Goal: Task Accomplishment & Management: Complete application form

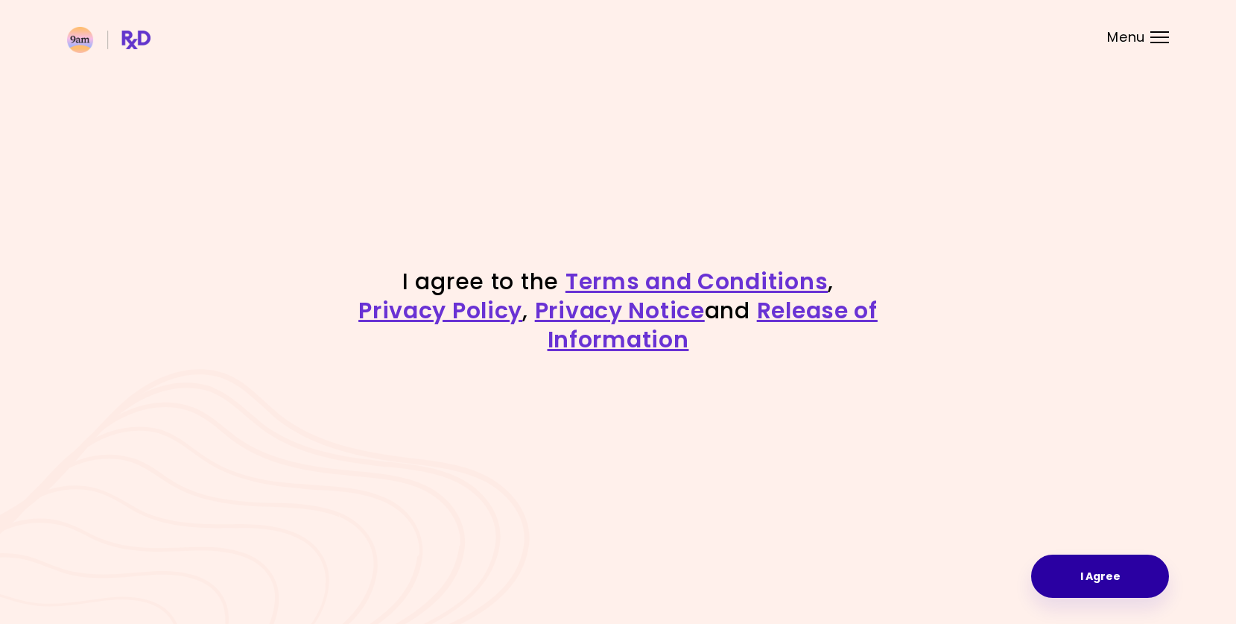
click at [1092, 579] on button "I Agree" at bounding box center [1100, 575] width 138 height 43
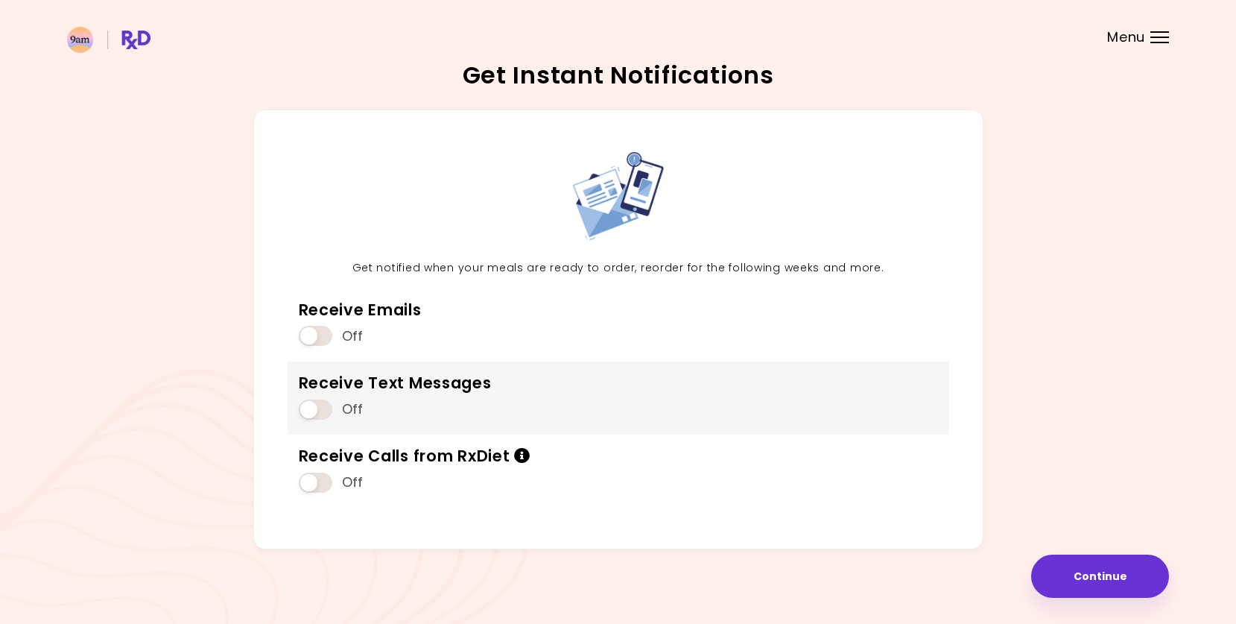
click at [312, 399] on span at bounding box center [316, 409] width 34 height 20
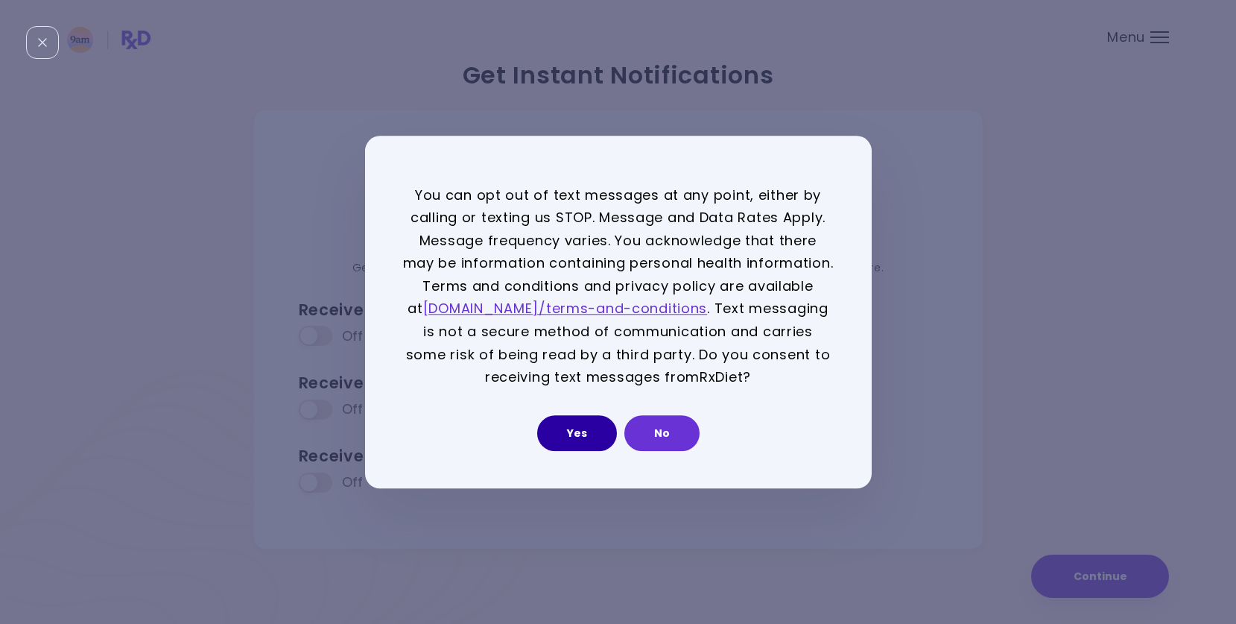
click at [596, 436] on button "Yes" at bounding box center [577, 433] width 80 height 36
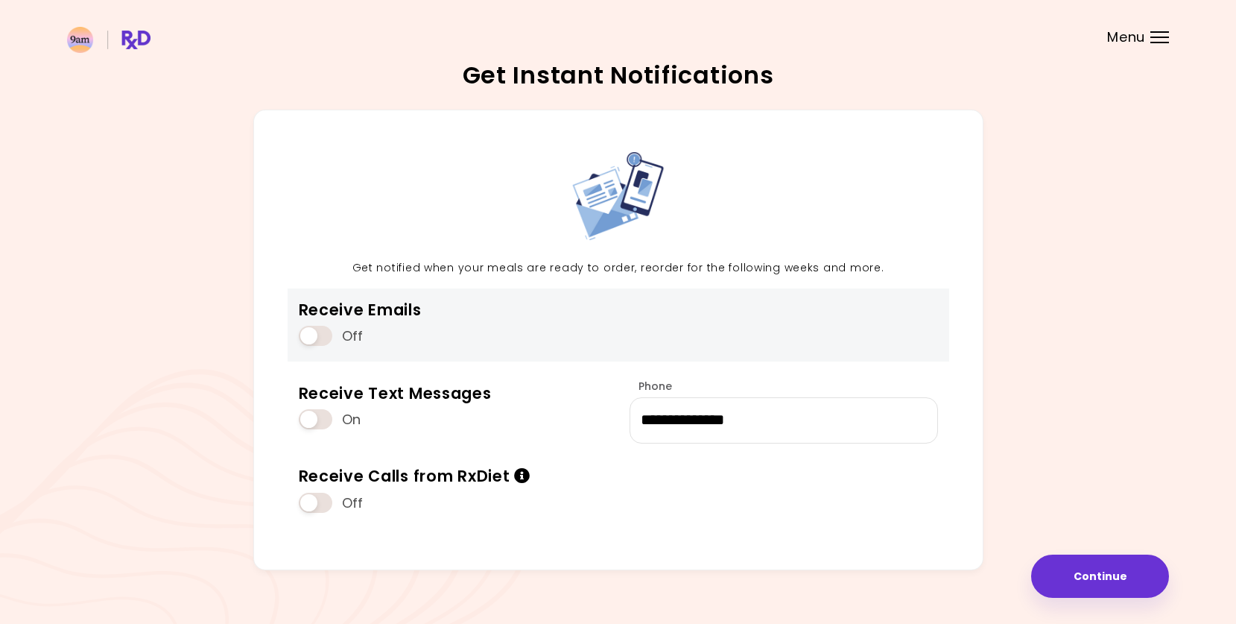
click at [315, 334] on span at bounding box center [316, 336] width 34 height 20
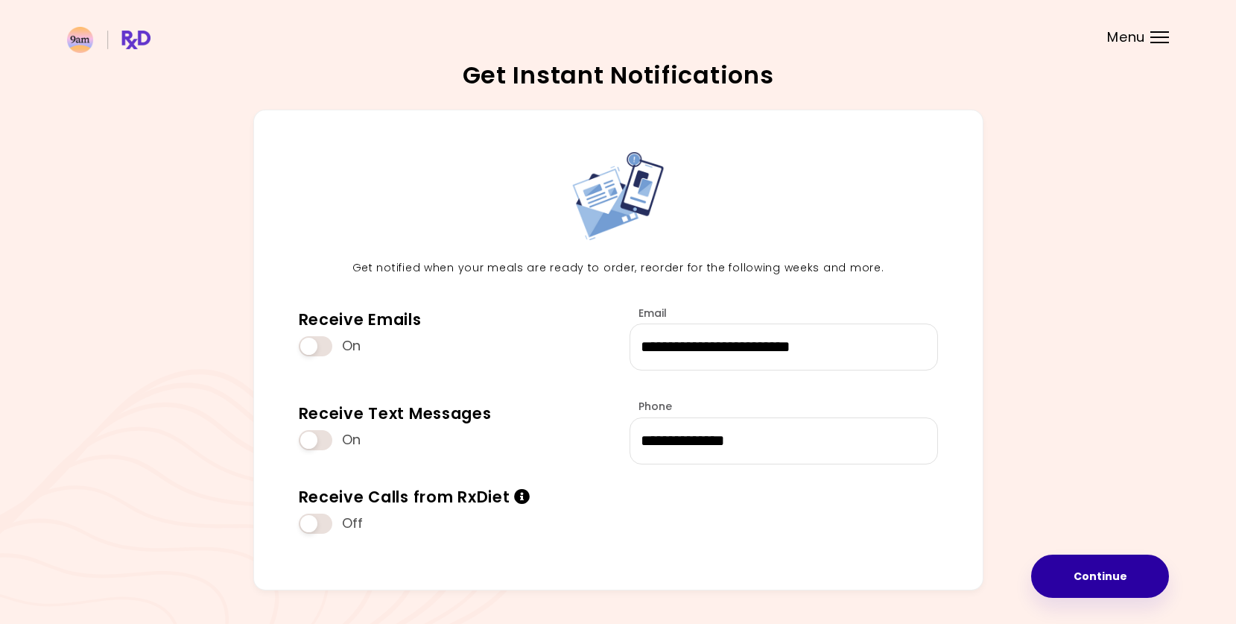
click at [1098, 569] on button "Continue" at bounding box center [1100, 575] width 138 height 43
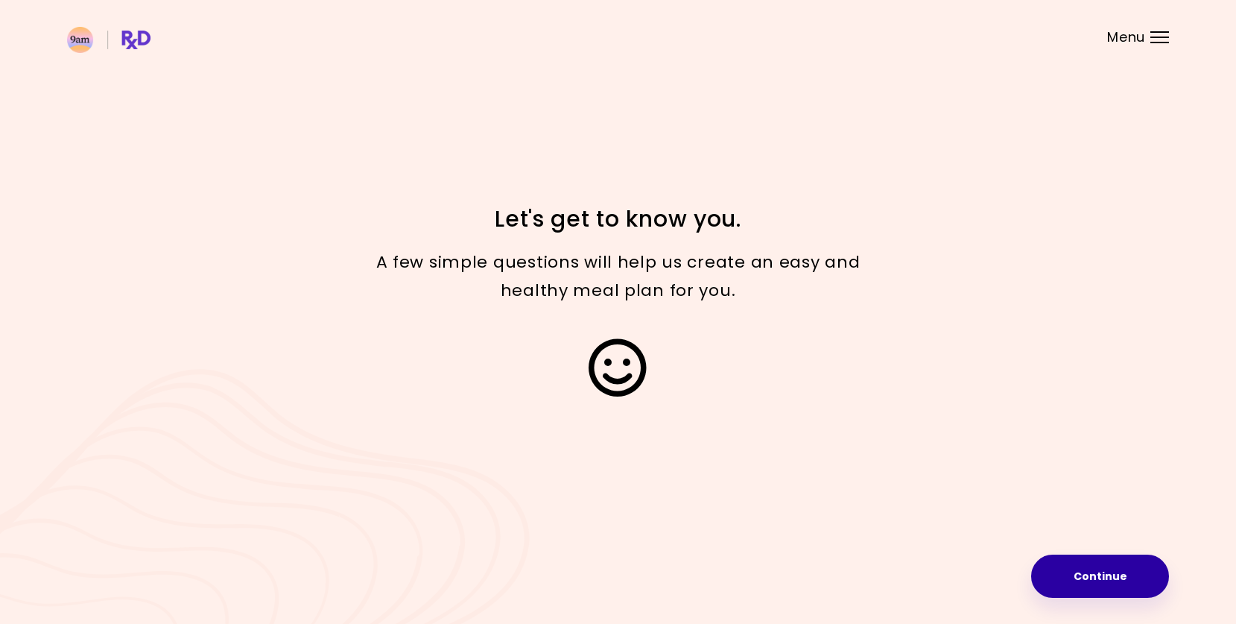
click at [1089, 569] on button "Continue" at bounding box center [1100, 575] width 138 height 43
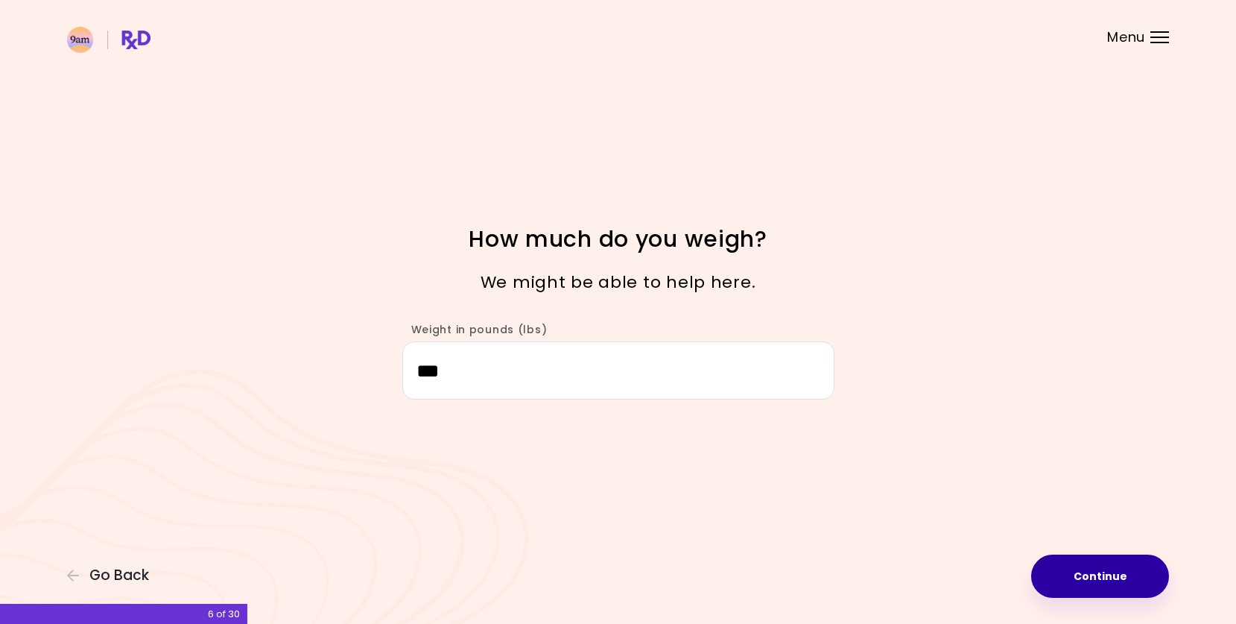
click at [1071, 568] on button "Continue" at bounding box center [1100, 575] width 138 height 43
select select "****"
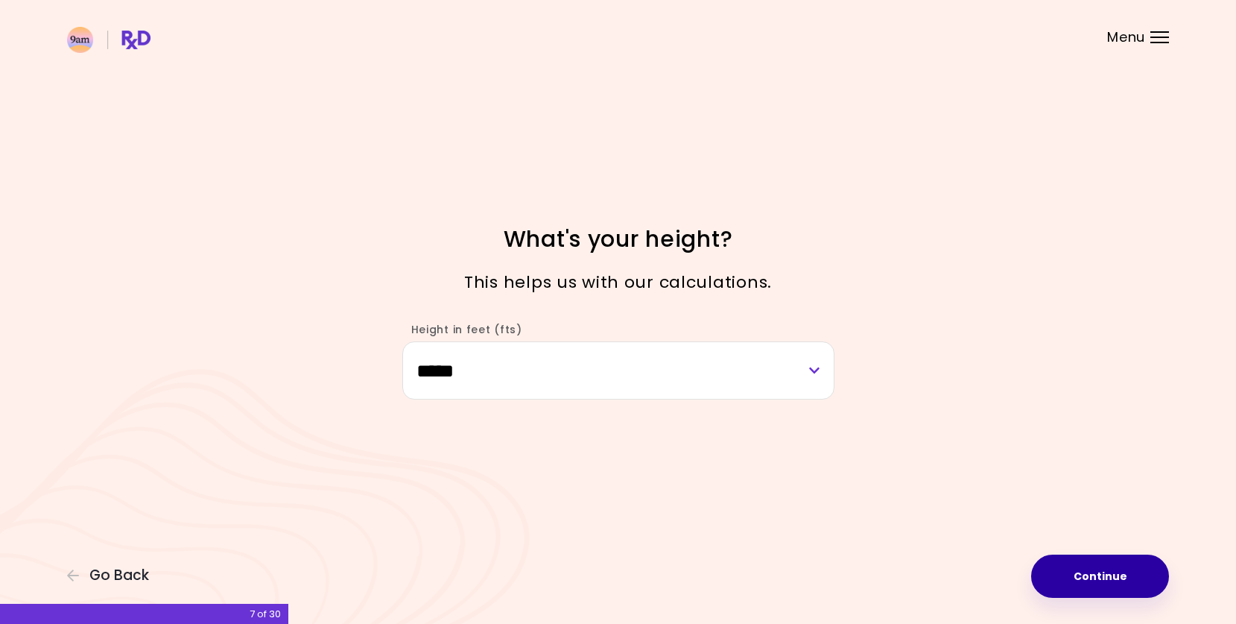
click at [1098, 579] on button "Continue" at bounding box center [1100, 575] width 138 height 43
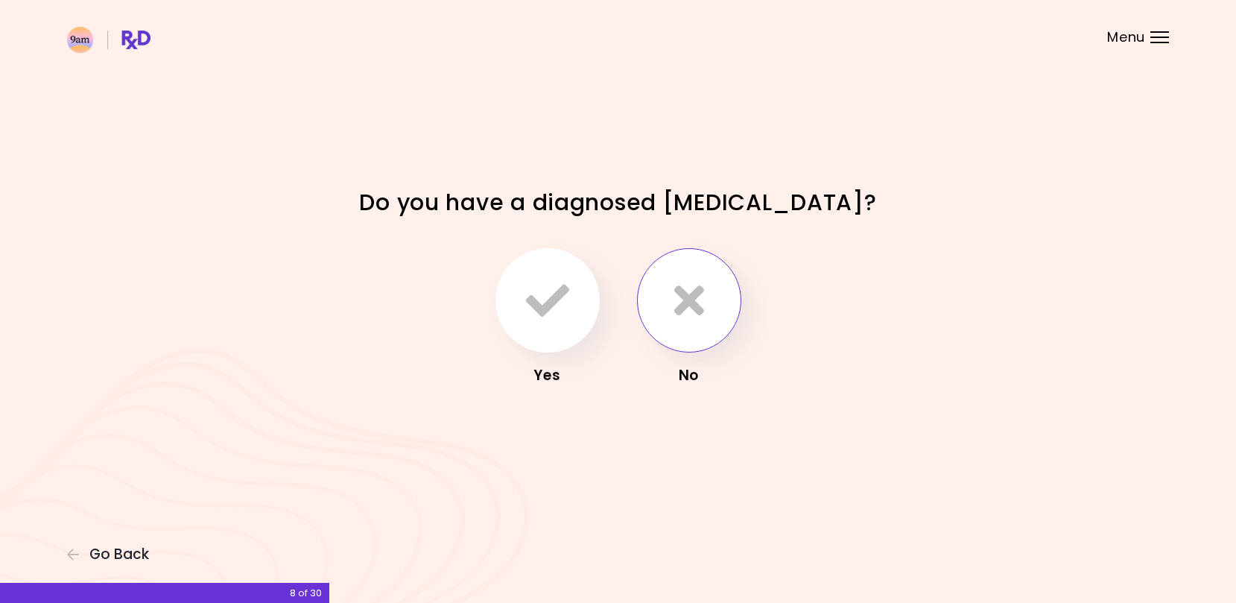
click at [697, 299] on icon "button" at bounding box center [689, 300] width 30 height 43
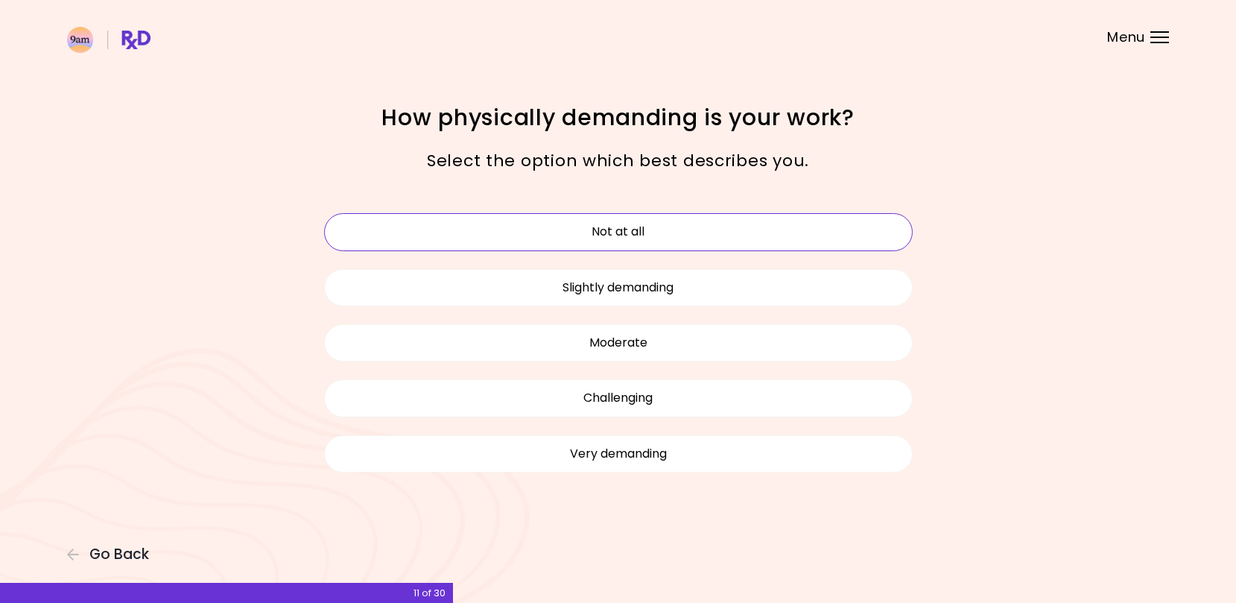
click at [633, 228] on button "Not at all" at bounding box center [618, 231] width 589 height 37
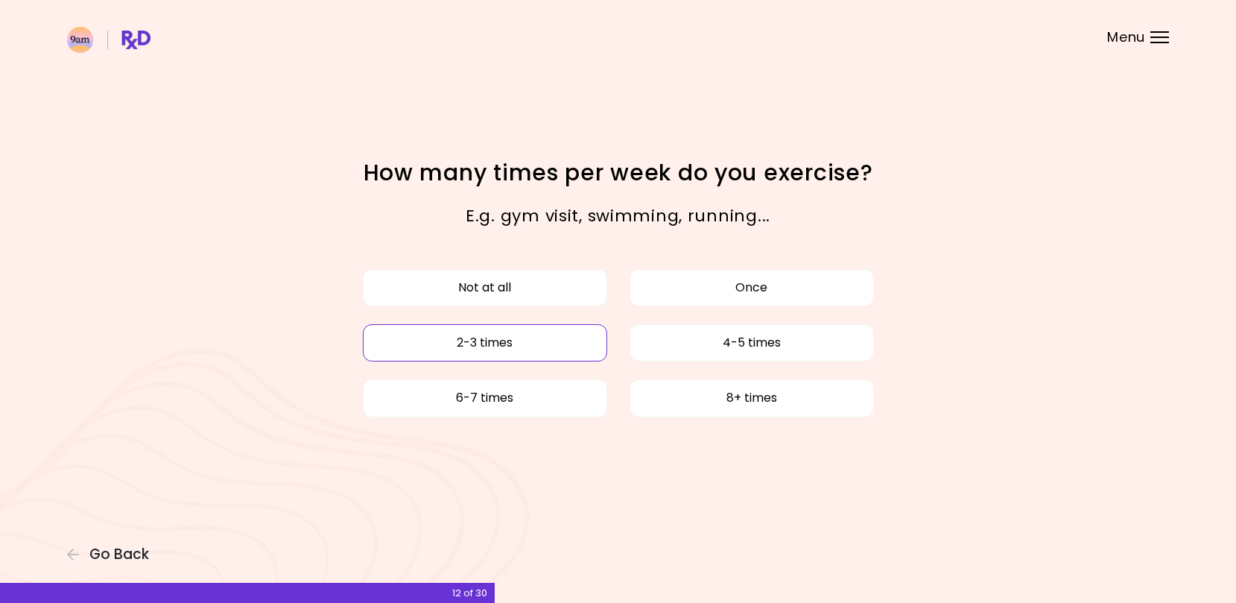
click at [547, 340] on button "2-3 times" at bounding box center [485, 342] width 244 height 37
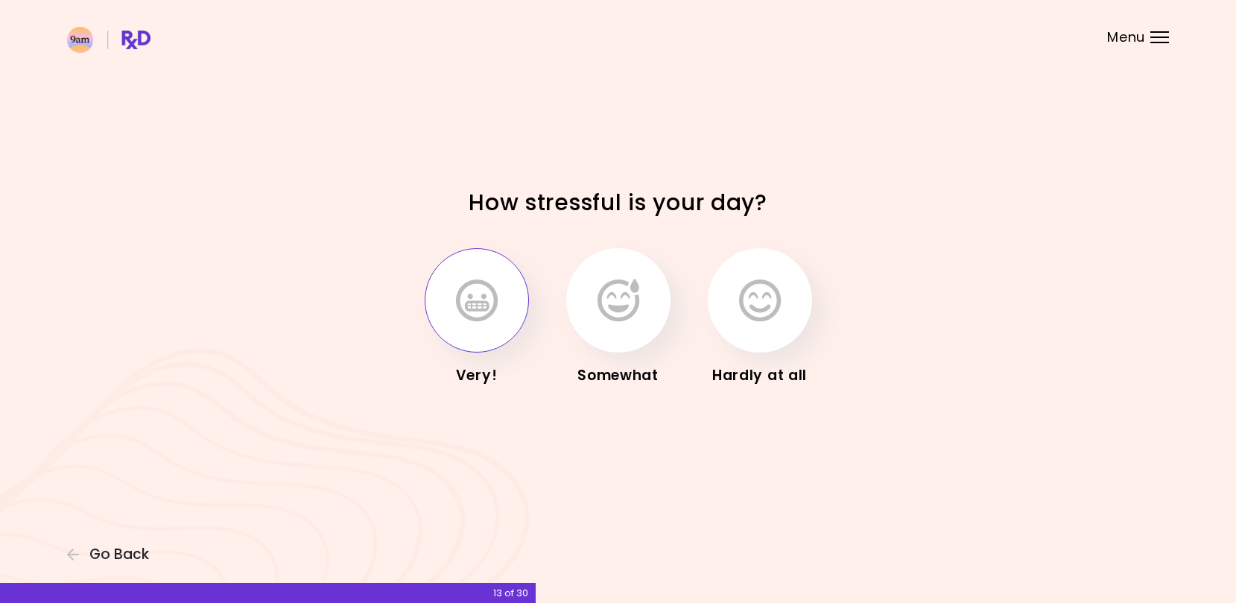
click at [493, 313] on icon "button" at bounding box center [477, 300] width 42 height 43
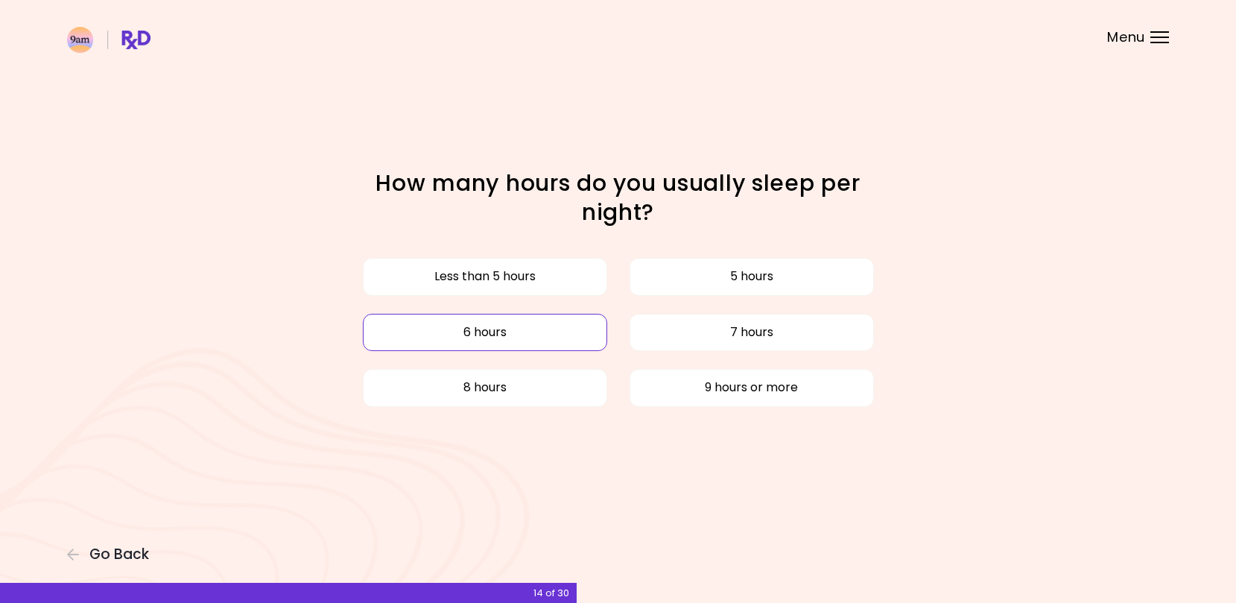
click at [506, 338] on button "6 hours" at bounding box center [485, 332] width 244 height 37
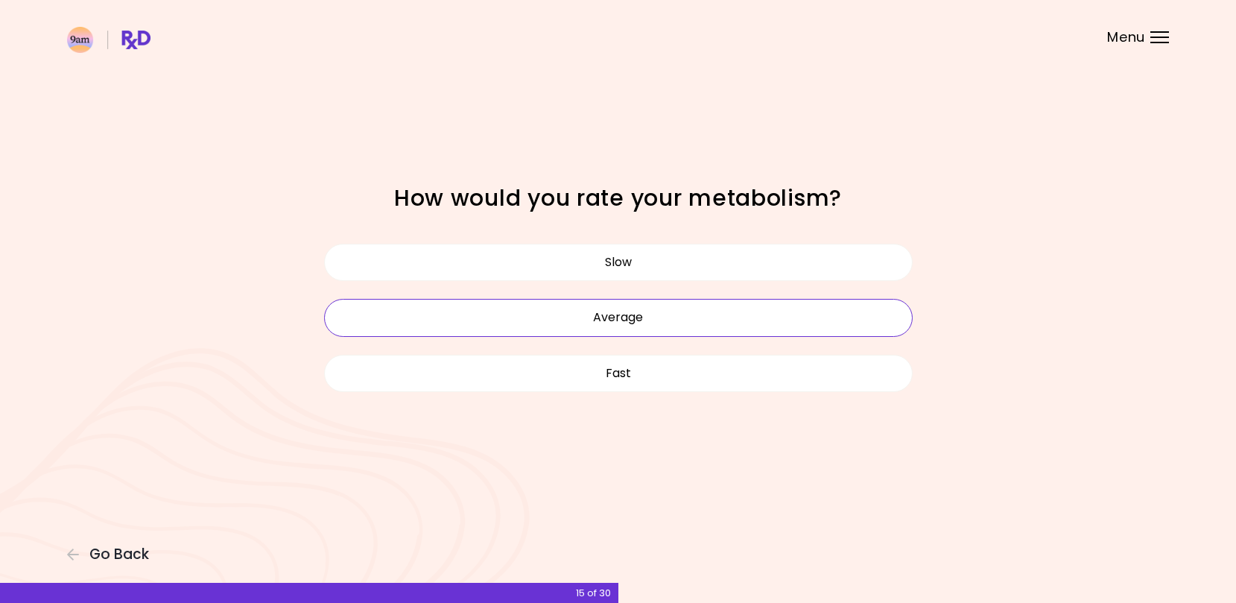
click at [677, 317] on button "Average" at bounding box center [618, 317] width 589 height 37
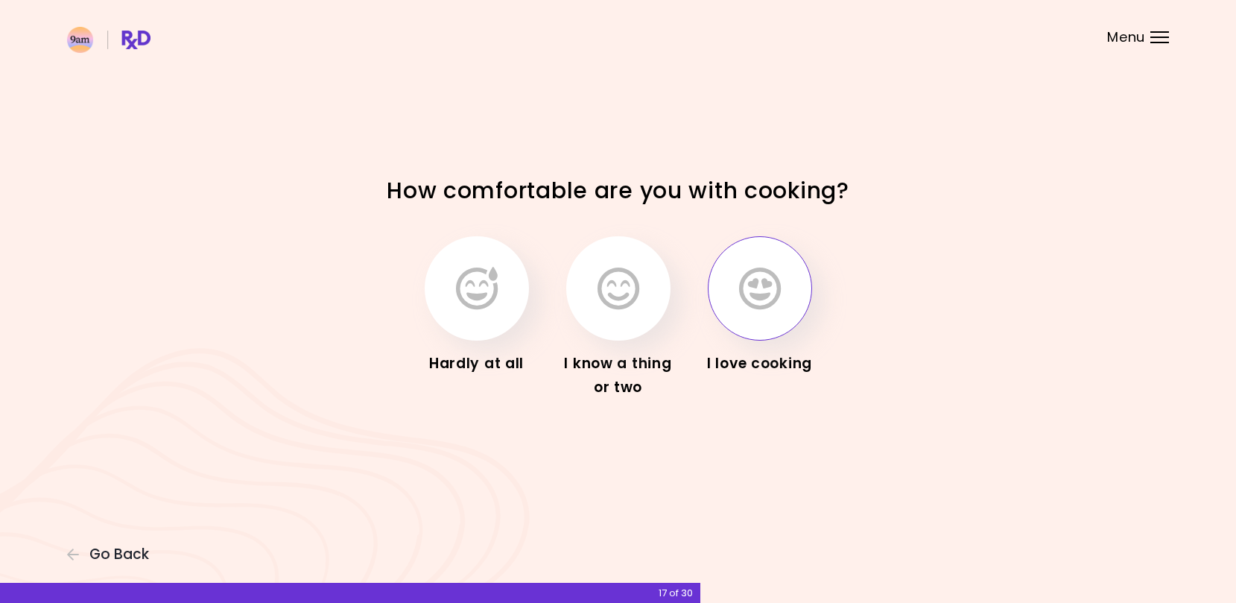
click at [753, 288] on icon "button" at bounding box center [760, 288] width 42 height 43
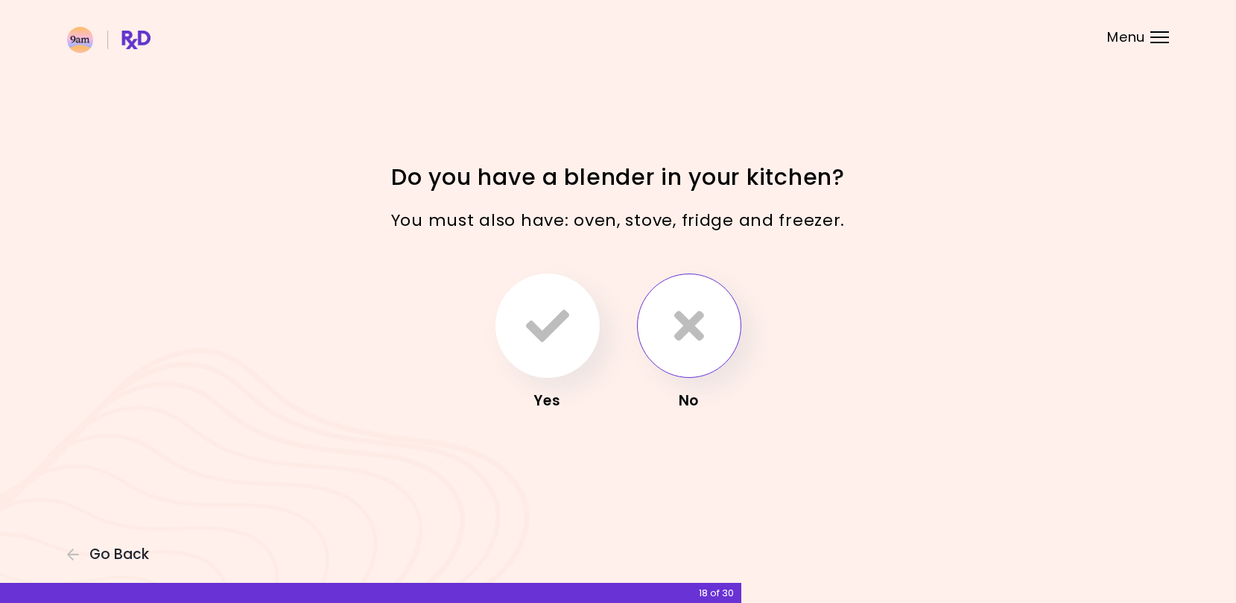
click at [692, 308] on icon "button" at bounding box center [689, 325] width 30 height 43
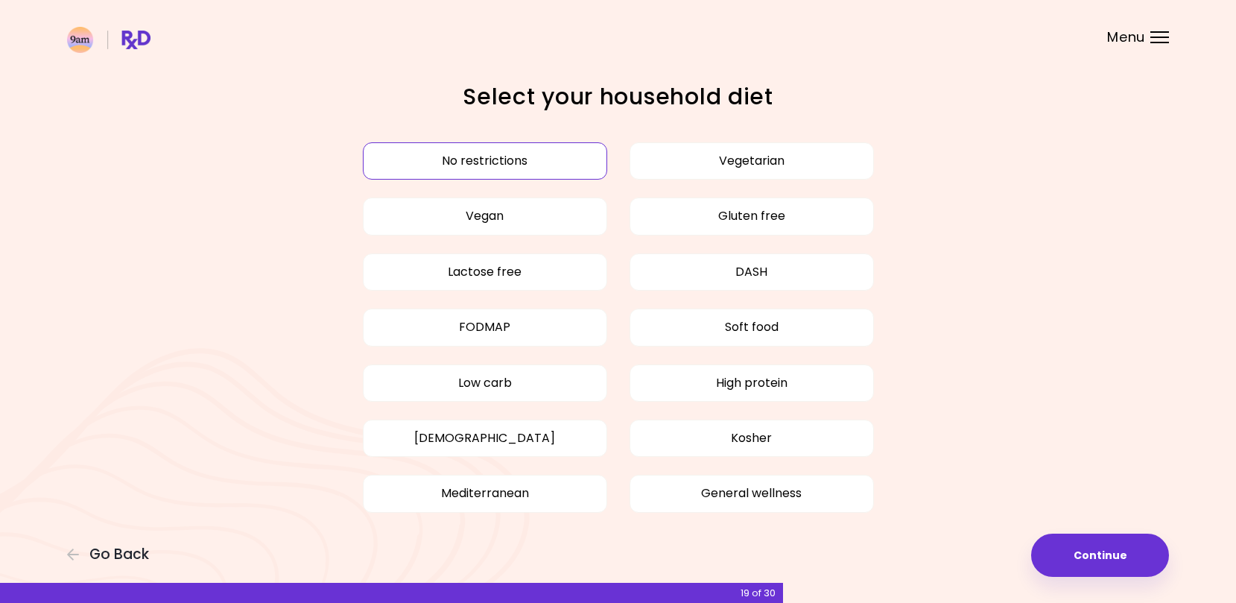
click at [508, 161] on button "No restrictions" at bounding box center [485, 160] width 244 height 37
click at [1084, 554] on button "Continue" at bounding box center [1100, 554] width 138 height 43
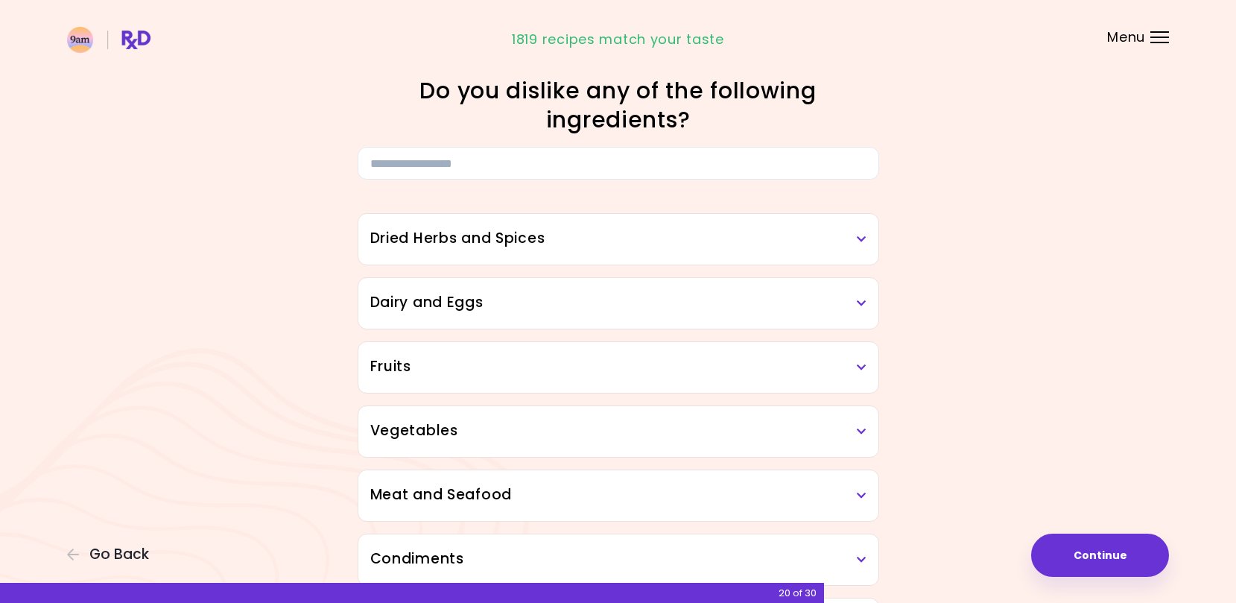
scroll to position [9, 0]
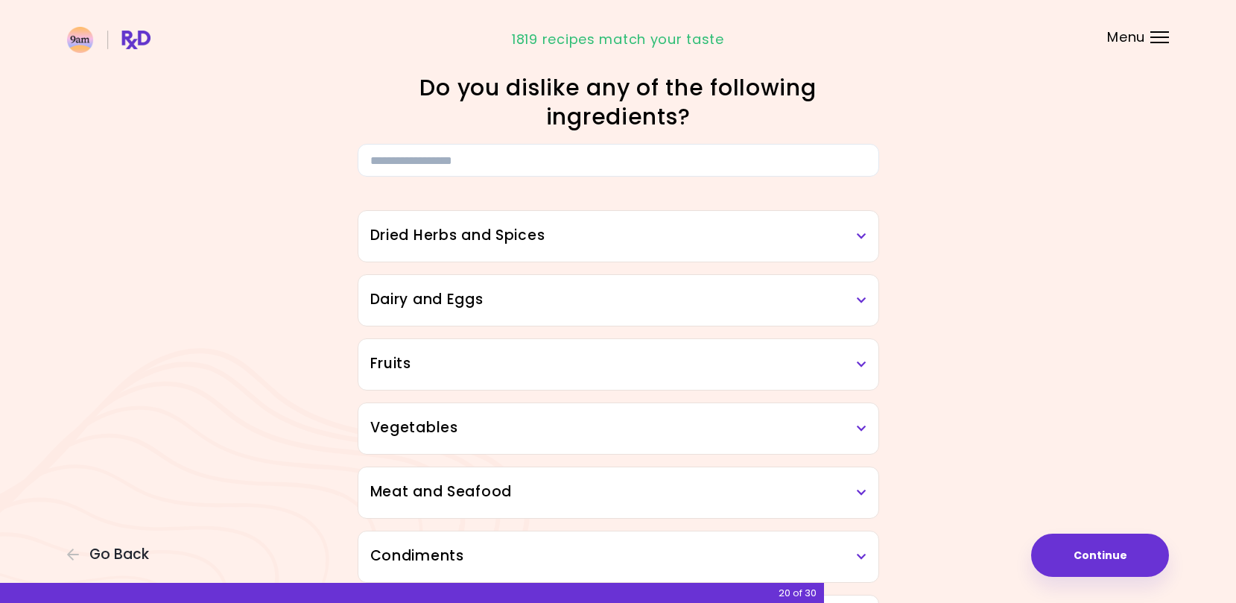
click at [738, 242] on h3 "Dried Herbs and Spices" at bounding box center [618, 236] width 496 height 22
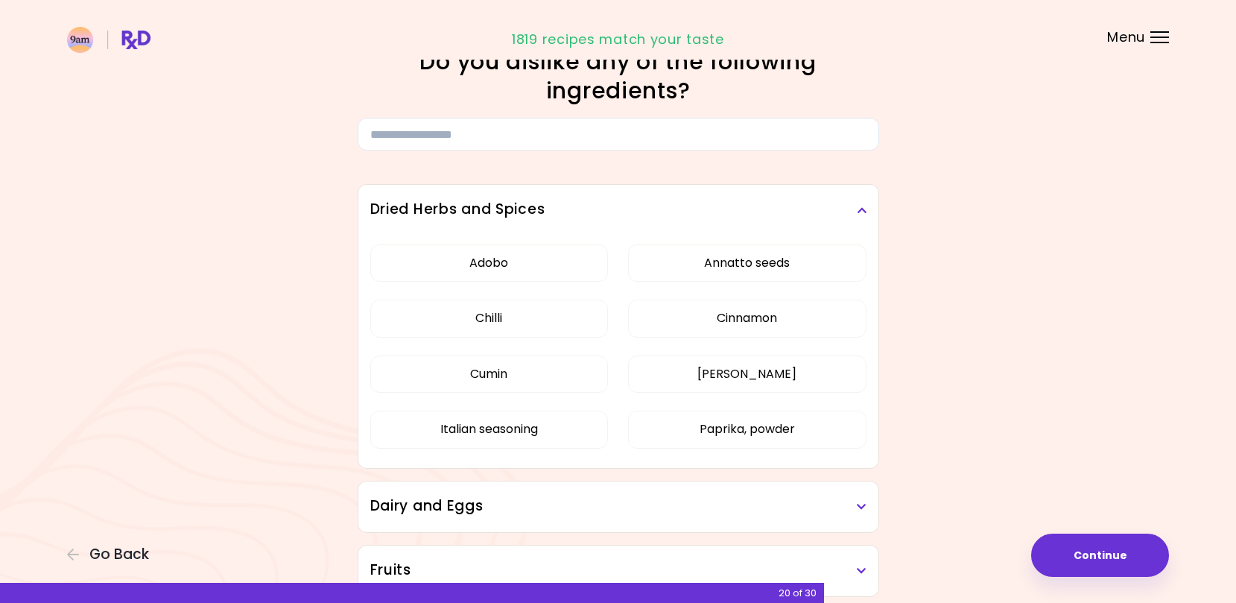
scroll to position [103, 0]
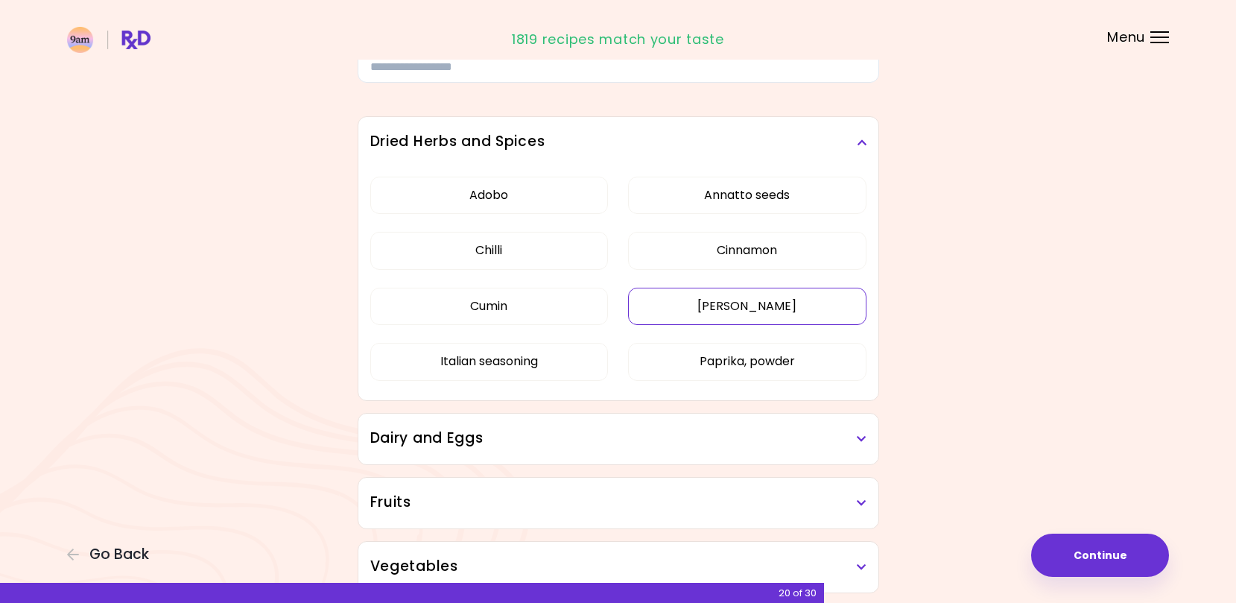
click at [794, 304] on button "[PERSON_NAME]" at bounding box center [747, 306] width 238 height 37
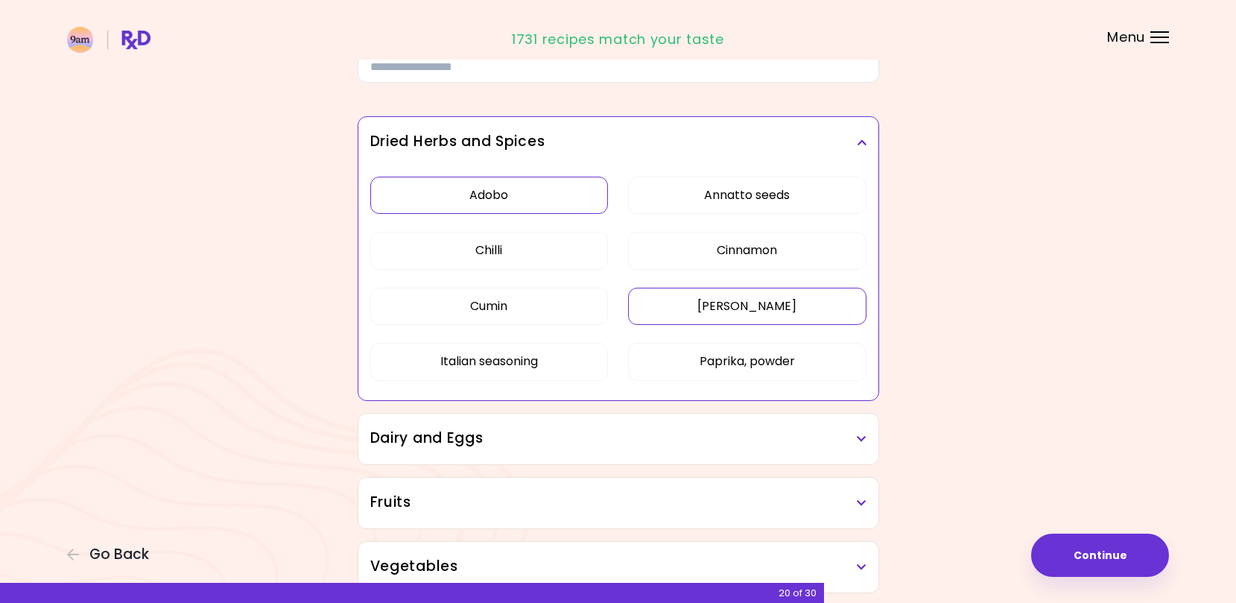
click at [545, 198] on button "Adobo" at bounding box center [489, 195] width 238 height 37
click at [785, 199] on button "Annatto seeds" at bounding box center [747, 195] width 238 height 37
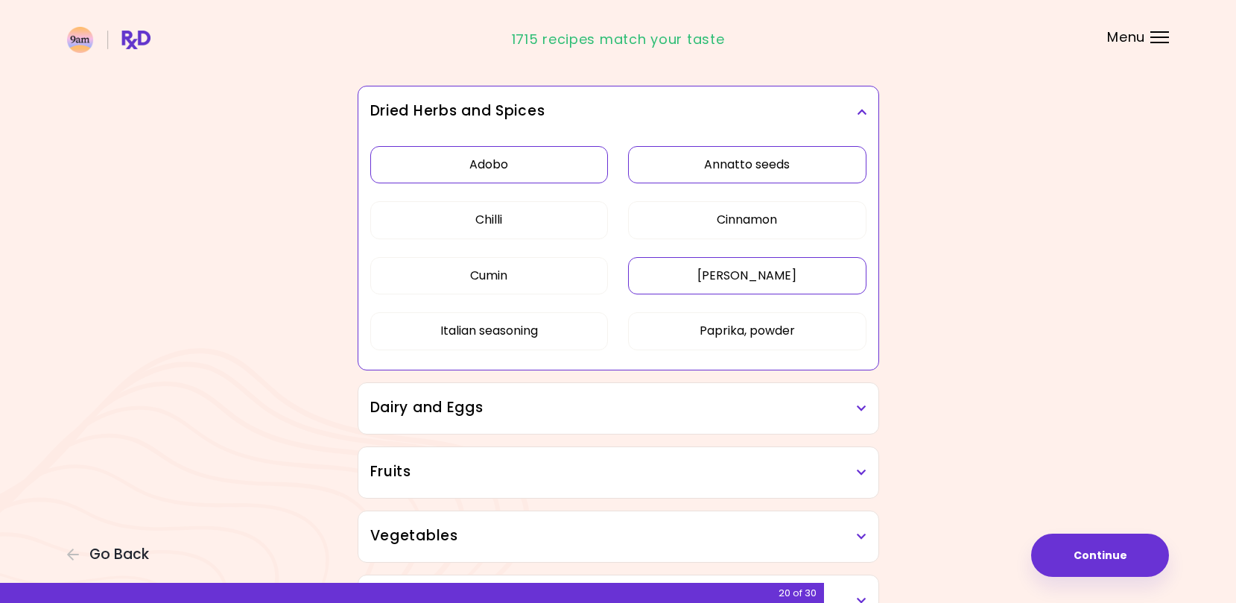
scroll to position [370, 0]
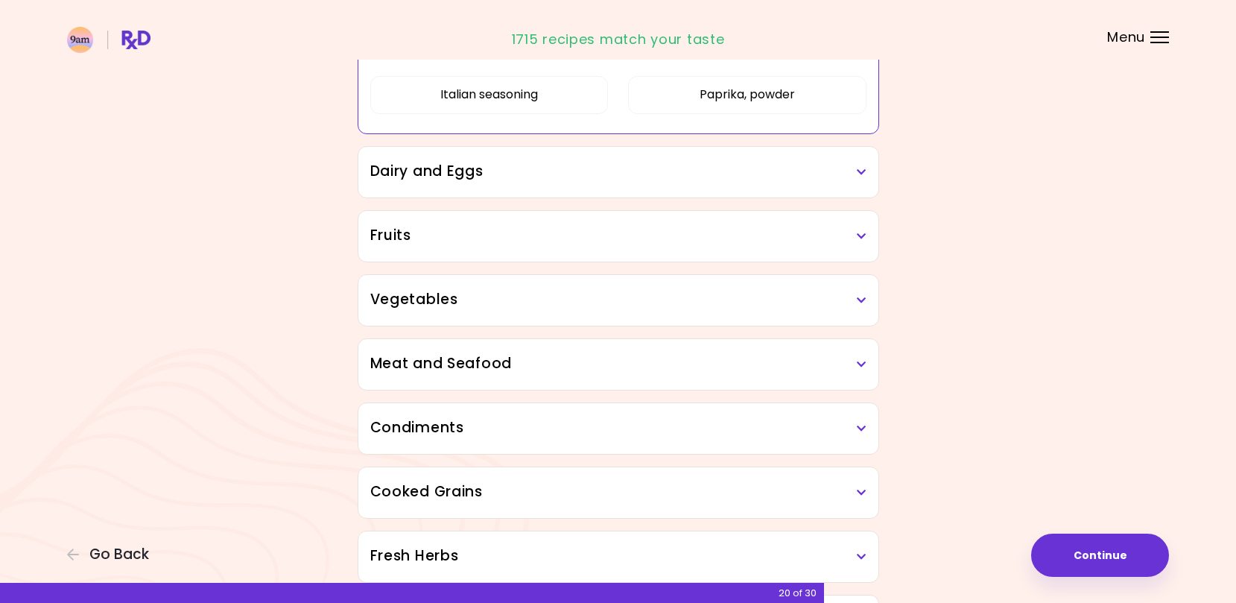
click at [509, 236] on h3 "Fruits" at bounding box center [618, 236] width 496 height 22
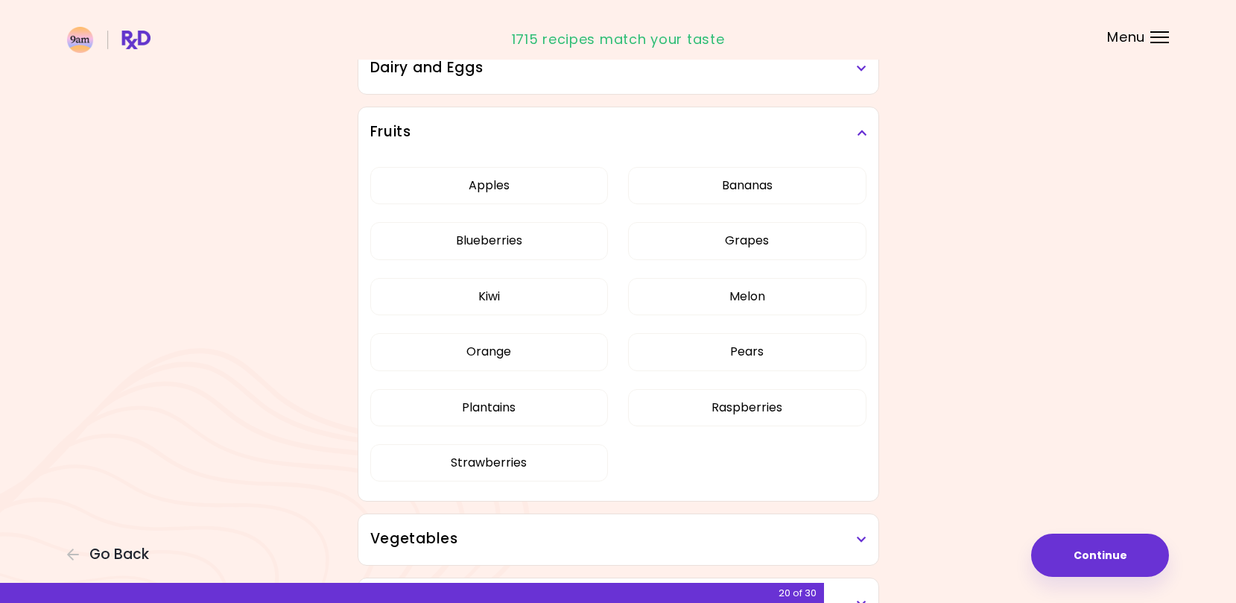
scroll to position [562, 0]
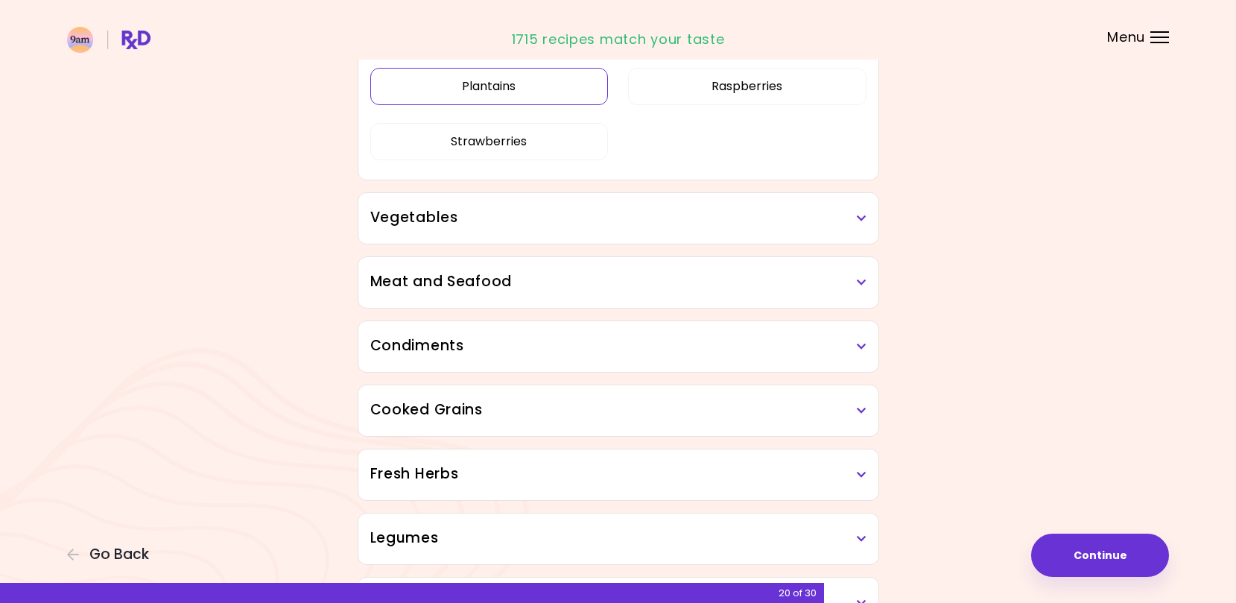
click at [577, 105] on button "Plantains" at bounding box center [489, 86] width 238 height 37
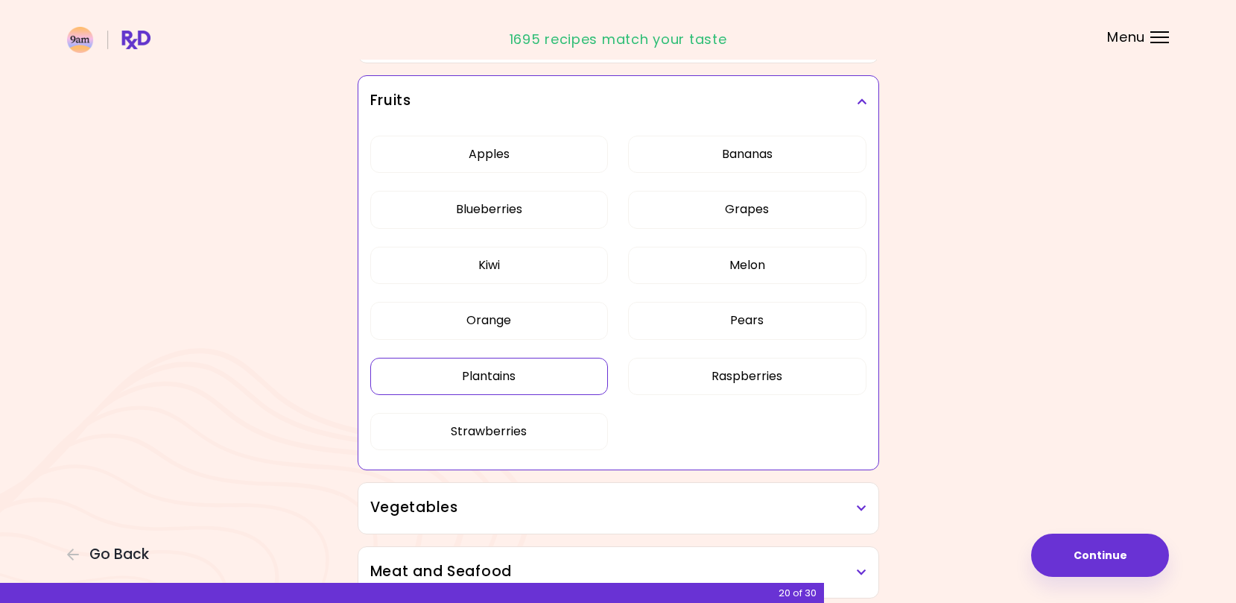
scroll to position [241, 0]
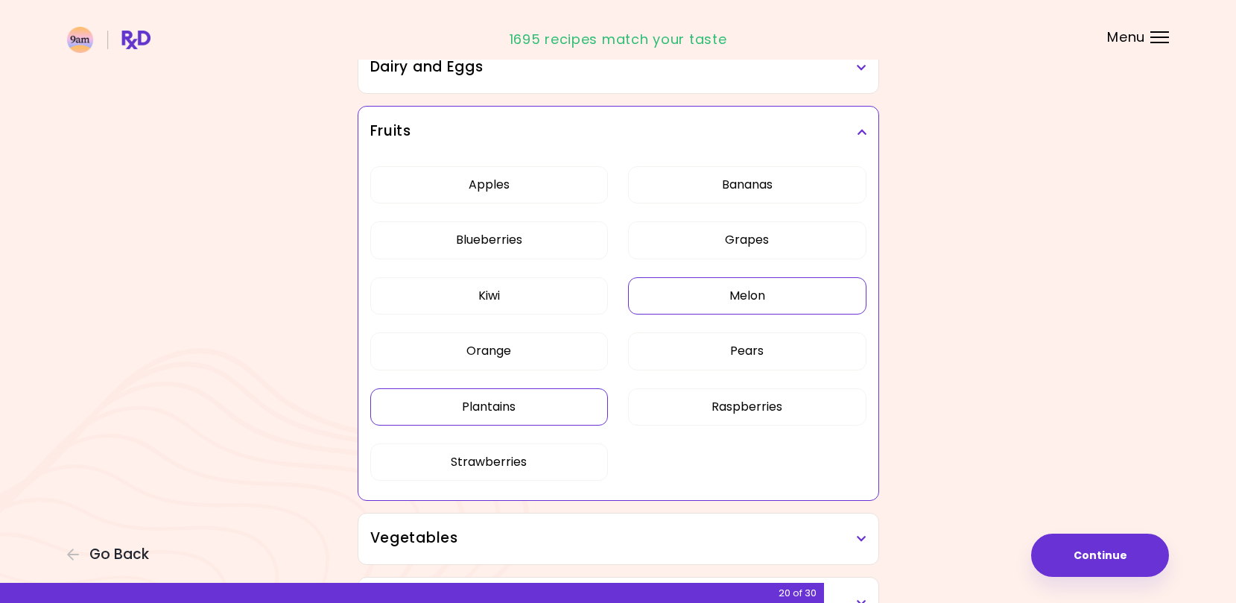
click at [787, 292] on button "Melon" at bounding box center [747, 295] width 238 height 37
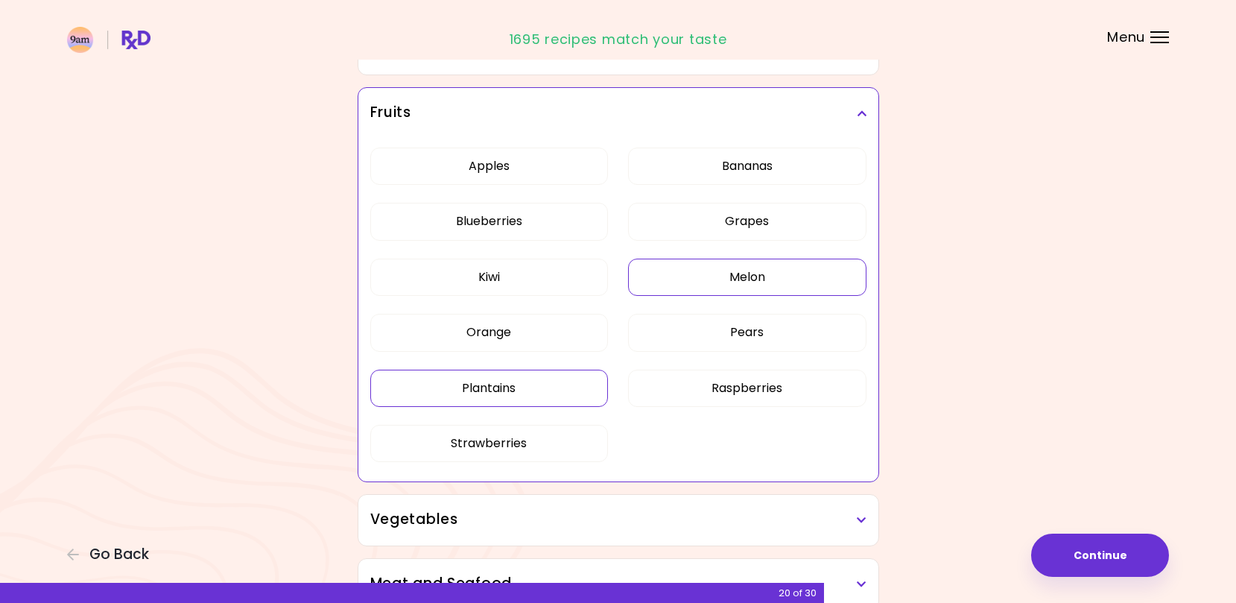
scroll to position [429, 0]
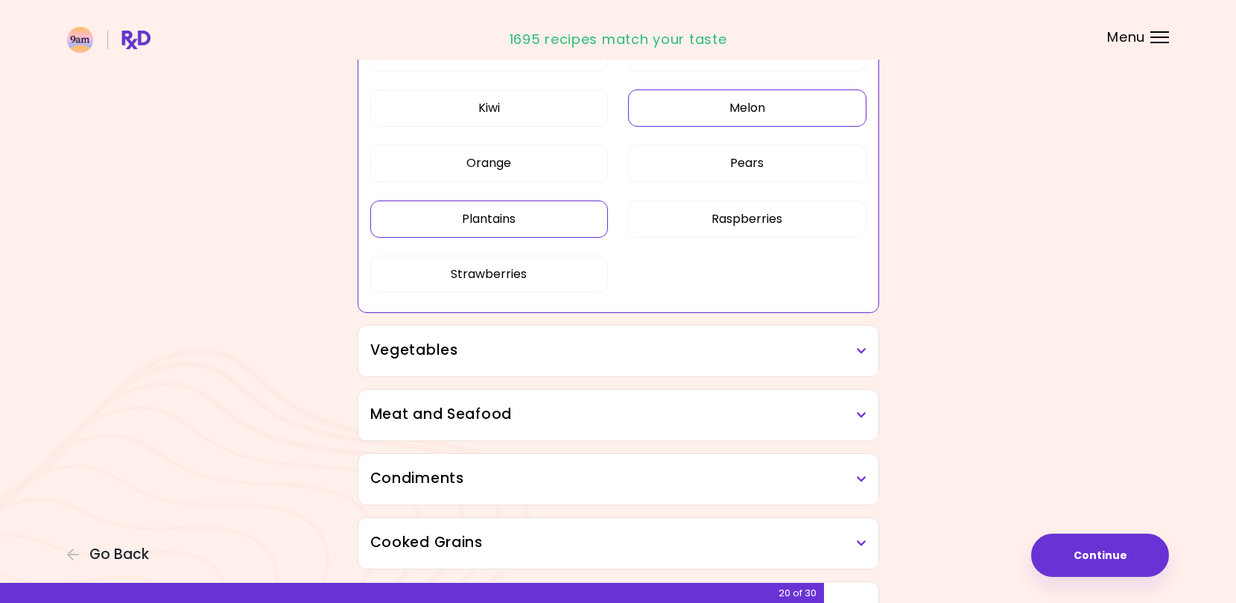
click at [601, 362] on div "Vegetables" at bounding box center [618, 351] width 520 height 51
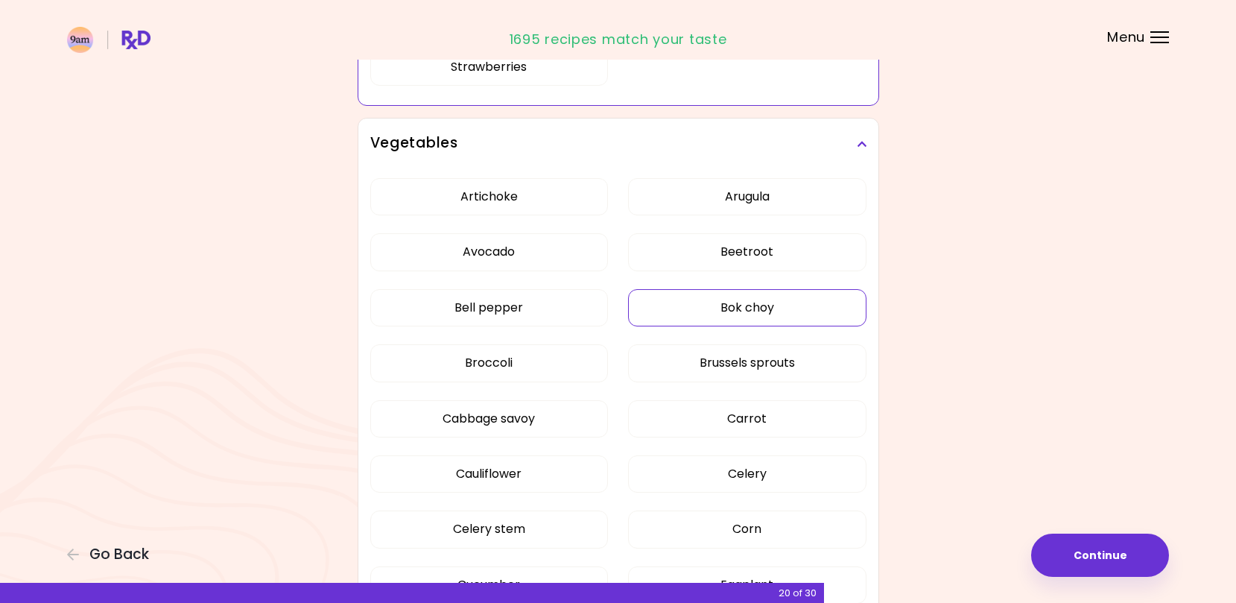
scroll to position [694, 0]
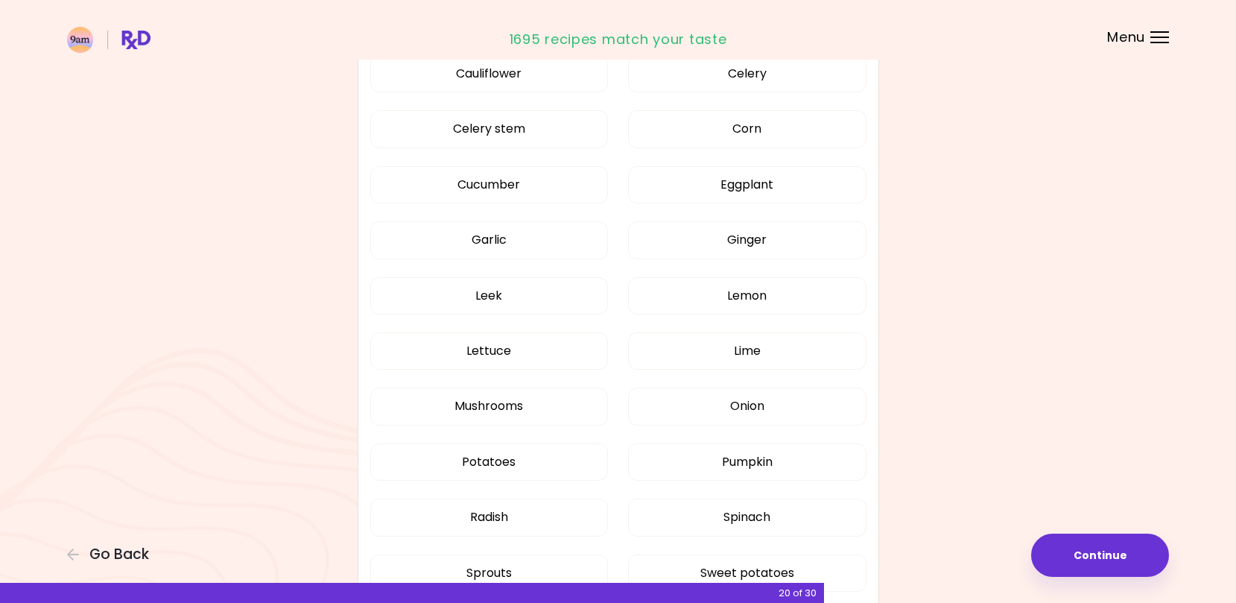
click at [571, 141] on div "Artichoke Arugula Avocado Beetroot Bell pepper Bok choy Broccoli Brussels sprou…" at bounding box center [618, 218] width 496 height 899
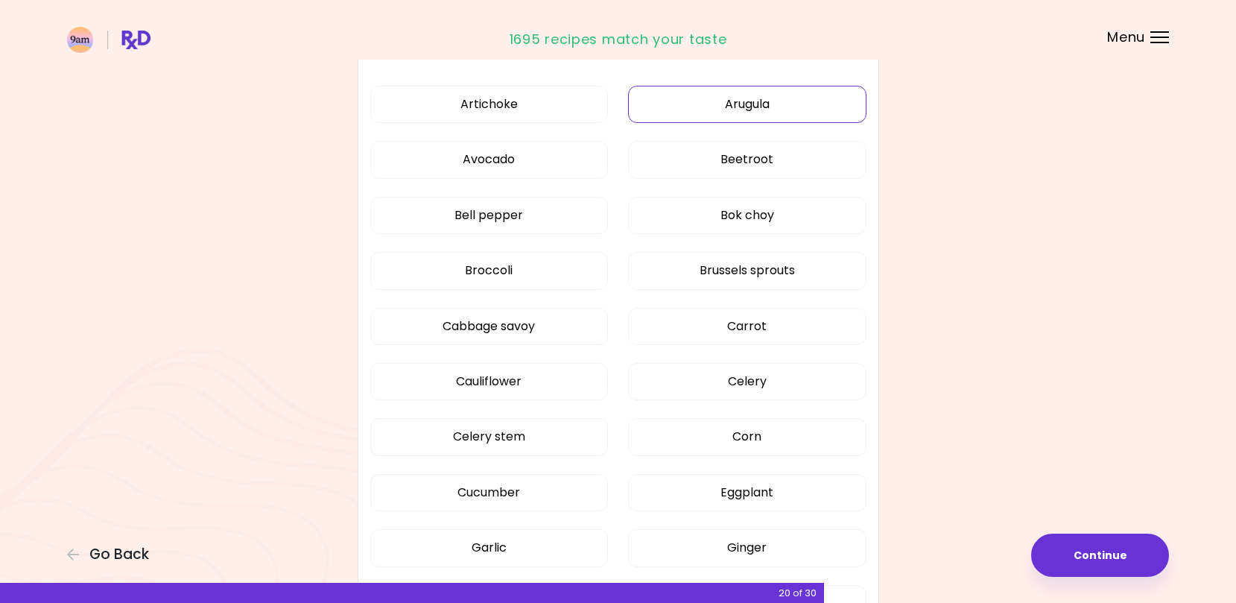
click at [809, 99] on button "Arugula" at bounding box center [747, 104] width 238 height 37
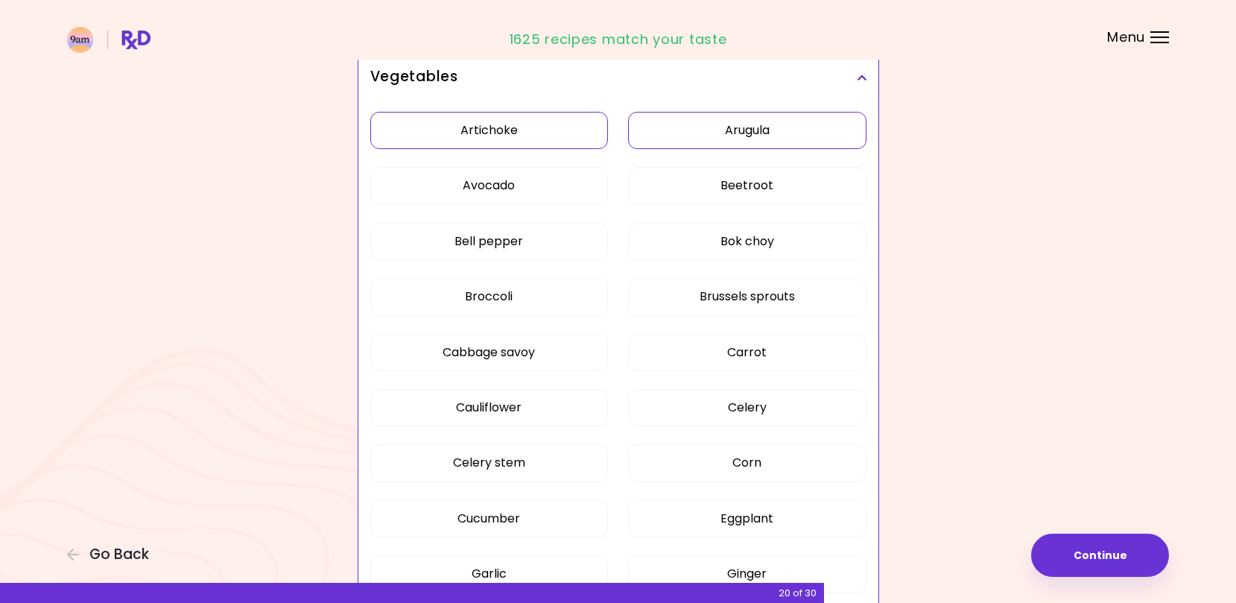
scroll to position [327, 0]
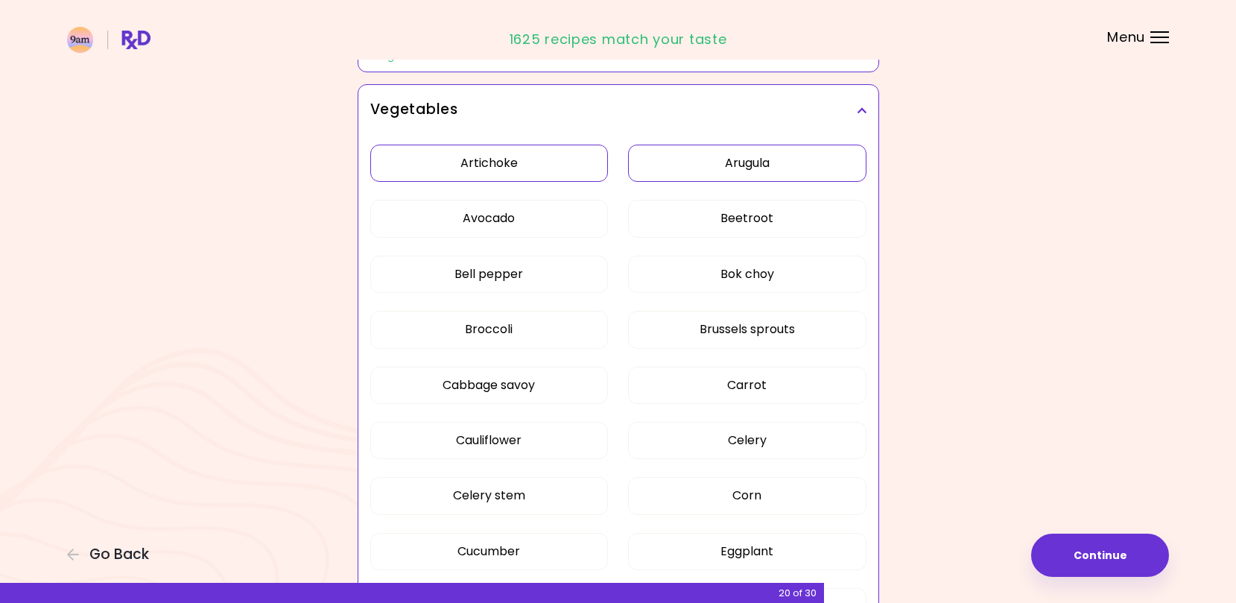
click at [536, 169] on button "Artichoke" at bounding box center [489, 163] width 238 height 37
click at [838, 221] on button "Beetroot" at bounding box center [747, 218] width 238 height 37
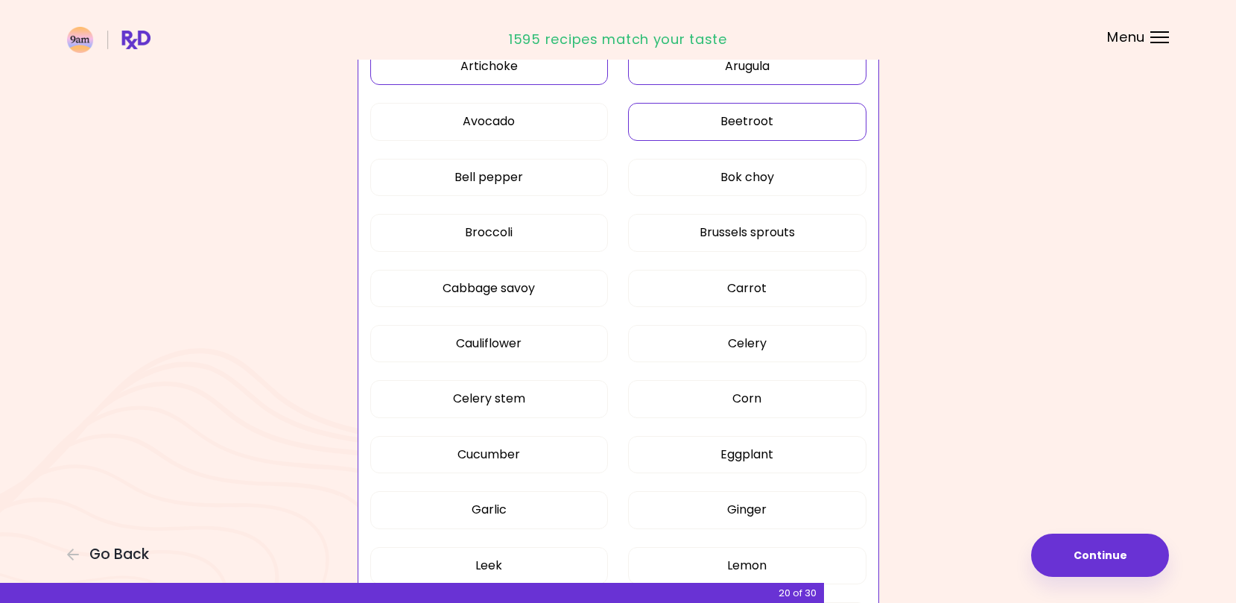
scroll to position [501, 0]
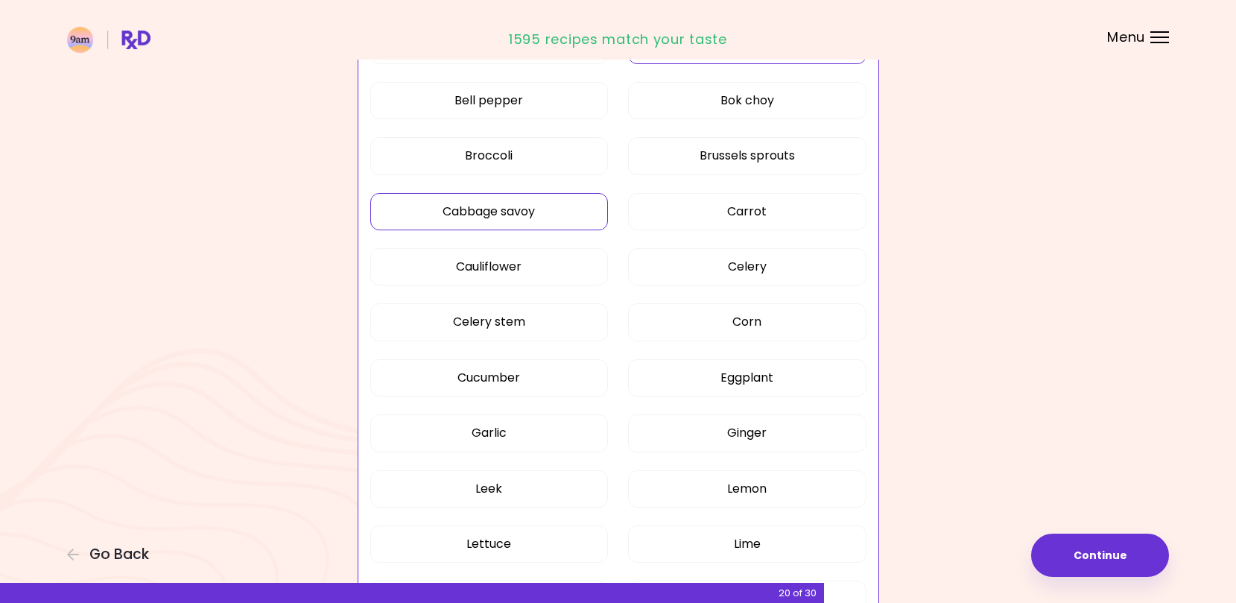
click at [556, 212] on button "Cabbage savoy" at bounding box center [489, 211] width 238 height 37
click at [794, 371] on button "Eggplant" at bounding box center [747, 377] width 238 height 37
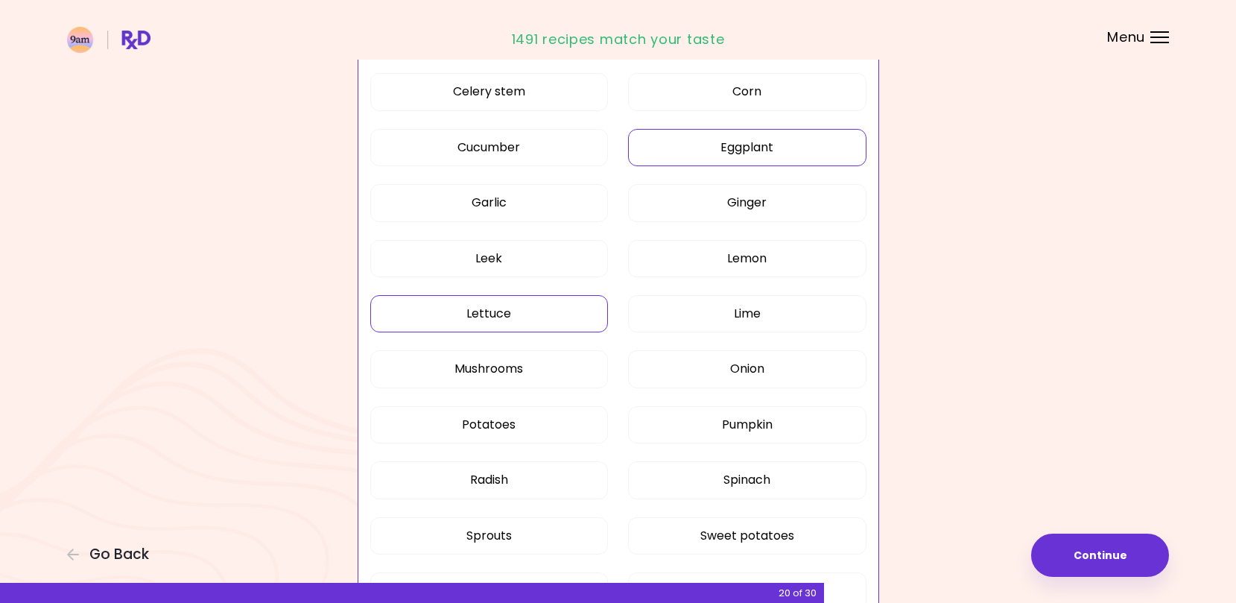
scroll to position [782, 0]
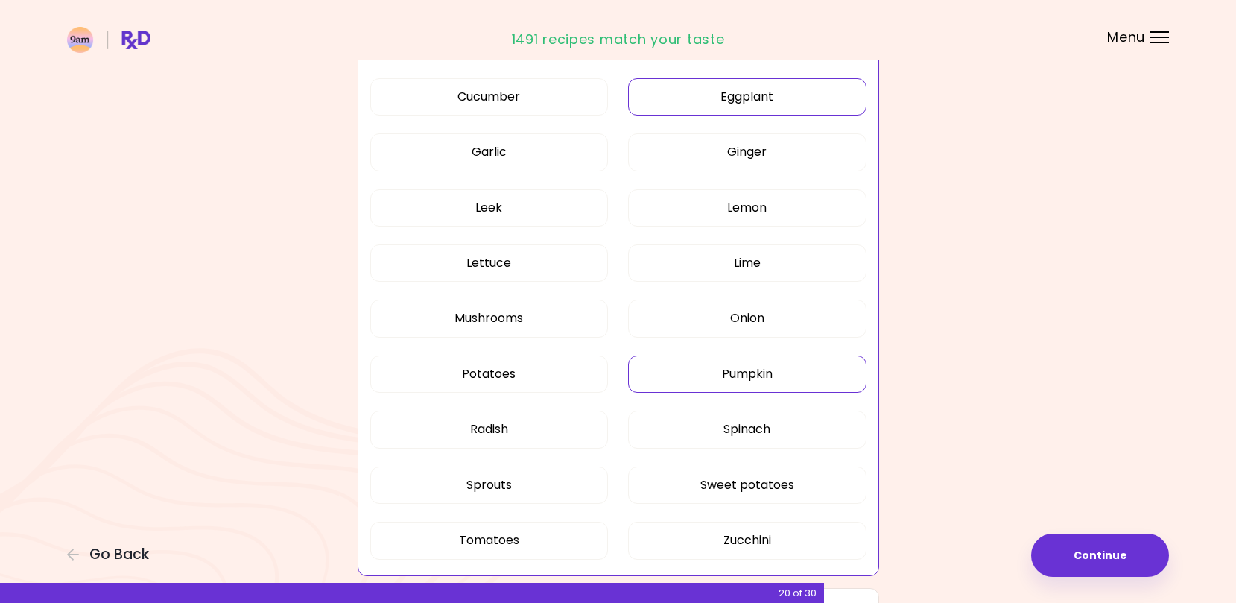
click at [830, 367] on button "Pumpkin" at bounding box center [747, 373] width 238 height 37
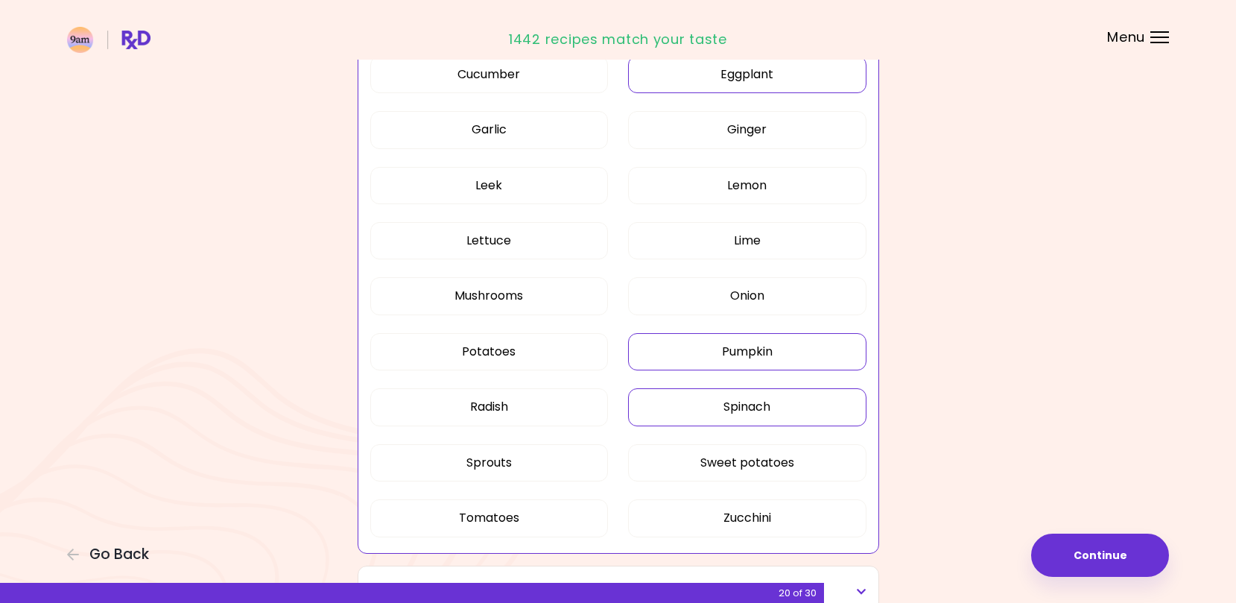
scroll to position [841, 0]
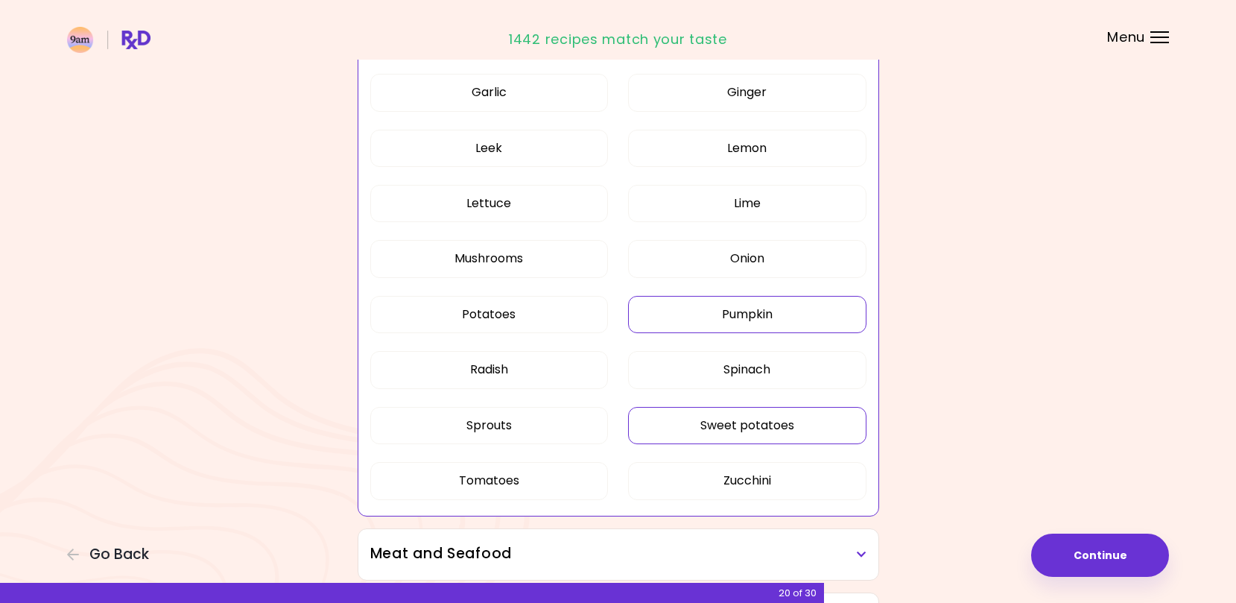
click at [820, 425] on button "Sweet potatoes" at bounding box center [747, 425] width 238 height 37
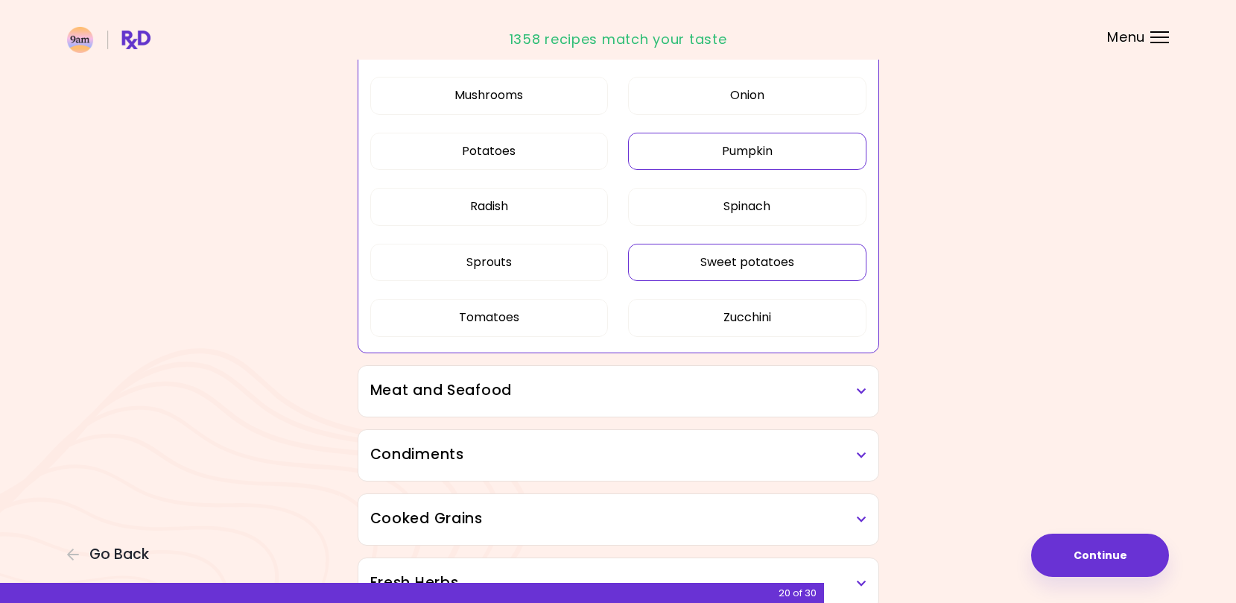
click at [633, 393] on h3 "Meat and Seafood" at bounding box center [618, 391] width 496 height 22
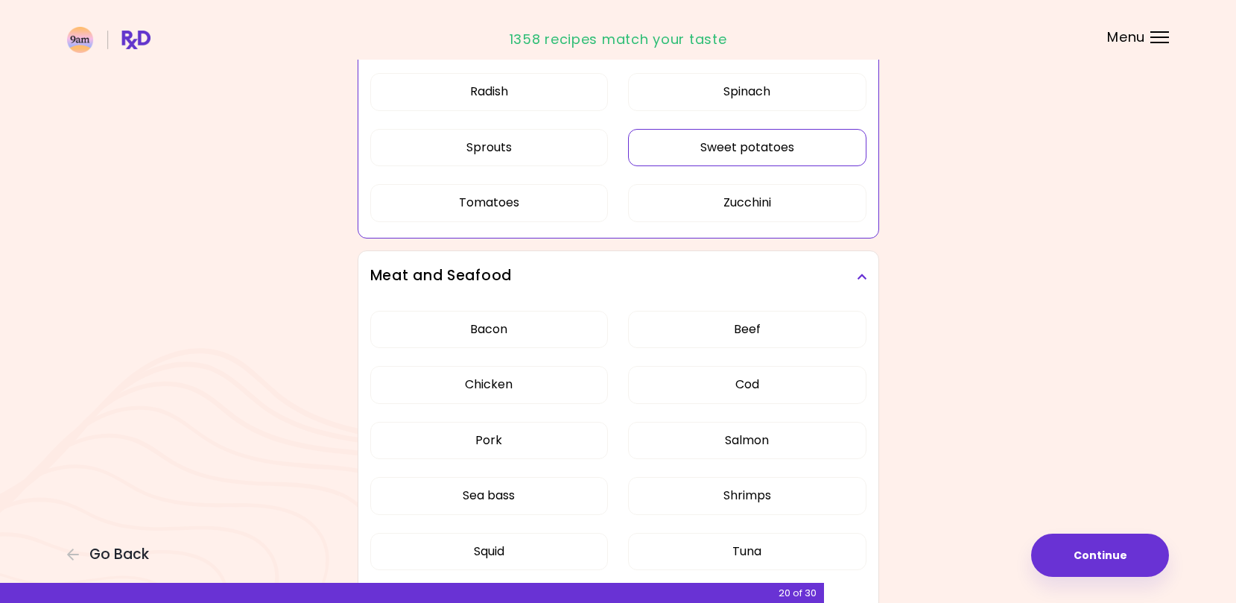
scroll to position [1235, 0]
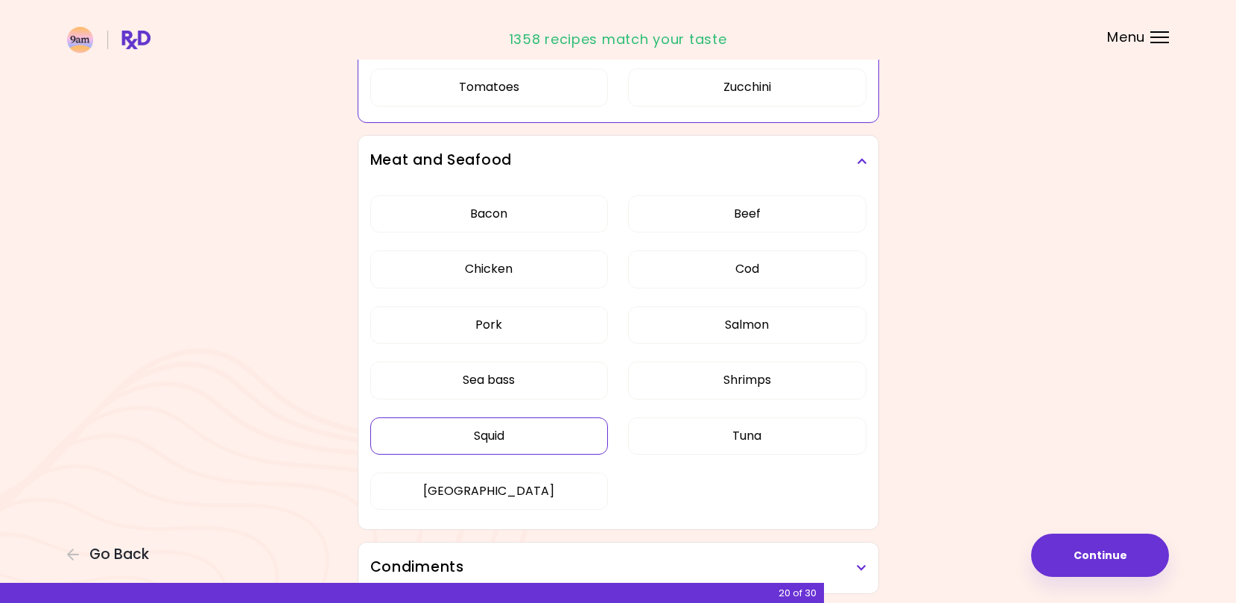
click at [583, 431] on div "Bacon Beef Chicken Cod Pork Salmon Sea bass Shrimps Squid Tuna Turkey" at bounding box center [618, 358] width 496 height 344
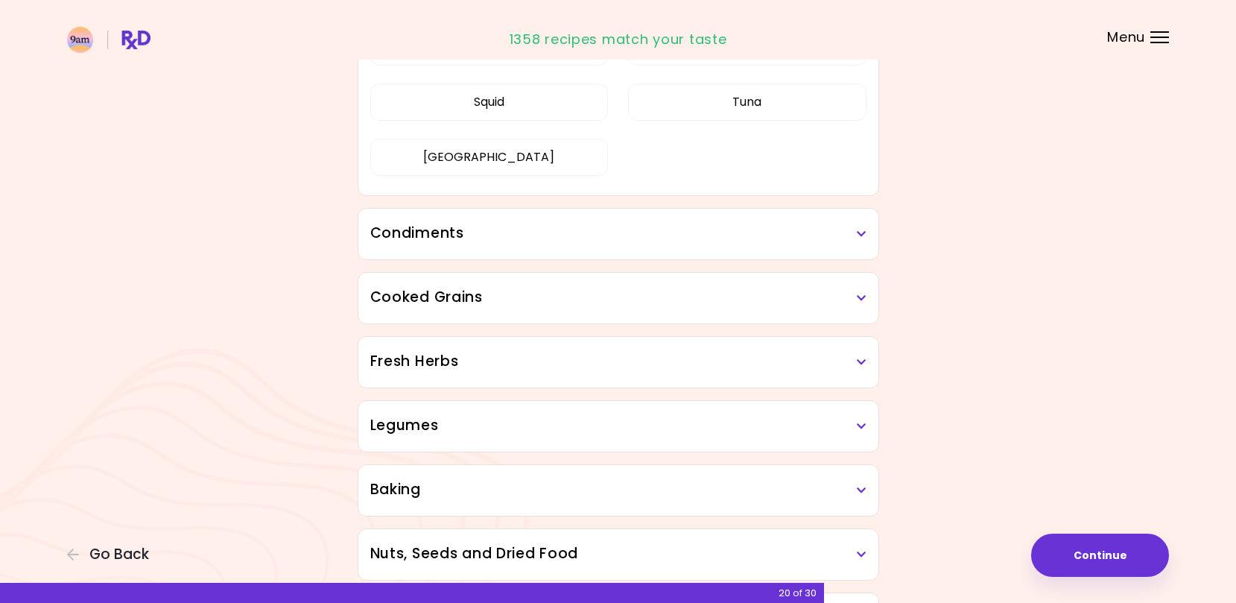
scroll to position [537, 0]
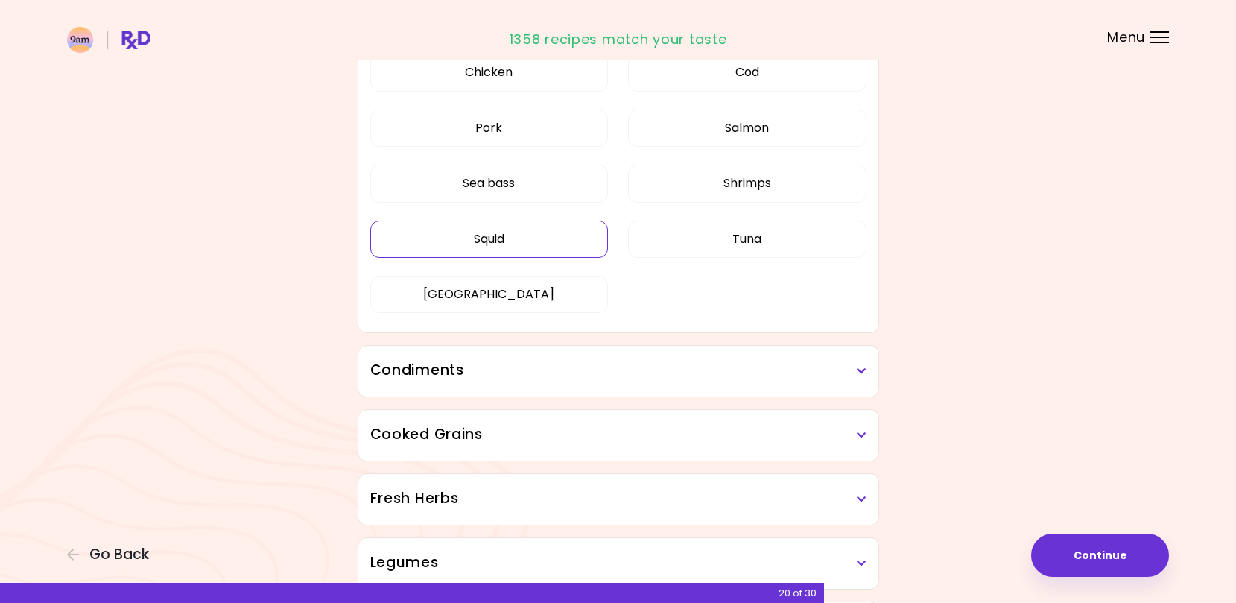
click at [591, 238] on button "Squid" at bounding box center [489, 239] width 238 height 37
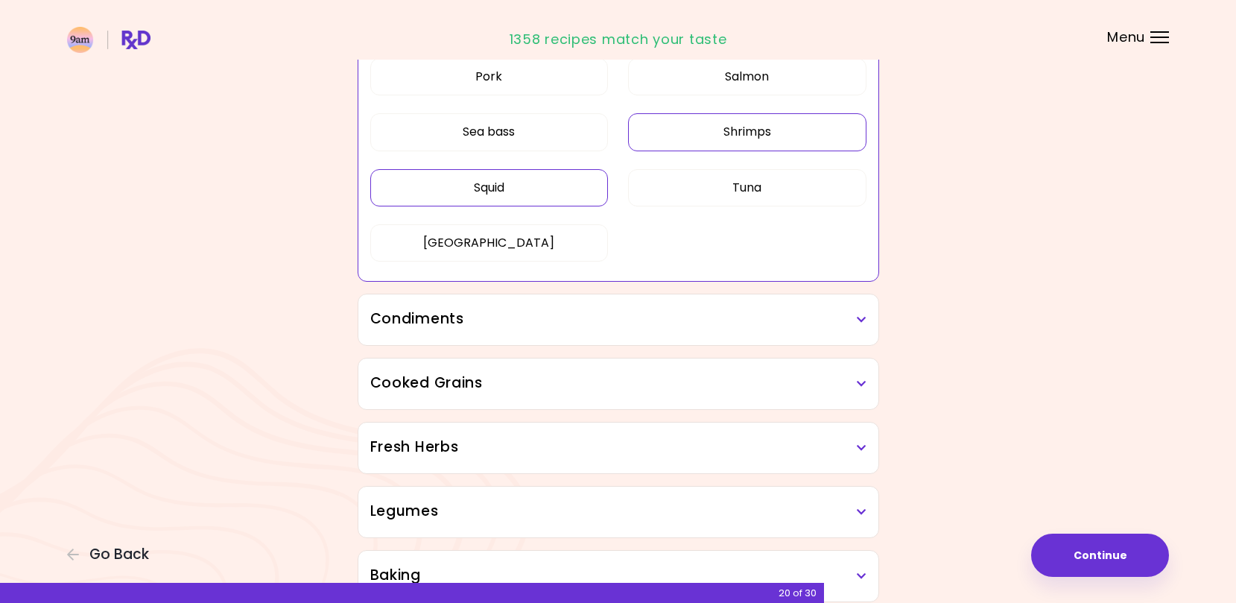
scroll to position [746, 0]
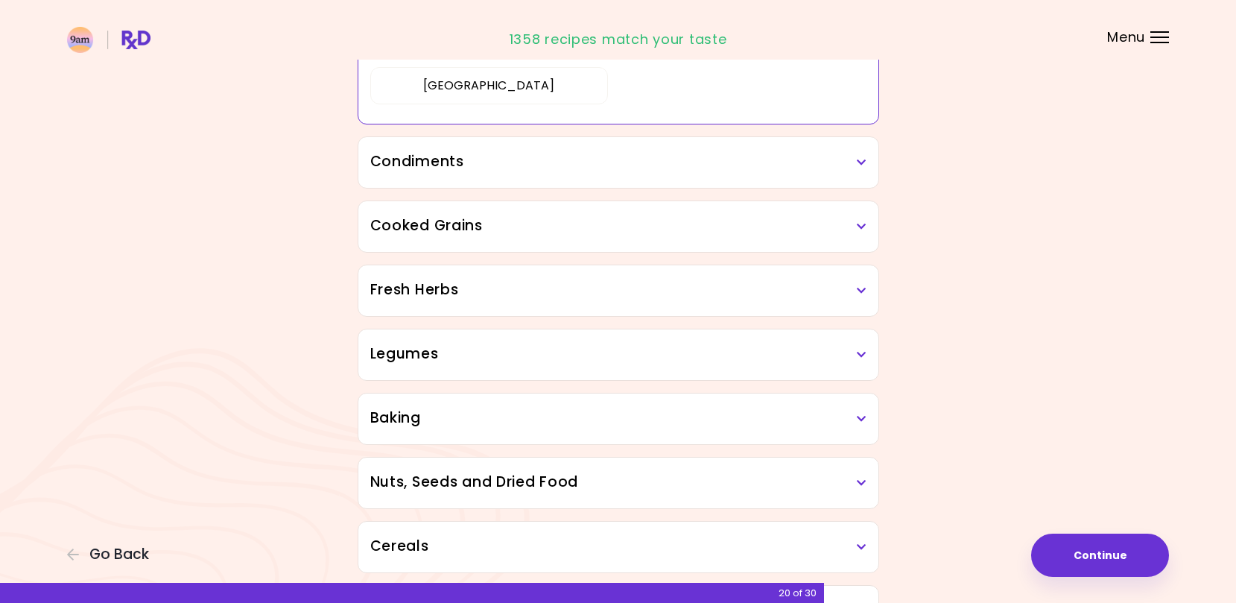
click at [561, 167] on h3 "Condiments" at bounding box center [618, 162] width 496 height 22
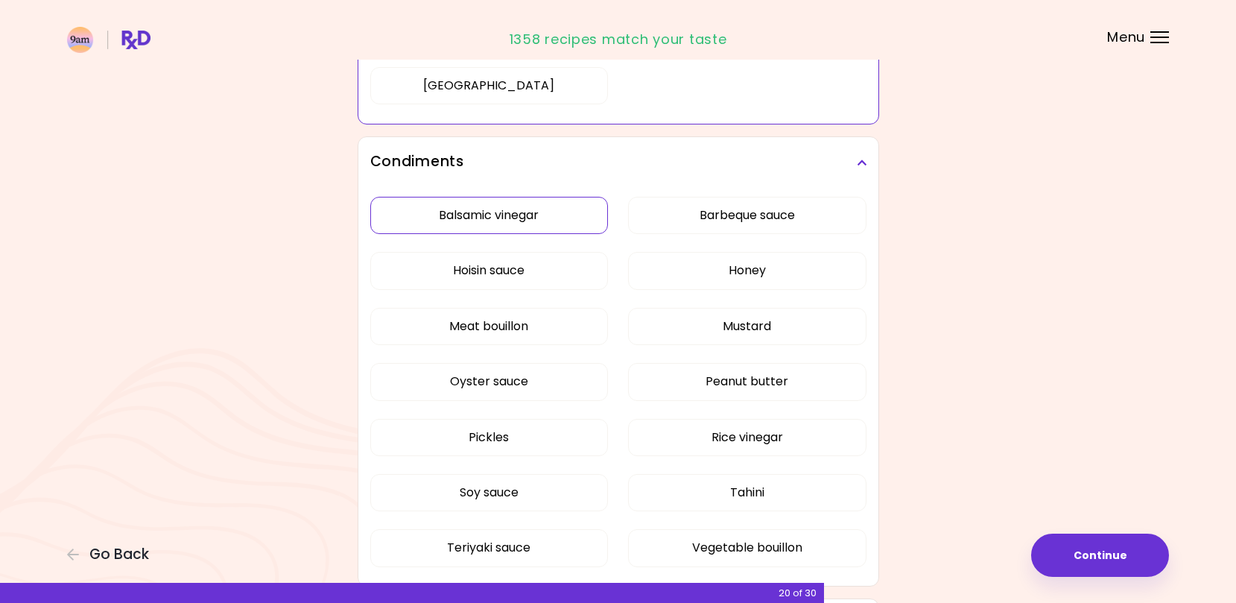
click at [572, 221] on div "Balsamic vinegar Barbeque sauce Hoisin sauce Honey Meat bouillon Mustard Oyster…" at bounding box center [618, 388] width 496 height 400
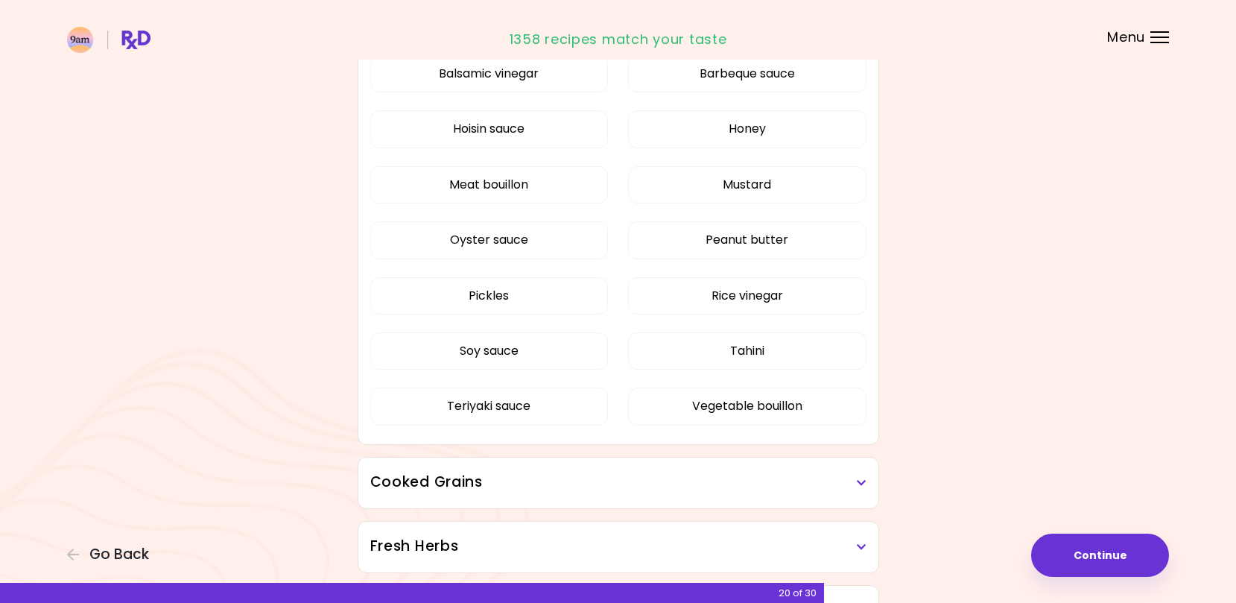
scroll to position [427, 0]
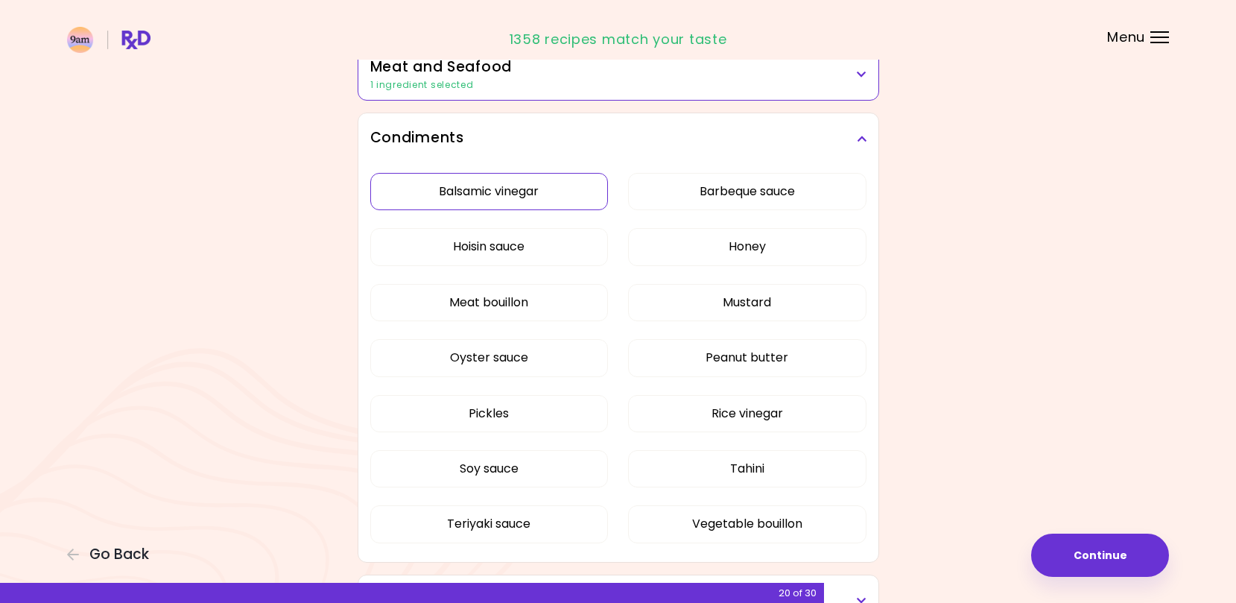
click at [569, 186] on button "Balsamic vinegar" at bounding box center [489, 191] width 238 height 37
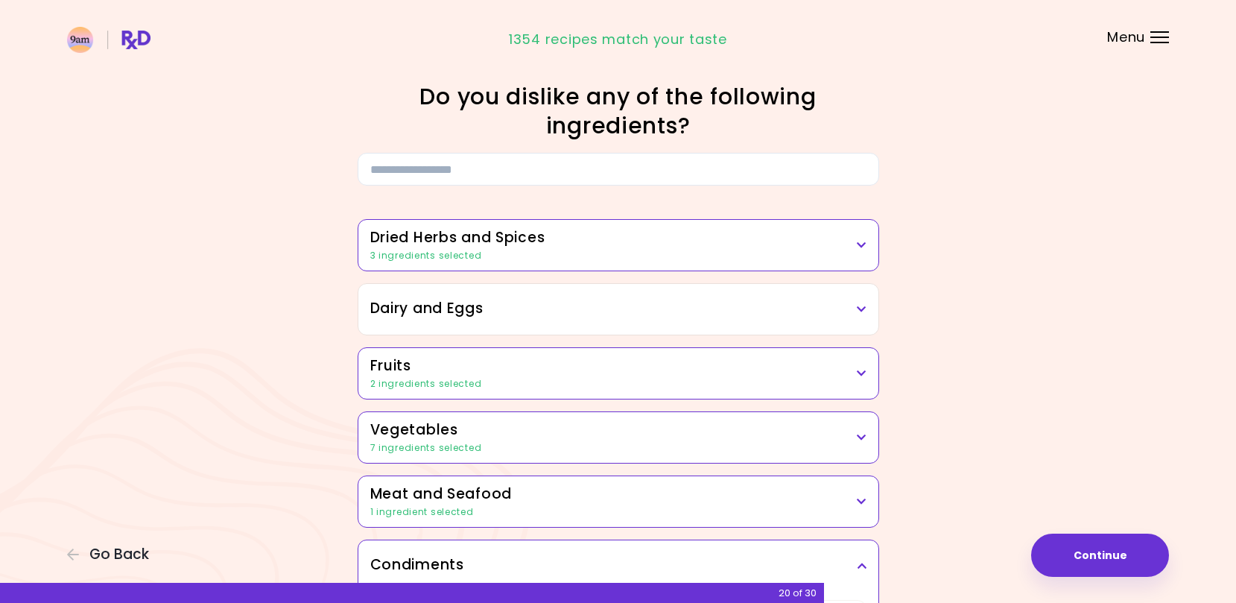
click at [589, 253] on div "3 ingredients selected" at bounding box center [618, 255] width 496 height 13
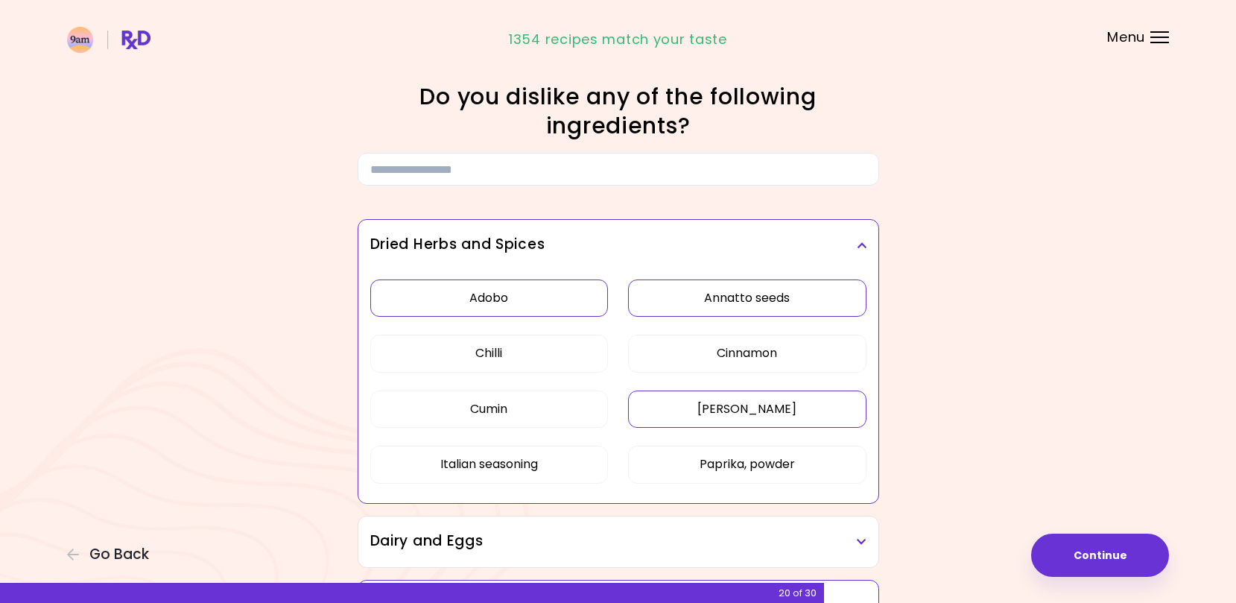
click at [594, 248] on h3 "Dried Herbs and Spices" at bounding box center [618, 245] width 496 height 22
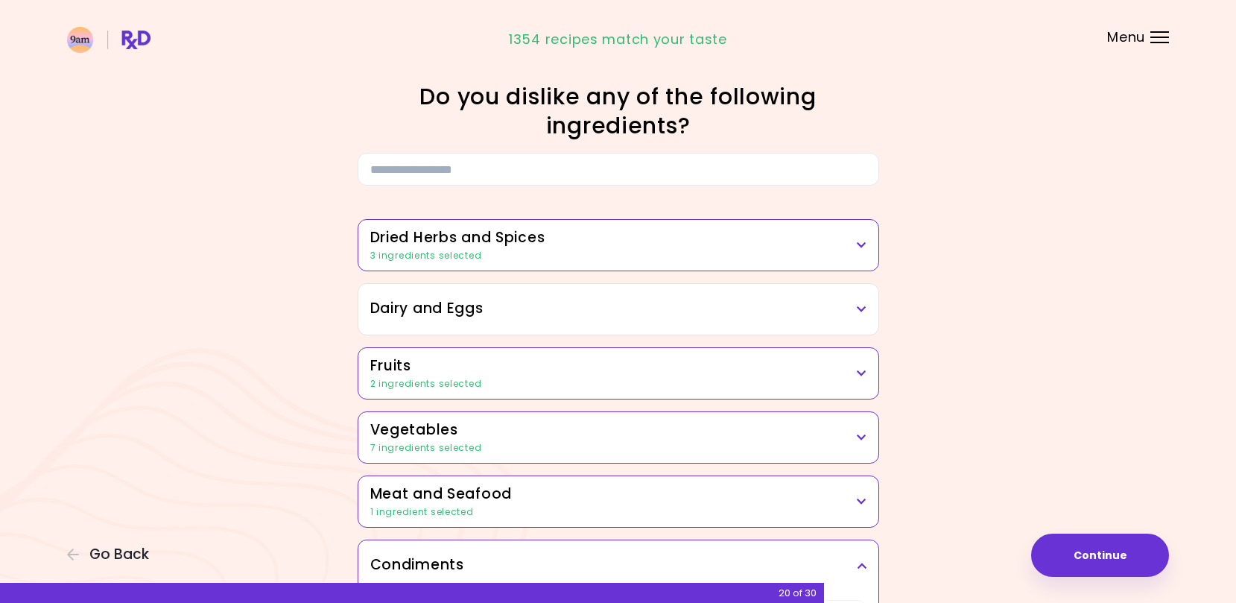
click at [562, 308] on h3 "Dairy and Eggs" at bounding box center [618, 309] width 496 height 22
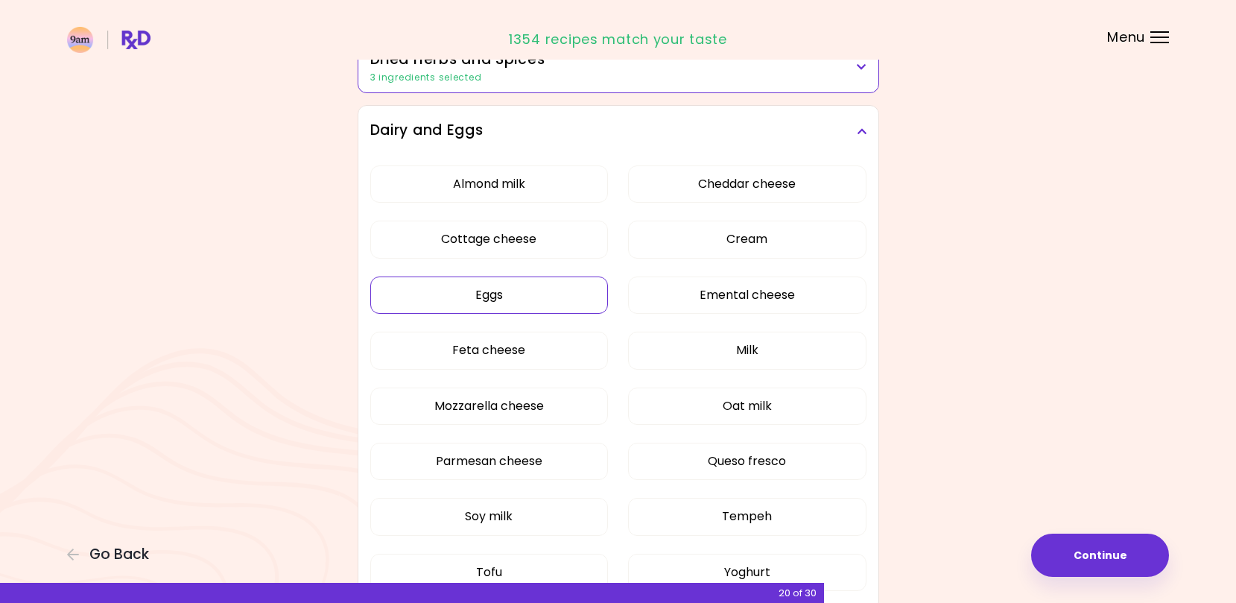
scroll to position [229, 0]
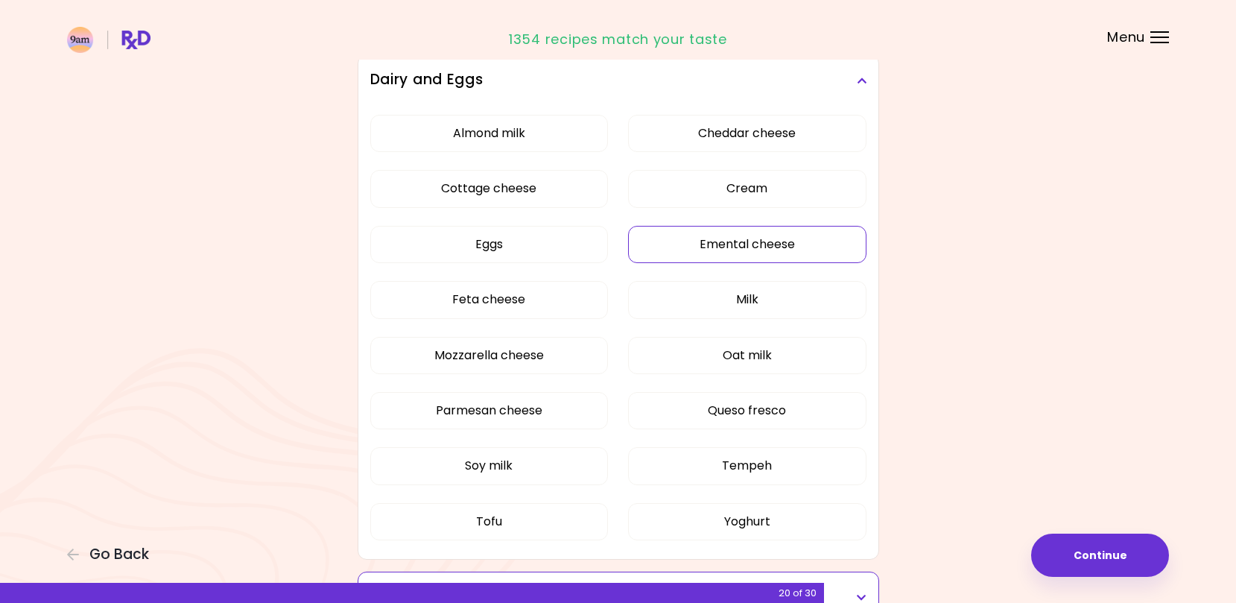
click at [817, 234] on button "Emental cheese" at bounding box center [747, 244] width 238 height 37
click at [823, 459] on button "Tempeh" at bounding box center [747, 465] width 238 height 37
click at [572, 521] on button "Tofu" at bounding box center [489, 521] width 238 height 37
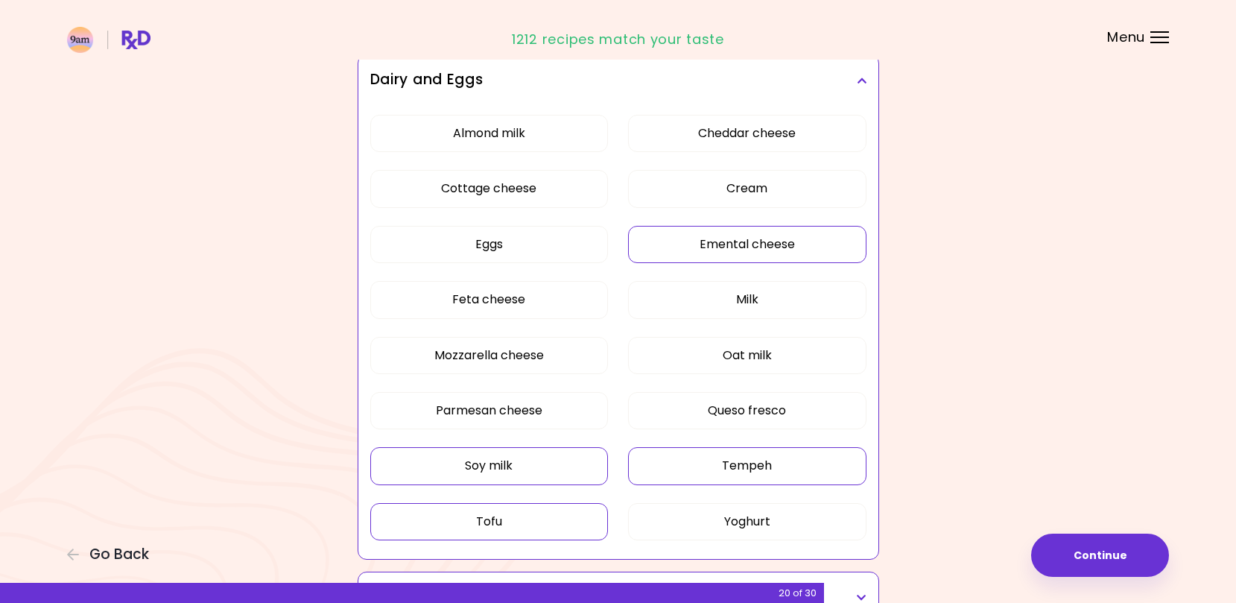
click at [569, 456] on button "Soy milk" at bounding box center [489, 465] width 238 height 37
click at [808, 411] on button "Queso fresco" at bounding box center [747, 410] width 238 height 37
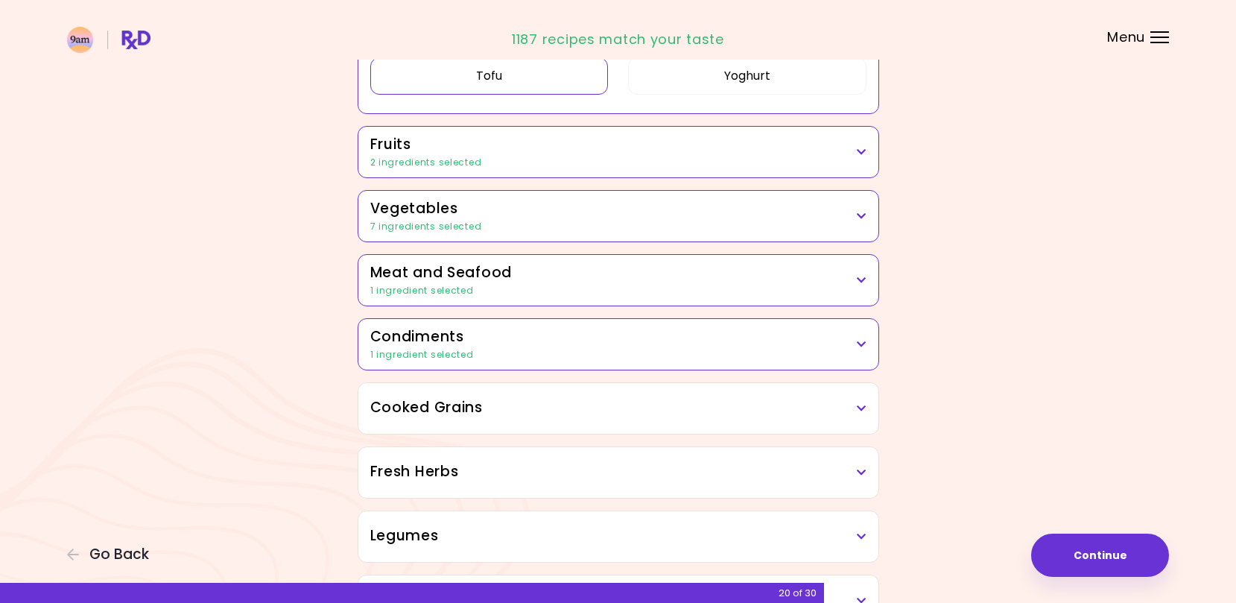
scroll to position [776, 0]
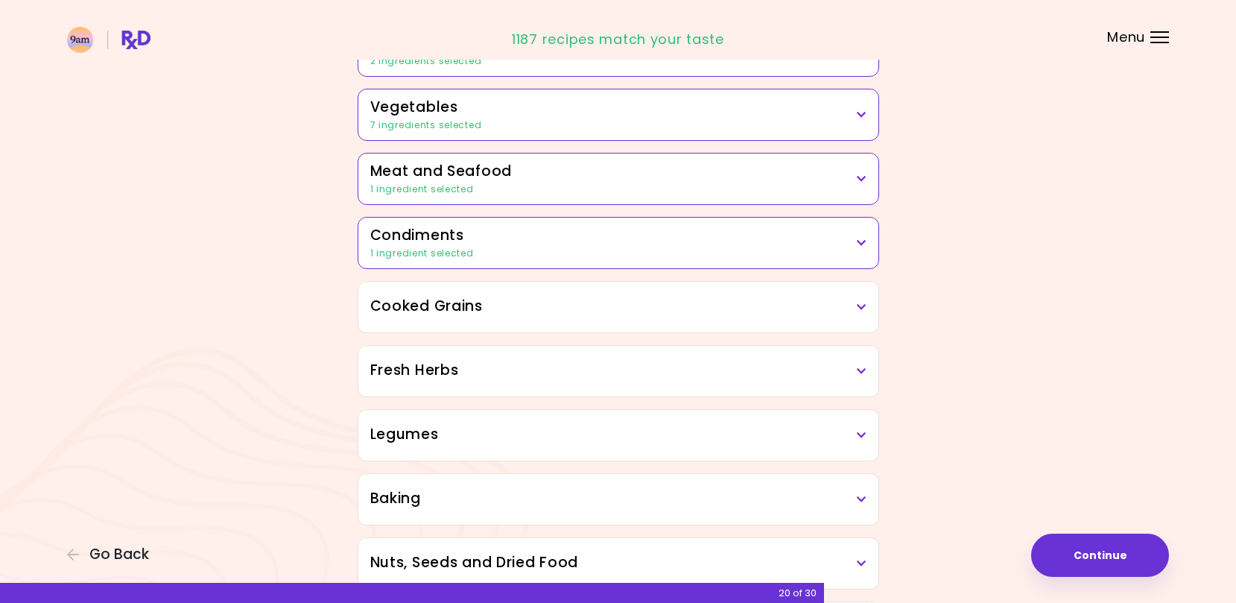
click at [591, 320] on div "Cooked Grains" at bounding box center [618, 307] width 520 height 51
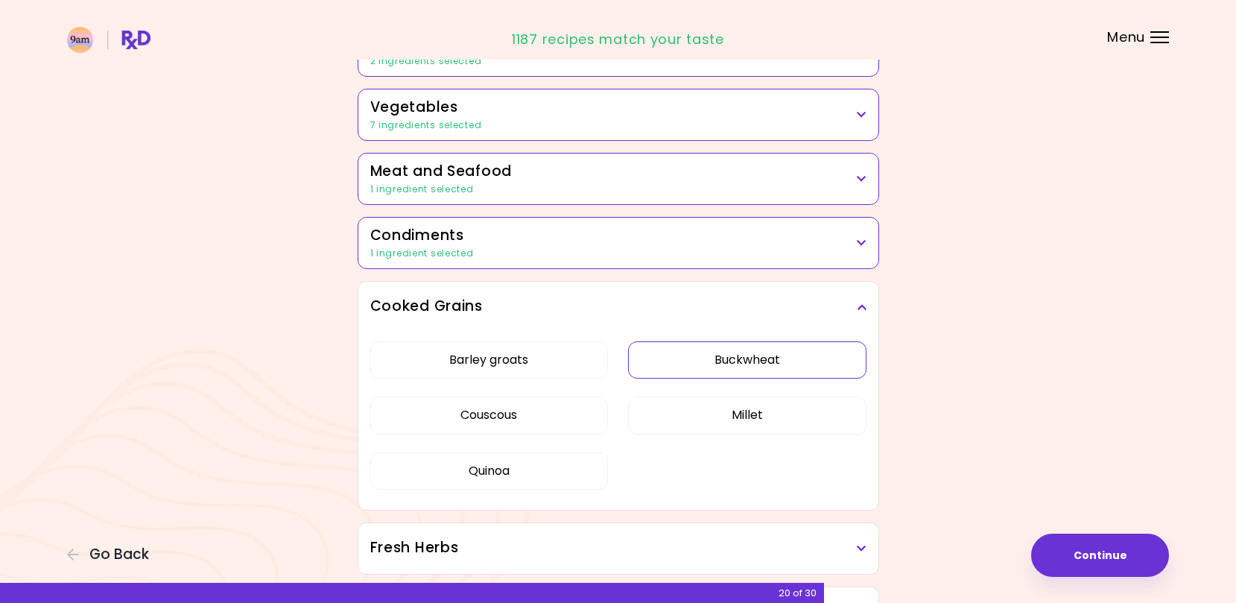
click at [696, 360] on div "Barley groats Buckwheat Couscous Millet Quinoa" at bounding box center [618, 421] width 496 height 178
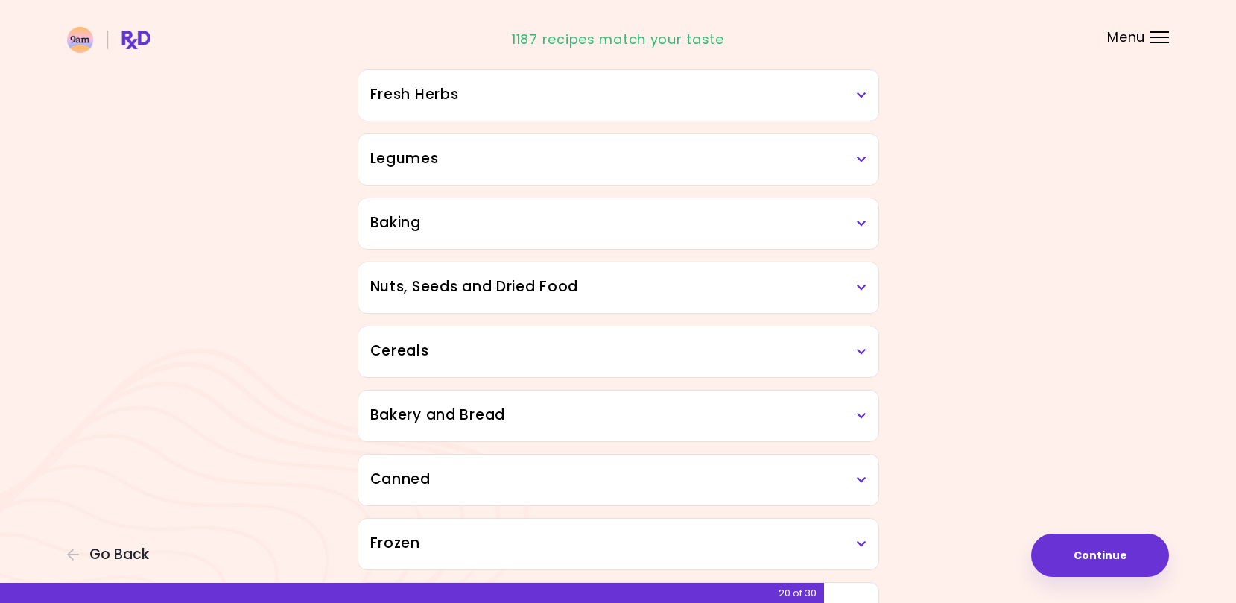
scroll to position [265, 0]
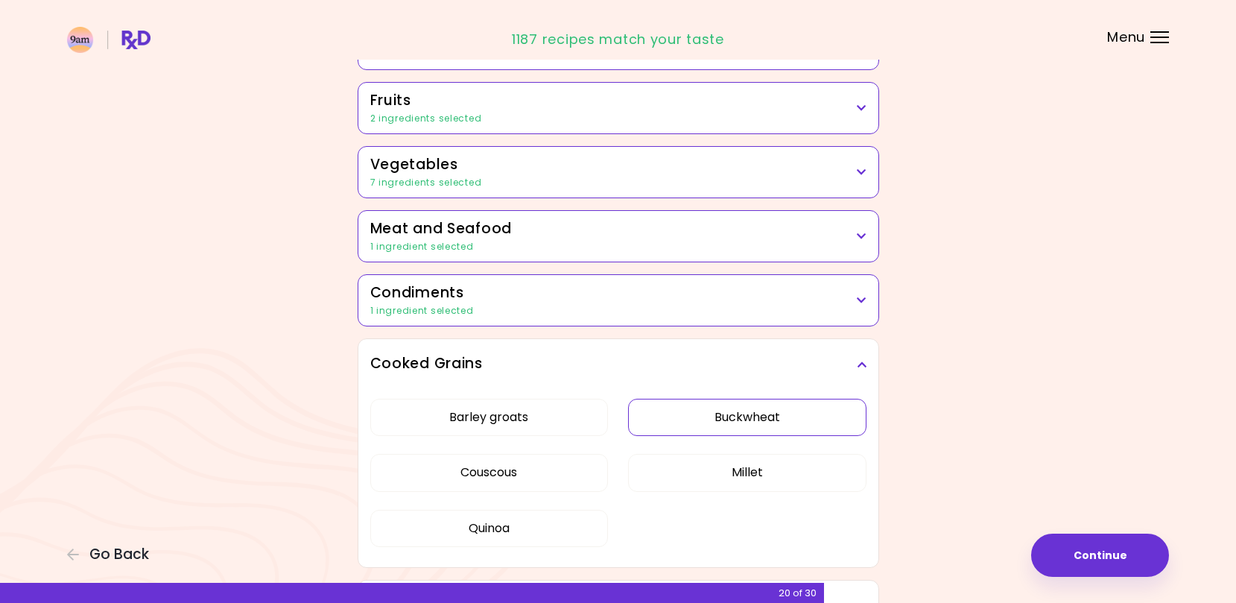
click at [715, 407] on button "Buckwheat" at bounding box center [747, 417] width 238 height 37
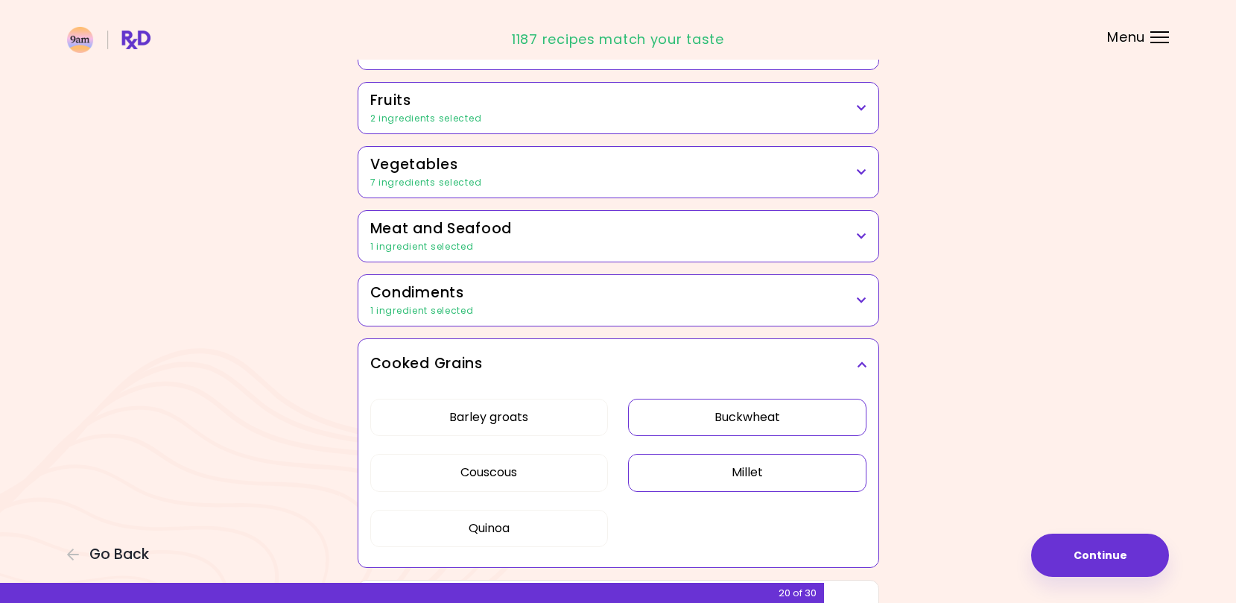
click at [677, 463] on button "Millet" at bounding box center [747, 472] width 238 height 37
click at [534, 410] on button "Barley groats" at bounding box center [489, 417] width 238 height 37
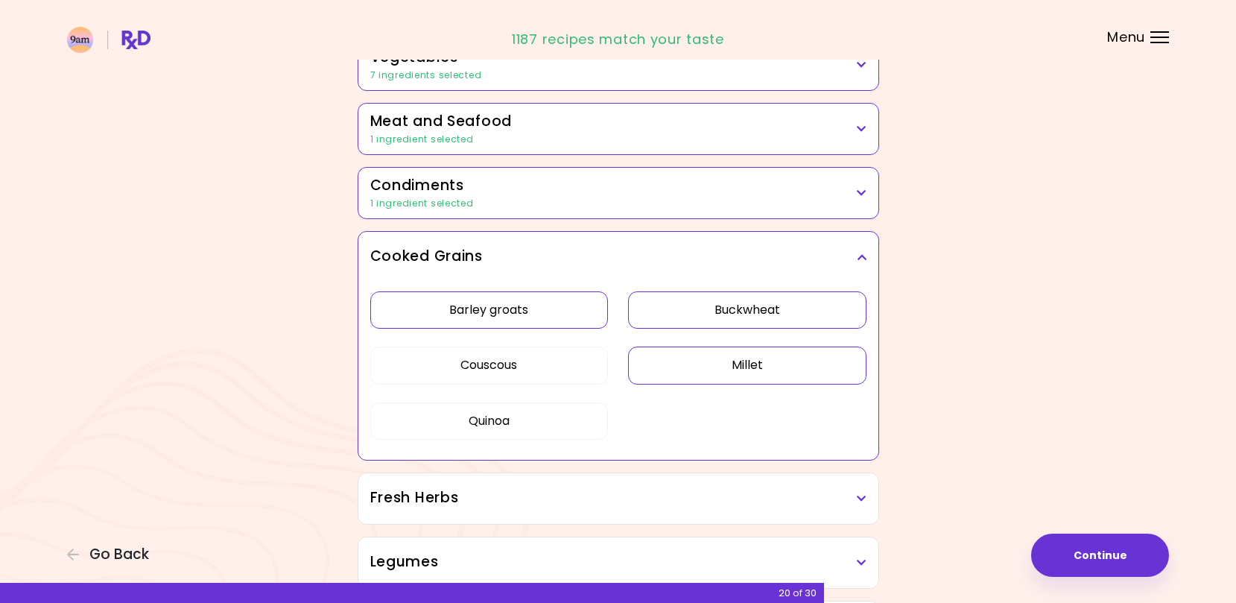
scroll to position [487, 0]
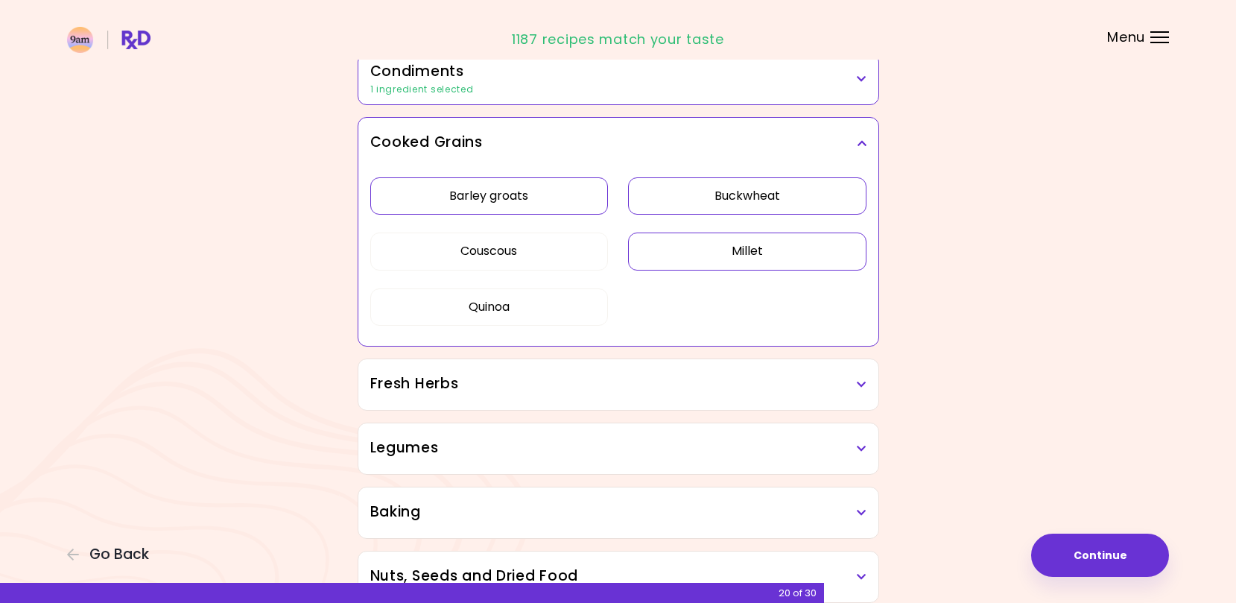
click at [652, 392] on h3 "Fresh Herbs" at bounding box center [618, 384] width 496 height 22
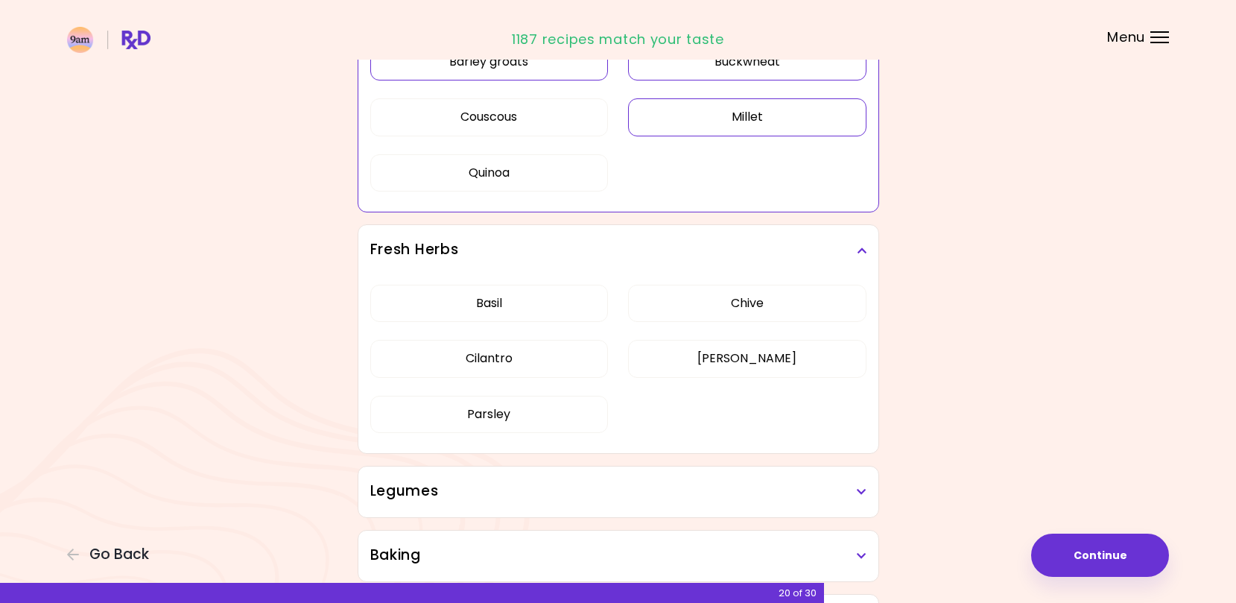
scroll to position [677, 0]
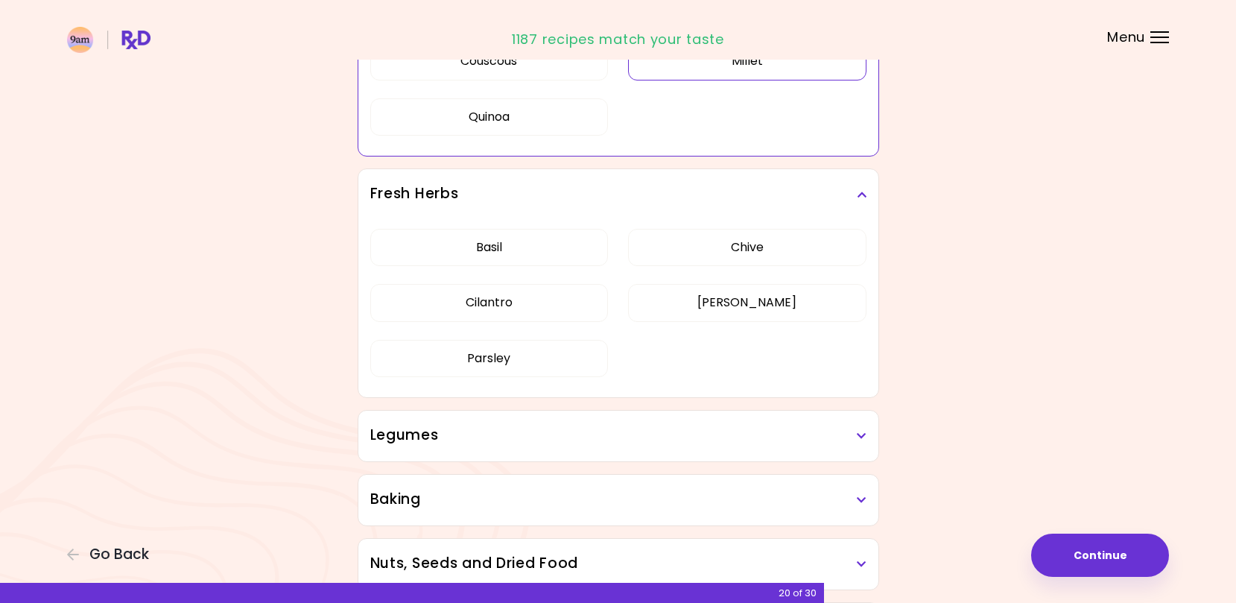
click at [643, 427] on h3 "Legumes" at bounding box center [618, 436] width 496 height 22
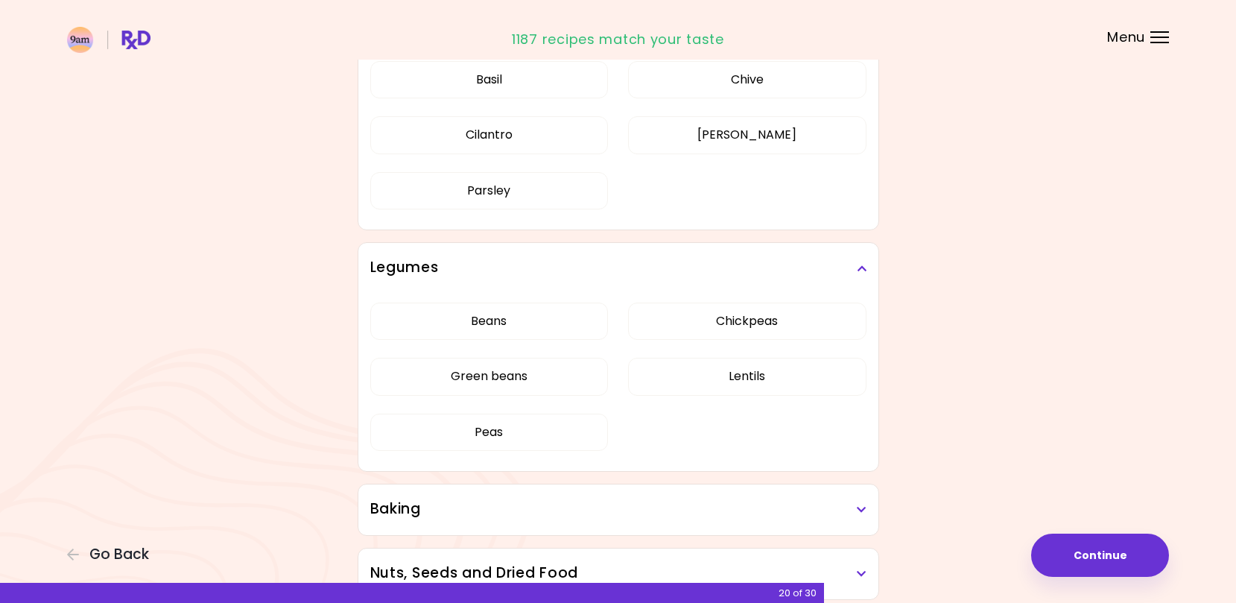
scroll to position [1005, 0]
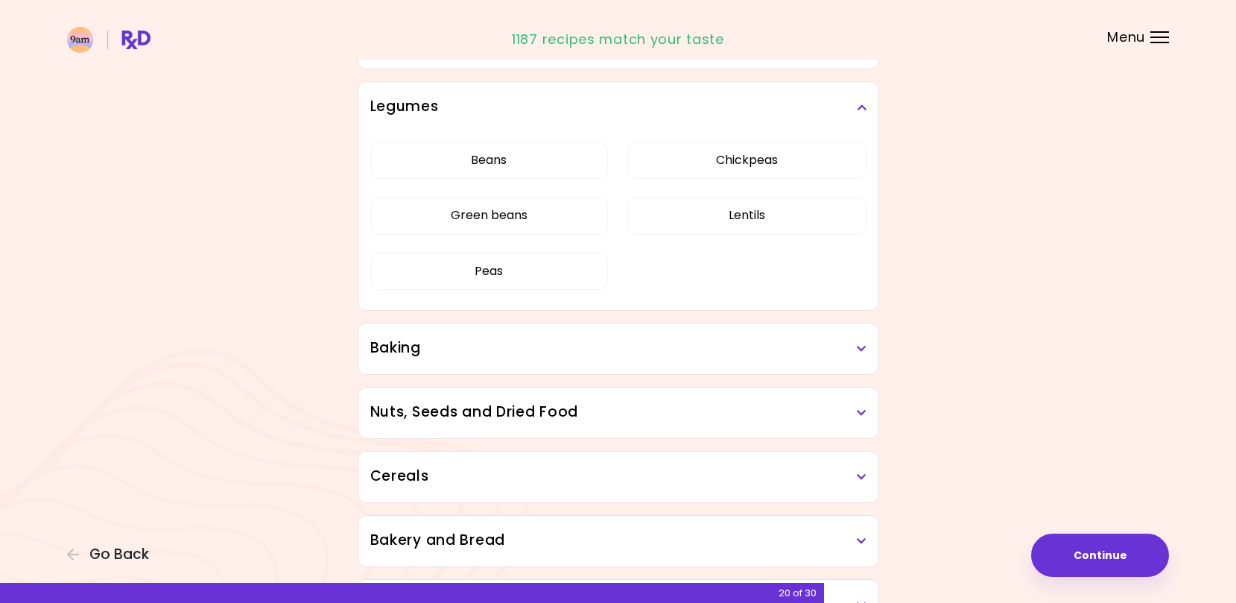
click at [593, 353] on h3 "Baking" at bounding box center [618, 349] width 496 height 22
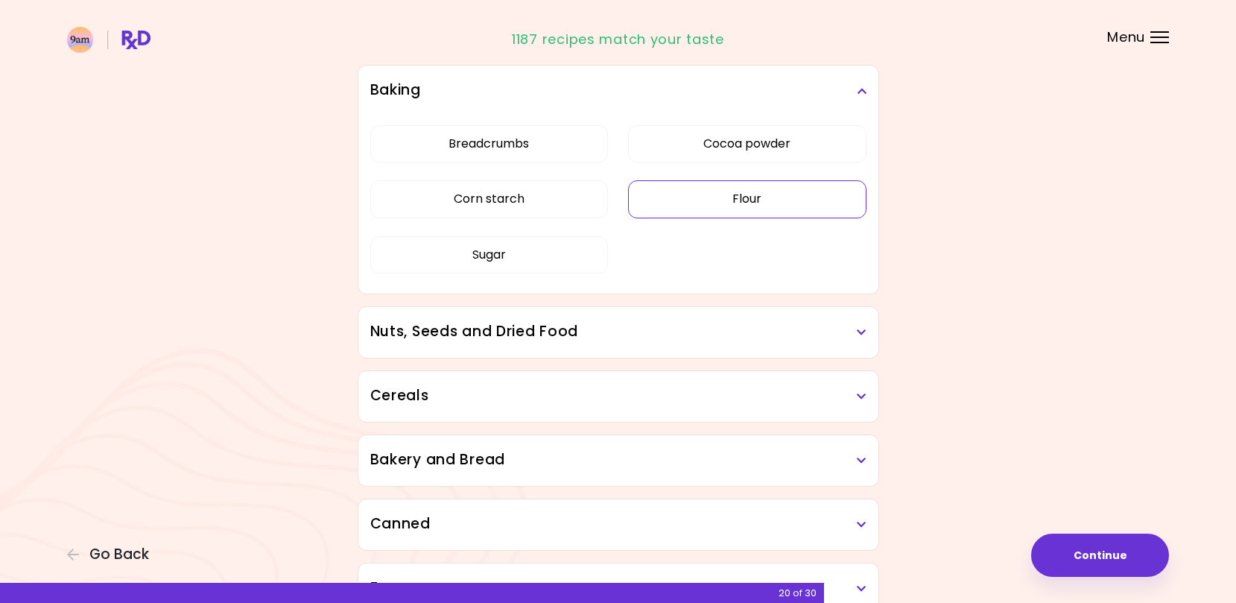
scroll to position [1399, 0]
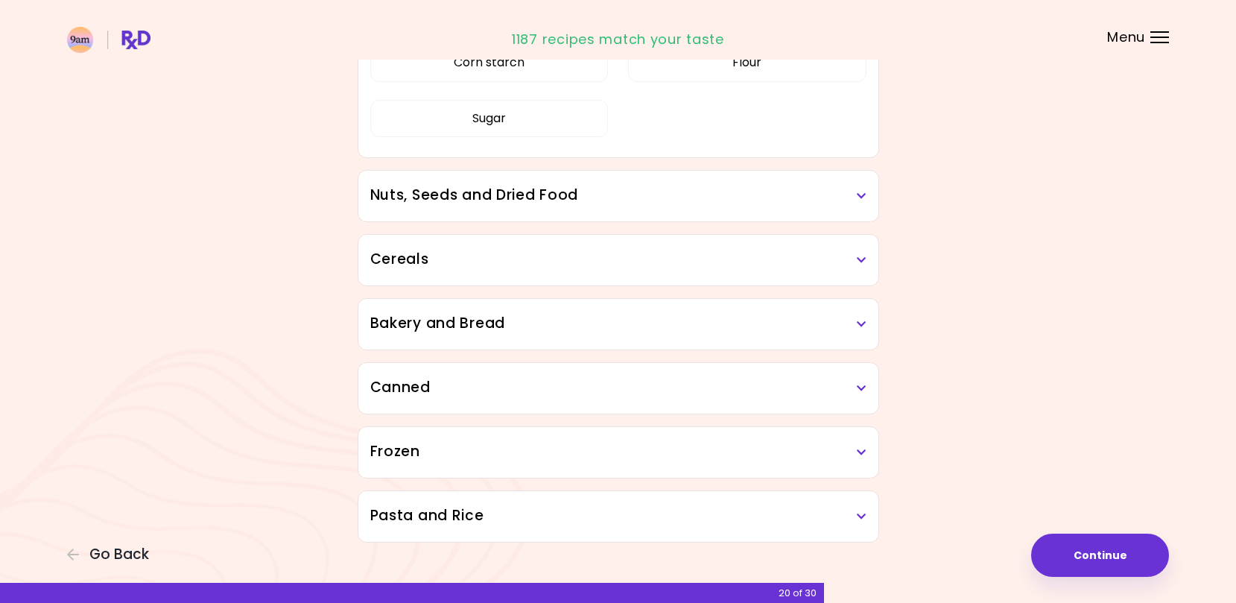
click at [573, 188] on h3 "Nuts, Seeds and Dried Food" at bounding box center [618, 196] width 496 height 22
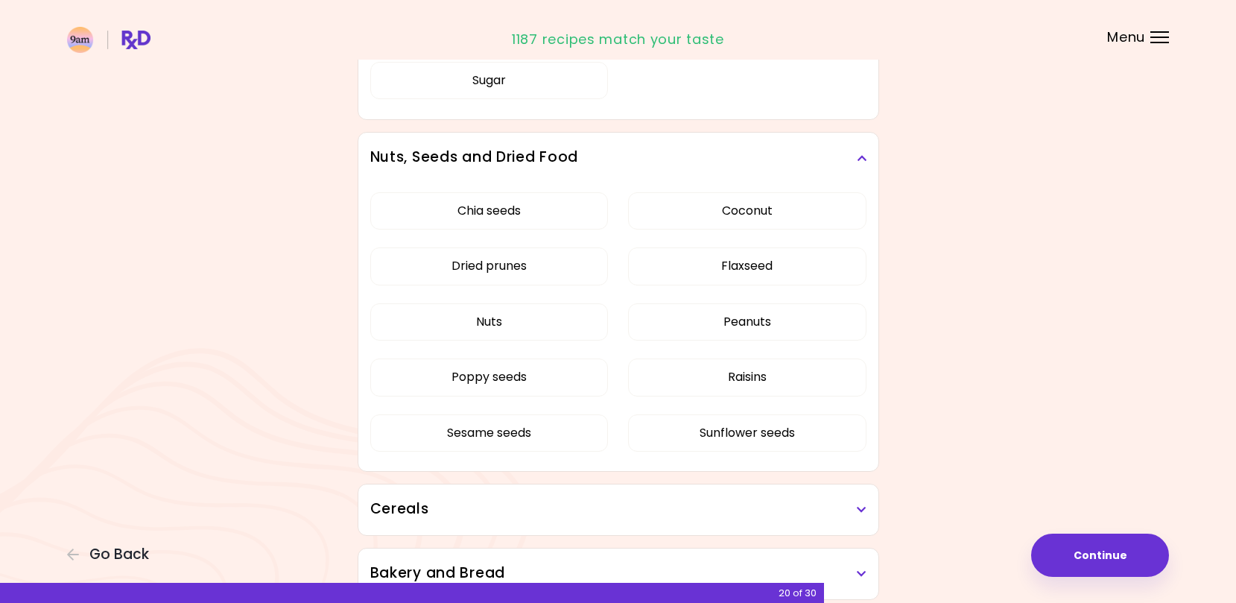
scroll to position [1568, 0]
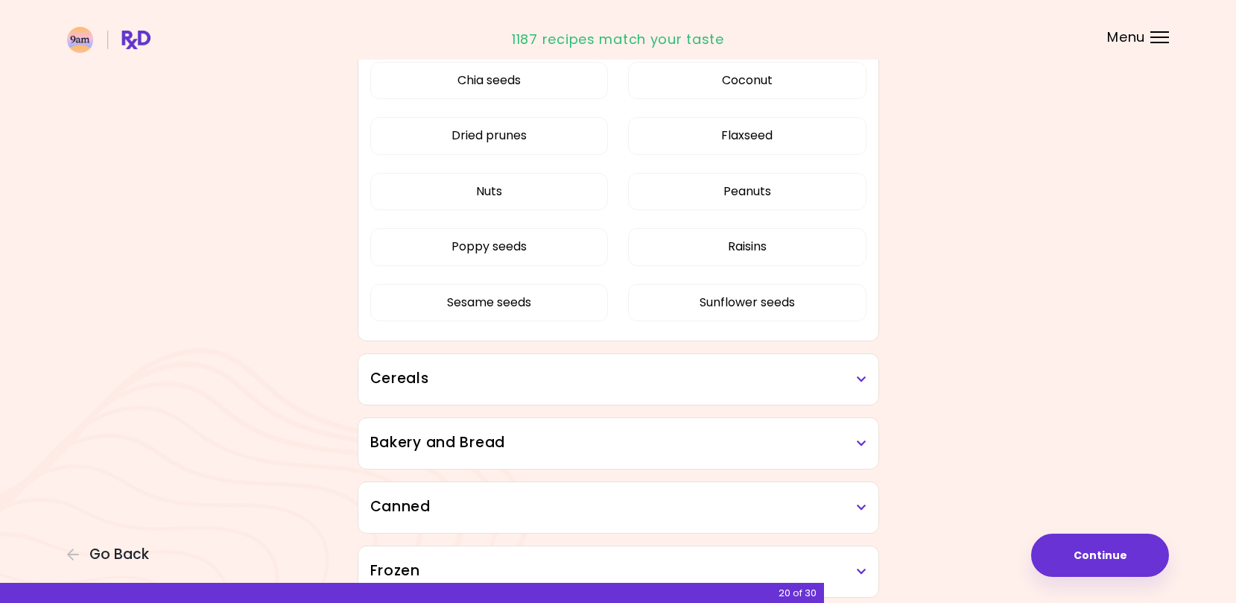
click at [528, 384] on h3 "Cereals" at bounding box center [618, 379] width 496 height 22
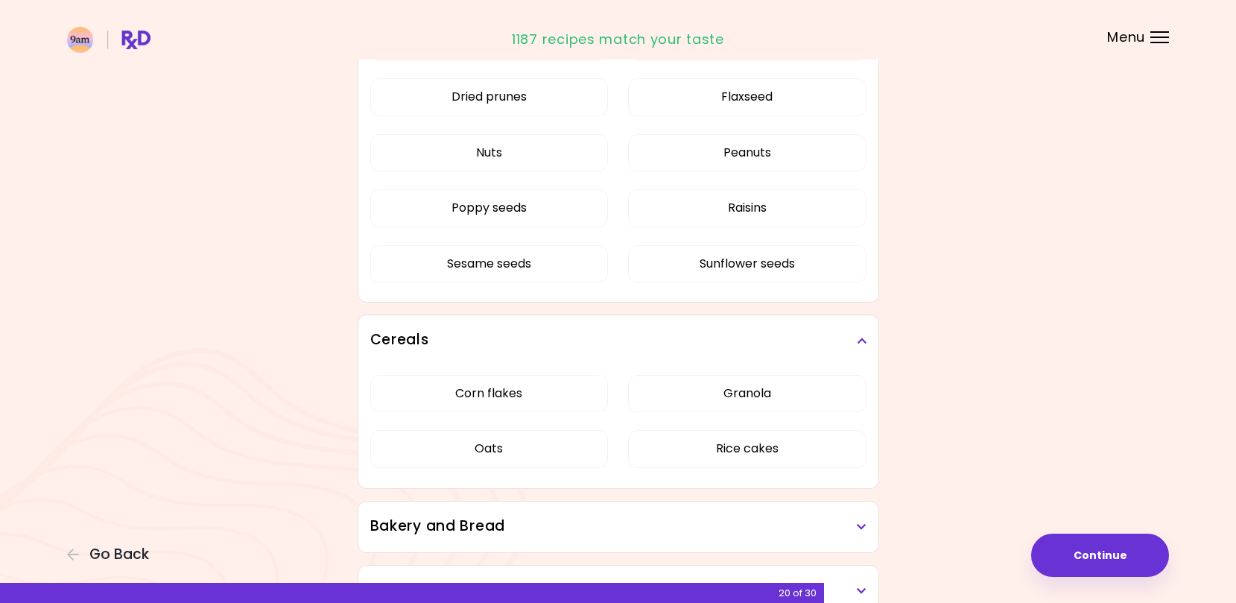
scroll to position [1711, 0]
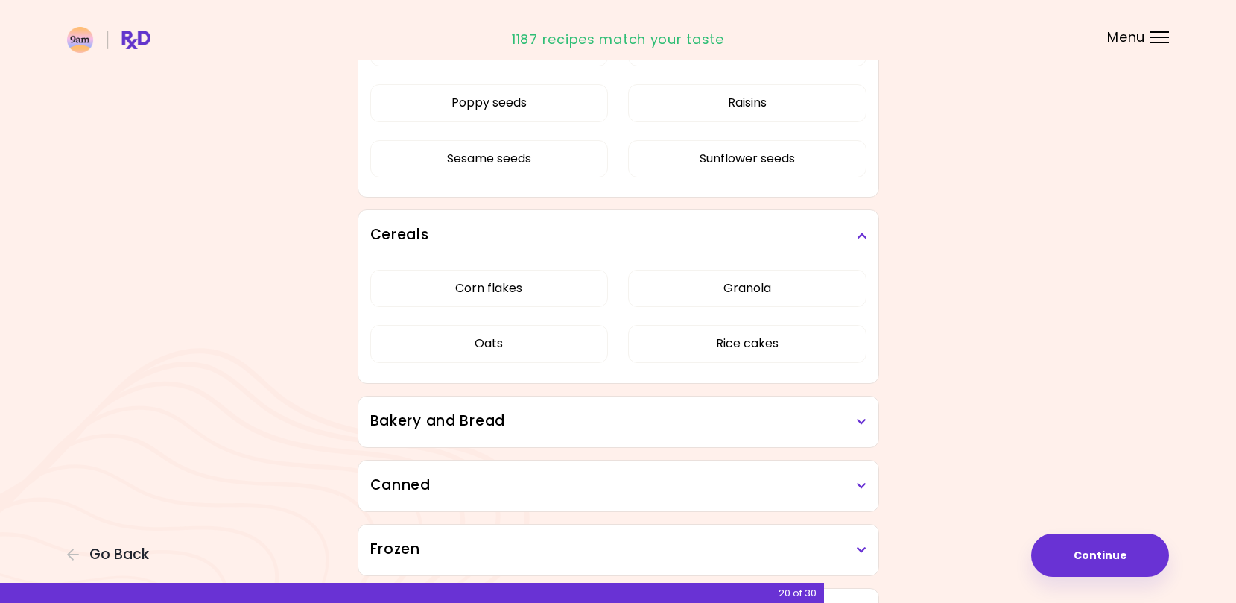
click at [540, 417] on h3 "Bakery and Bread" at bounding box center [618, 422] width 496 height 22
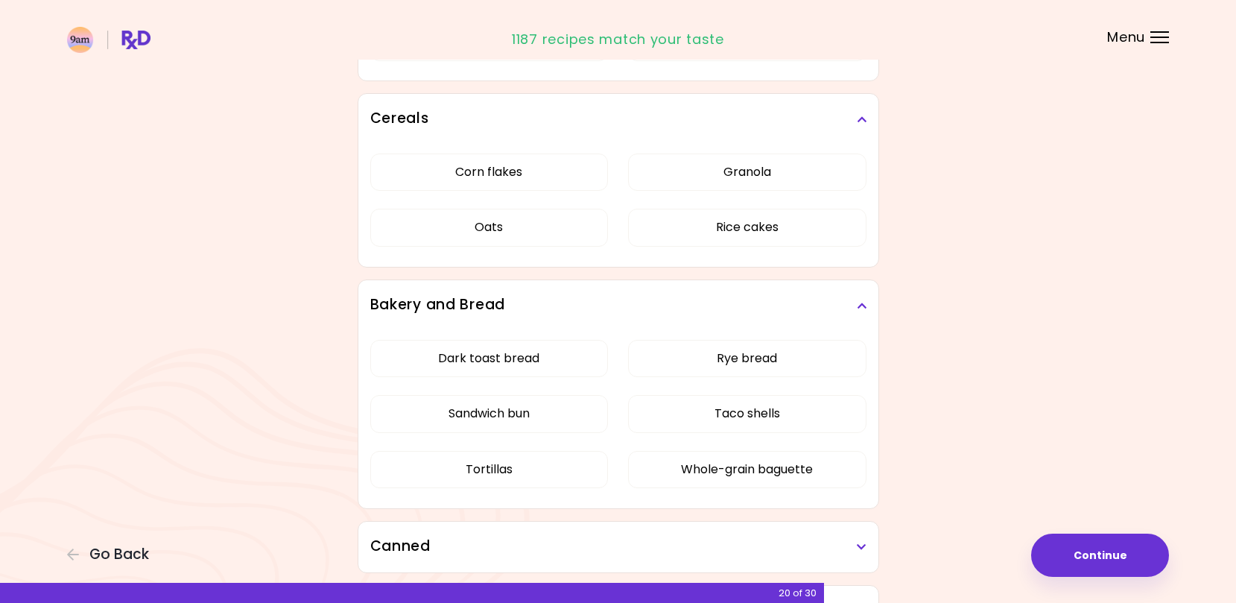
scroll to position [1934, 0]
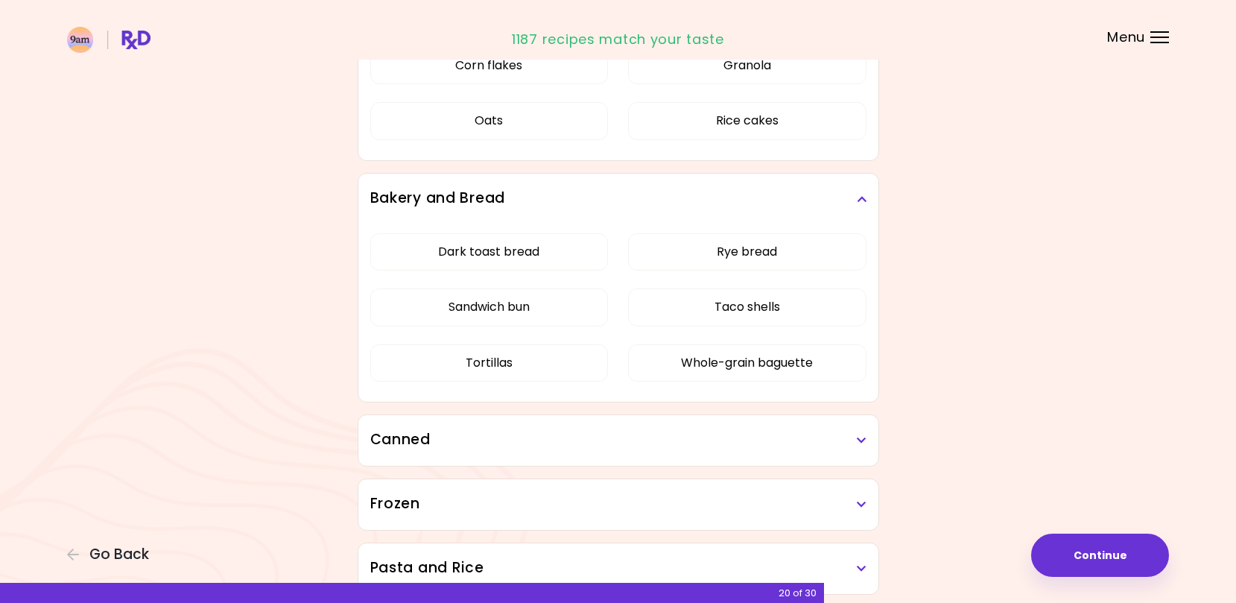
click at [617, 436] on h3 "Canned" at bounding box center [618, 440] width 496 height 22
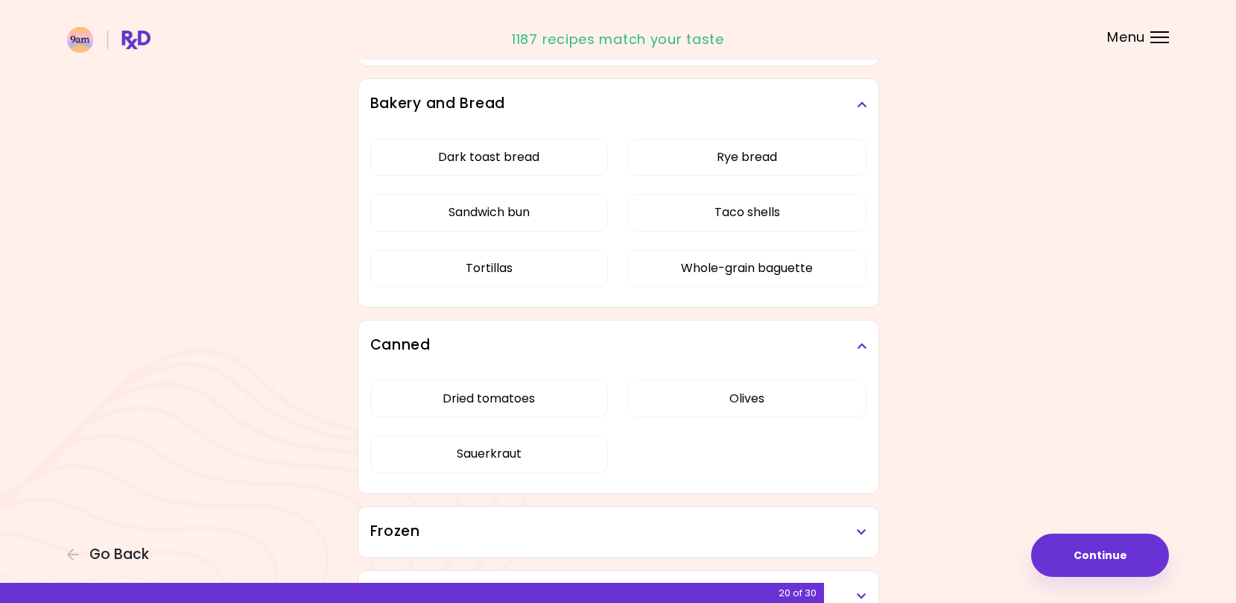
scroll to position [2108, 0]
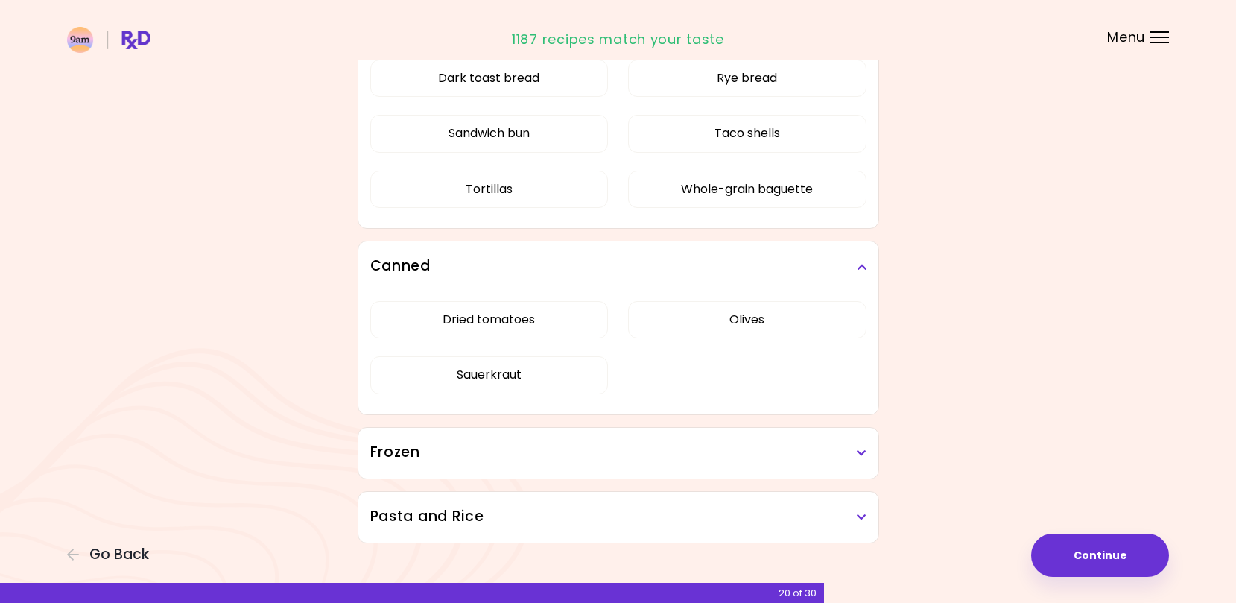
click at [608, 463] on div "Frozen" at bounding box center [618, 453] width 520 height 51
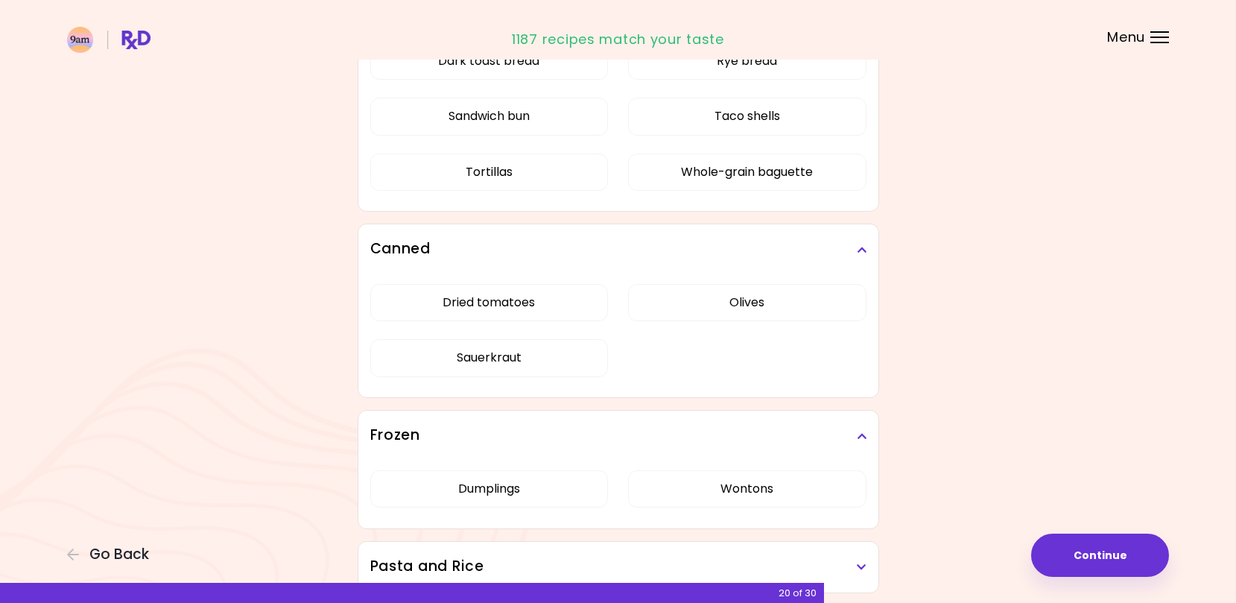
scroll to position [2197, 0]
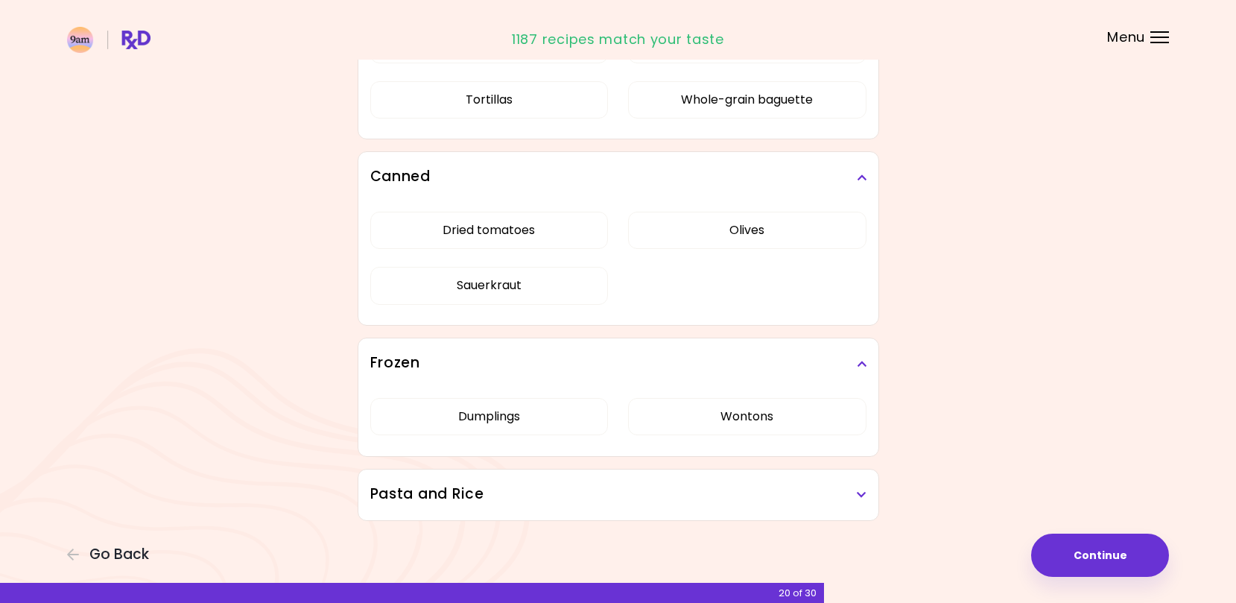
click at [680, 484] on h3 "Pasta and Rice" at bounding box center [618, 495] width 496 height 22
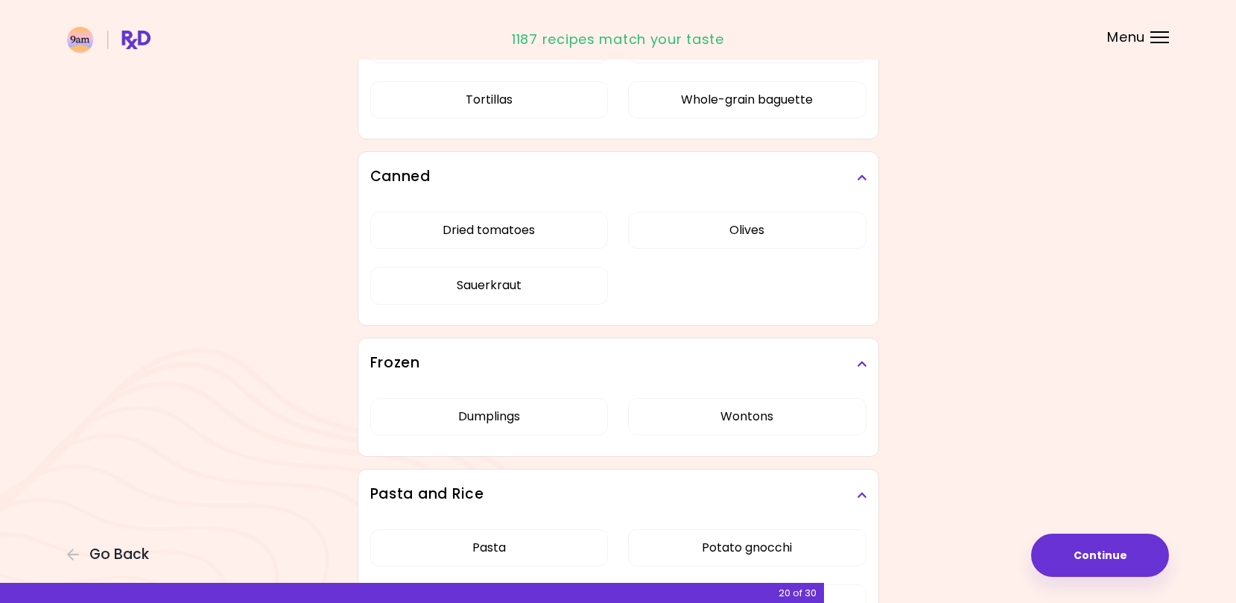
scroll to position [2319, 0]
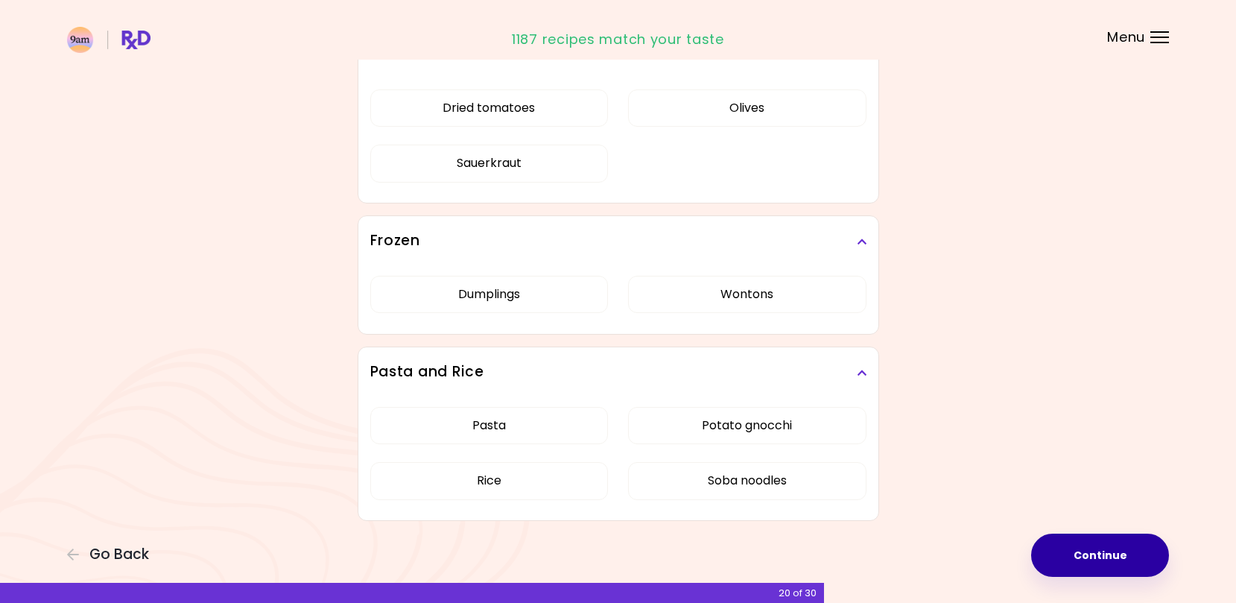
click at [1080, 543] on button "Continue" at bounding box center [1100, 554] width 138 height 43
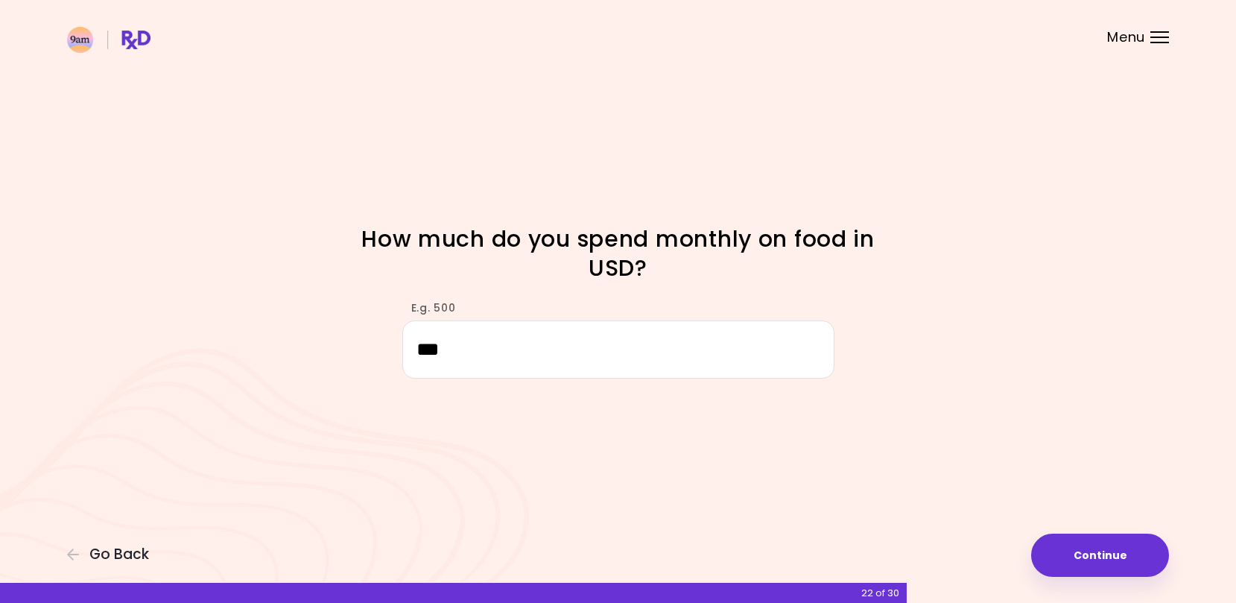
type input "***"
click at [932, 393] on div "Focusable invisible element How much do you spend monthly on food in USD? E.g. …" at bounding box center [618, 301] width 1236 height 603
click at [1087, 557] on button "Continue" at bounding box center [1100, 554] width 138 height 43
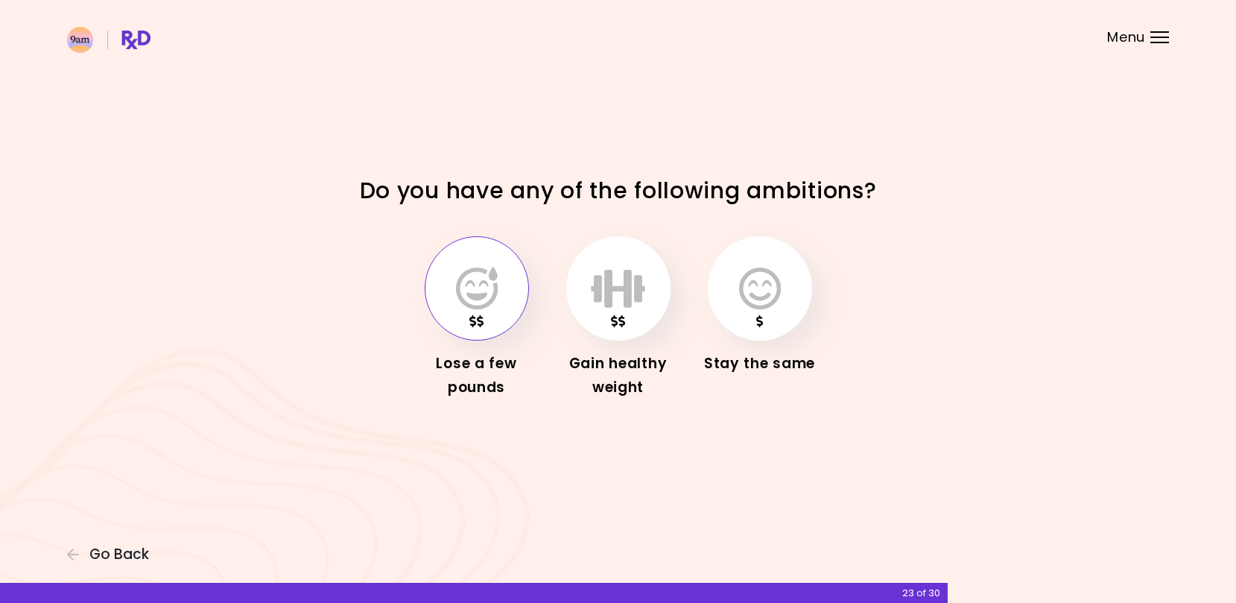
click at [501, 297] on button "button" at bounding box center [477, 288] width 104 height 104
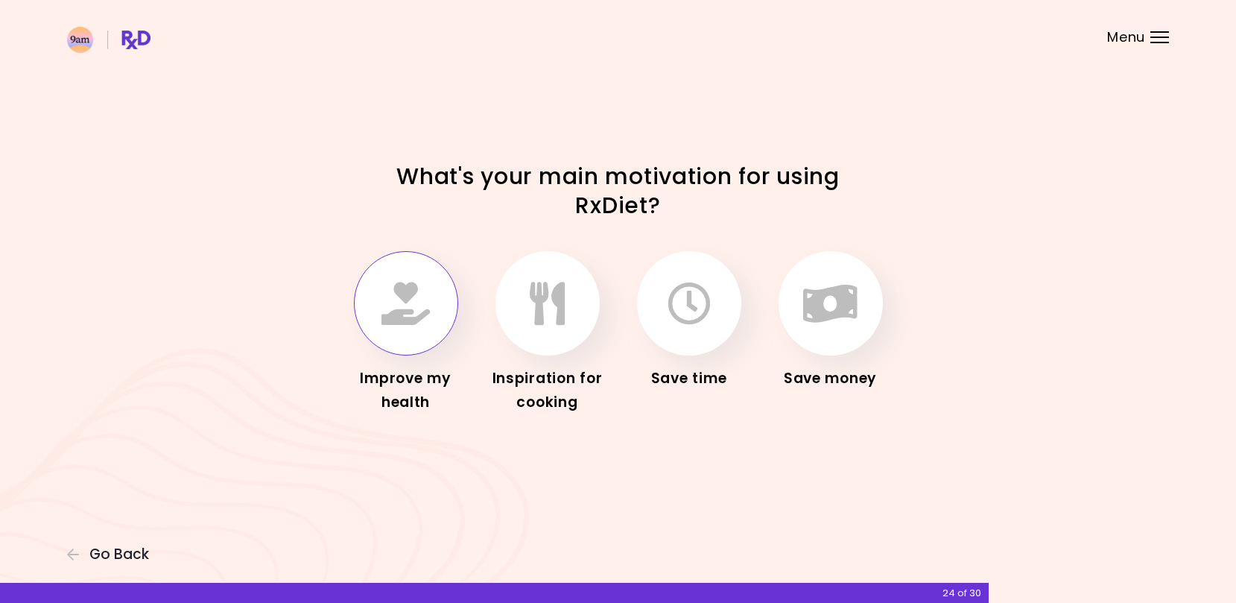
click at [419, 323] on icon "button" at bounding box center [405, 303] width 48 height 43
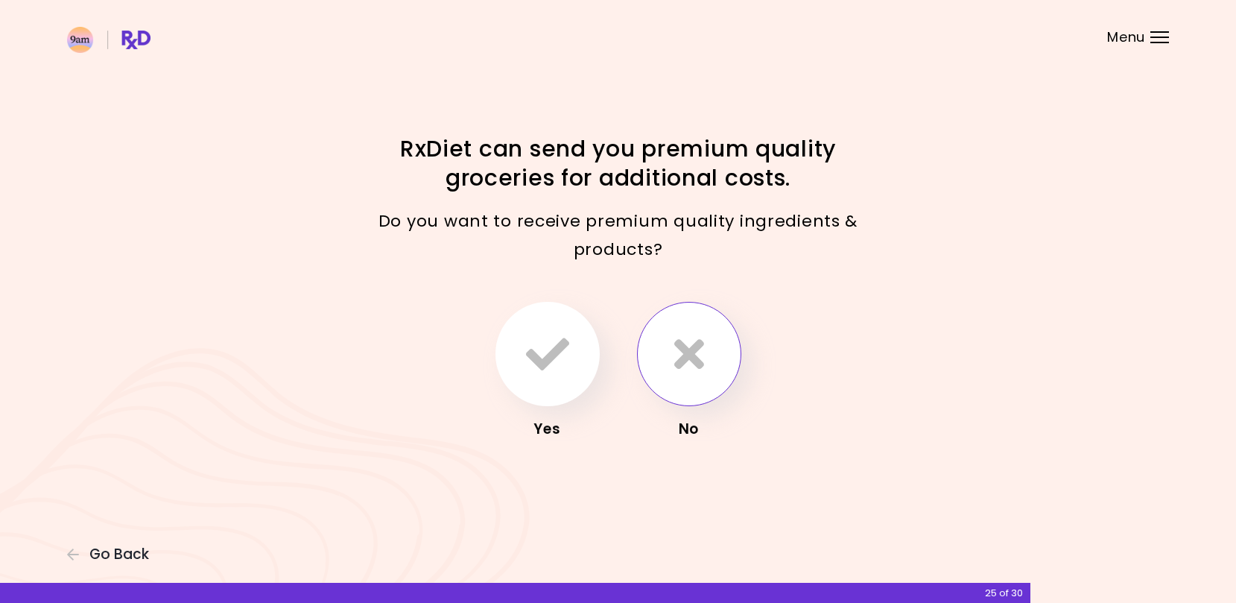
click at [679, 354] on icon "button" at bounding box center [689, 353] width 30 height 43
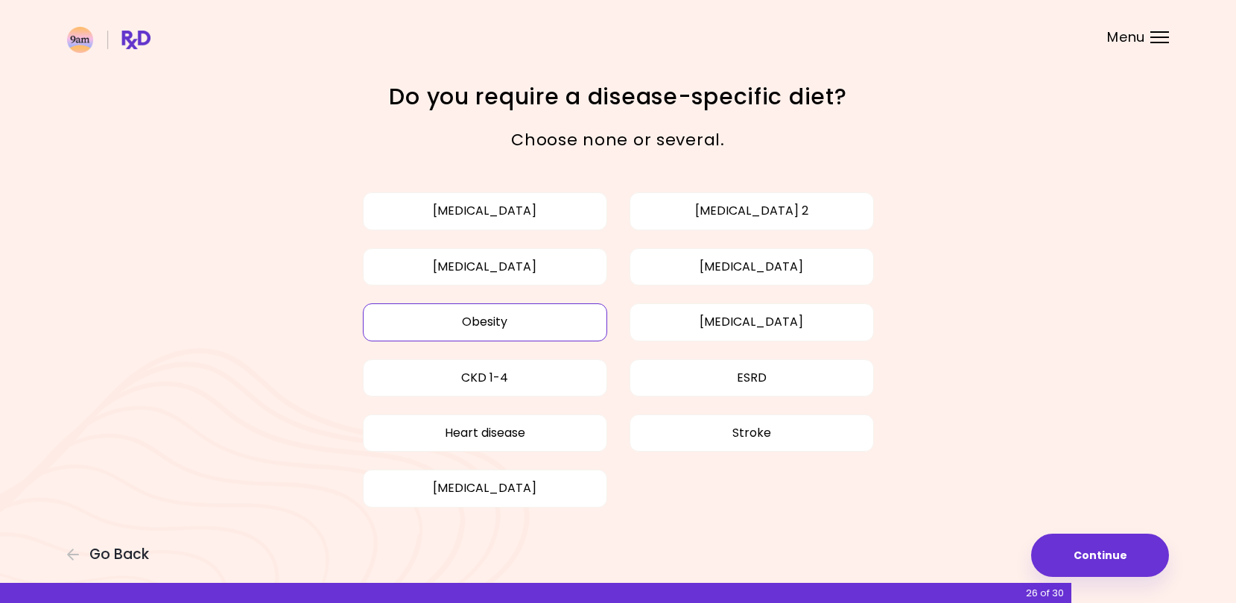
click at [539, 316] on button "Obesity" at bounding box center [485, 321] width 244 height 37
click at [1108, 544] on button "Continue" at bounding box center [1100, 554] width 138 height 43
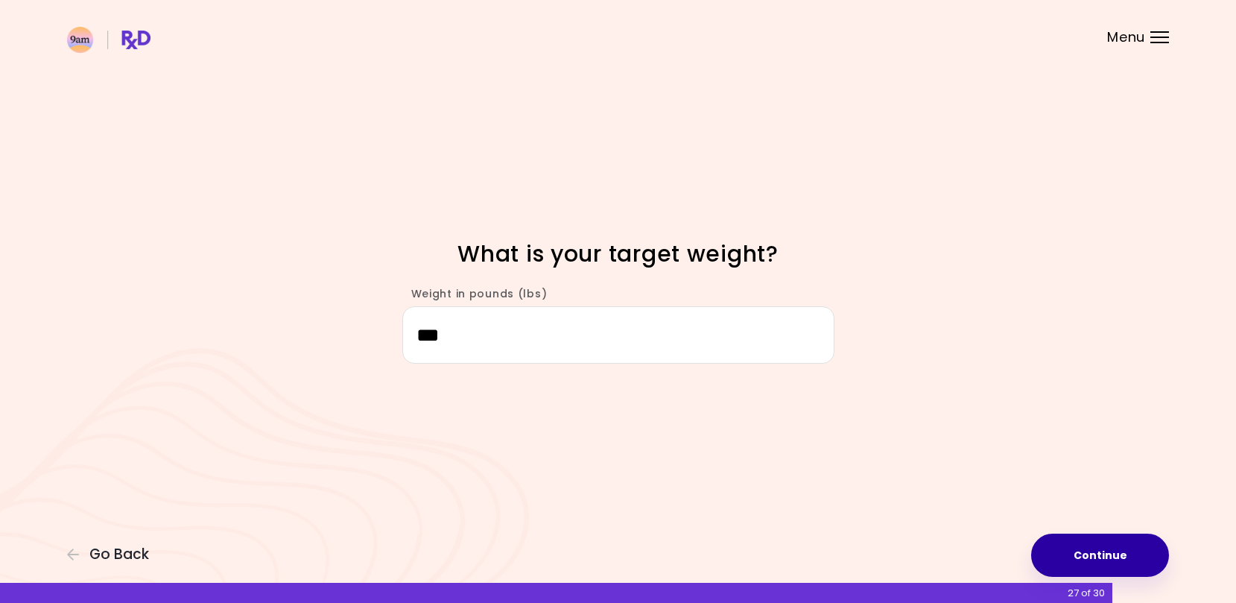
type input "***"
click at [1125, 557] on button "Continue" at bounding box center [1100, 554] width 138 height 43
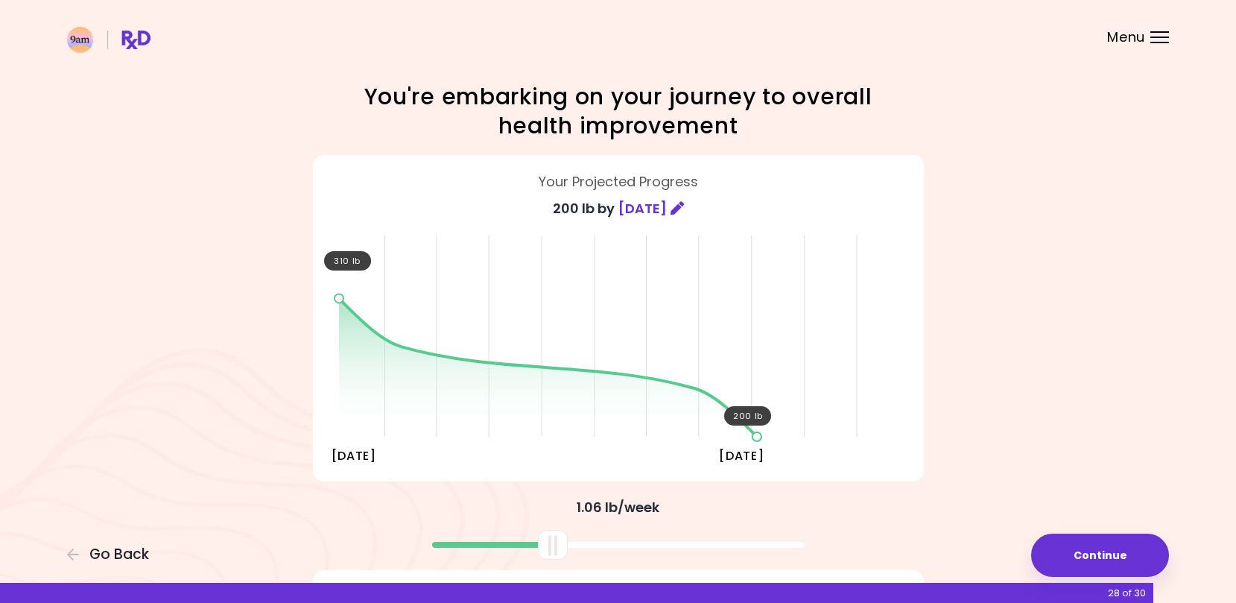
drag, startPoint x: 616, startPoint y: 539, endPoint x: 551, endPoint y: 542, distance: 64.9
click at [551, 542] on div at bounding box center [553, 545] width 30 height 30
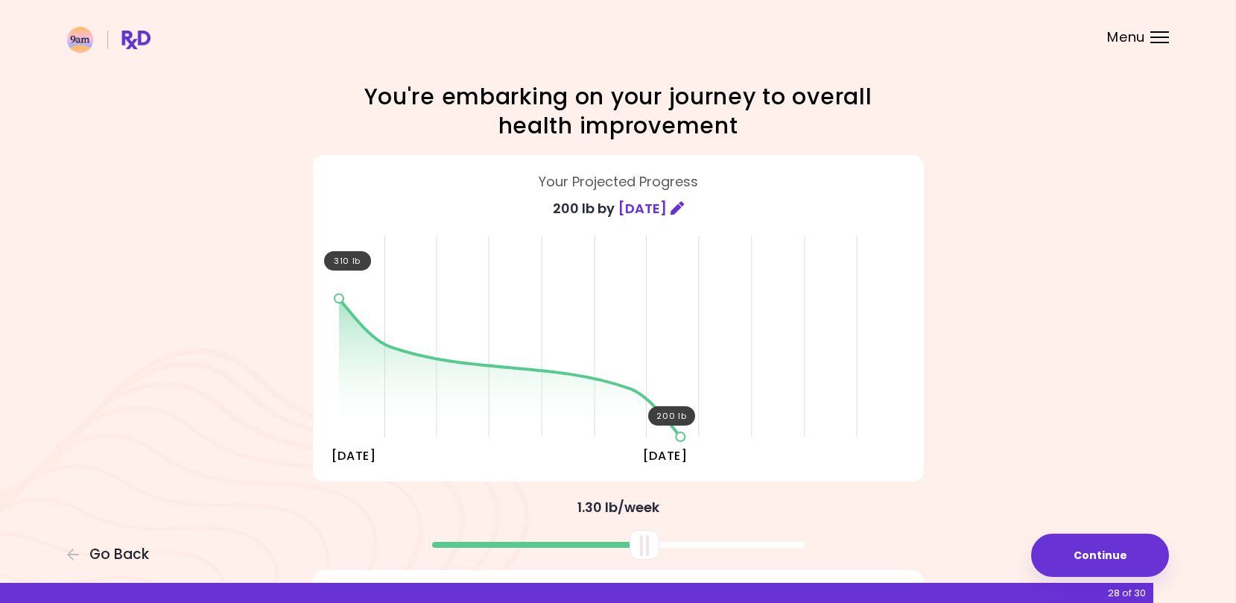
drag, startPoint x: 549, startPoint y: 546, endPoint x: 641, endPoint y: 545, distance: 91.7
click at [641, 545] on div at bounding box center [645, 545] width 30 height 30
click at [1062, 550] on button "Continue" at bounding box center [1100, 554] width 138 height 43
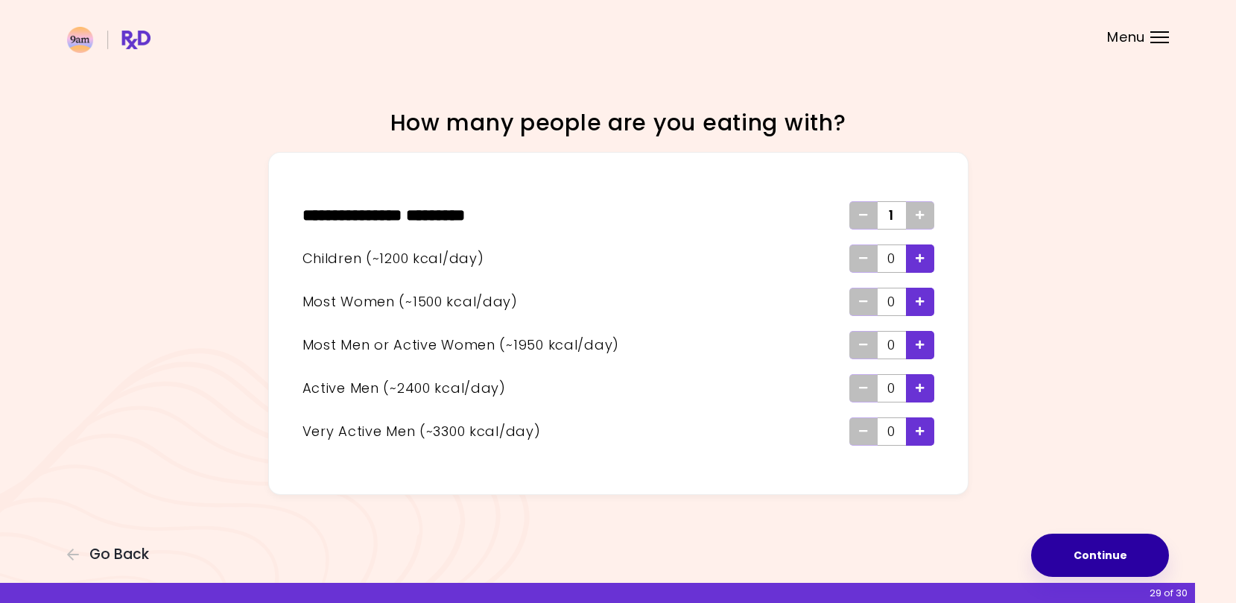
click at [1114, 560] on button "Continue" at bounding box center [1100, 554] width 138 height 43
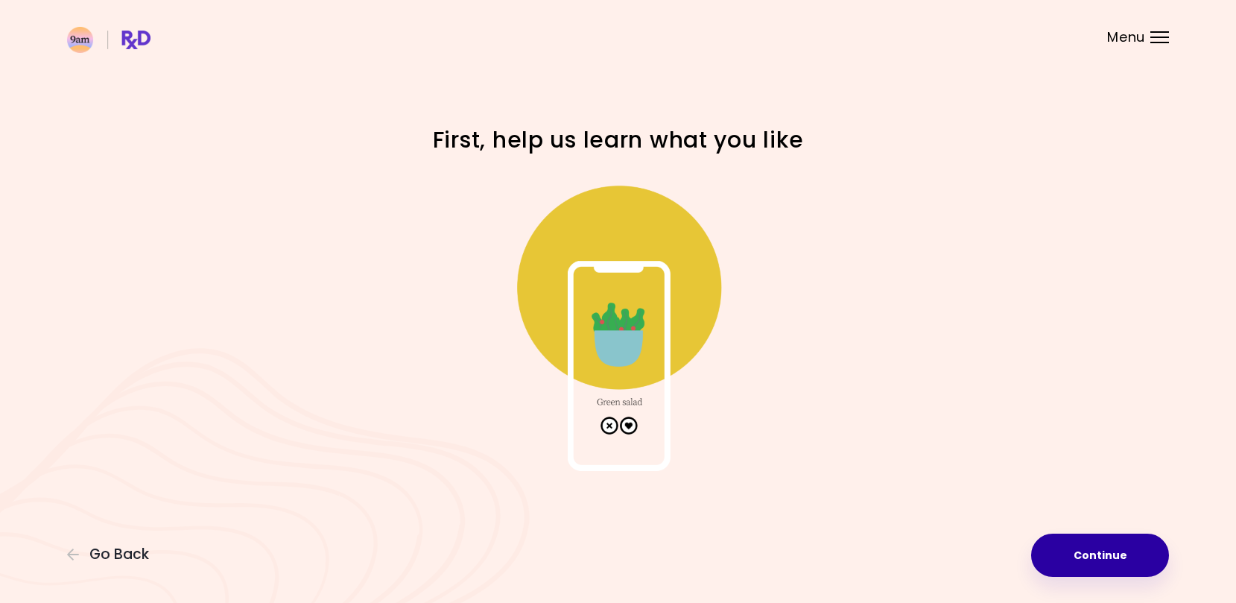
click at [1091, 551] on button "Continue" at bounding box center [1100, 554] width 138 height 43
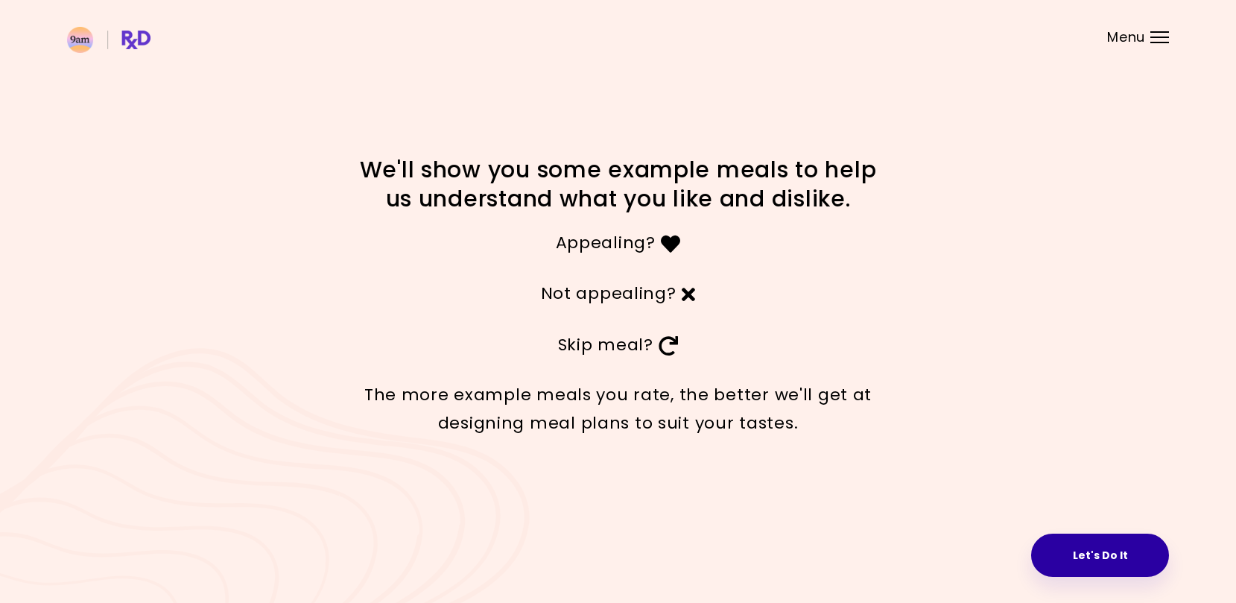
click at [1081, 555] on button "Let's Do It" at bounding box center [1100, 554] width 138 height 43
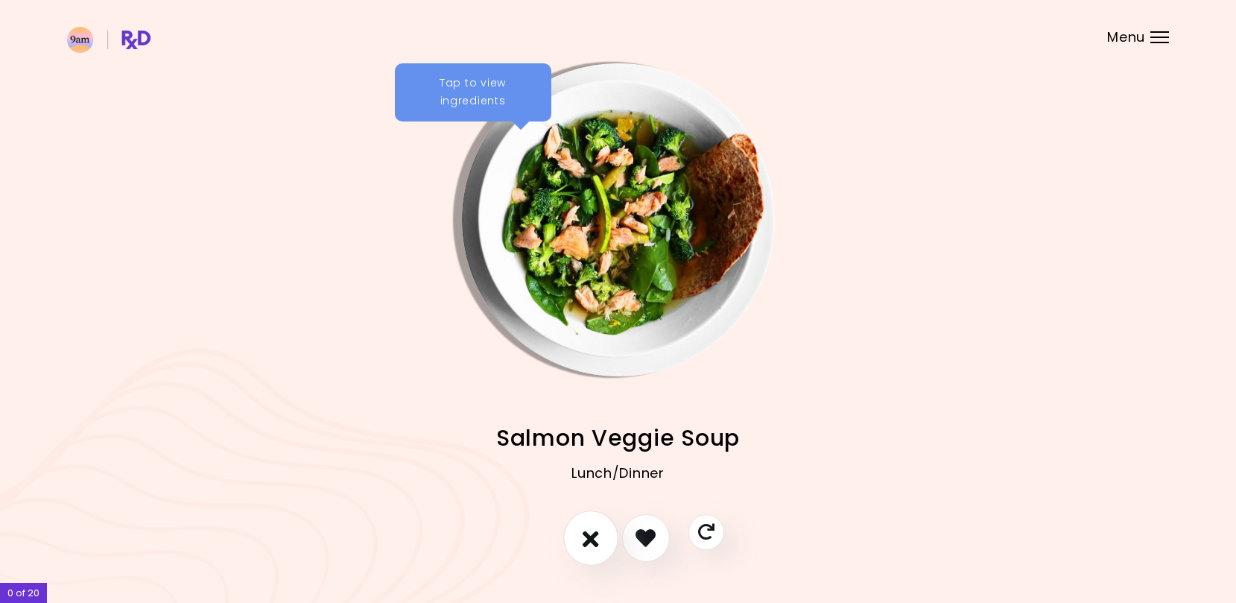
click at [584, 531] on icon "I don't like this recipe" at bounding box center [591, 537] width 16 height 23
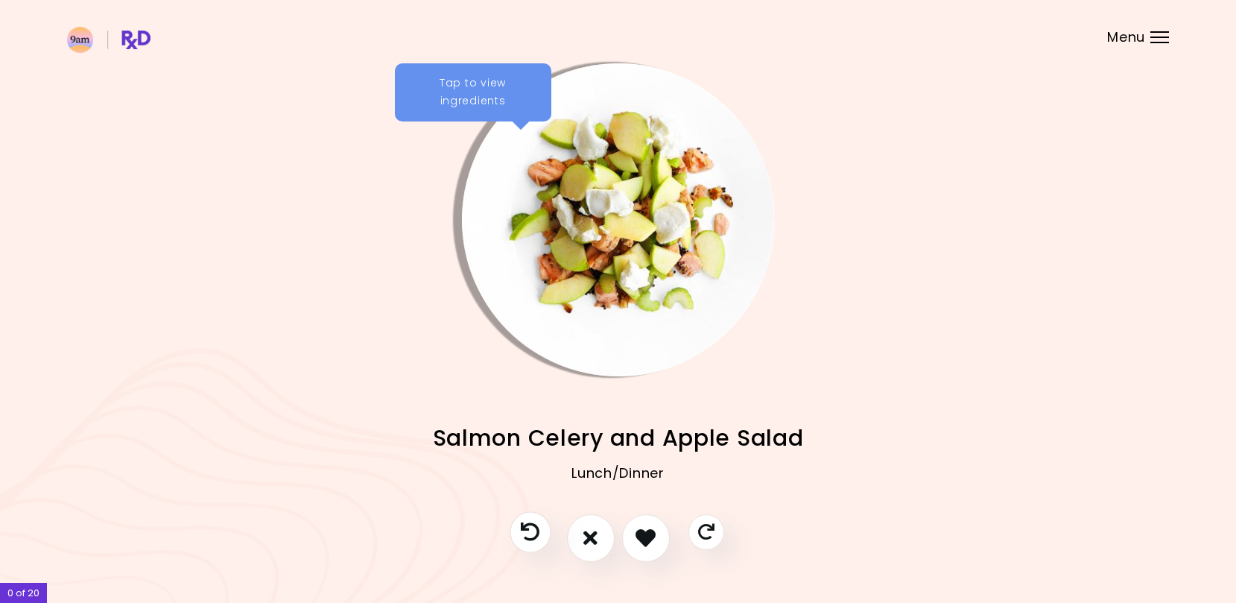
click at [524, 530] on icon "Previous recipe" at bounding box center [530, 531] width 19 height 19
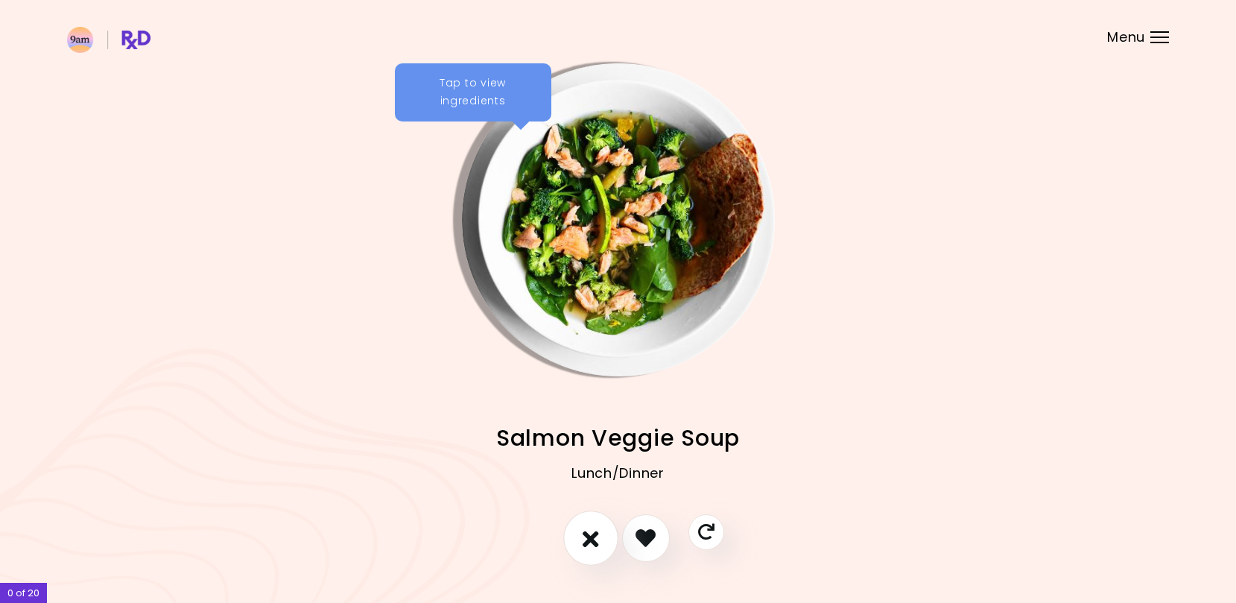
click at [592, 539] on icon "I don't like this recipe" at bounding box center [591, 537] width 16 height 23
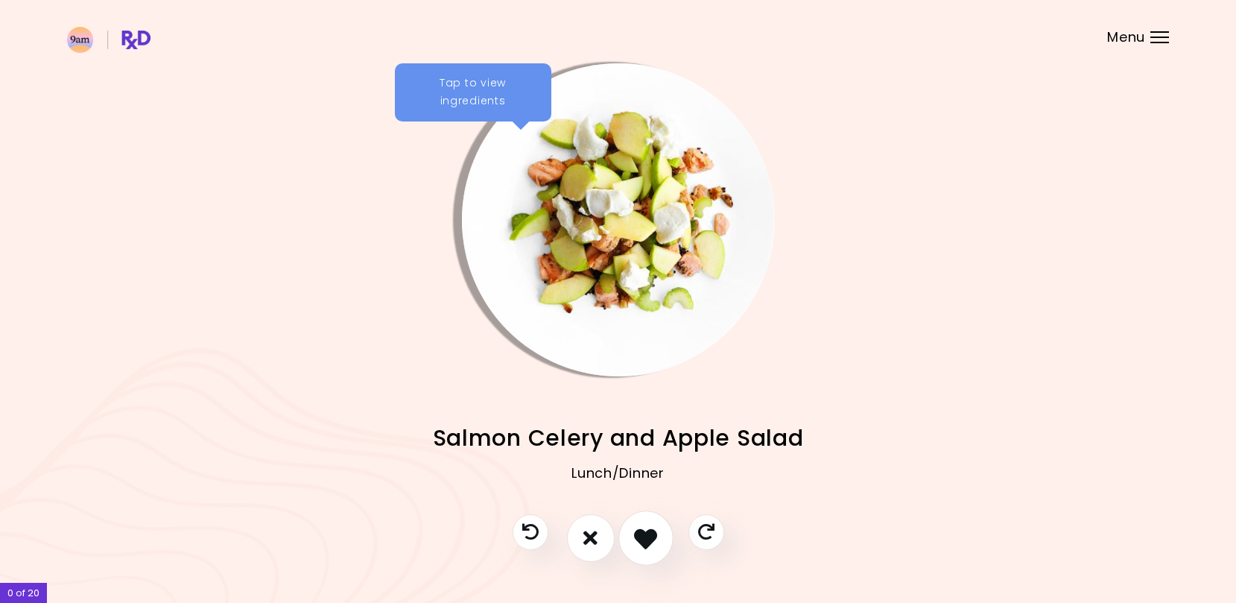
click at [647, 547] on icon "I like this recipe" at bounding box center [645, 537] width 23 height 23
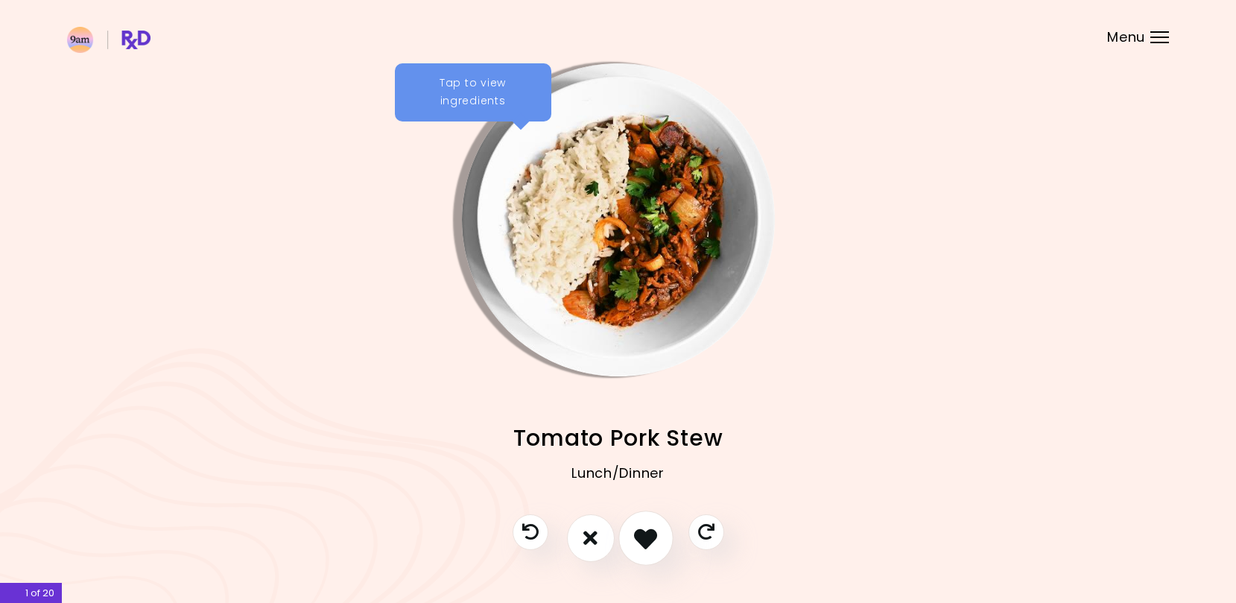
click at [645, 536] on icon "I like this recipe" at bounding box center [645, 537] width 23 height 23
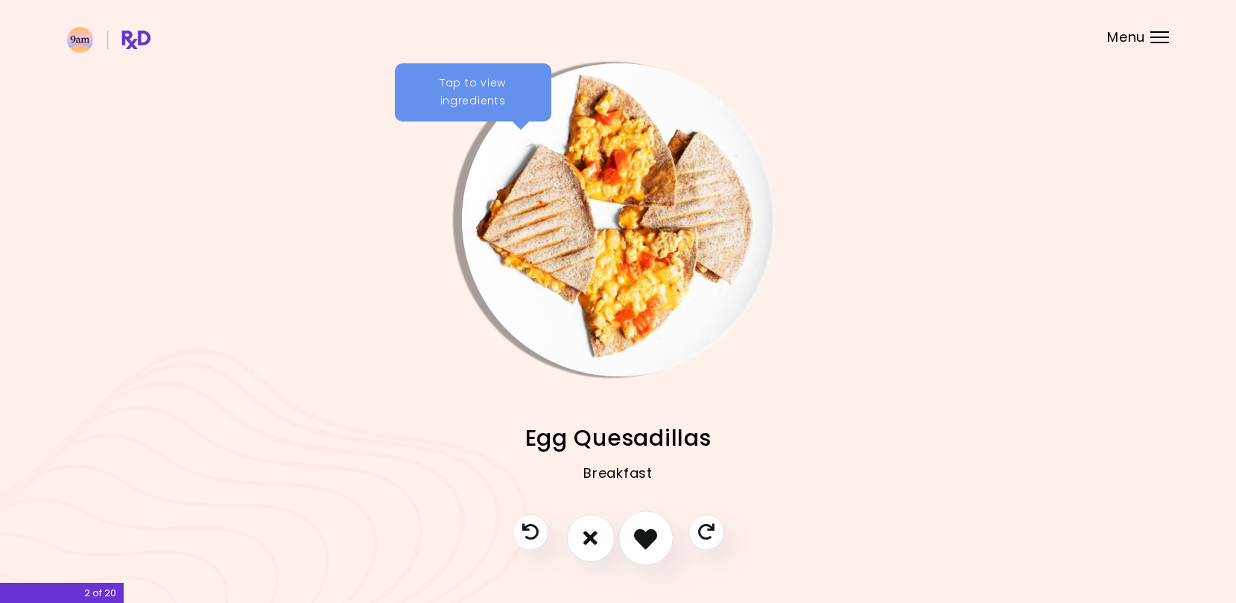
click at [645, 536] on icon "I like this recipe" at bounding box center [645, 537] width 23 height 23
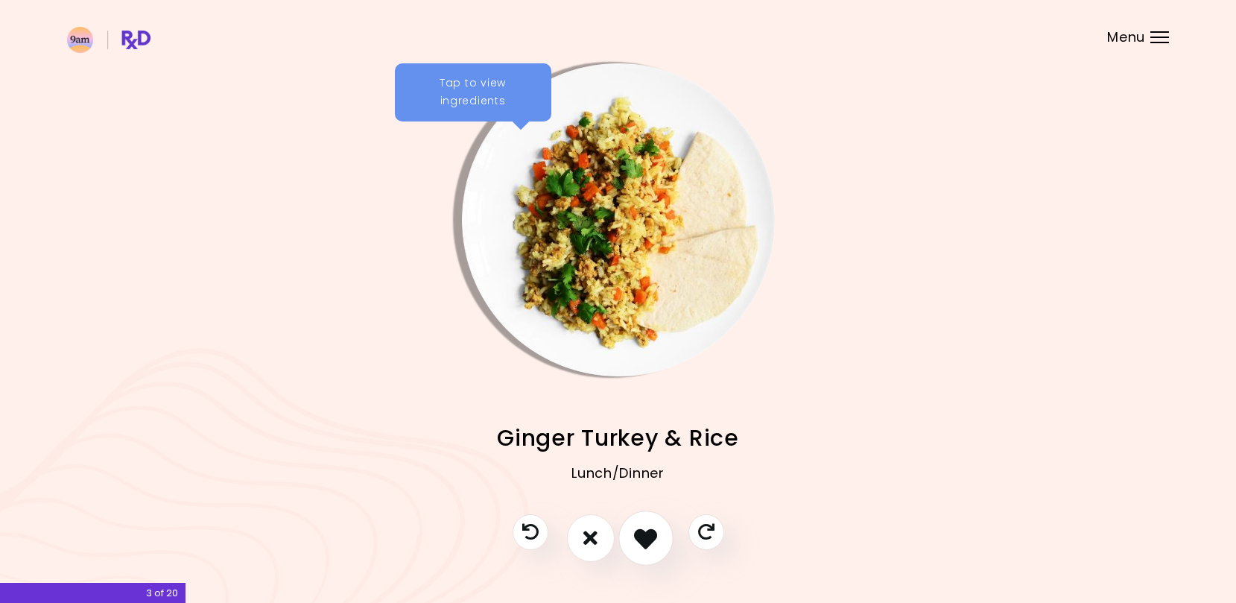
click at [645, 529] on icon "I like this recipe" at bounding box center [645, 537] width 23 height 23
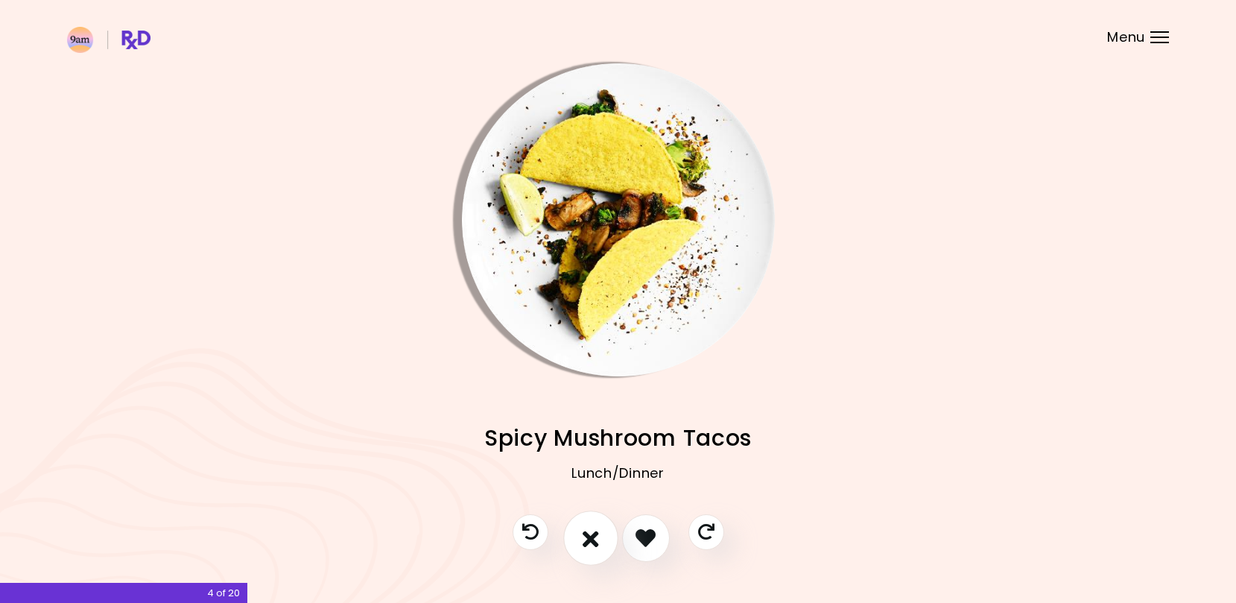
click at [605, 537] on button "I don't like this recipe" at bounding box center [590, 537] width 55 height 55
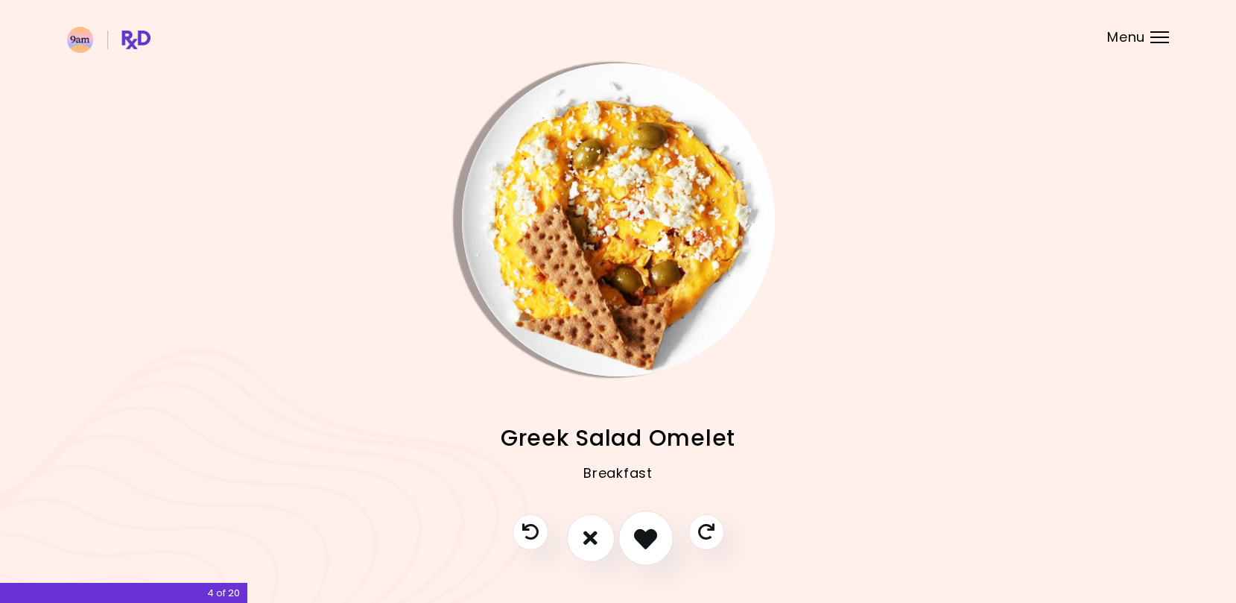
click at [645, 536] on icon "I like this recipe" at bounding box center [645, 537] width 23 height 23
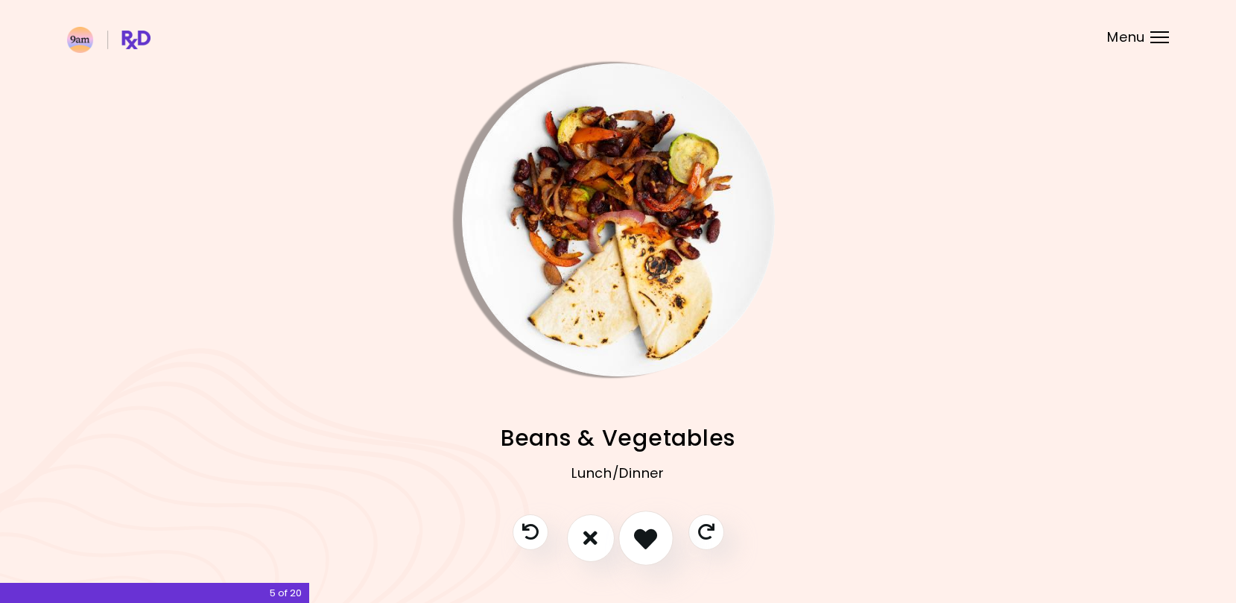
click at [644, 536] on icon "I like this recipe" at bounding box center [645, 537] width 23 height 23
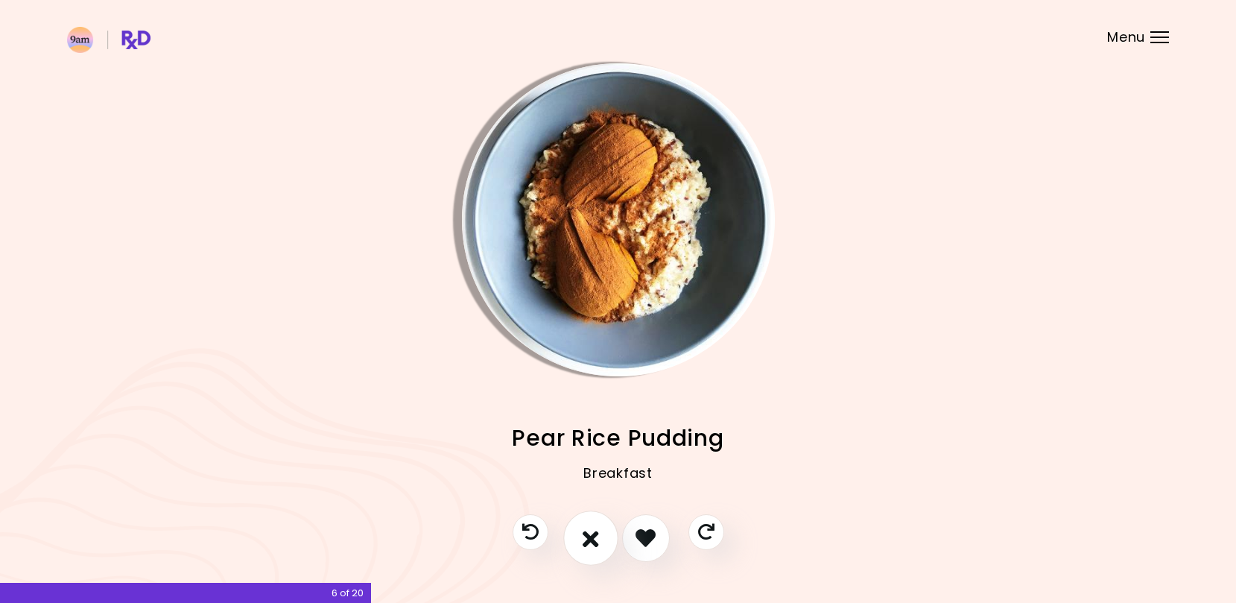
click at [599, 533] on button "I don't like this recipe" at bounding box center [590, 537] width 55 height 55
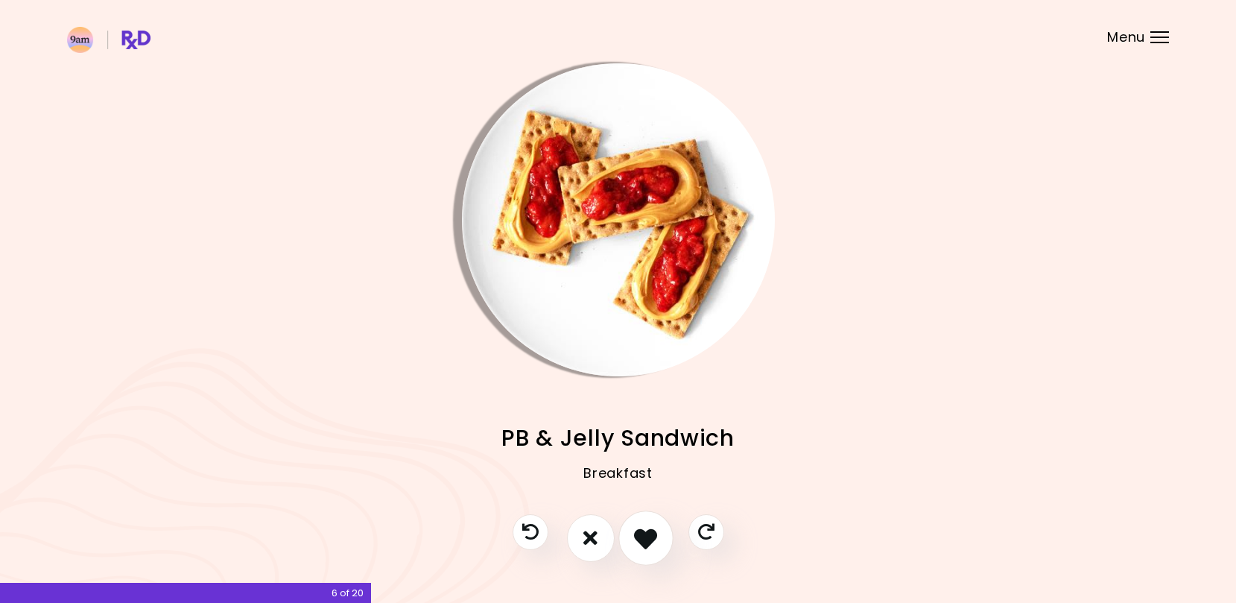
click at [639, 535] on icon "I like this recipe" at bounding box center [645, 537] width 23 height 23
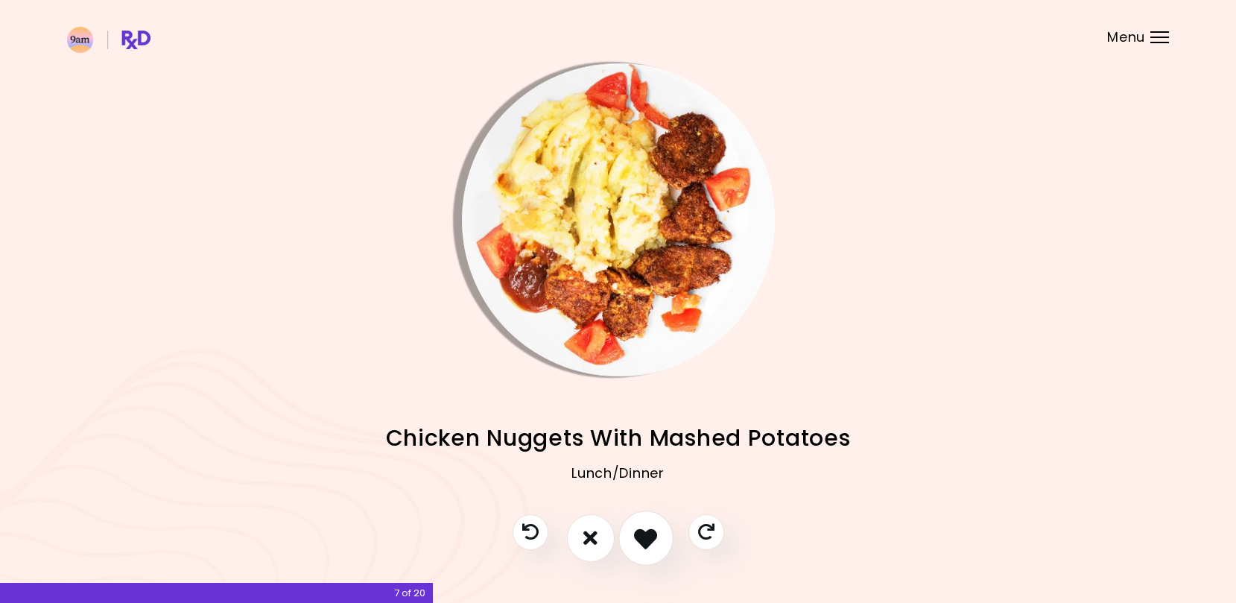
click at [639, 534] on icon "I like this recipe" at bounding box center [645, 537] width 23 height 23
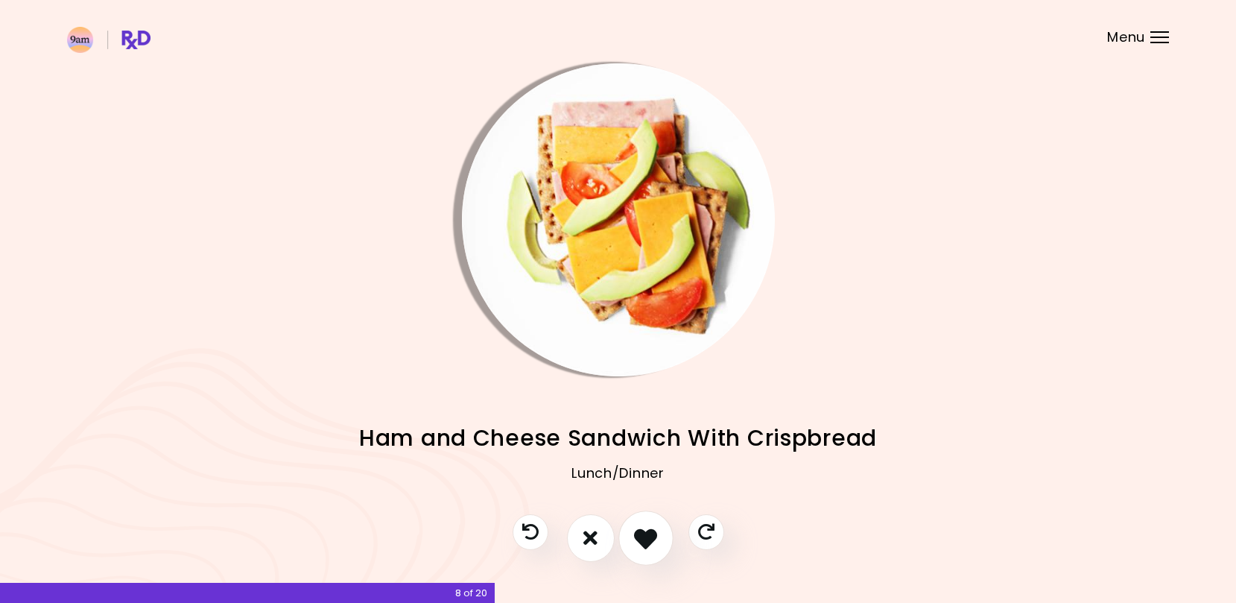
click at [643, 534] on icon "I like this recipe" at bounding box center [645, 537] width 23 height 23
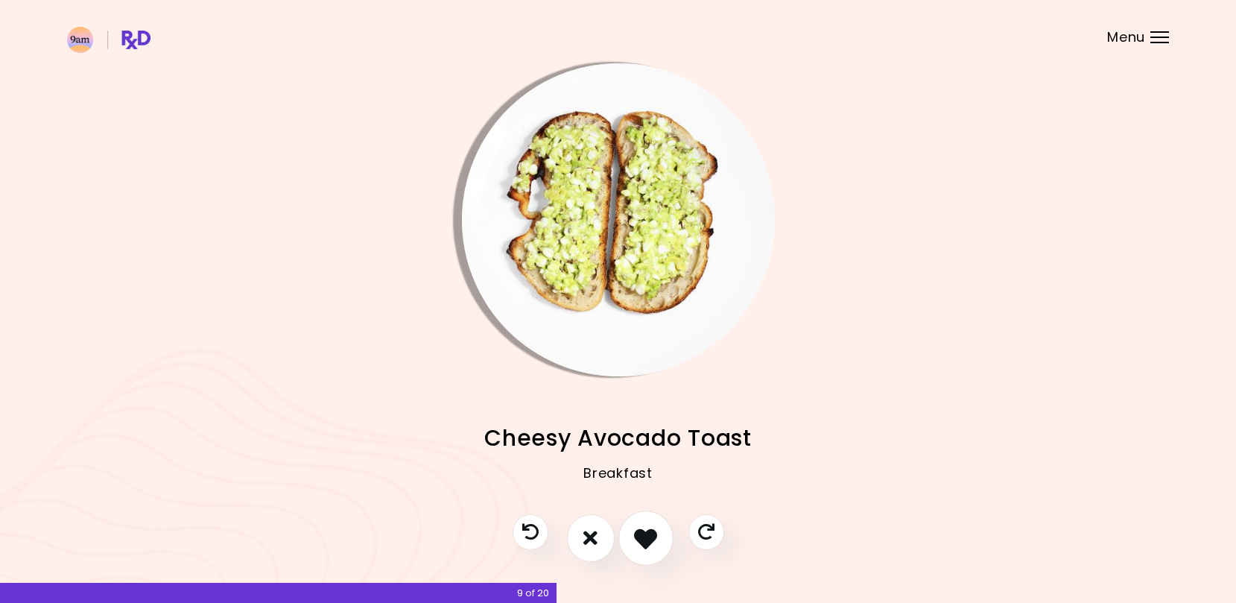
click at [643, 534] on icon "I like this recipe" at bounding box center [645, 537] width 23 height 23
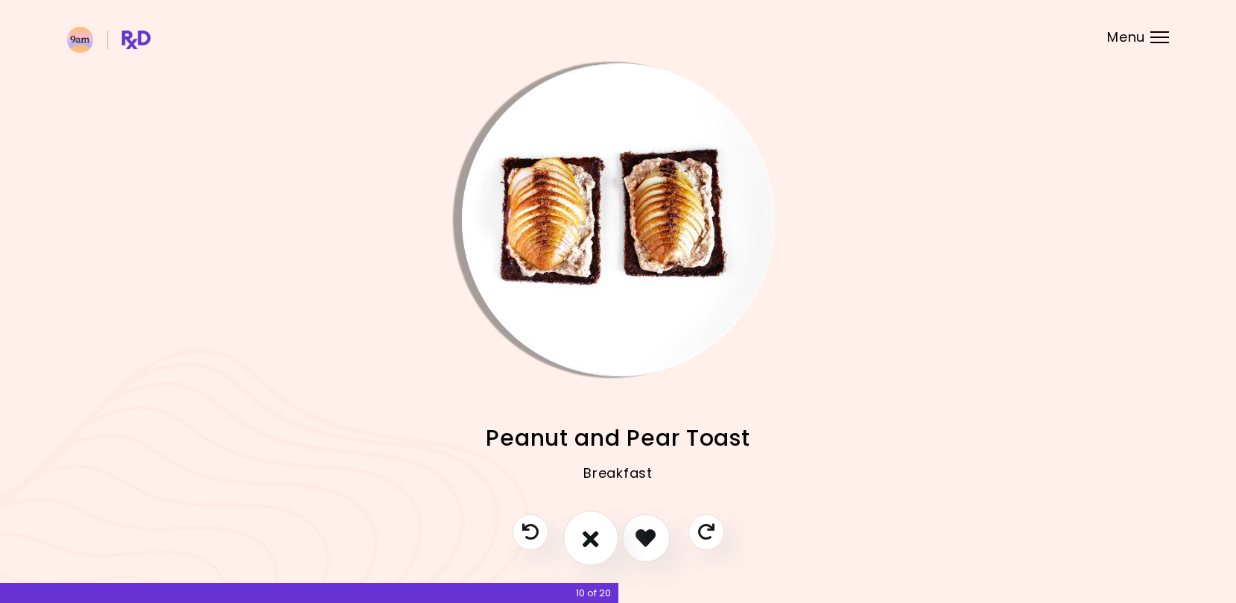
click at [602, 534] on button "I don't like this recipe" at bounding box center [590, 537] width 55 height 55
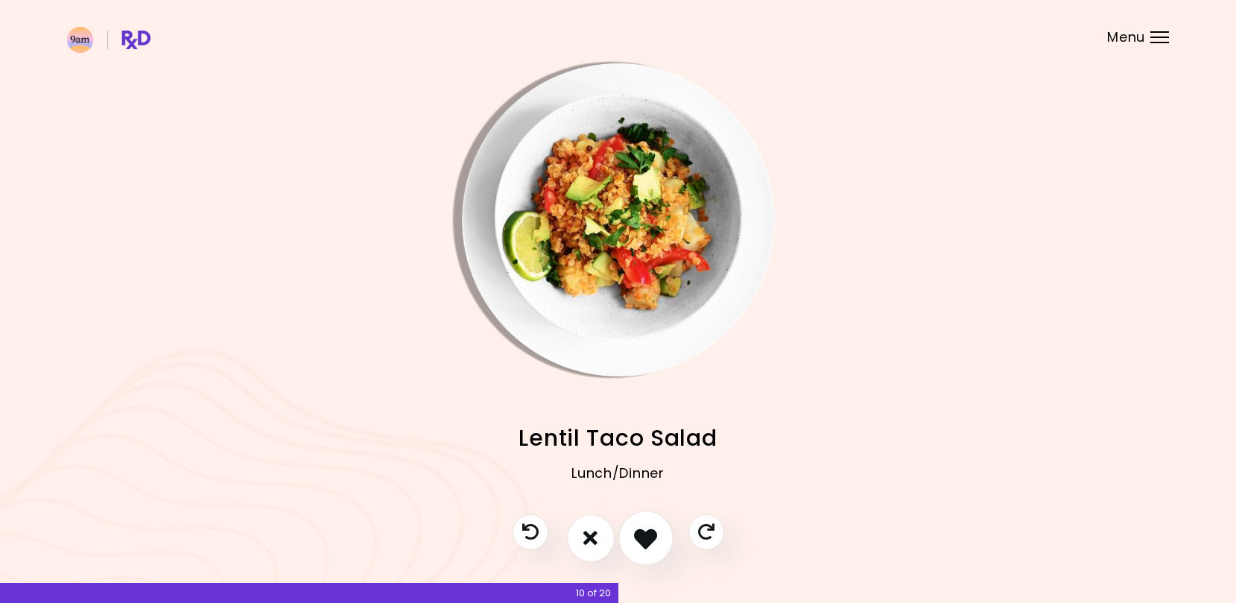
click at [637, 534] on icon "I like this recipe" at bounding box center [645, 537] width 23 height 23
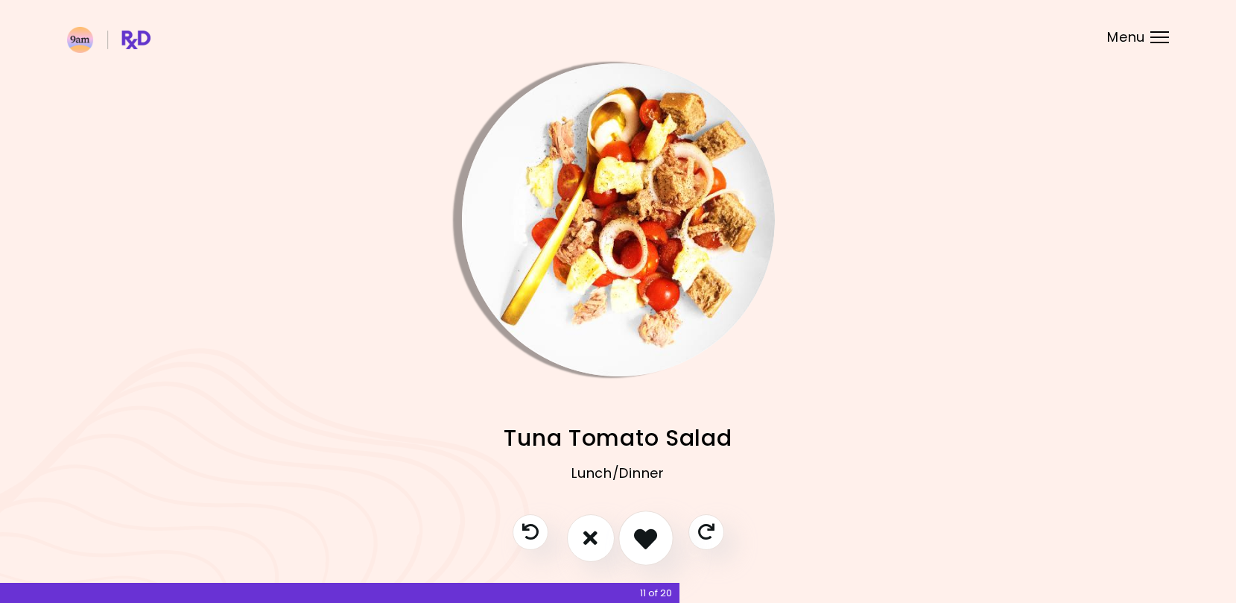
click at [643, 533] on icon "I like this recipe" at bounding box center [645, 537] width 23 height 23
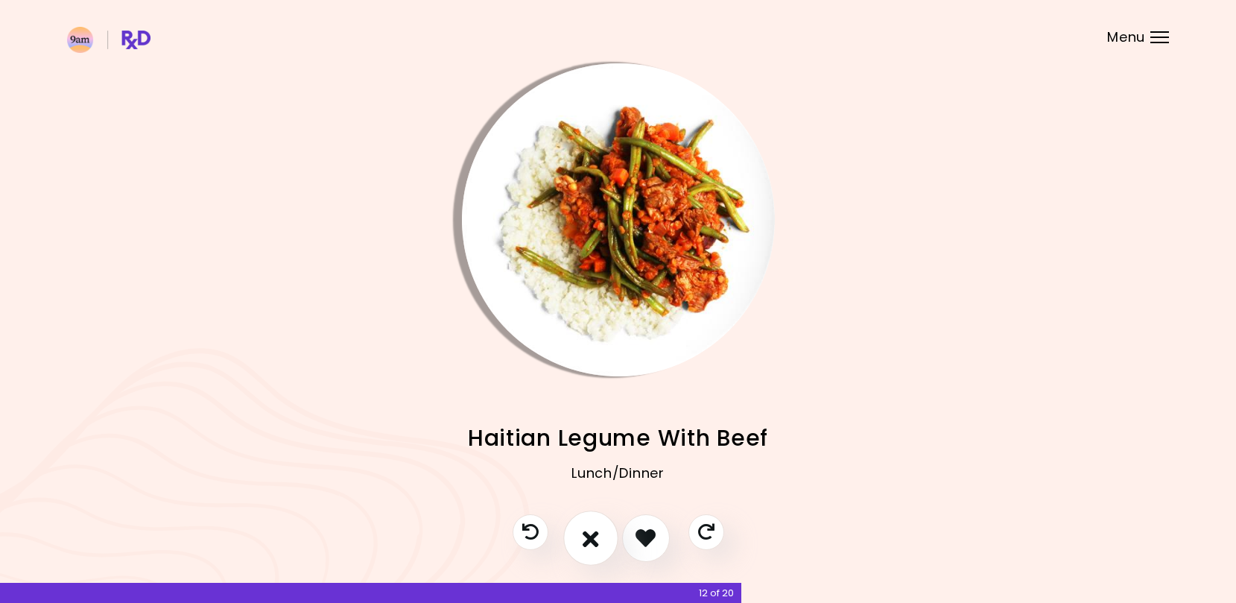
click at [598, 528] on icon "I don't like this recipe" at bounding box center [591, 537] width 16 height 23
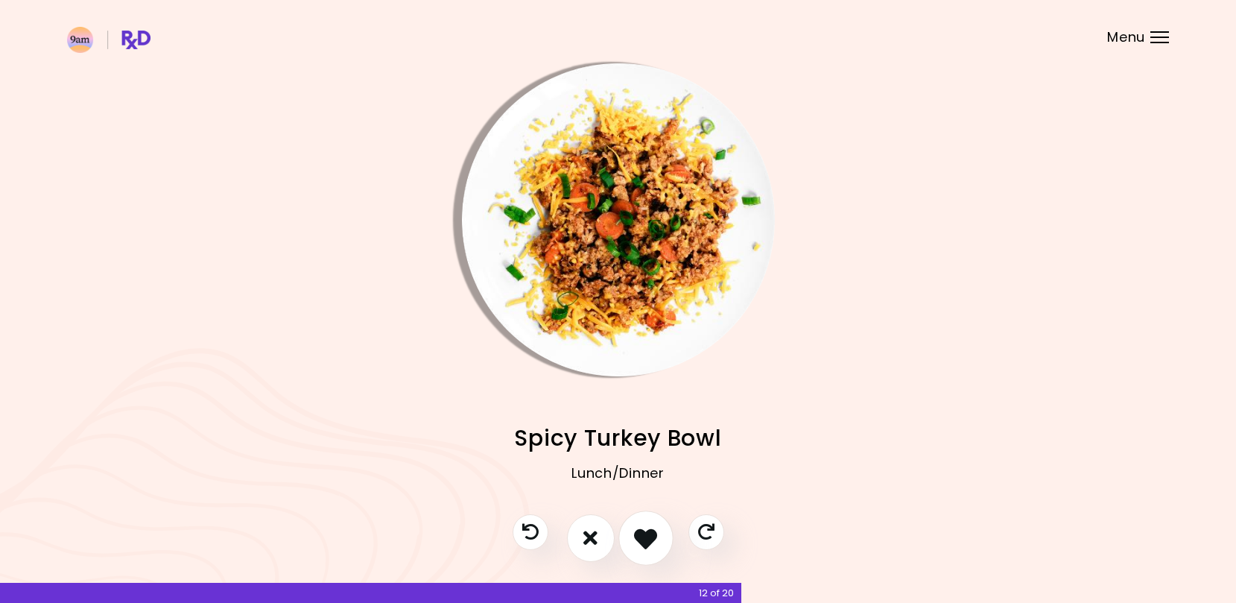
click at [642, 530] on icon "I like this recipe" at bounding box center [645, 537] width 23 height 23
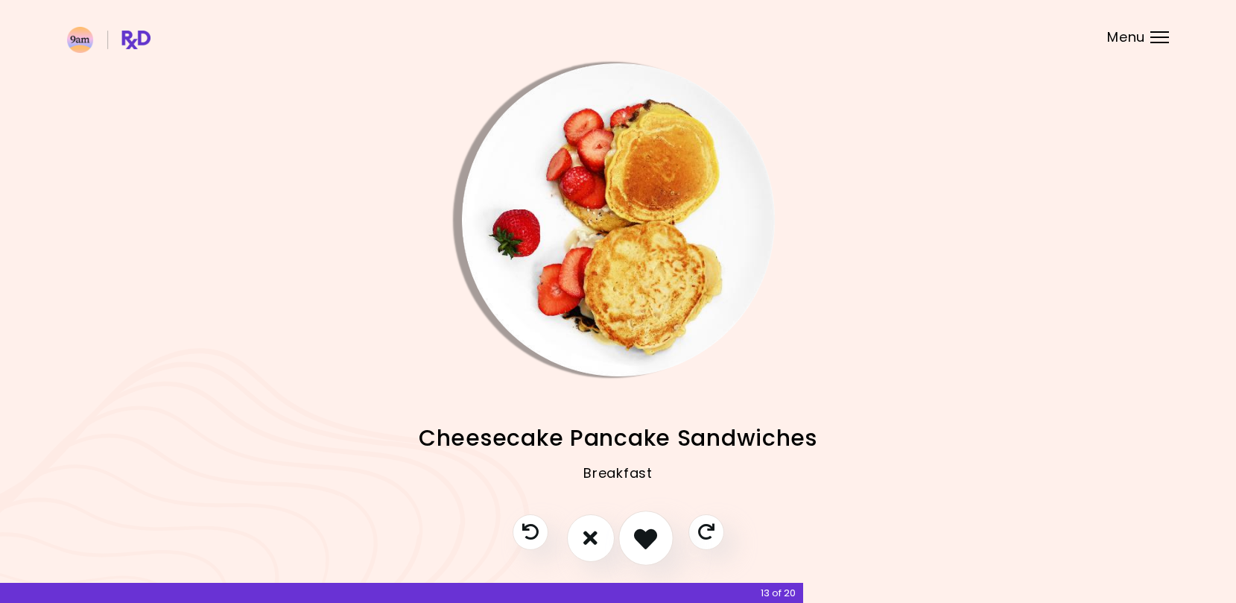
click at [642, 534] on icon "I like this recipe" at bounding box center [645, 537] width 23 height 23
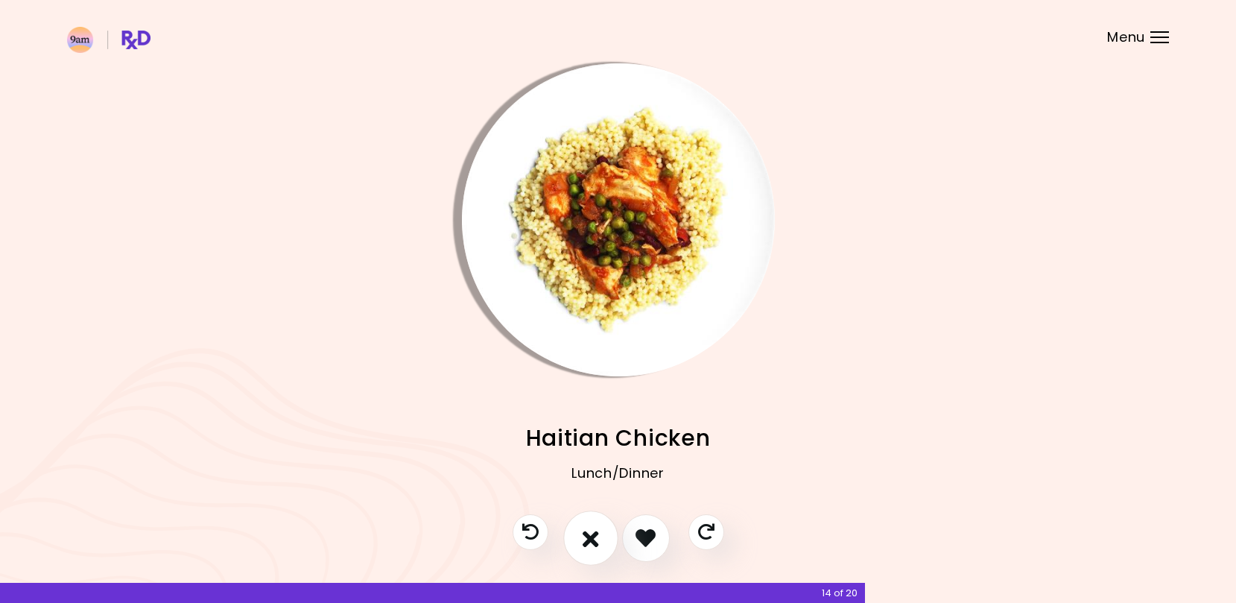
click at [592, 533] on icon "I don't like this recipe" at bounding box center [591, 537] width 16 height 23
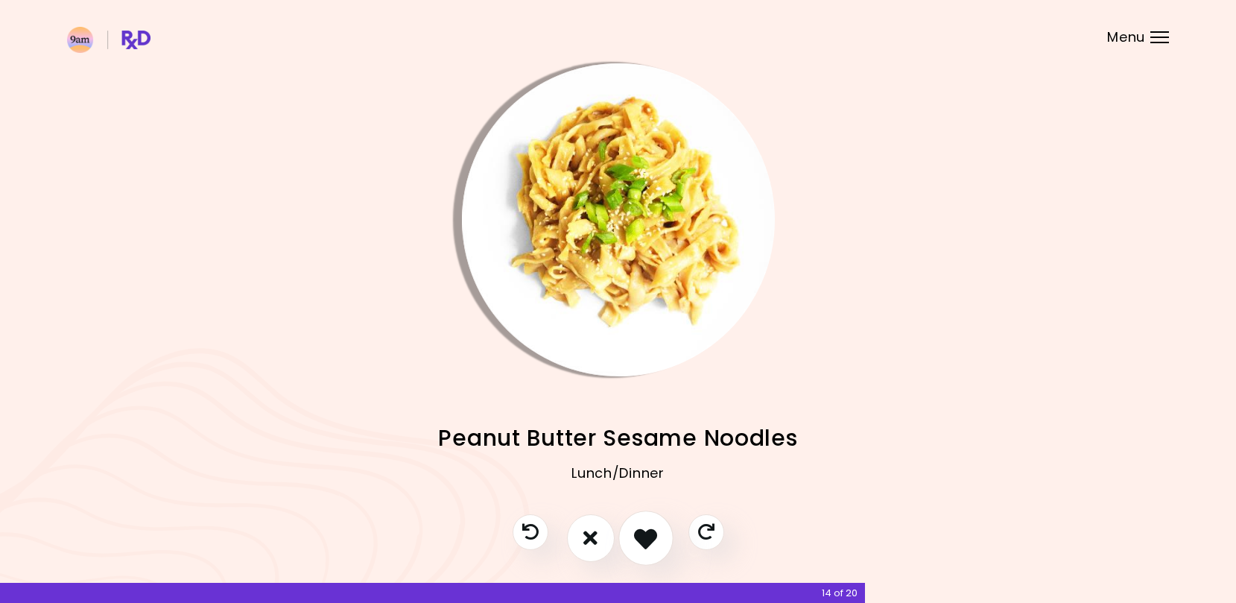
click at [640, 533] on icon "I like this recipe" at bounding box center [645, 537] width 23 height 23
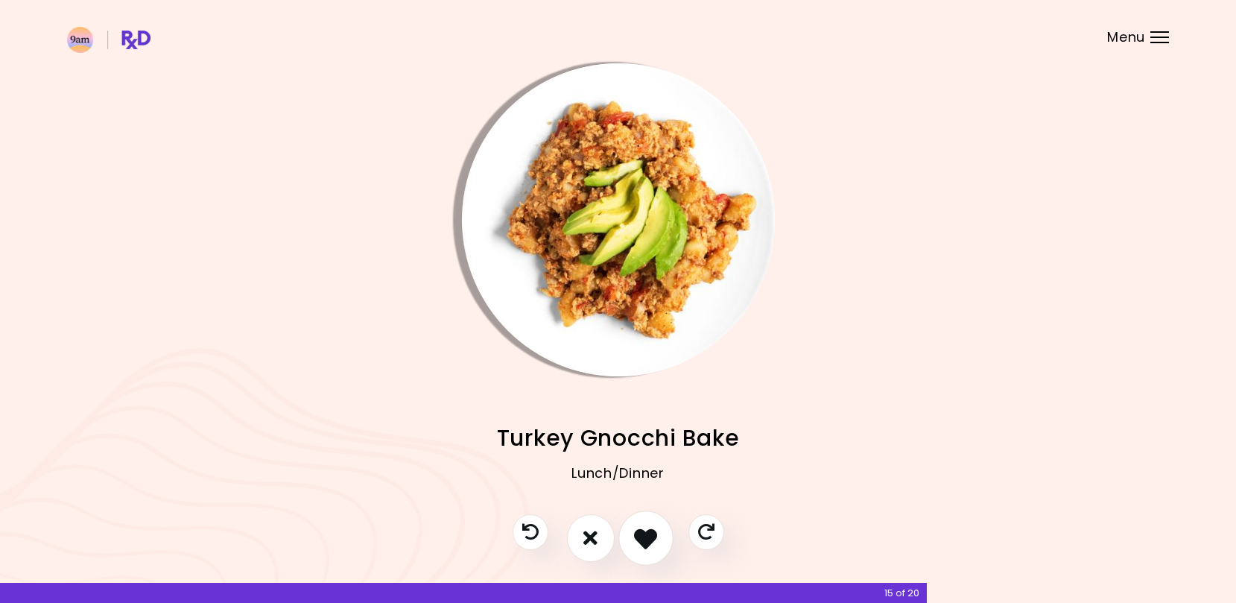
click at [640, 533] on icon "I like this recipe" at bounding box center [645, 537] width 23 height 23
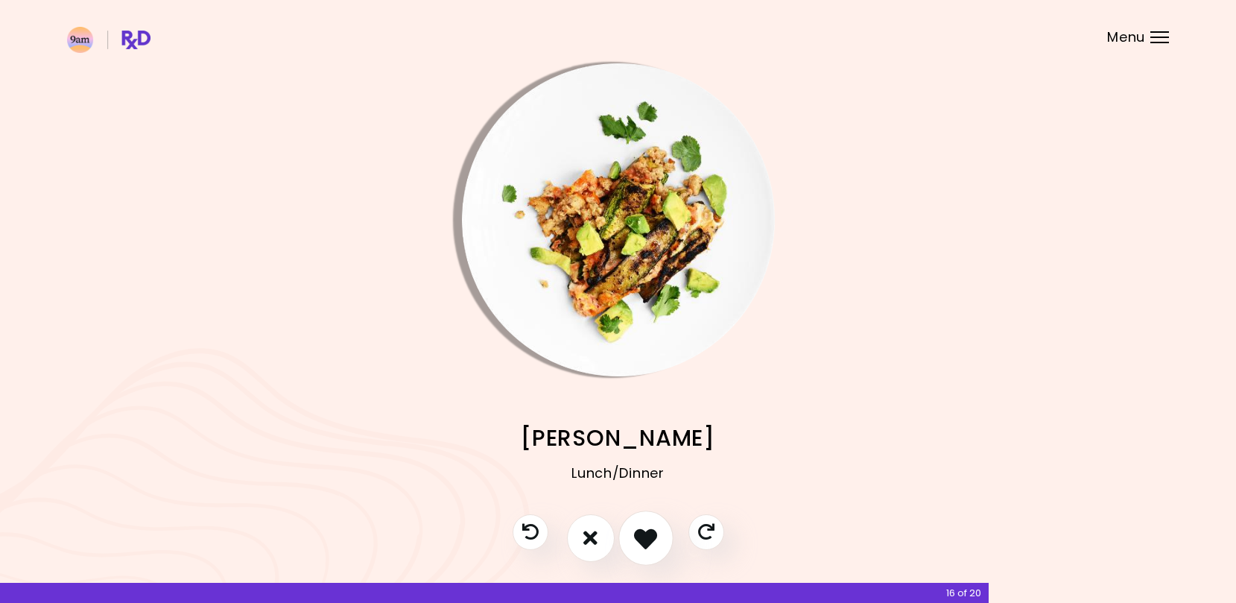
click at [640, 533] on icon "I like this recipe" at bounding box center [645, 537] width 23 height 23
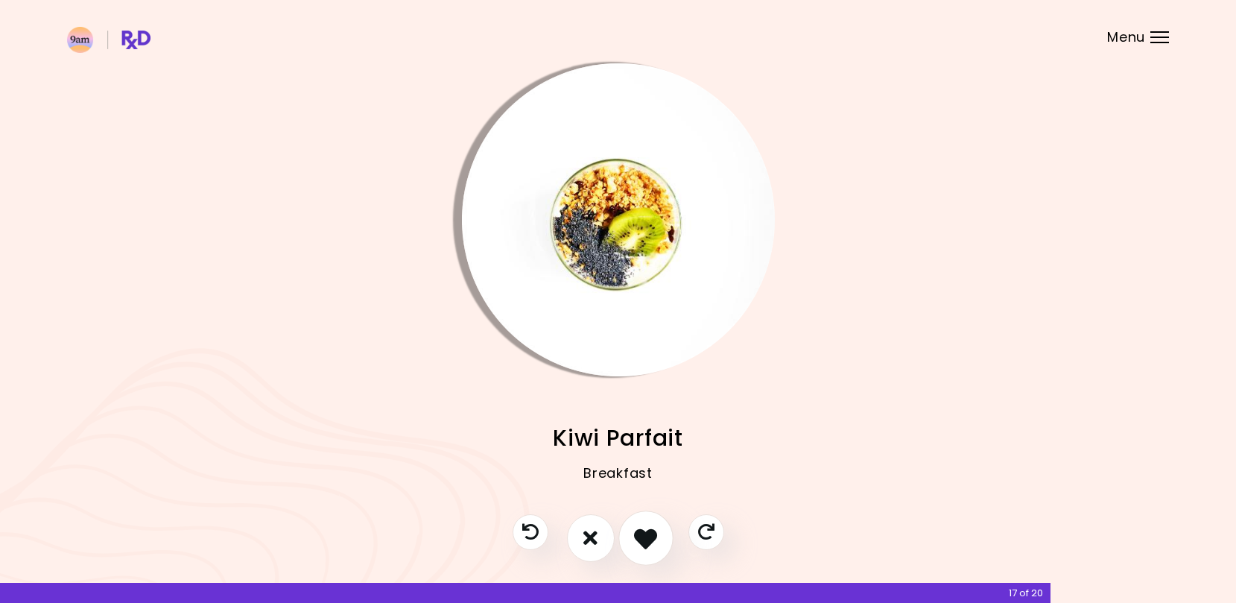
click at [652, 533] on icon "I like this recipe" at bounding box center [645, 537] width 23 height 23
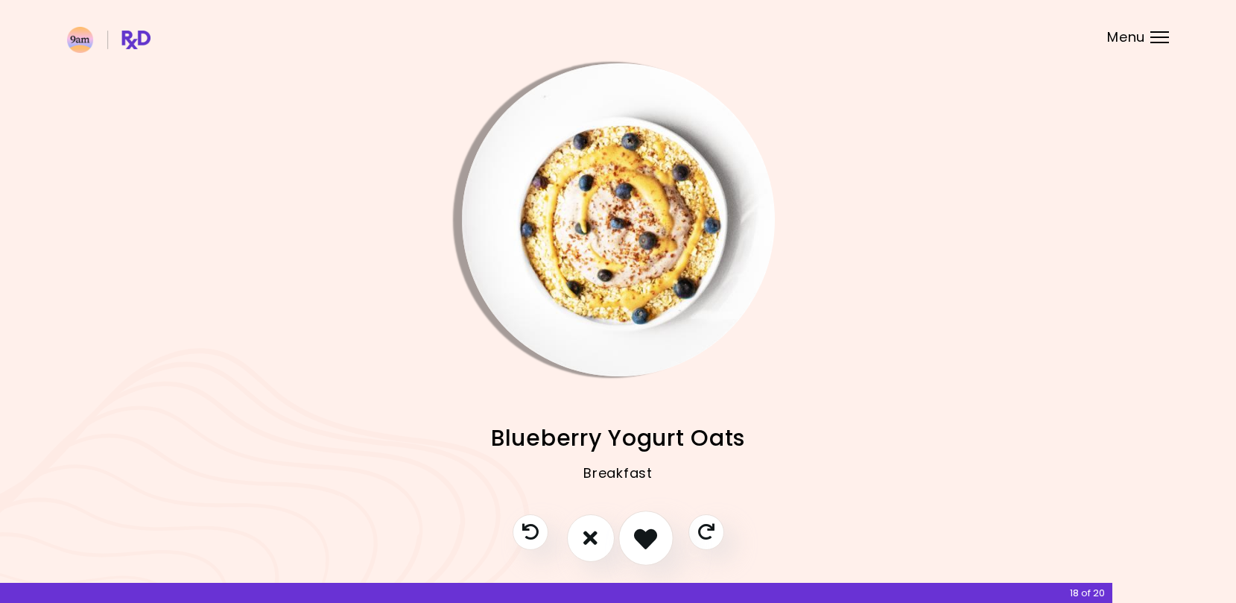
click at [648, 531] on icon "I like this recipe" at bounding box center [645, 537] width 23 height 23
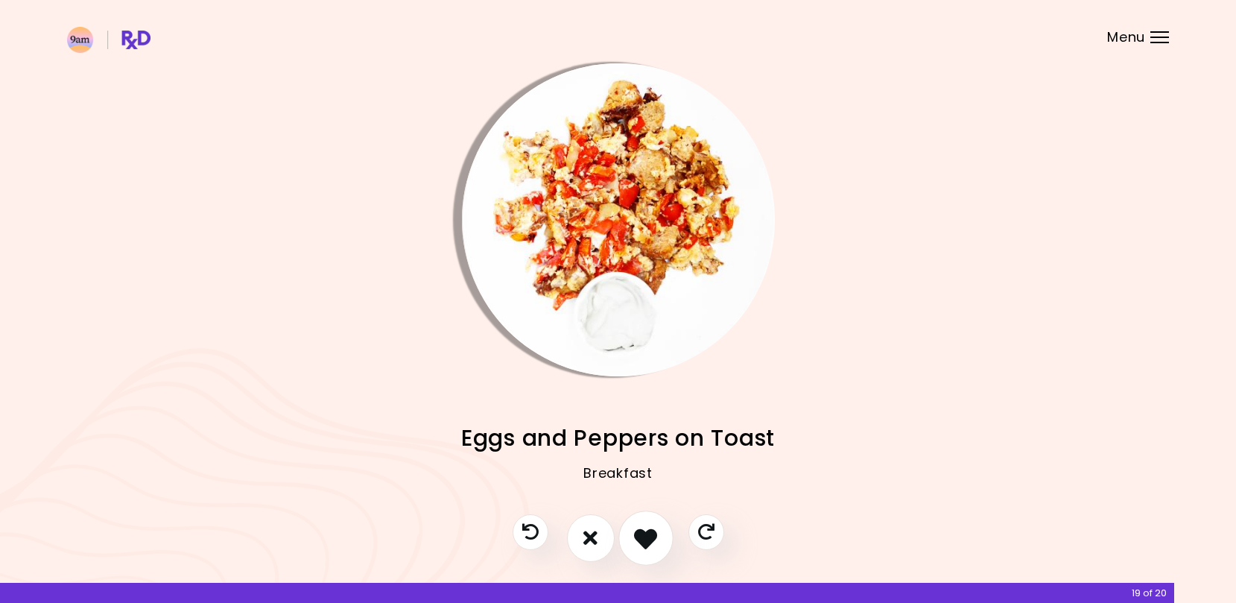
click at [647, 538] on icon "I like this recipe" at bounding box center [645, 537] width 23 height 23
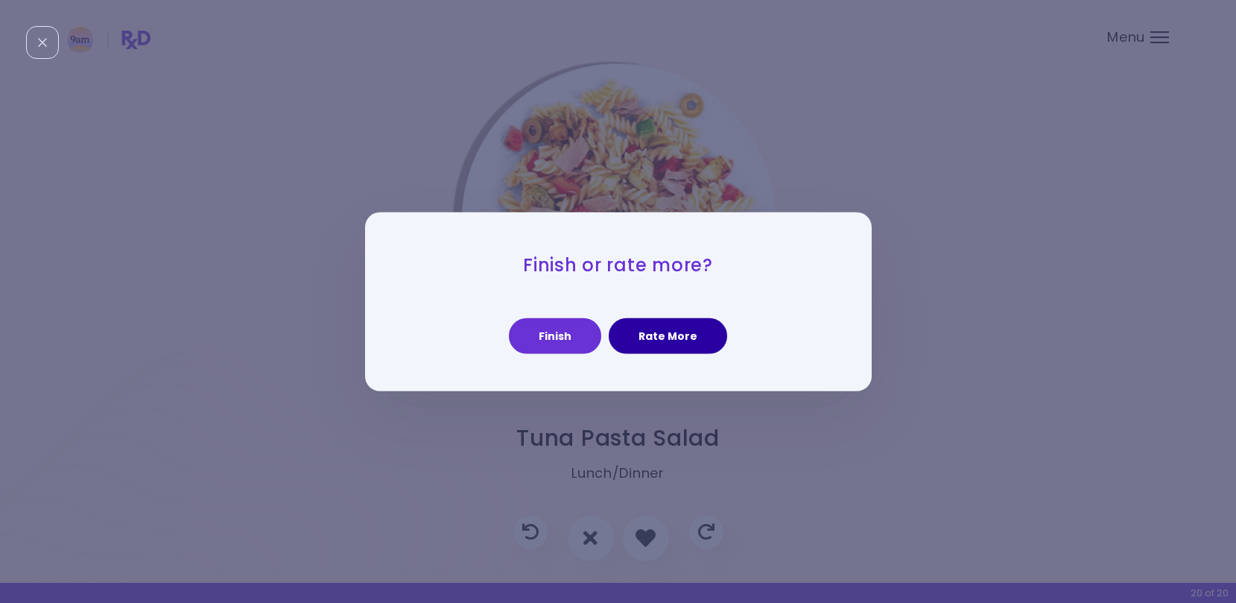
click at [680, 333] on button "Rate More" at bounding box center [668, 336] width 118 height 36
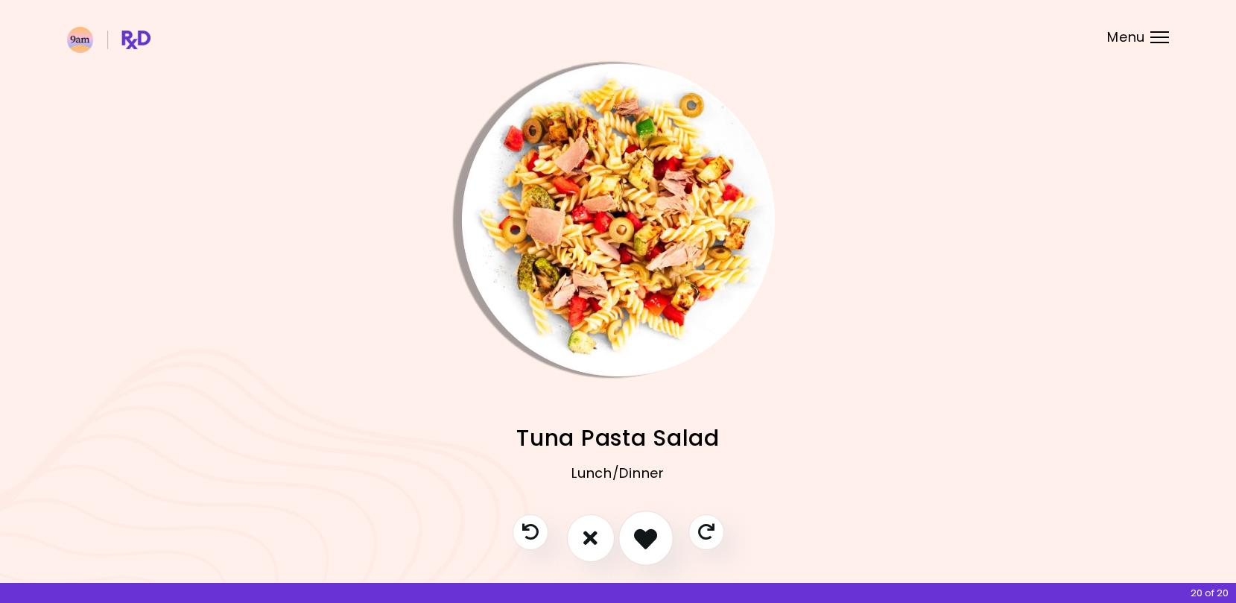
click at [648, 533] on icon "I like this recipe" at bounding box center [645, 537] width 23 height 23
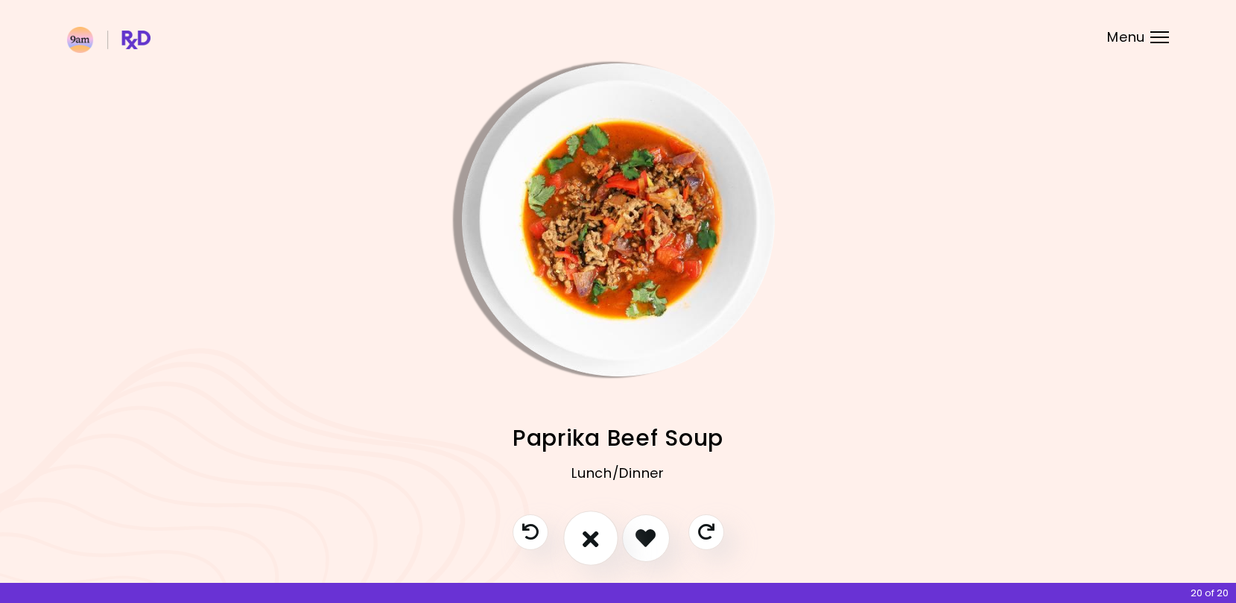
click at [586, 530] on icon "I don't like this recipe" at bounding box center [591, 537] width 16 height 23
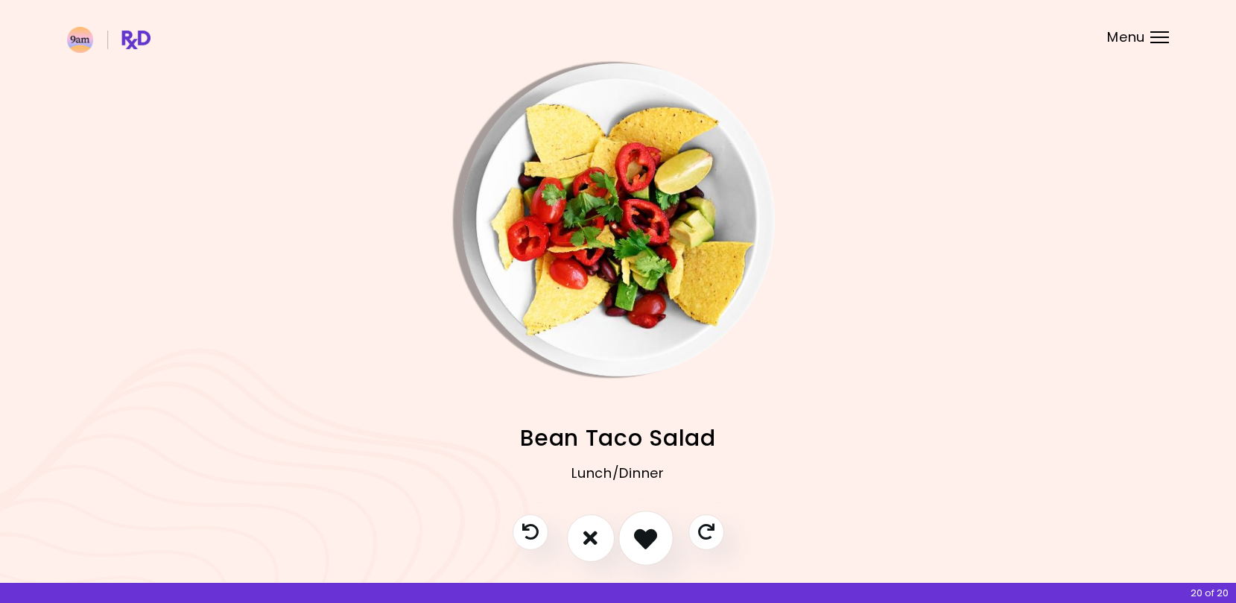
click at [646, 529] on icon "I like this recipe" at bounding box center [645, 537] width 23 height 23
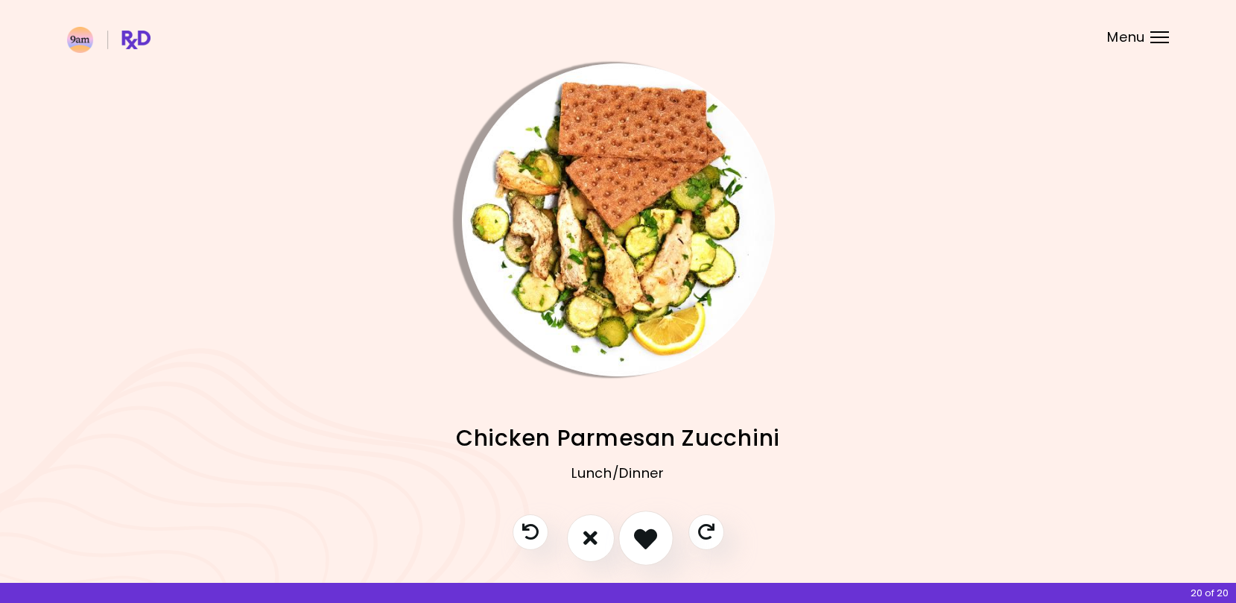
click at [646, 529] on icon "I like this recipe" at bounding box center [645, 537] width 23 height 23
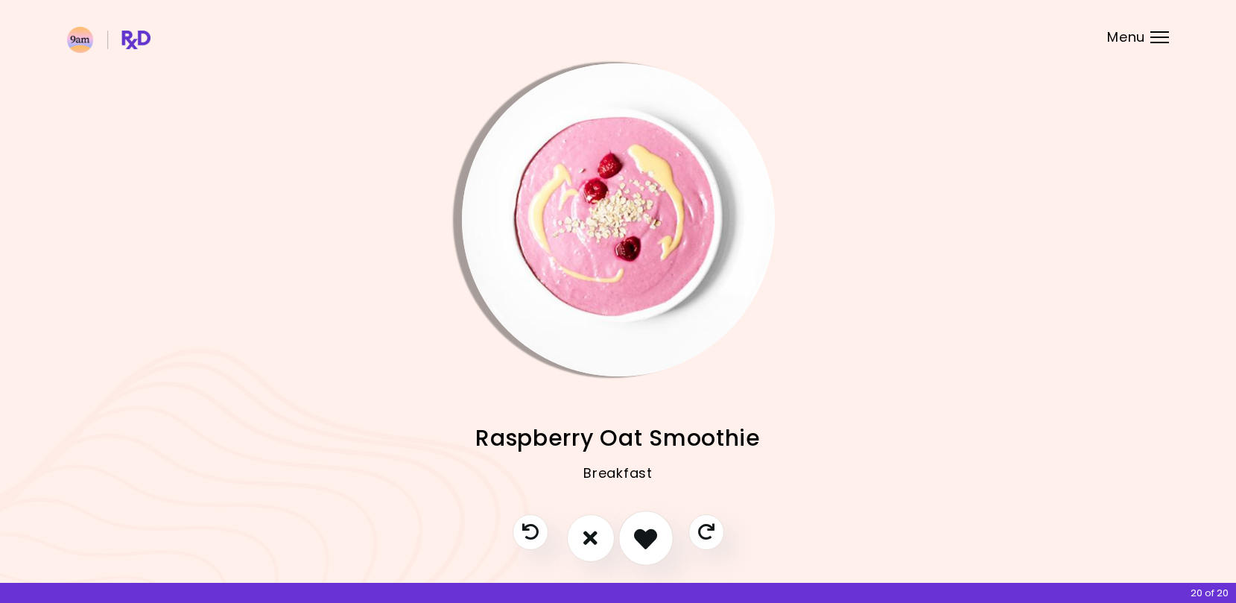
click at [646, 529] on icon "I like this recipe" at bounding box center [645, 537] width 23 height 23
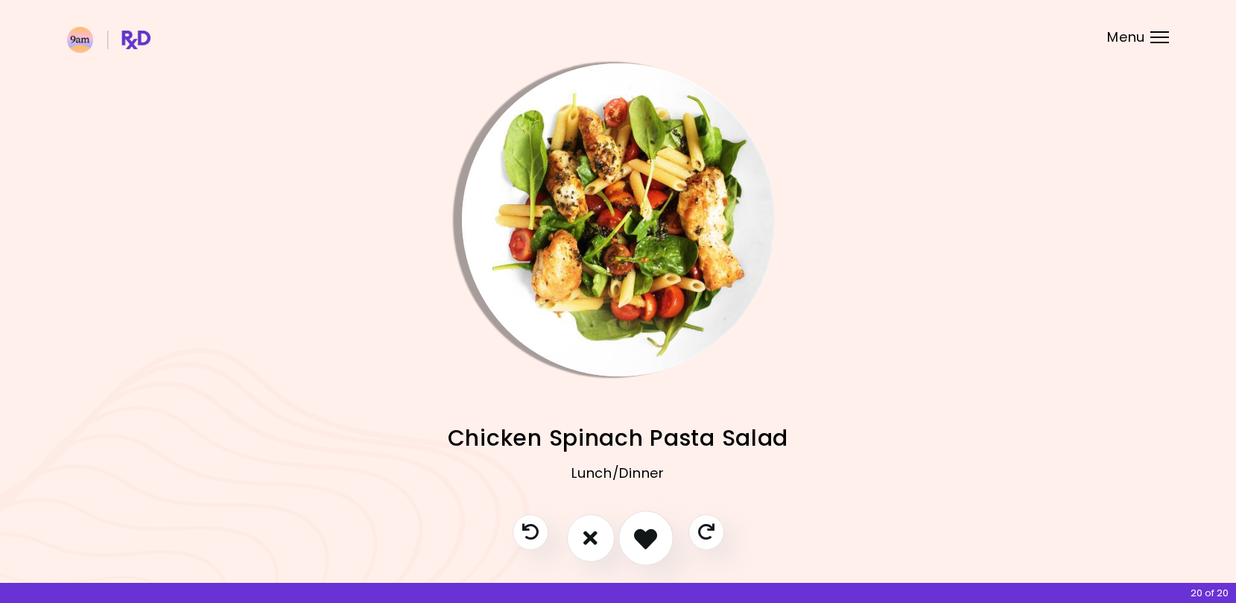
click at [646, 529] on icon "I like this recipe" at bounding box center [645, 537] width 23 height 23
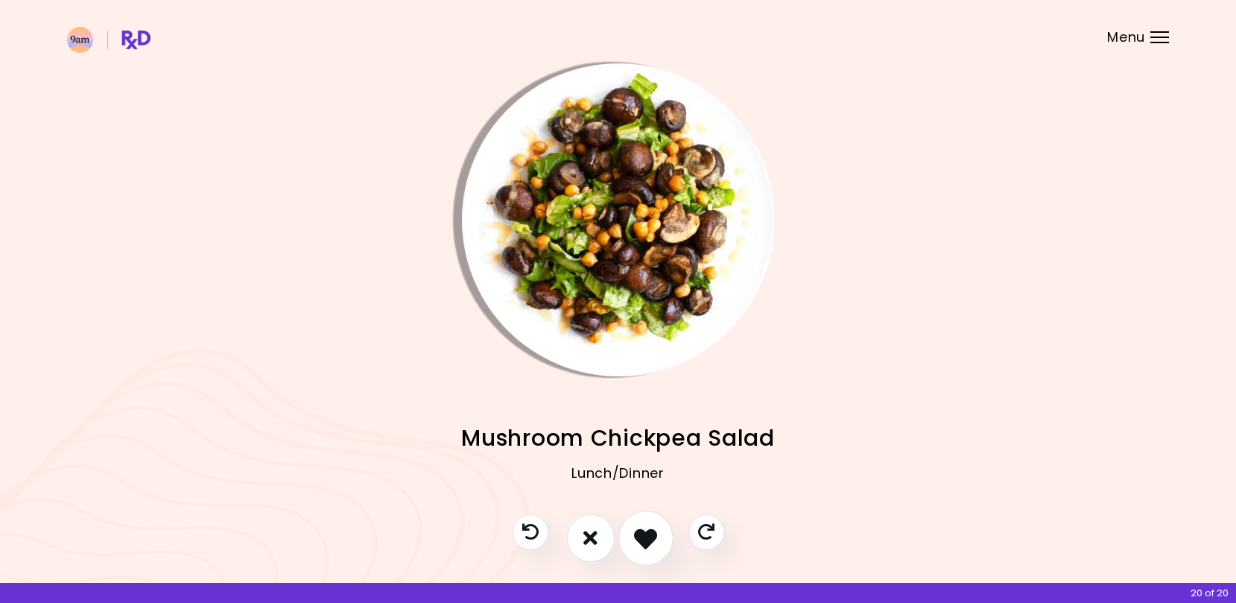
click at [646, 529] on icon "I like this recipe" at bounding box center [645, 537] width 23 height 23
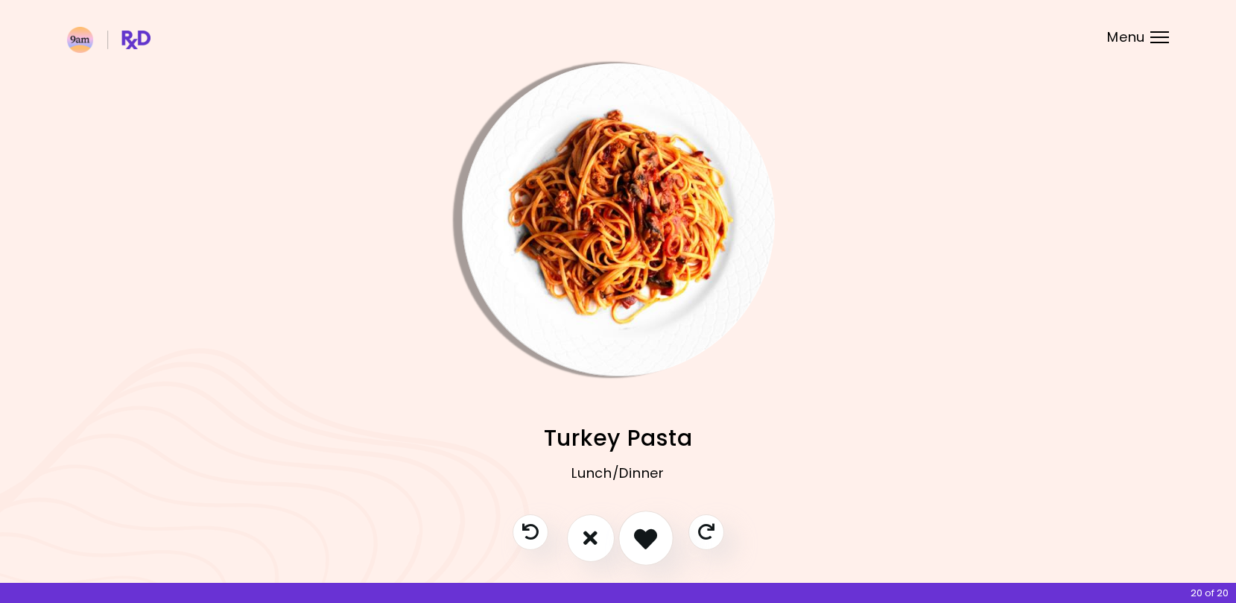
click at [646, 529] on icon "I like this recipe" at bounding box center [645, 537] width 23 height 23
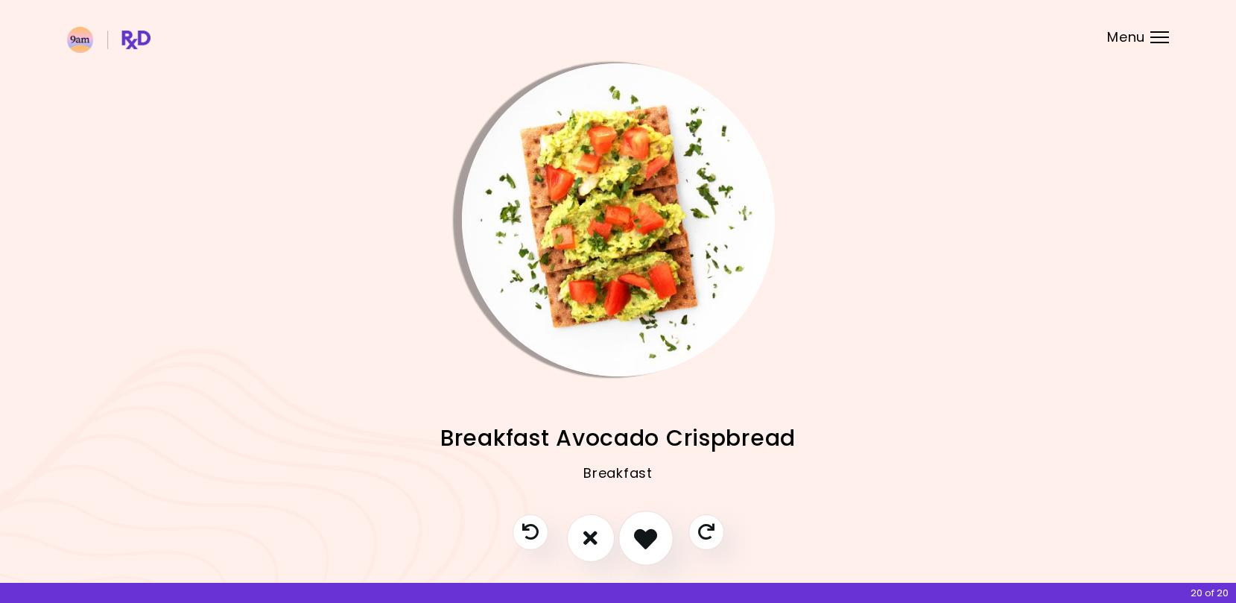
click at [646, 529] on icon "I like this recipe" at bounding box center [645, 537] width 23 height 23
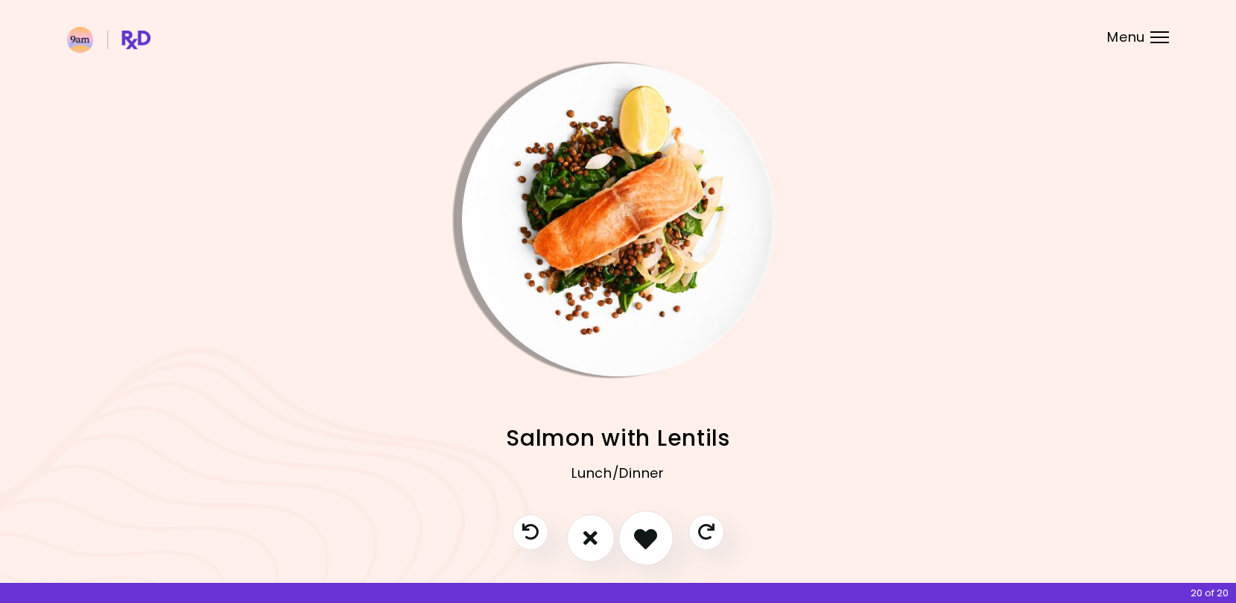
click at [646, 529] on icon "I like this recipe" at bounding box center [645, 537] width 23 height 23
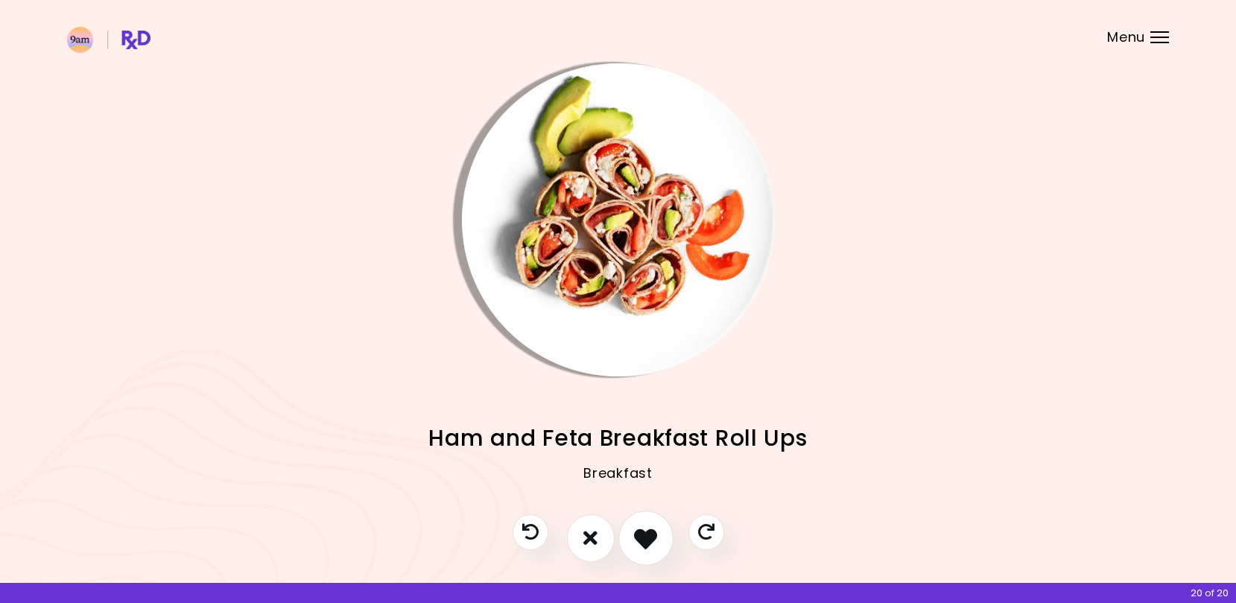
click at [646, 529] on icon "I like this recipe" at bounding box center [645, 537] width 23 height 23
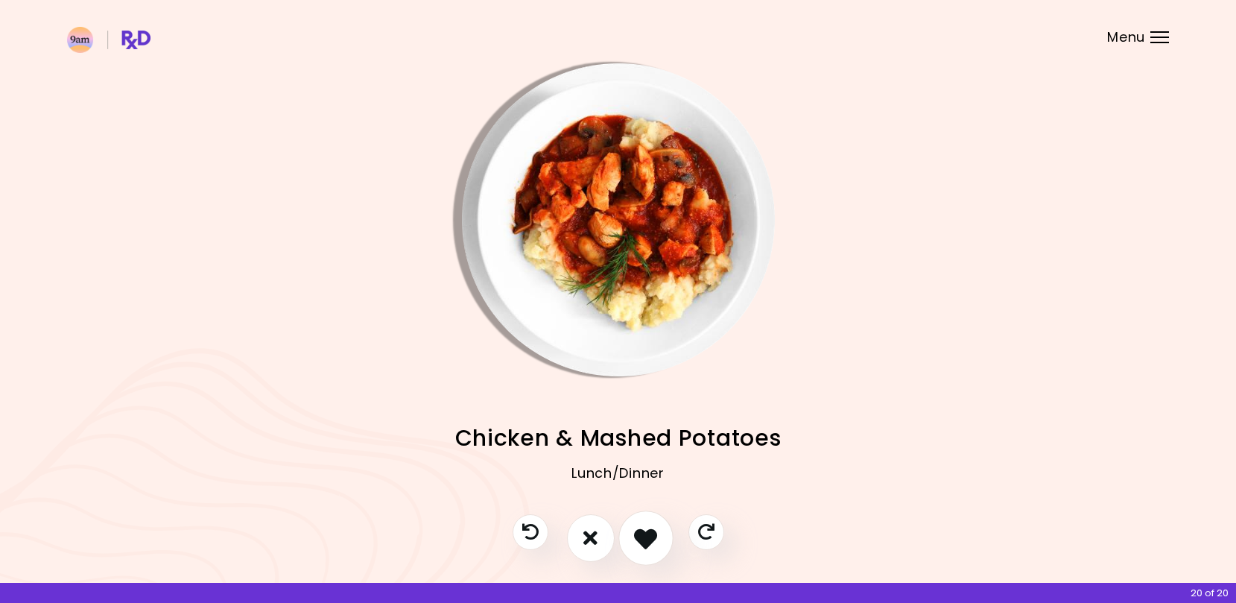
click at [646, 529] on icon "I like this recipe" at bounding box center [645, 537] width 23 height 23
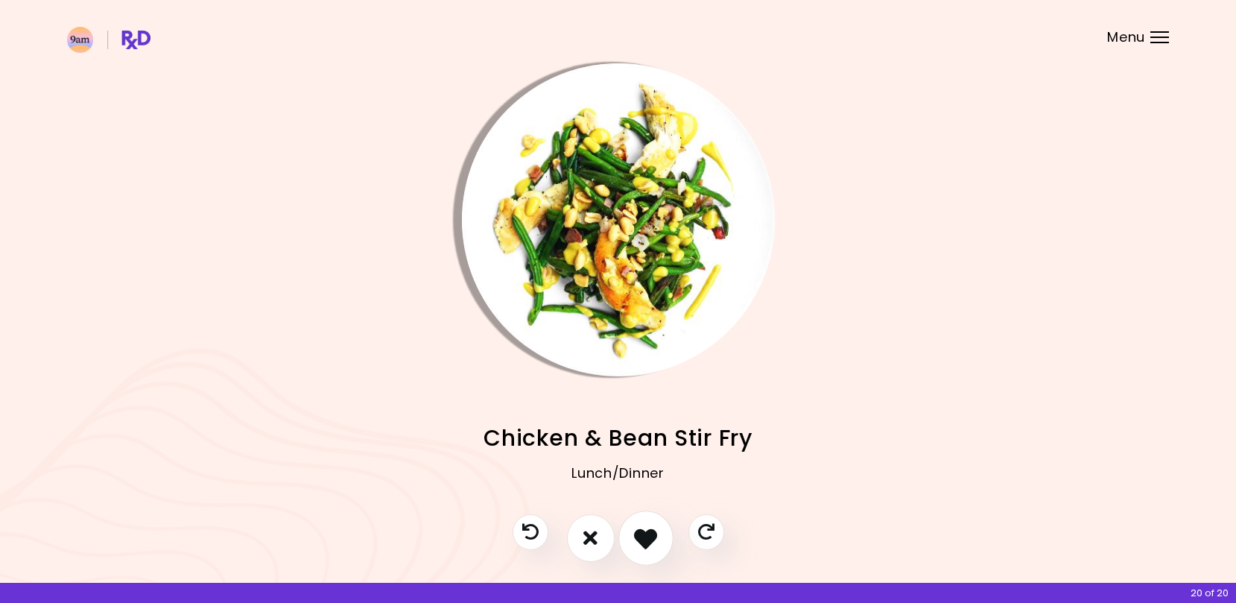
click at [646, 529] on icon "I like this recipe" at bounding box center [645, 537] width 23 height 23
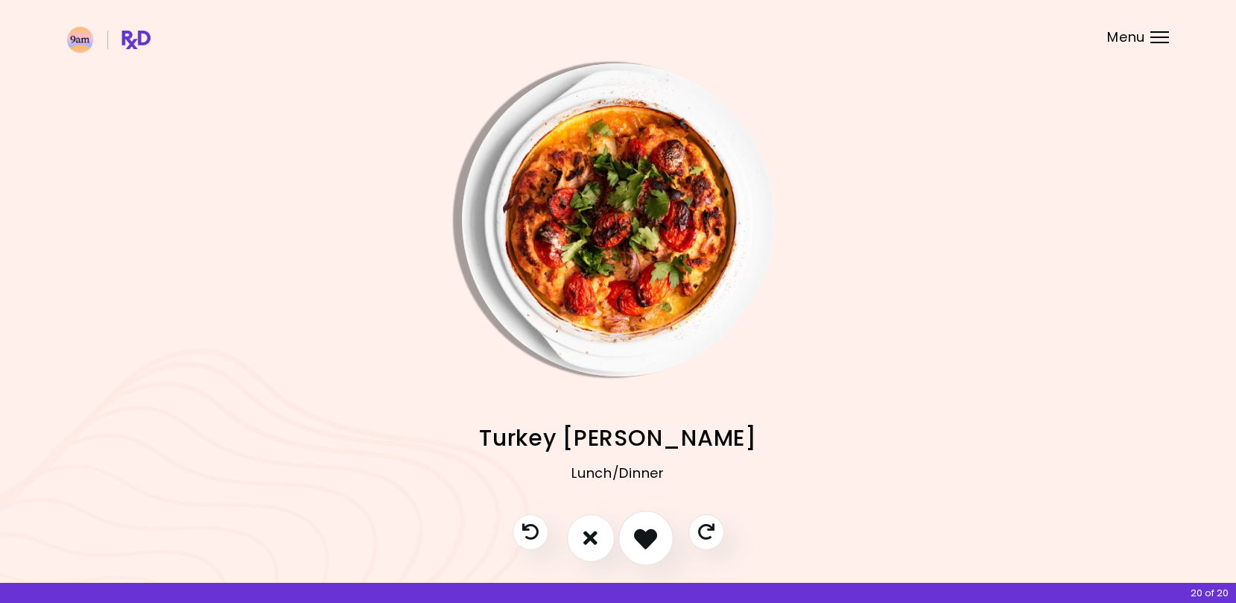
click at [646, 529] on icon "I like this recipe" at bounding box center [645, 537] width 23 height 23
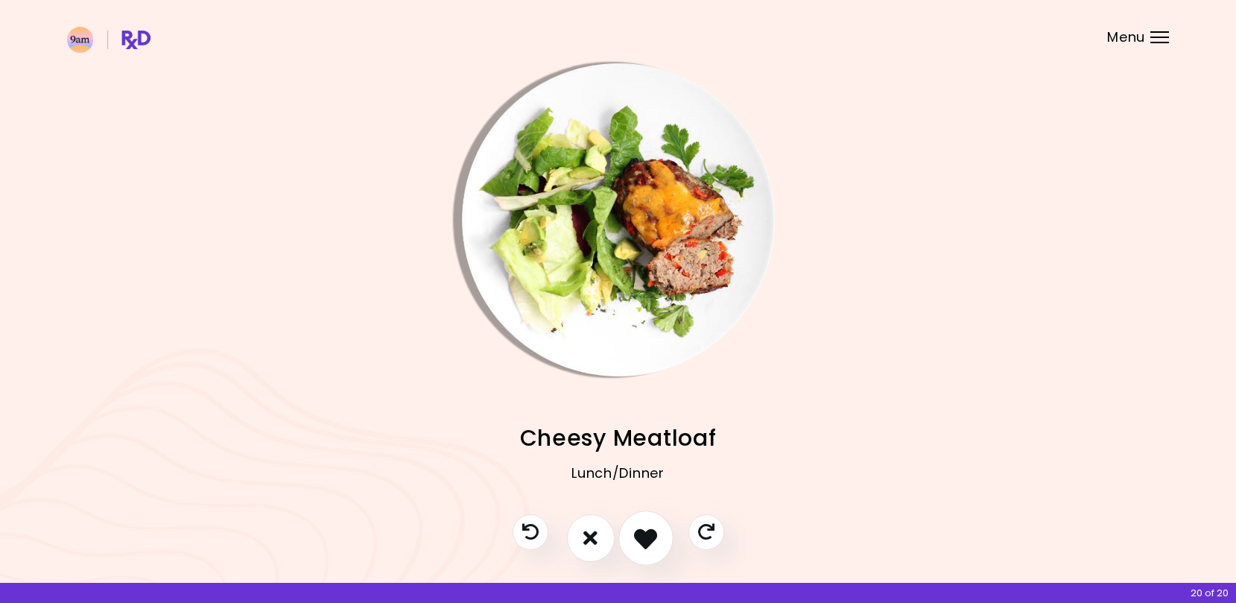
click at [646, 529] on icon "I like this recipe" at bounding box center [645, 537] width 23 height 23
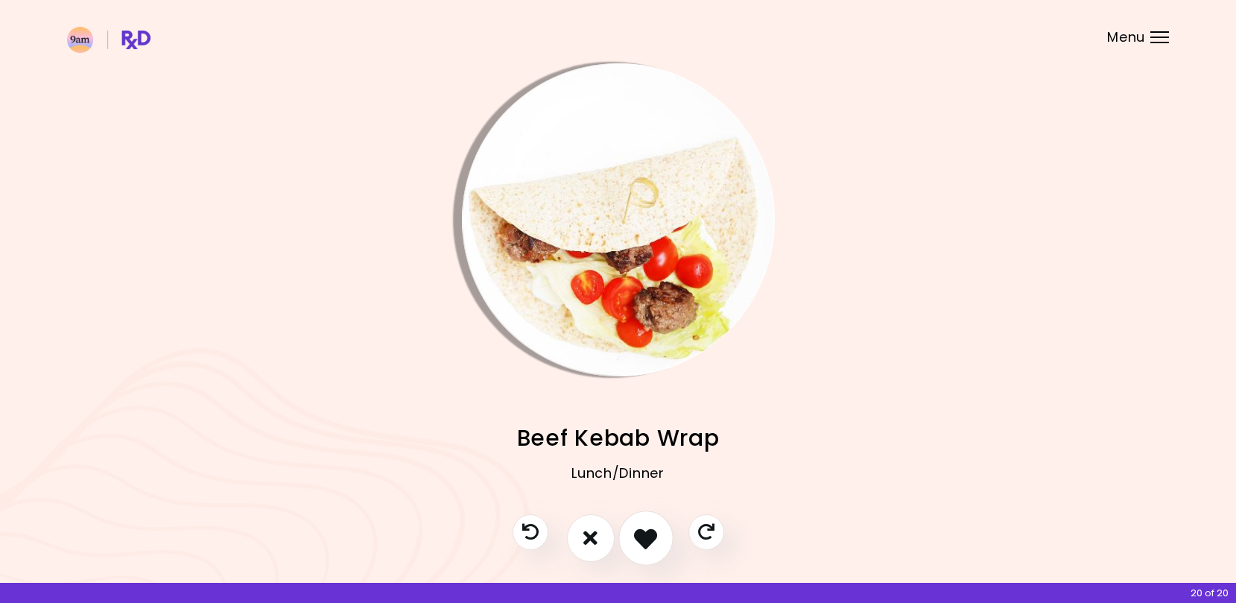
click at [646, 529] on icon "I like this recipe" at bounding box center [645, 537] width 23 height 23
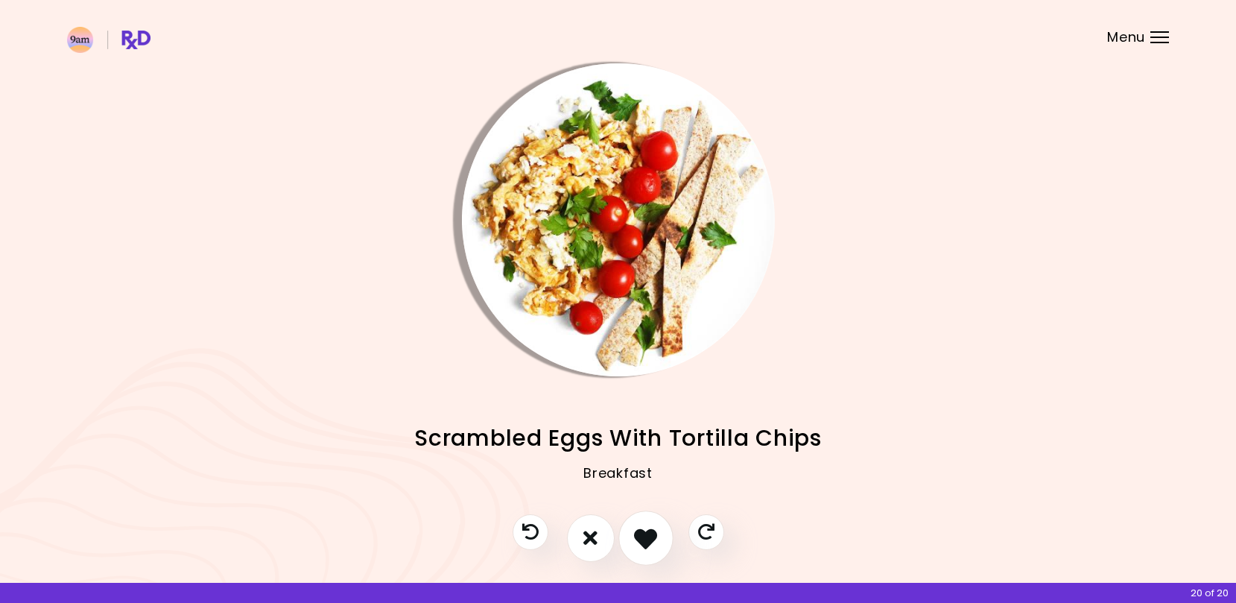
click at [646, 529] on icon "I like this recipe" at bounding box center [645, 537] width 23 height 23
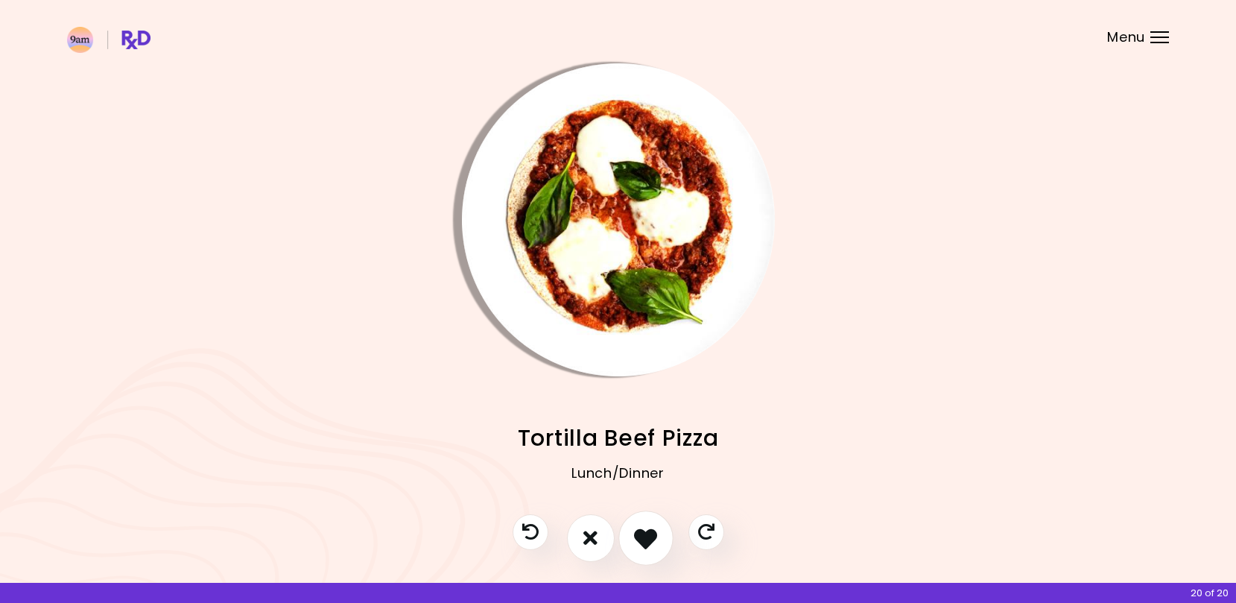
click at [646, 529] on icon "I like this recipe" at bounding box center [645, 537] width 23 height 23
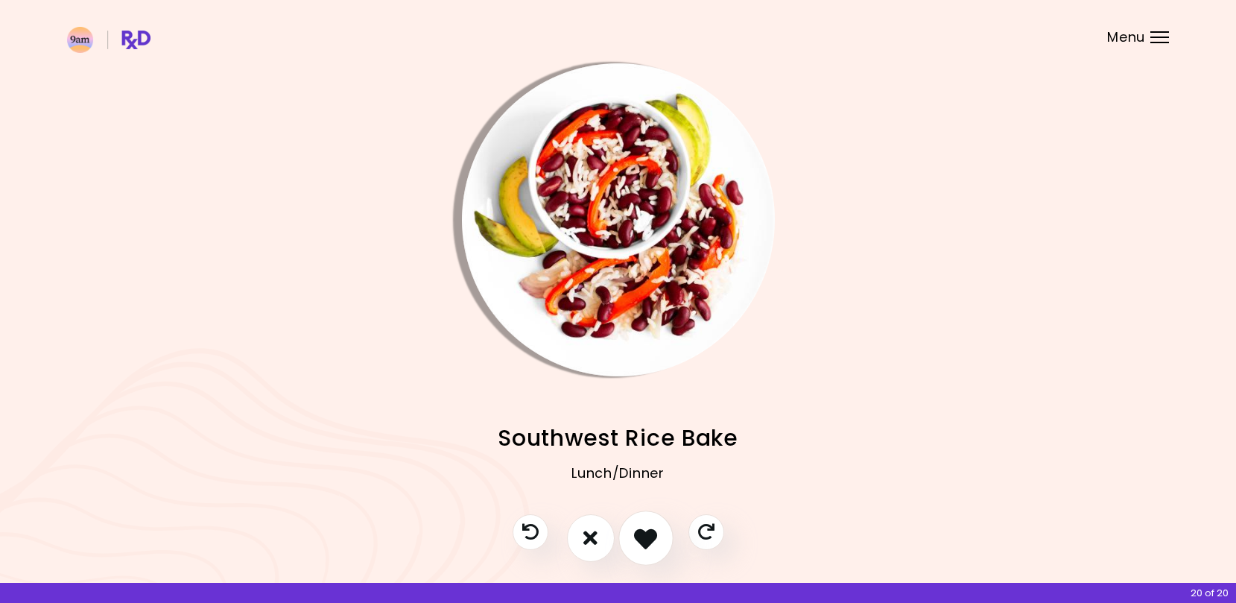
click at [646, 529] on icon "I like this recipe" at bounding box center [645, 537] width 23 height 23
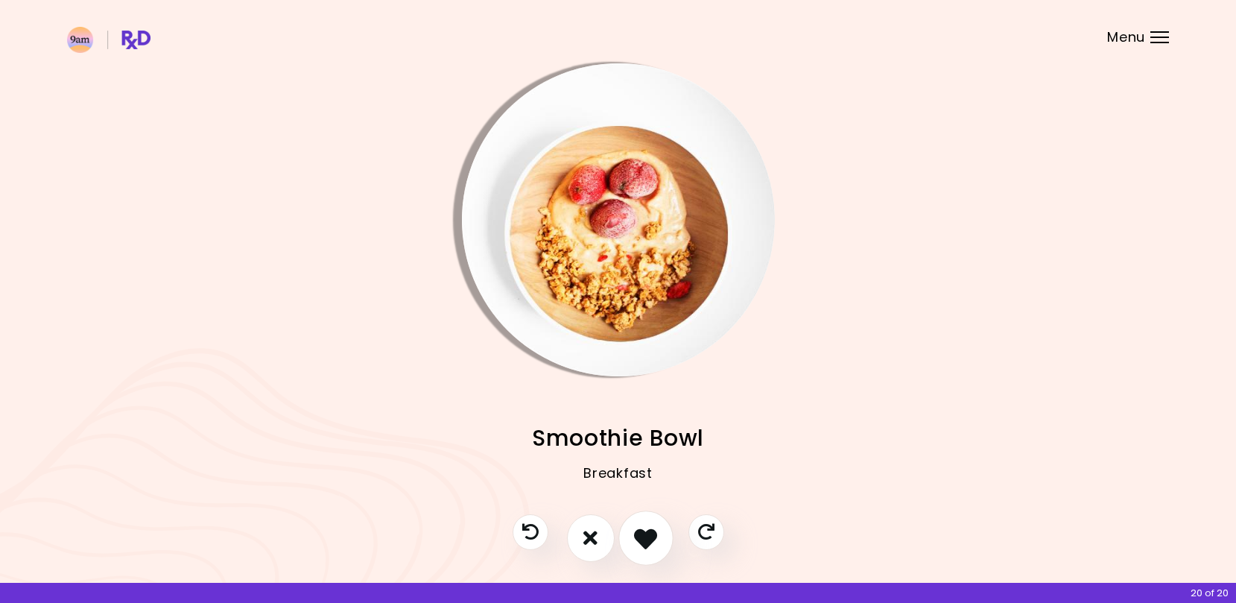
click at [646, 529] on icon "I like this recipe" at bounding box center [645, 537] width 23 height 23
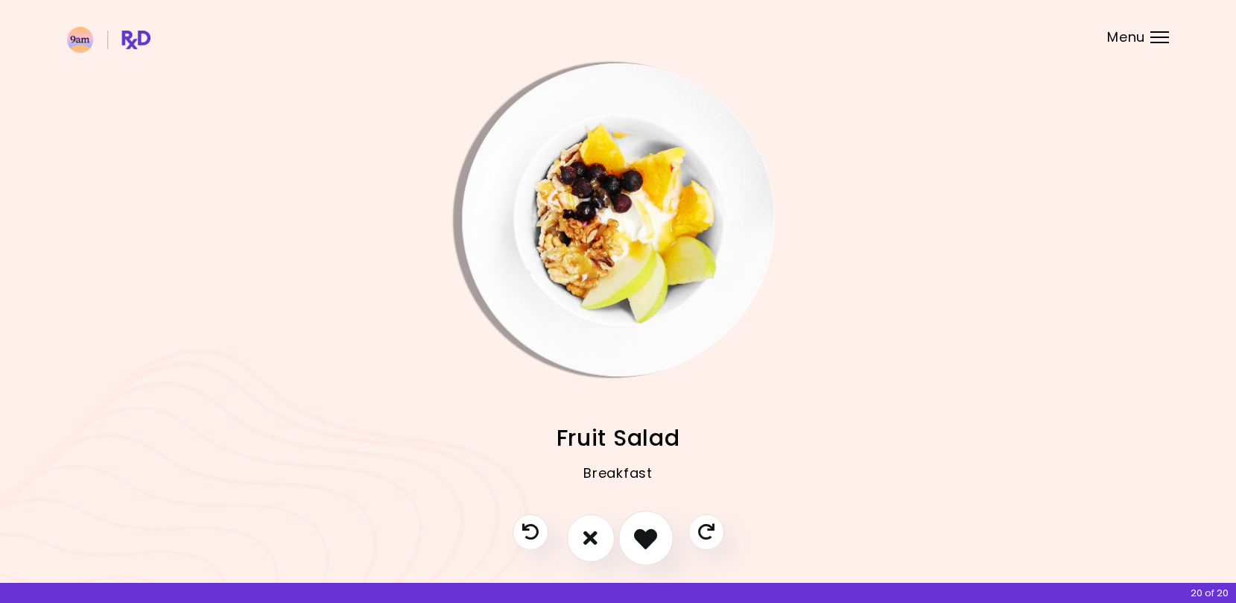
click at [646, 529] on icon "I like this recipe" at bounding box center [645, 537] width 23 height 23
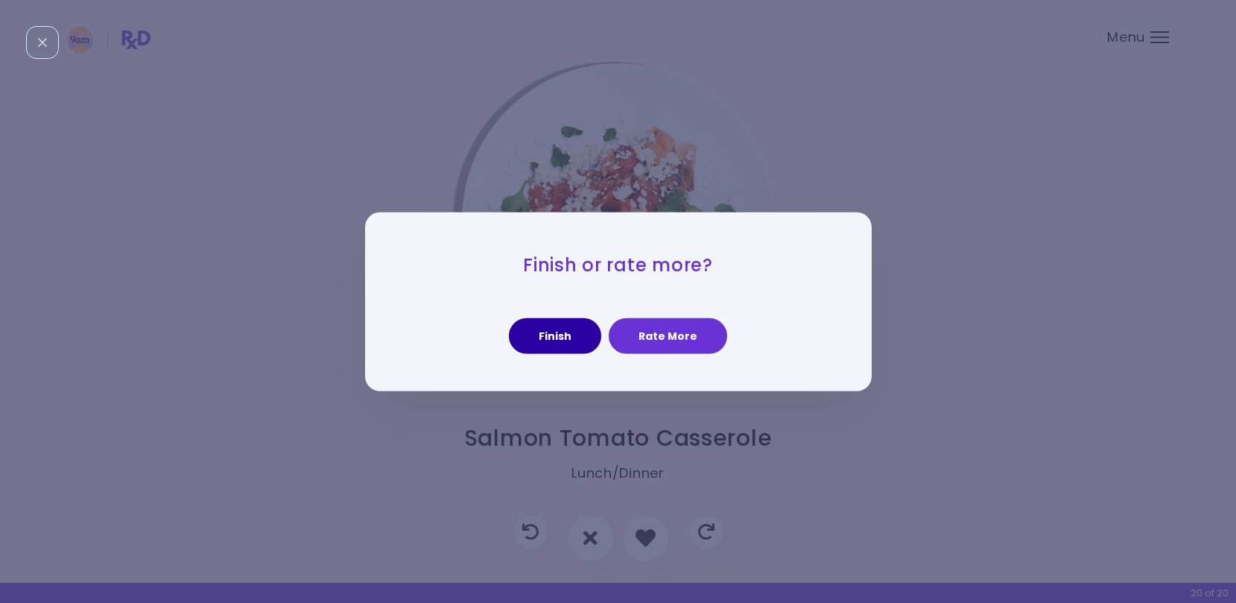
click at [560, 333] on button "Finish" at bounding box center [555, 336] width 92 height 36
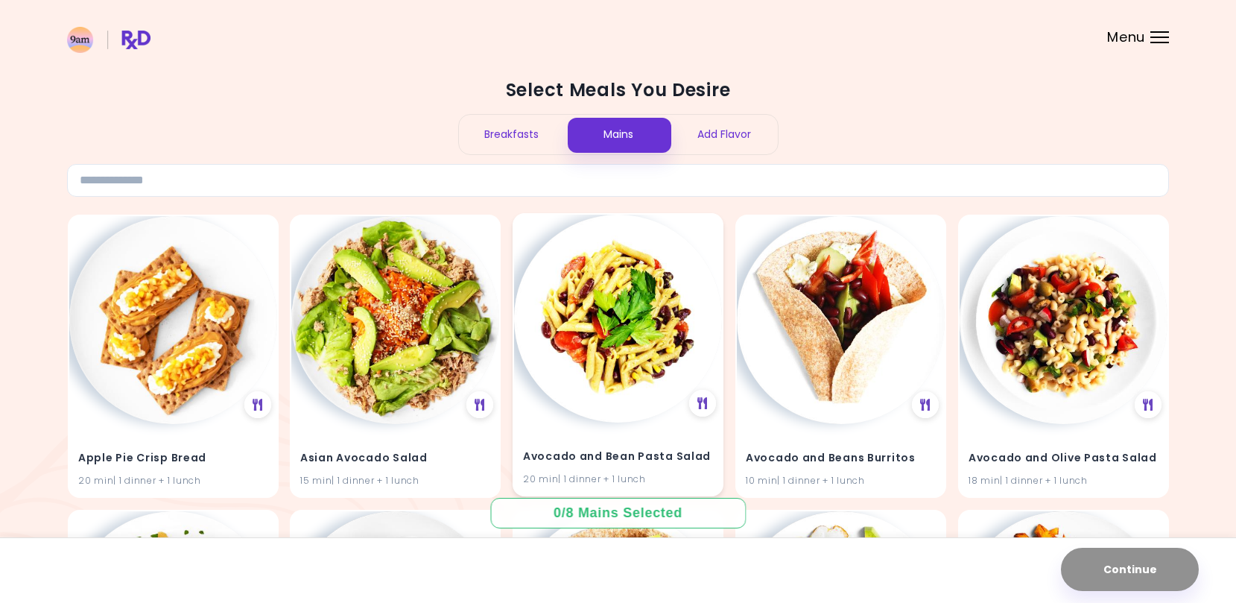
click at [655, 298] on img at bounding box center [618, 319] width 208 height 208
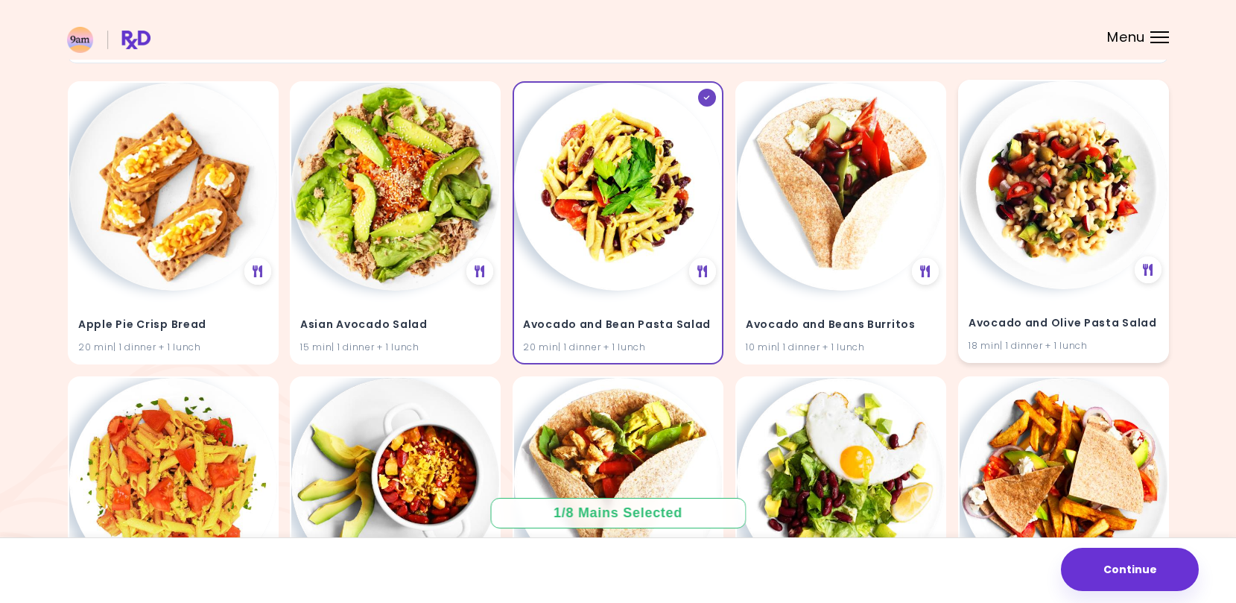
scroll to position [253, 0]
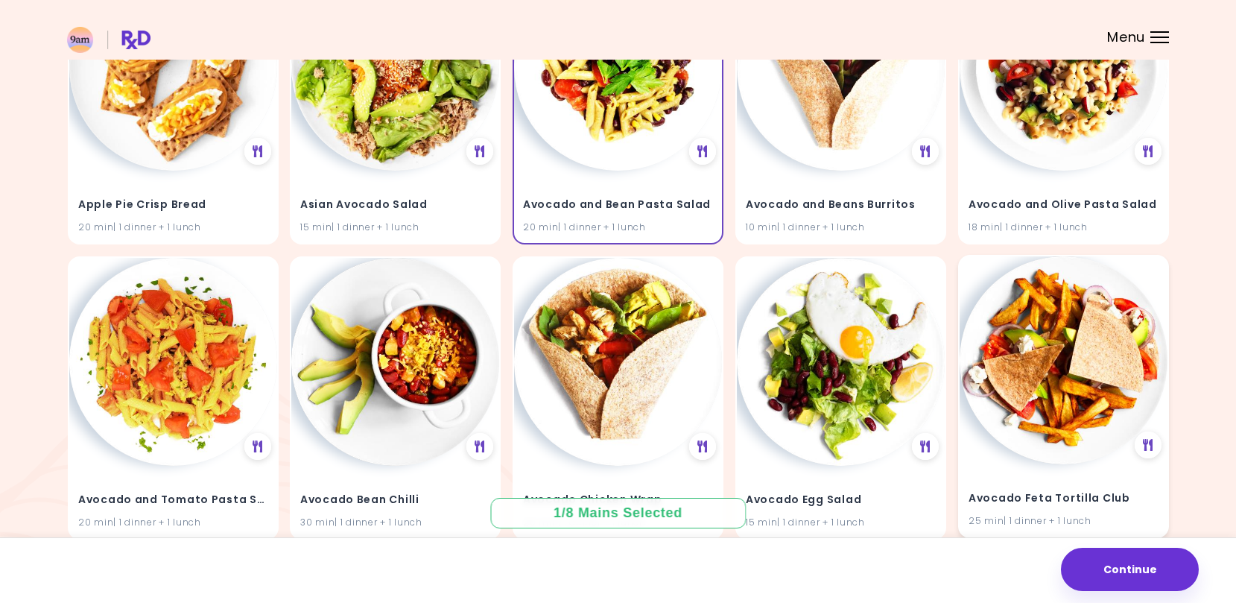
click at [1067, 364] on img at bounding box center [1064, 360] width 208 height 208
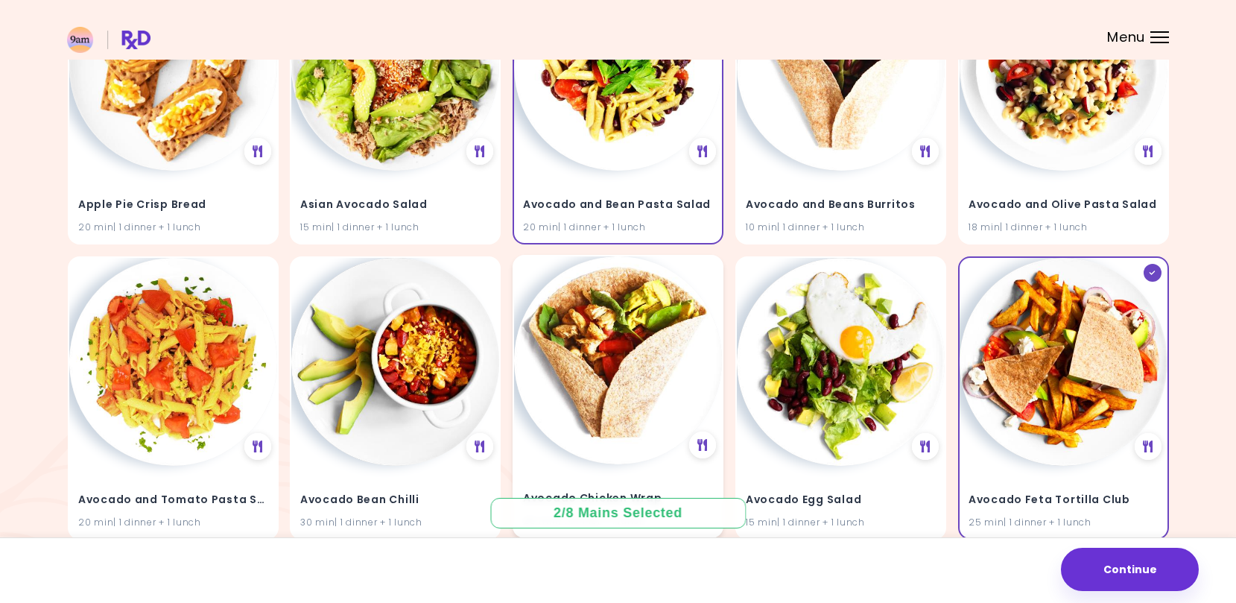
scroll to position [276, 0]
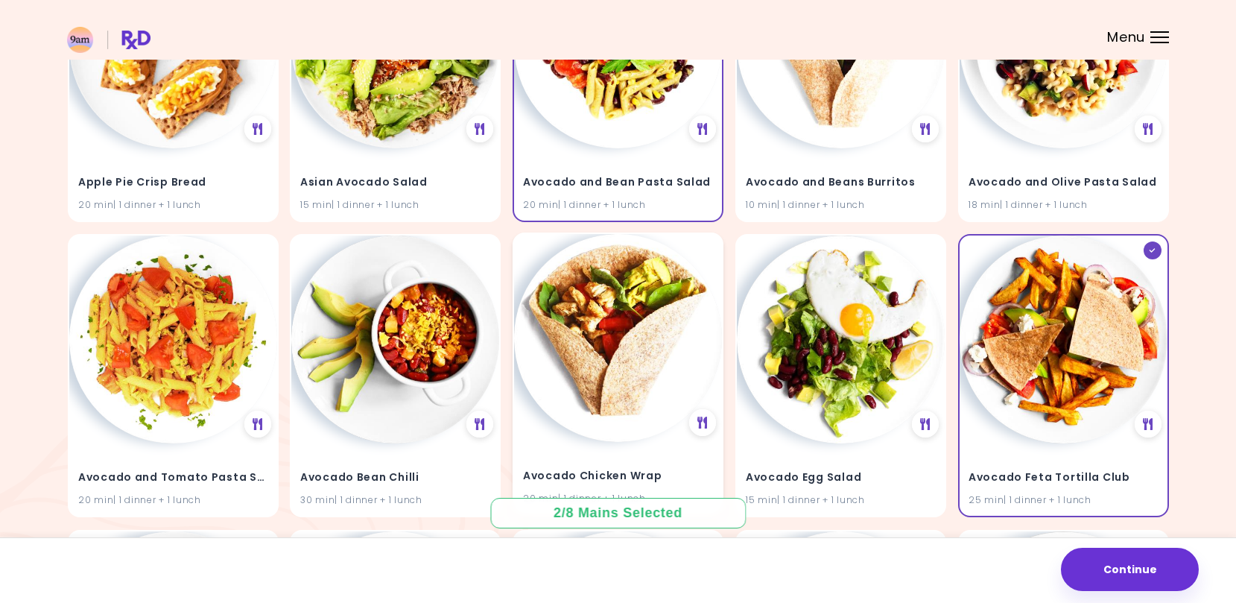
click at [619, 319] on img at bounding box center [618, 338] width 208 height 208
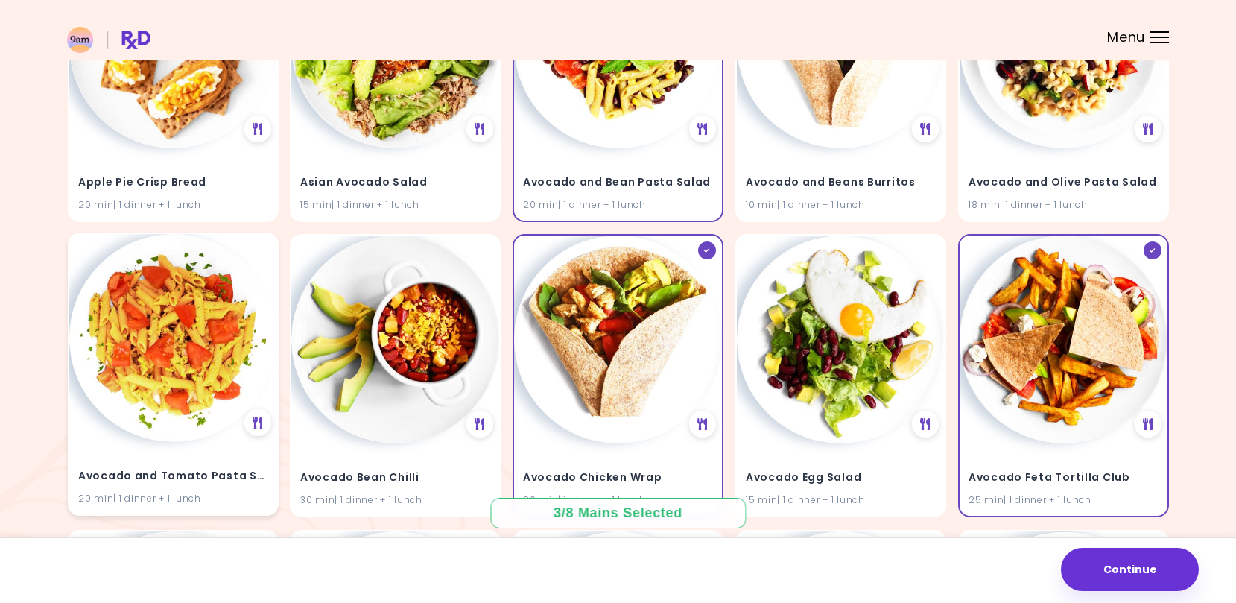
click at [115, 362] on img at bounding box center [173, 338] width 208 height 208
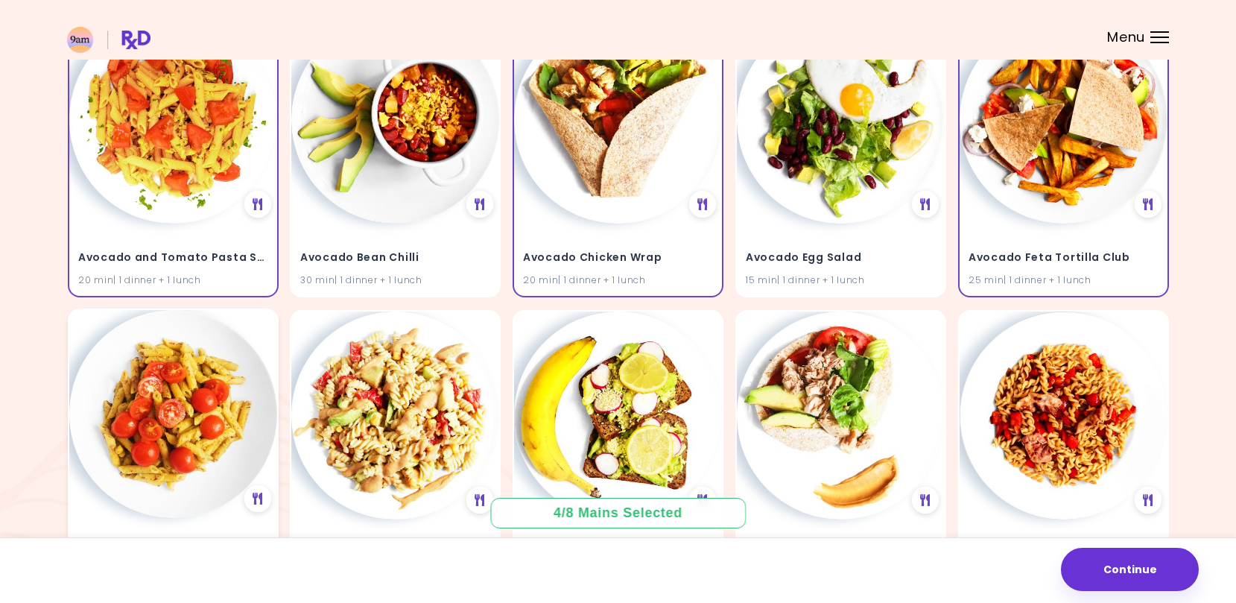
scroll to position [579, 0]
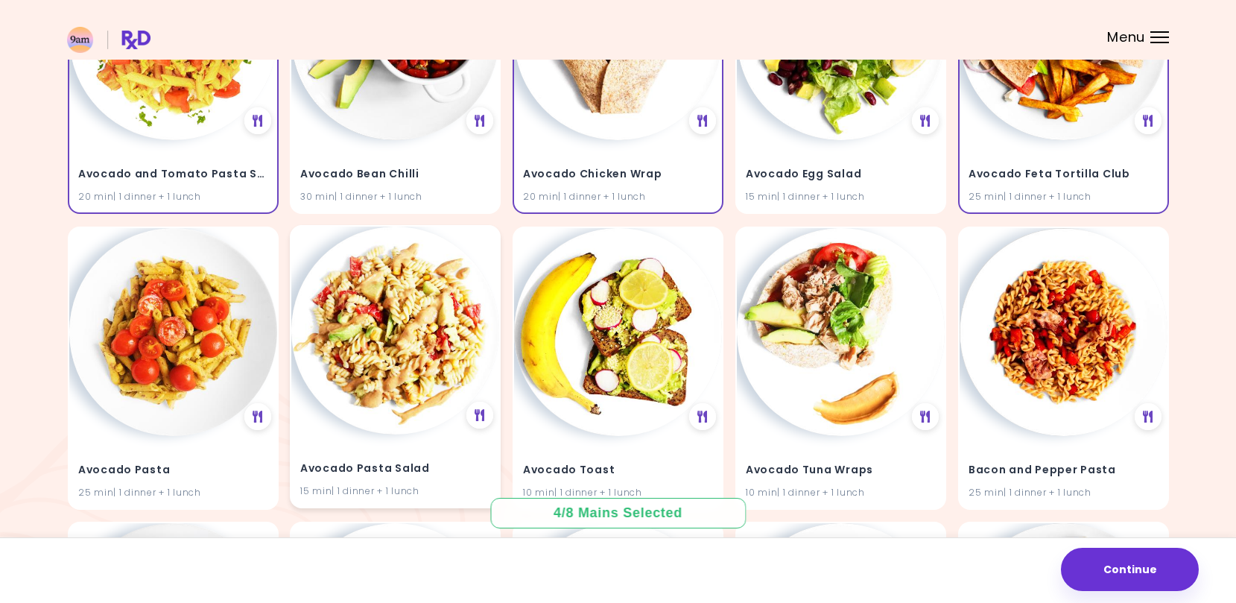
click at [437, 333] on img at bounding box center [395, 331] width 208 height 208
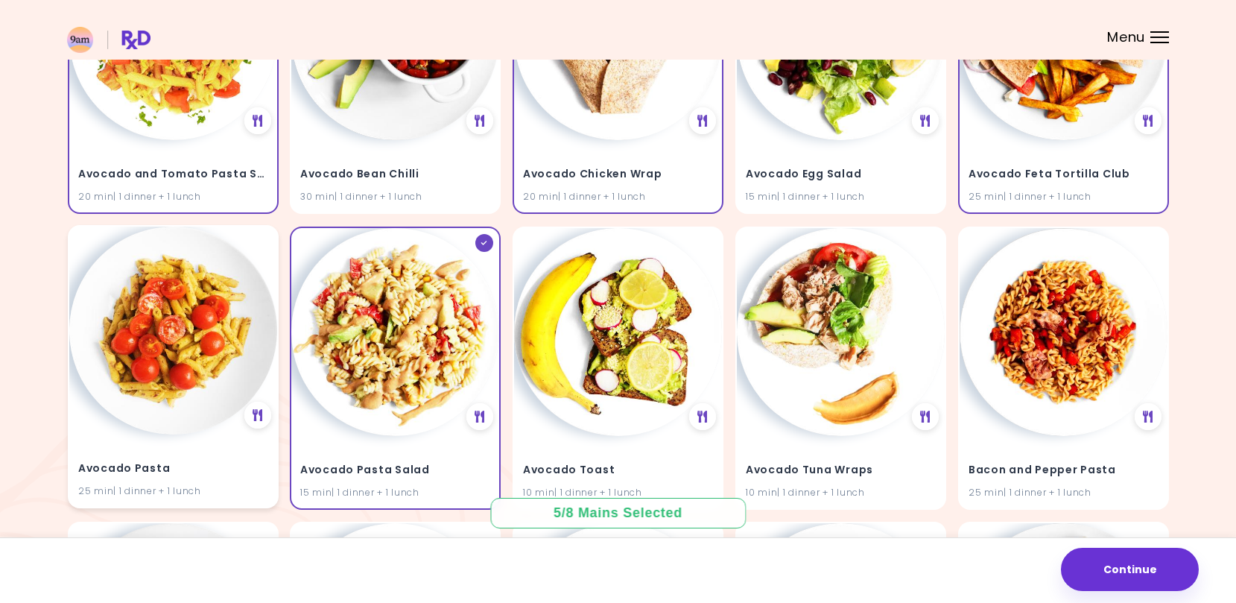
click at [165, 354] on img at bounding box center [173, 331] width 208 height 208
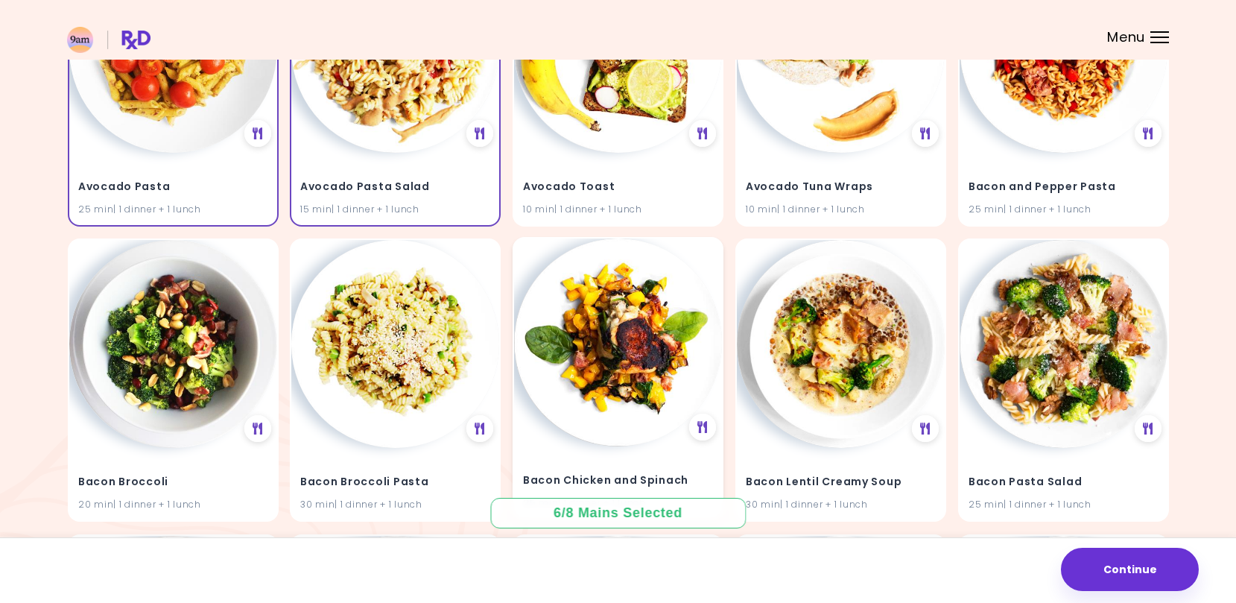
scroll to position [954, 0]
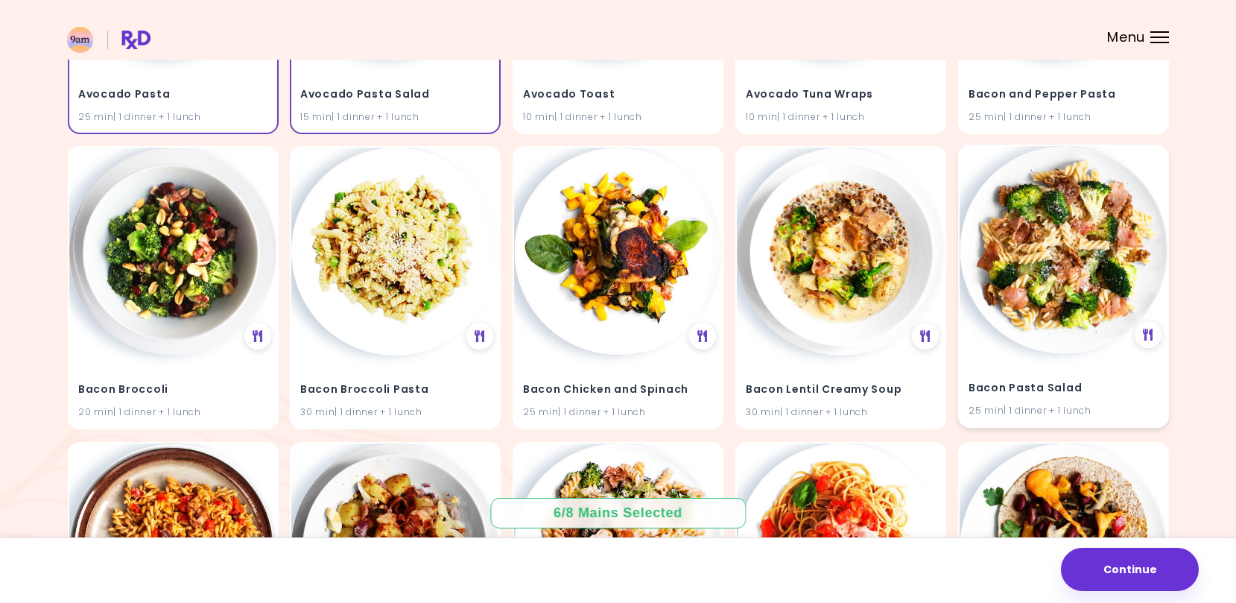
click at [1095, 255] on img at bounding box center [1064, 250] width 208 height 208
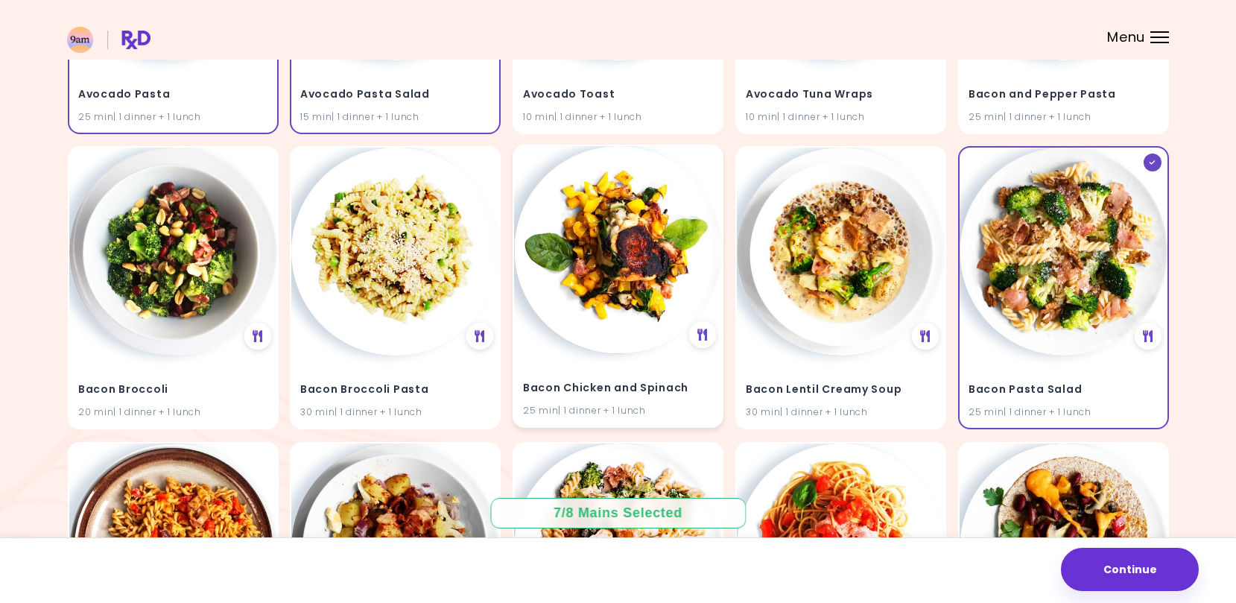
click at [570, 279] on img at bounding box center [618, 250] width 208 height 208
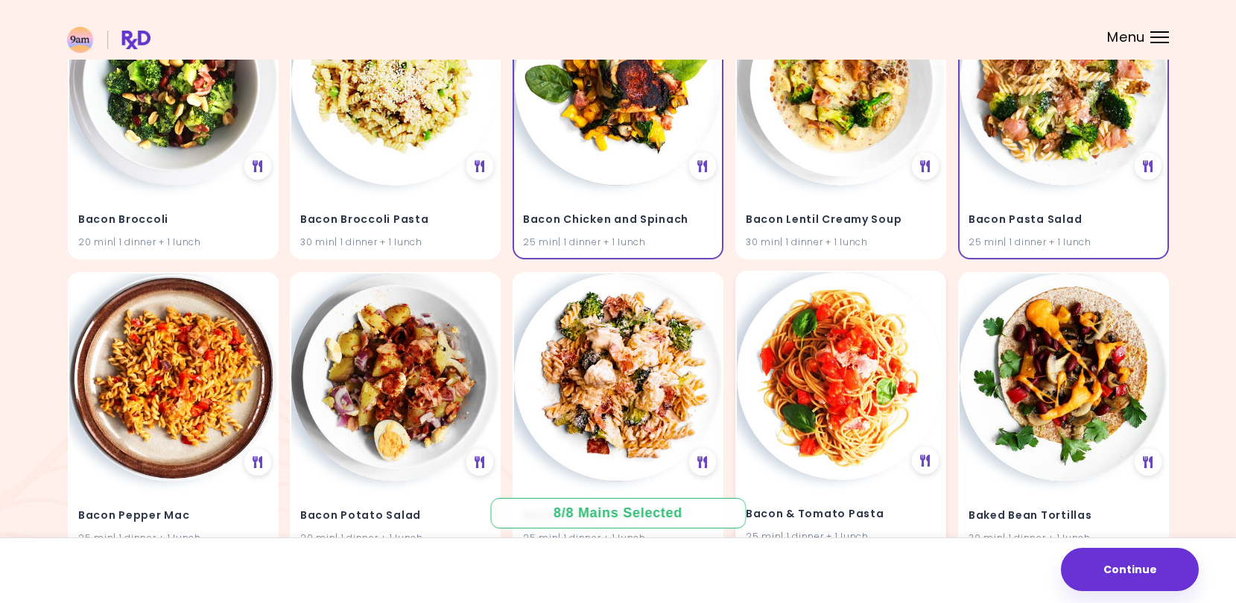
scroll to position [1133, 0]
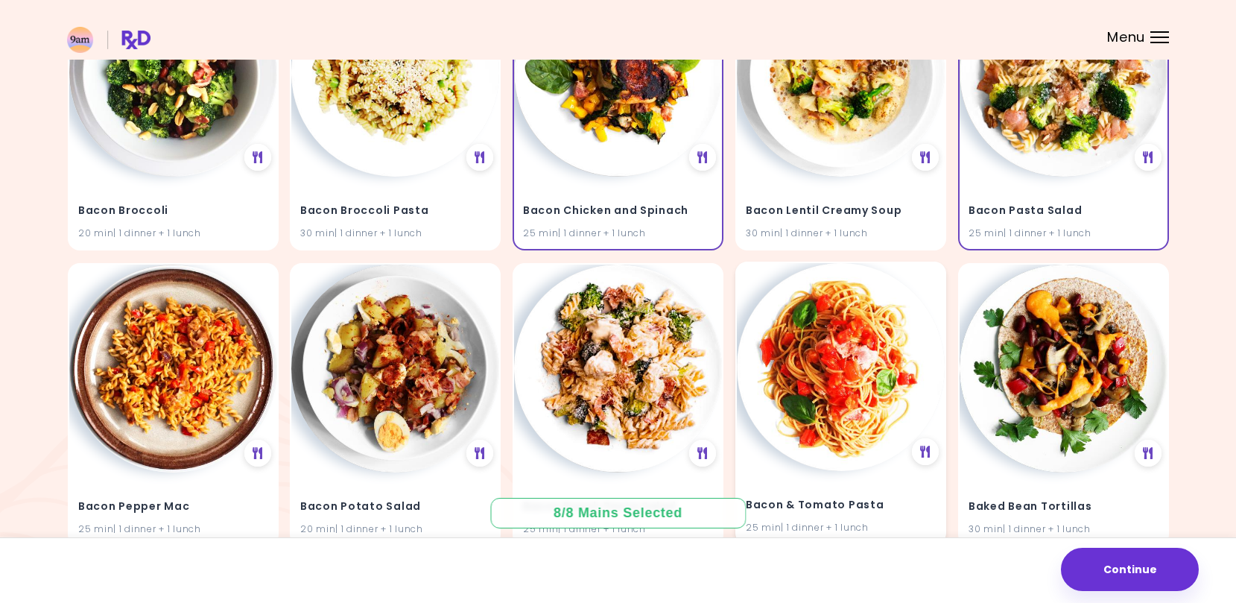
click at [836, 347] on img at bounding box center [841, 367] width 208 height 208
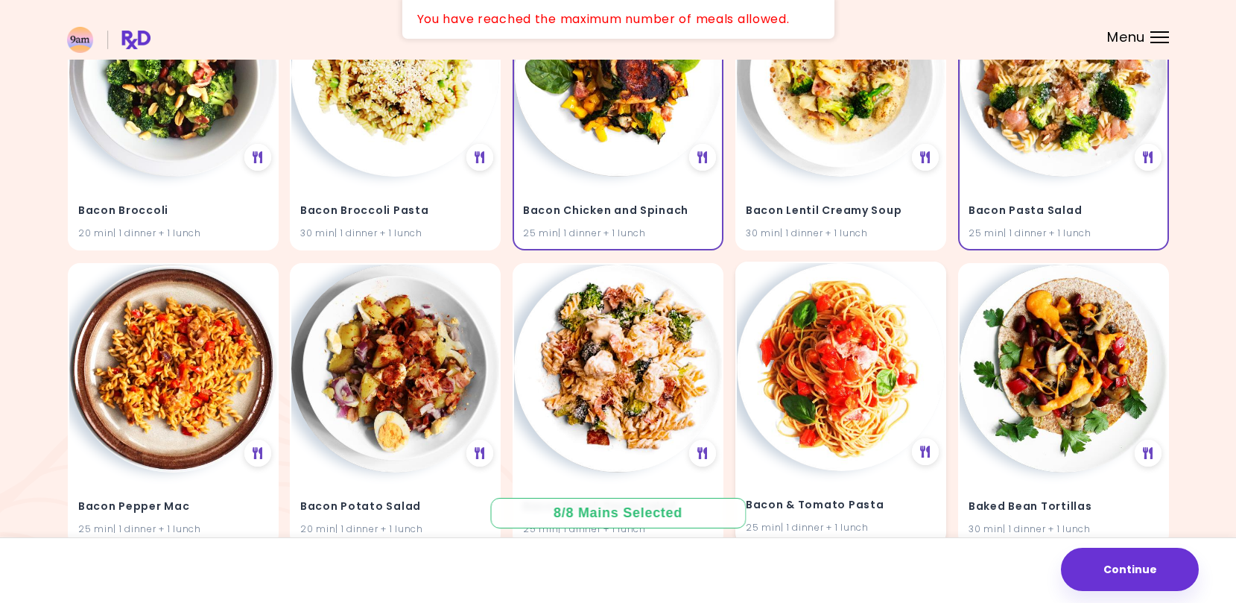
scroll to position [1407, 0]
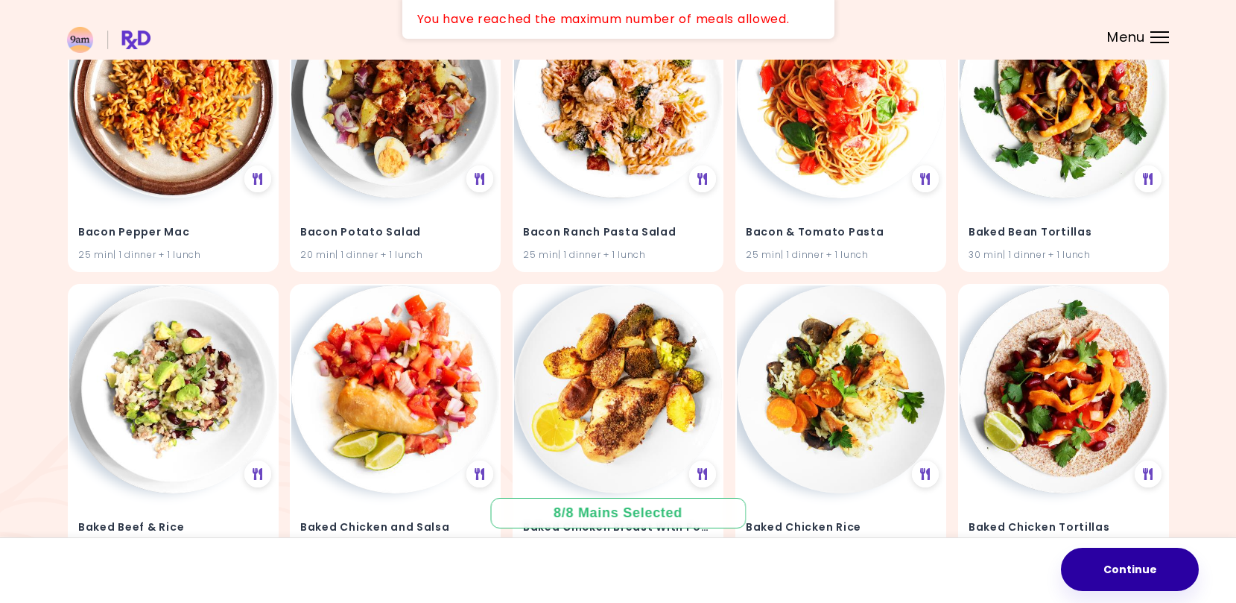
click at [1136, 573] on button "Continue" at bounding box center [1130, 569] width 138 height 43
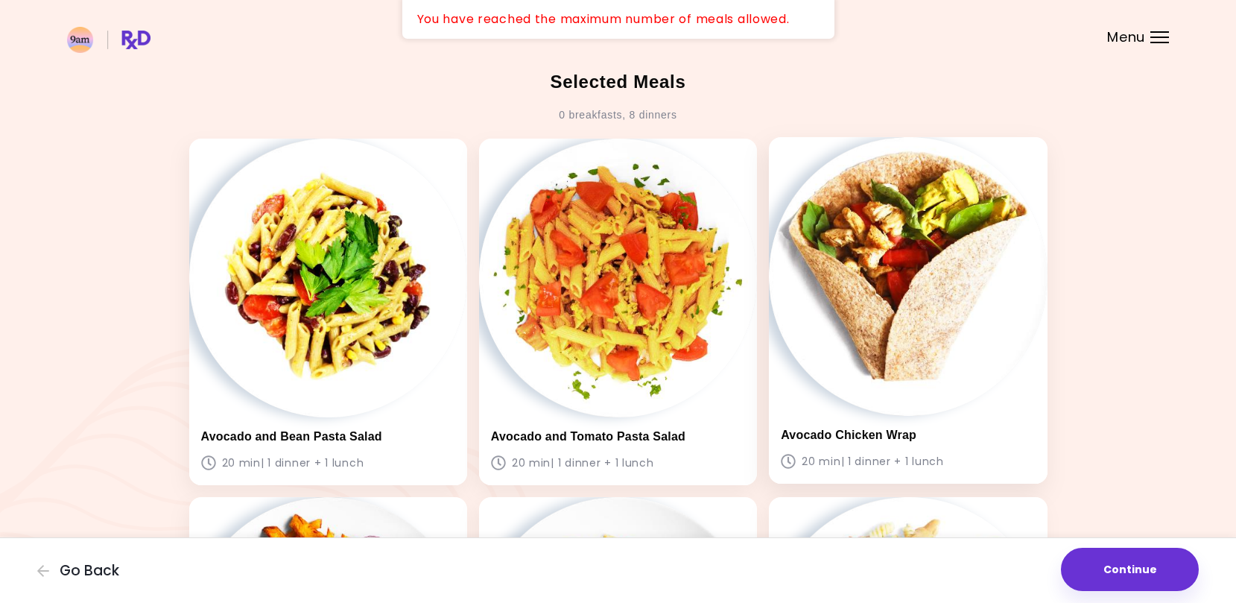
scroll to position [74, 0]
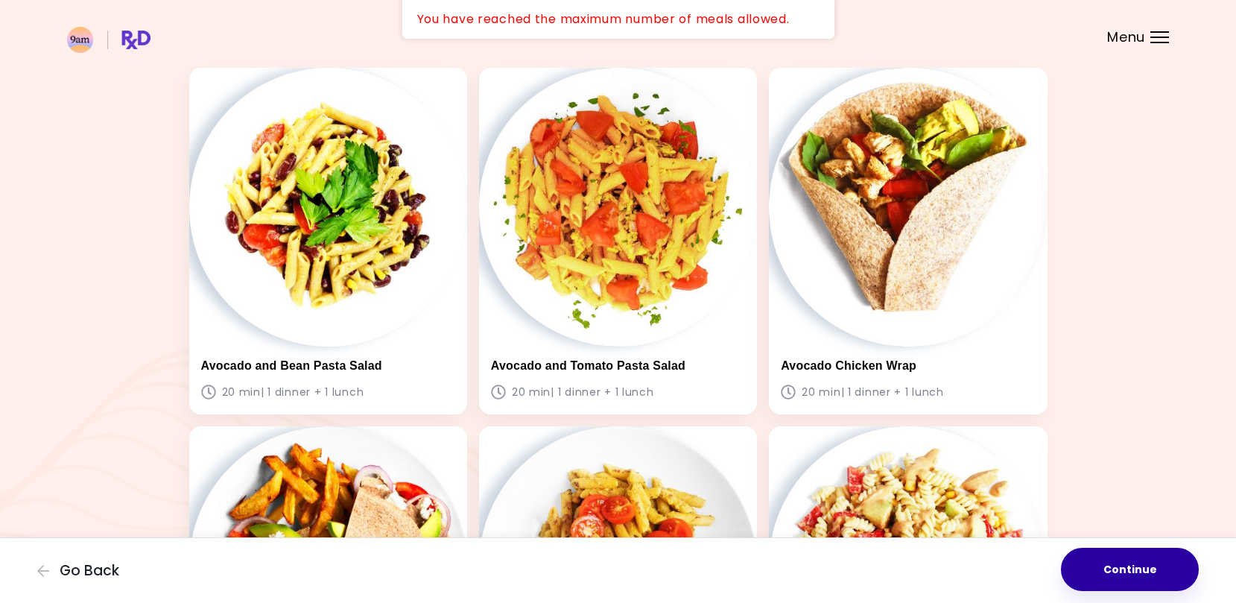
click at [1110, 571] on button "Continue" at bounding box center [1130, 569] width 138 height 43
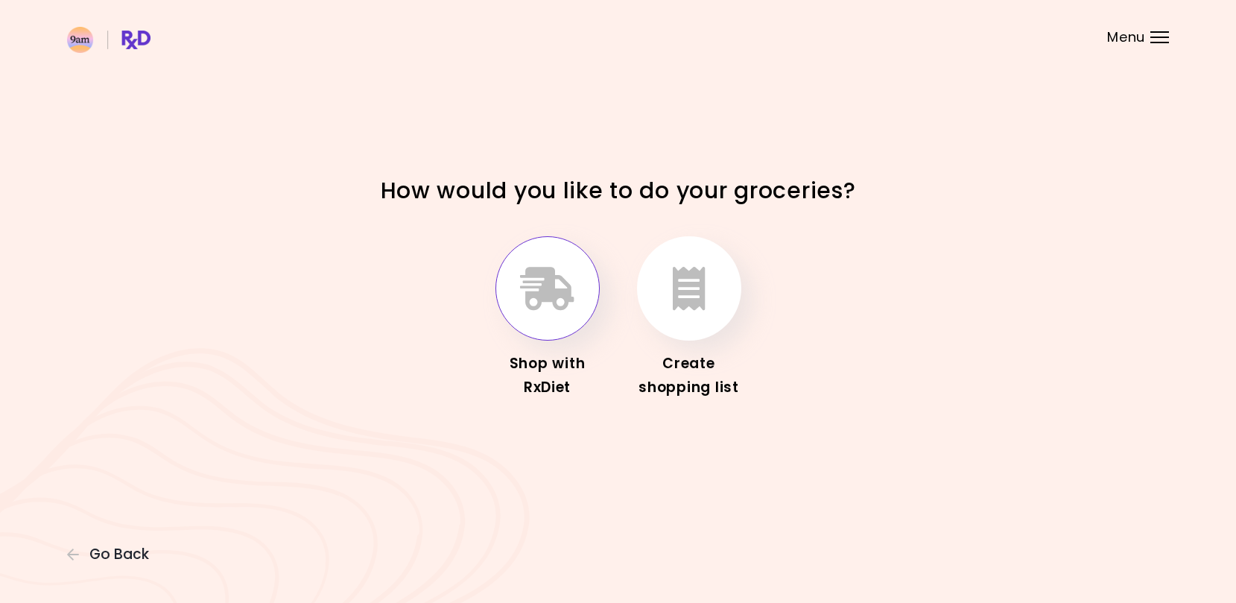
click at [580, 282] on button "button" at bounding box center [547, 288] width 104 height 104
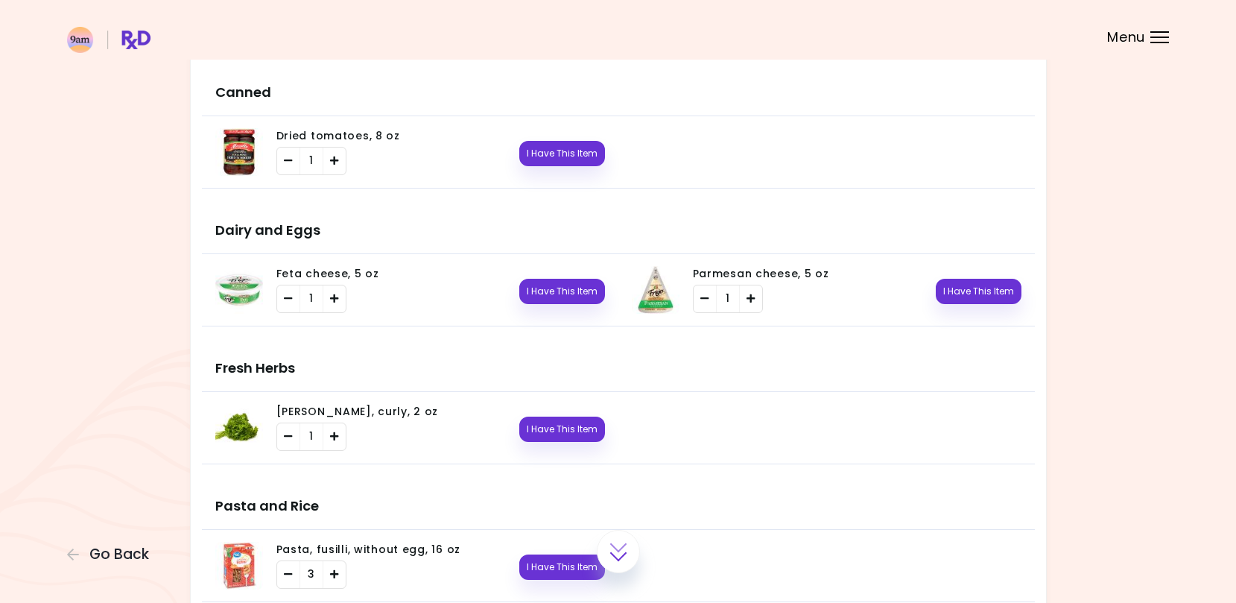
scroll to position [1263, 0]
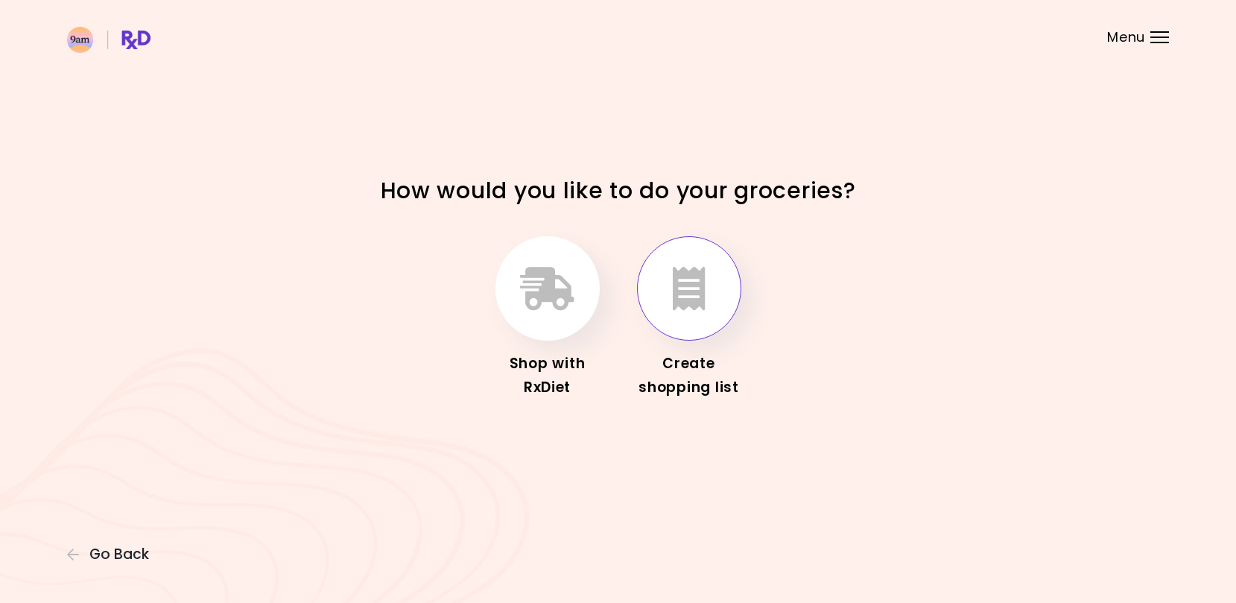
click at [701, 290] on icon "button" at bounding box center [689, 288] width 33 height 43
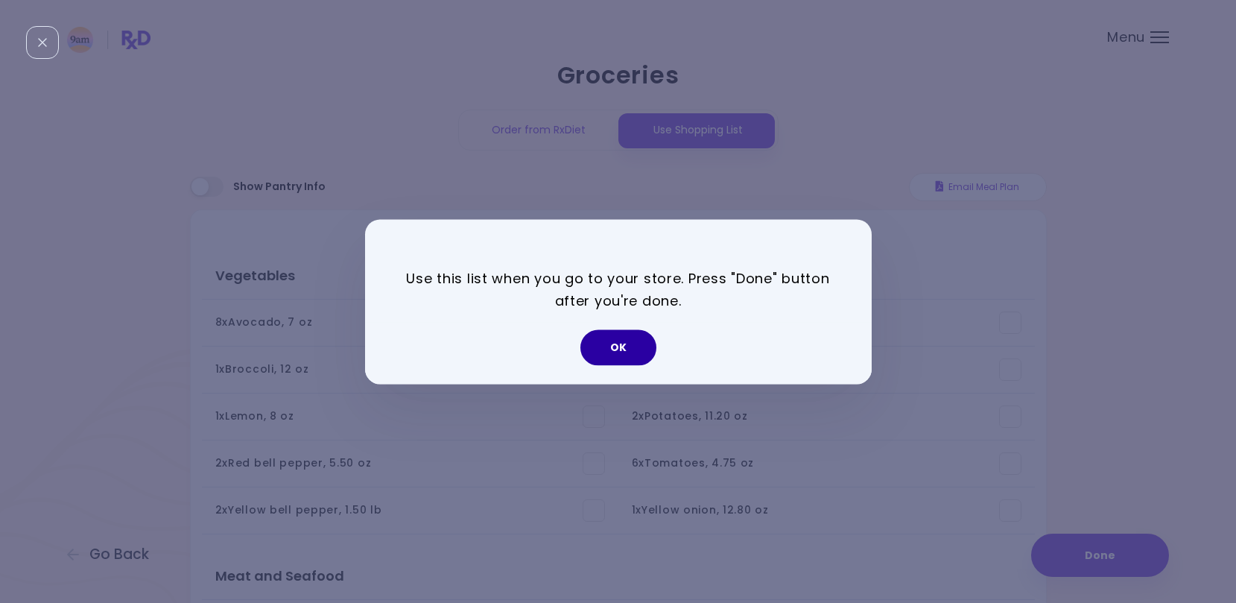
click at [604, 343] on button "OK" at bounding box center [618, 347] width 76 height 36
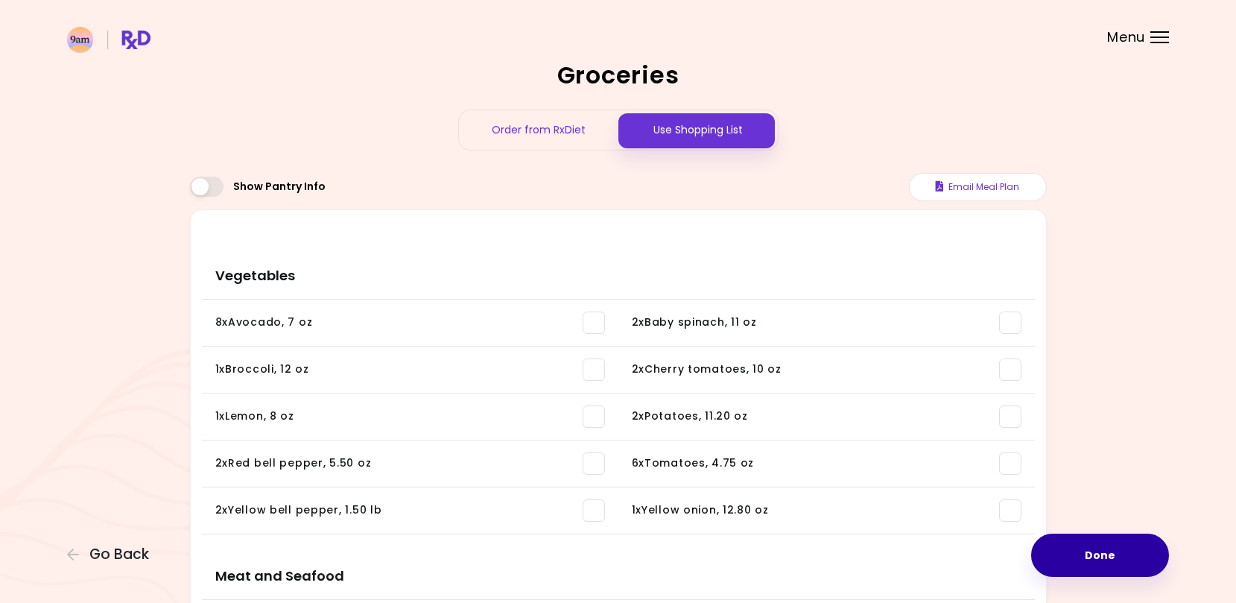
click at [1118, 564] on button "Done" at bounding box center [1100, 554] width 138 height 43
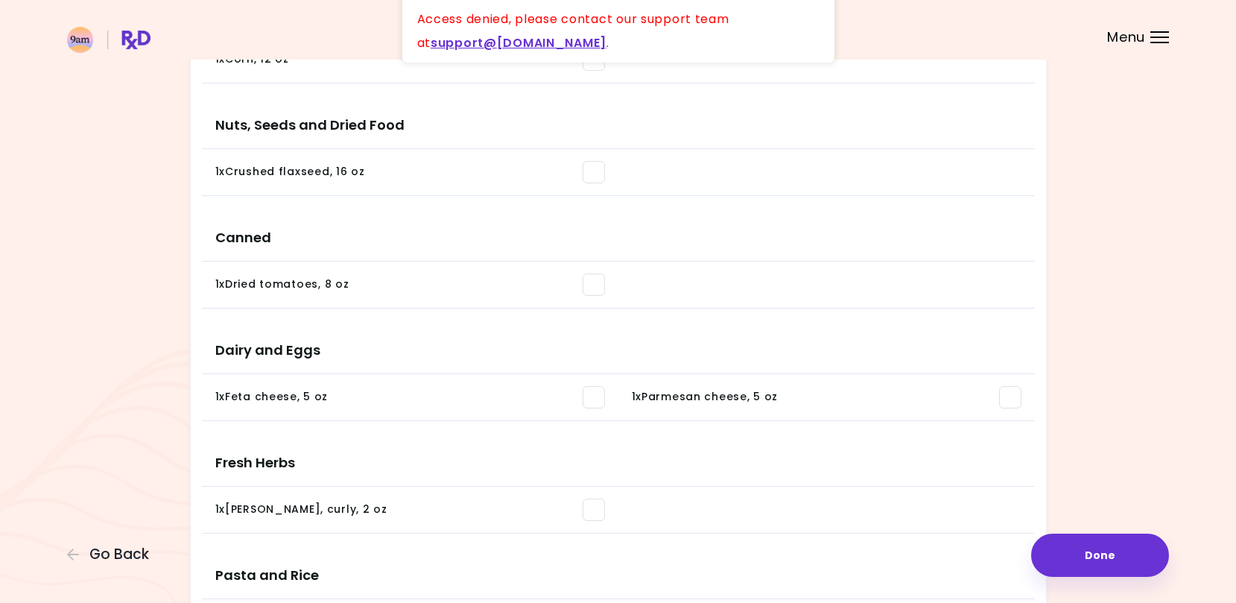
scroll to position [350, 0]
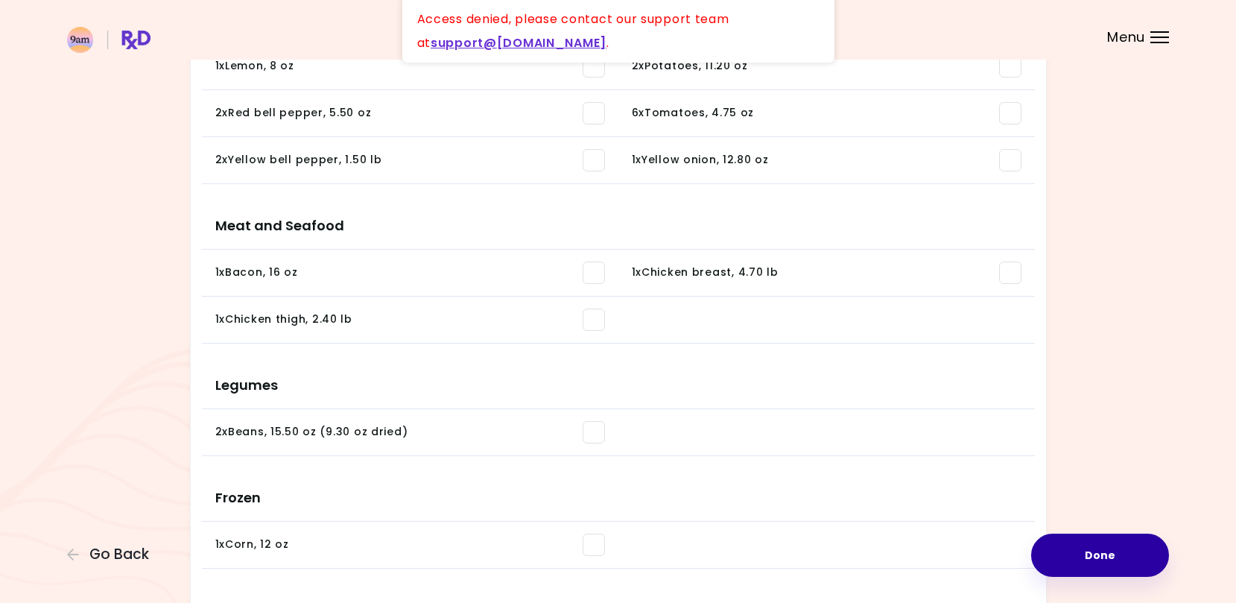
click at [1115, 543] on button "Done" at bounding box center [1100, 554] width 138 height 43
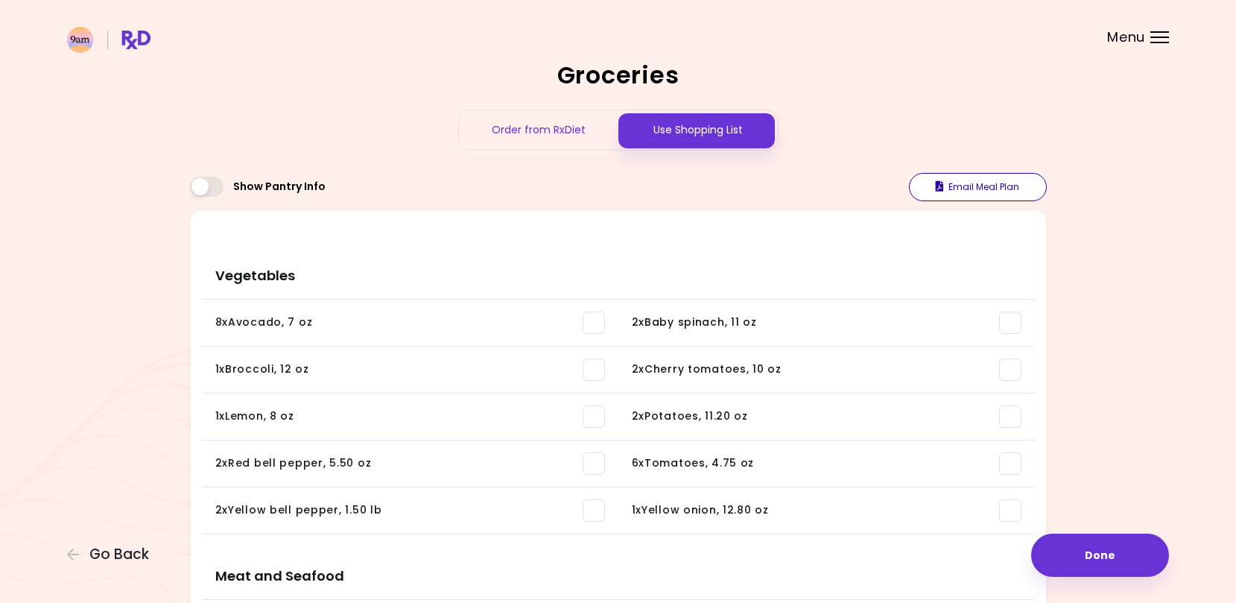
click at [965, 181] on button "Email Meal Plan" at bounding box center [978, 187] width 138 height 28
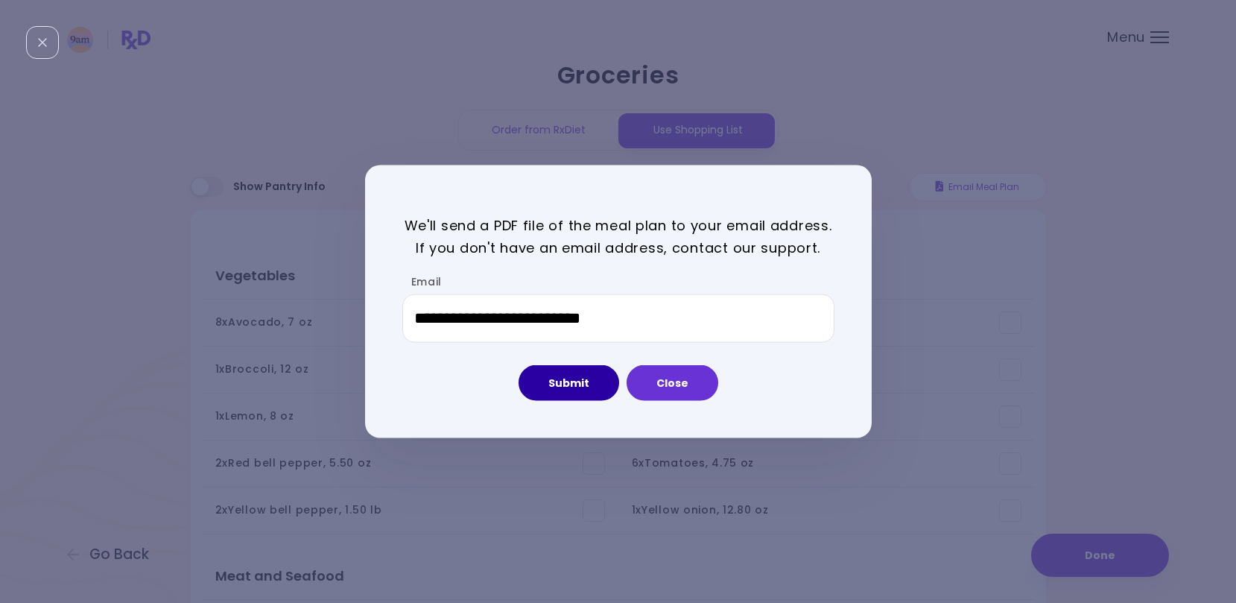
click at [598, 381] on button "Submit" at bounding box center [569, 383] width 101 height 36
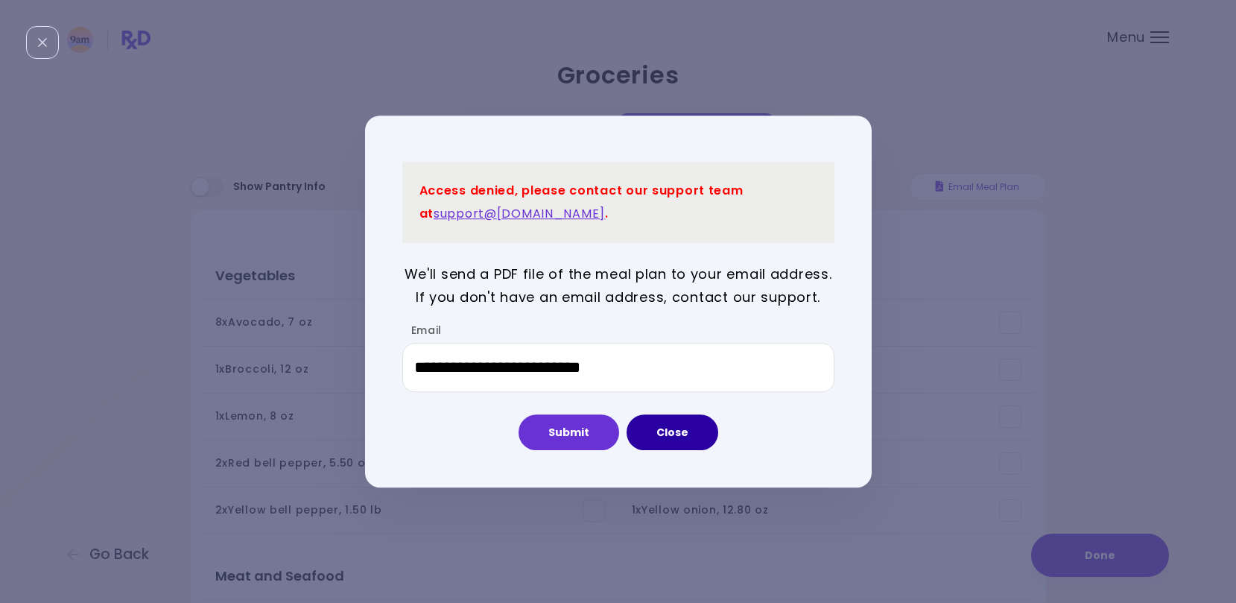
click at [685, 436] on button "Close" at bounding box center [673, 432] width 92 height 36
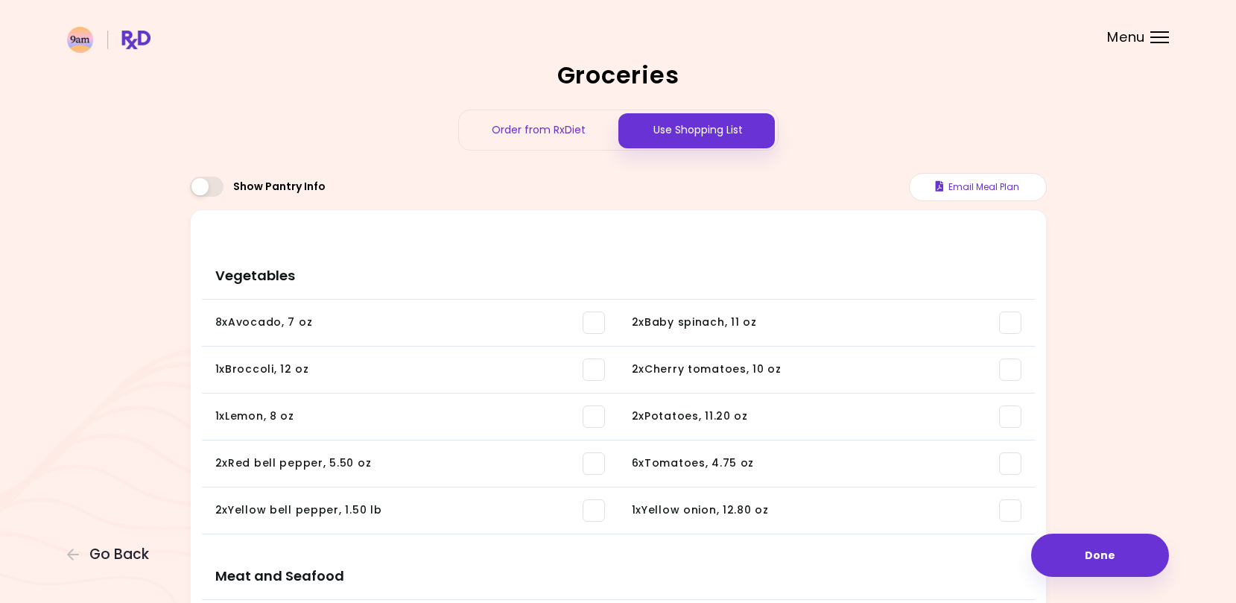
click at [590, 328] on span at bounding box center [594, 322] width 22 height 22
click at [594, 357] on li "1 x Broccoli , 12 oz You need: 5.91 oz / In pantry: 0 oz" at bounding box center [410, 369] width 417 height 47
click at [598, 355] on li "1 x Broccoli , 12 oz You need: 5.91 oz / In pantry: 0 oz" at bounding box center [410, 369] width 417 height 47
click at [597, 365] on ul "8 x Avocado , 7 oz You need: 3.13 lb / In pantry: 0 oz 2 x Baby spinach , 11 oz…" at bounding box center [618, 420] width 833 height 241
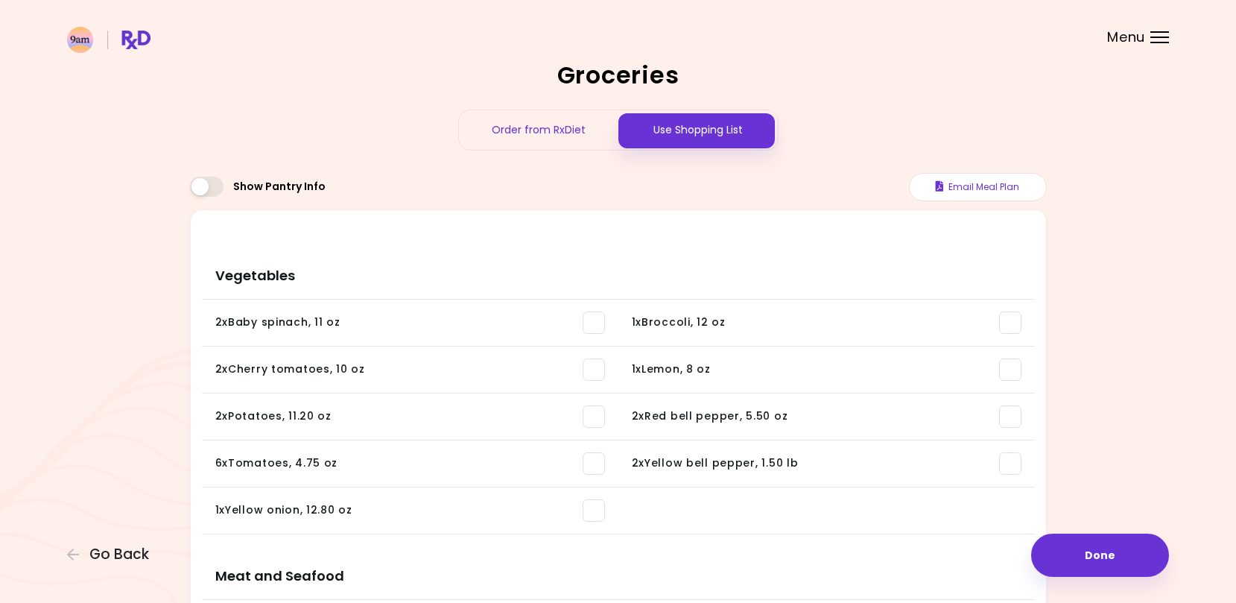
click at [594, 371] on span at bounding box center [594, 369] width 22 height 22
click at [594, 334] on li "2 x Baby spinach , 11 oz You need: 11.33 oz / In pantry: 0 oz" at bounding box center [410, 323] width 417 height 47
click at [592, 323] on span at bounding box center [594, 322] width 22 height 22
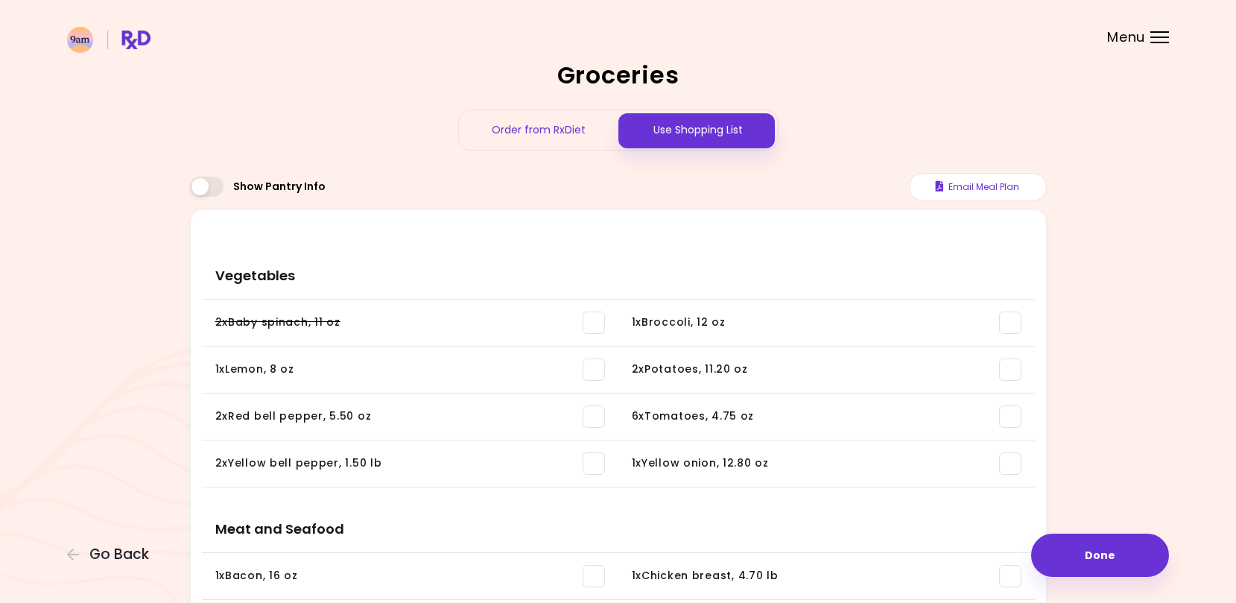
click at [589, 364] on span at bounding box center [594, 369] width 22 height 22
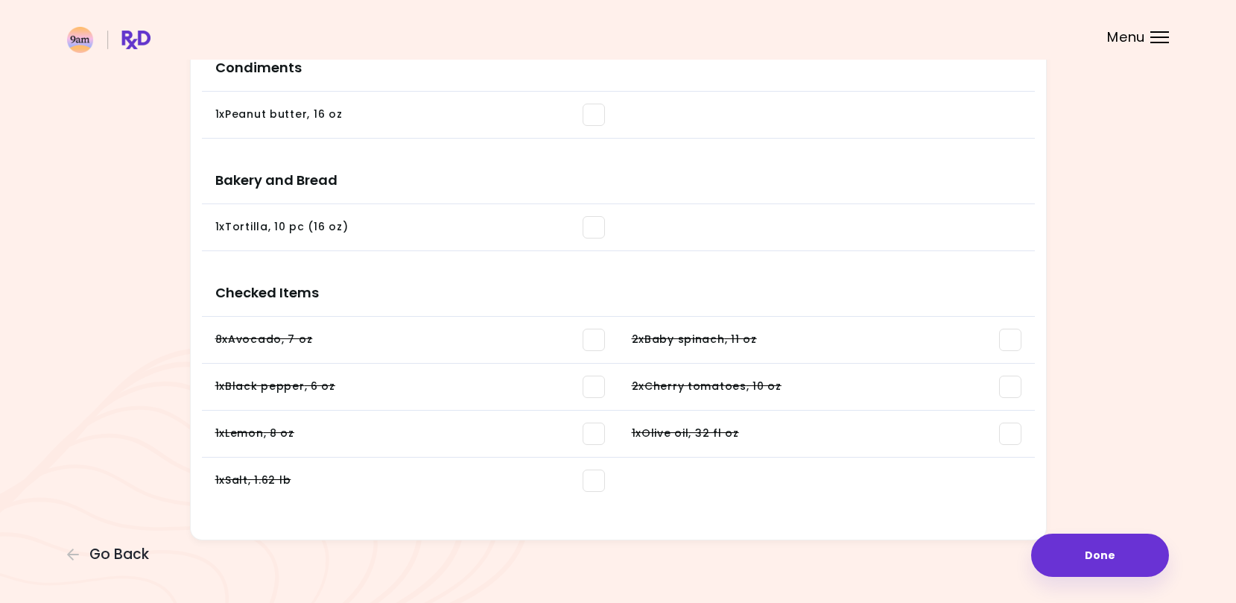
scroll to position [1082, 0]
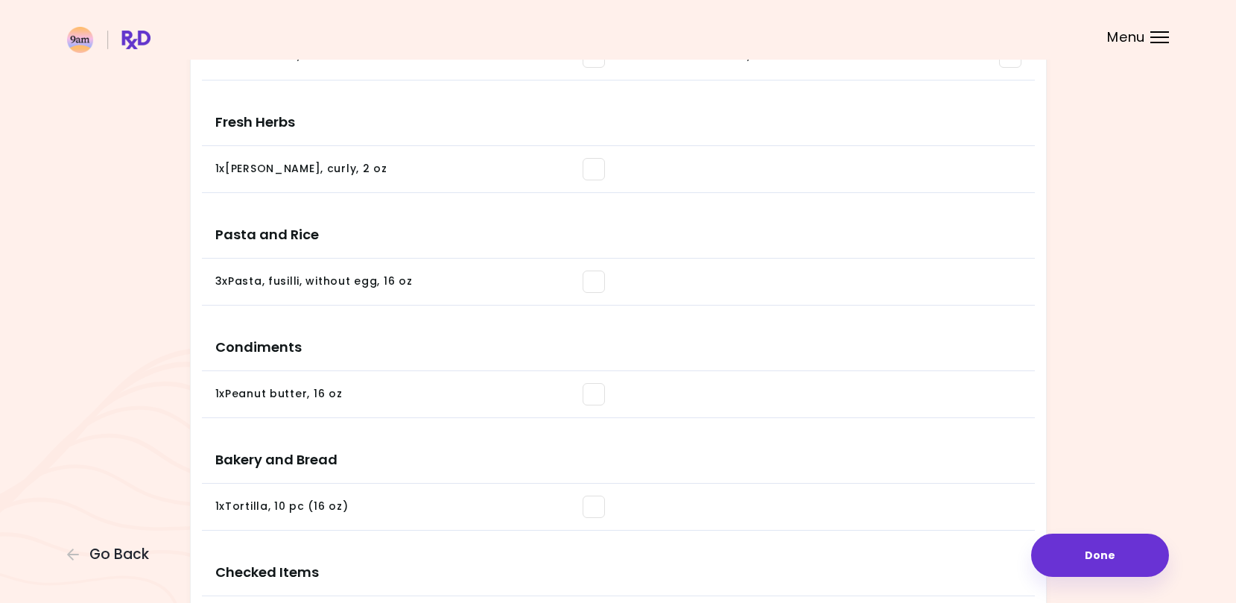
click at [595, 502] on span at bounding box center [594, 506] width 22 height 22
click at [589, 392] on span at bounding box center [594, 394] width 22 height 22
click at [587, 279] on span at bounding box center [594, 281] width 22 height 22
click at [595, 170] on span at bounding box center [594, 169] width 22 height 22
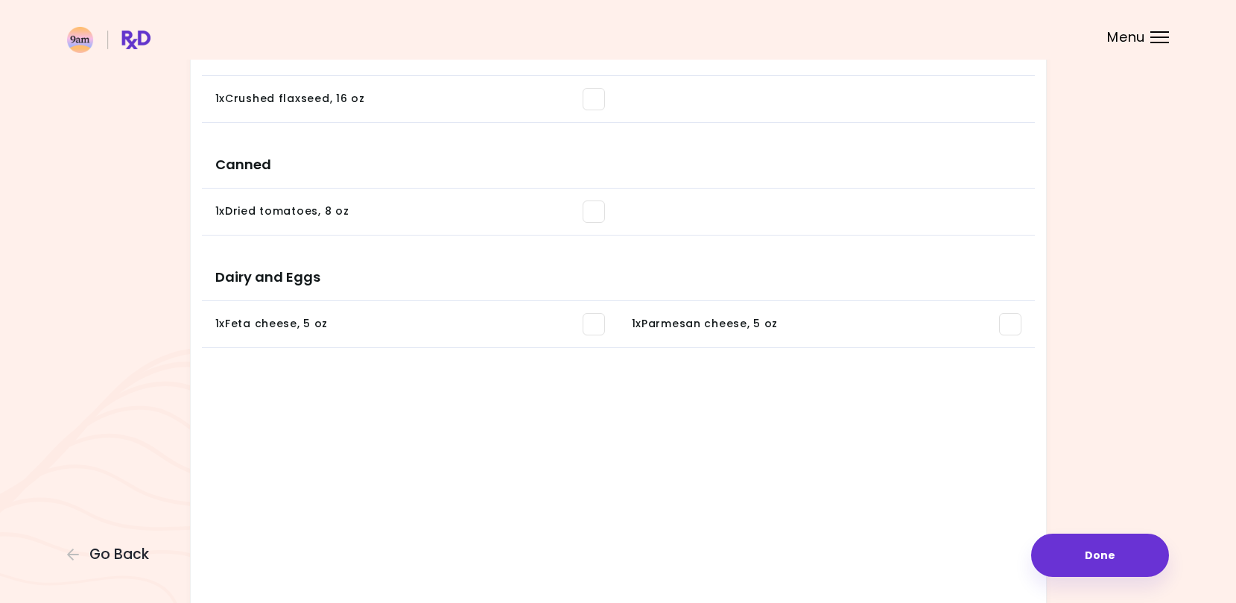
click at [589, 320] on span at bounding box center [594, 324] width 22 height 22
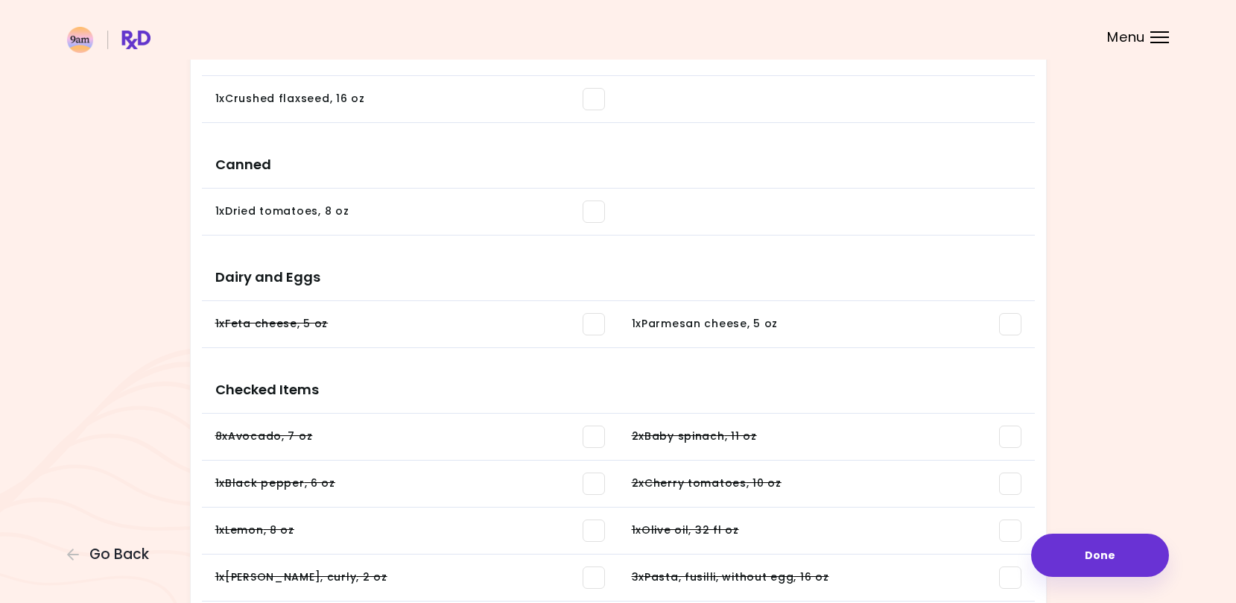
click at [1009, 320] on span at bounding box center [1010, 324] width 22 height 22
click at [589, 211] on span at bounding box center [594, 211] width 22 height 22
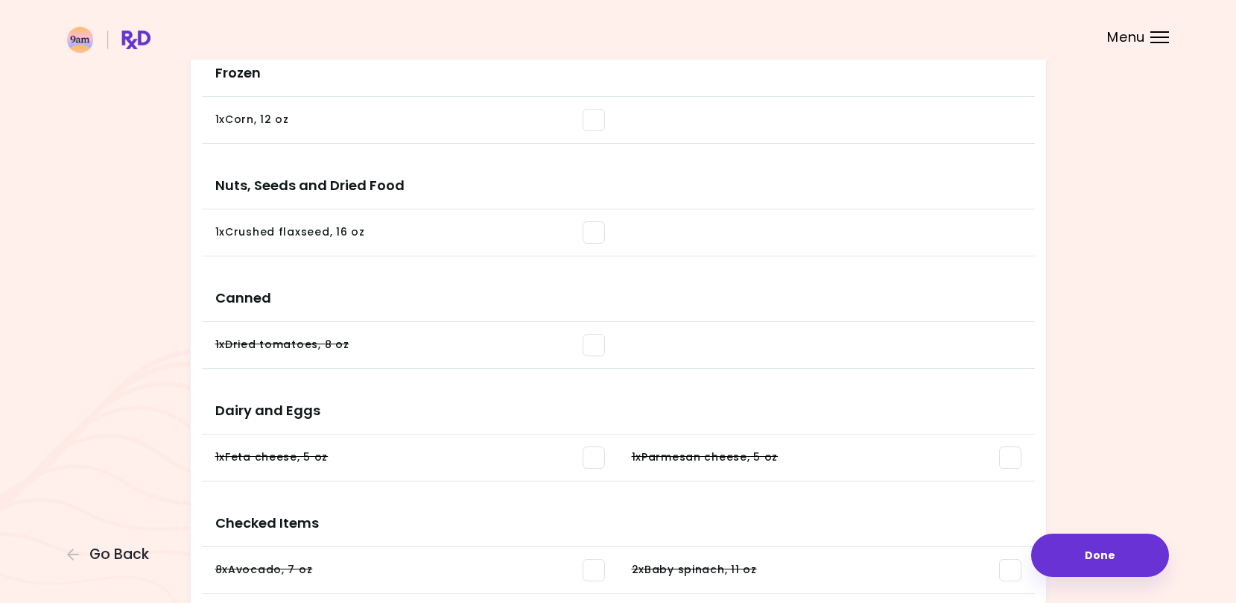
scroll to position [551, 0]
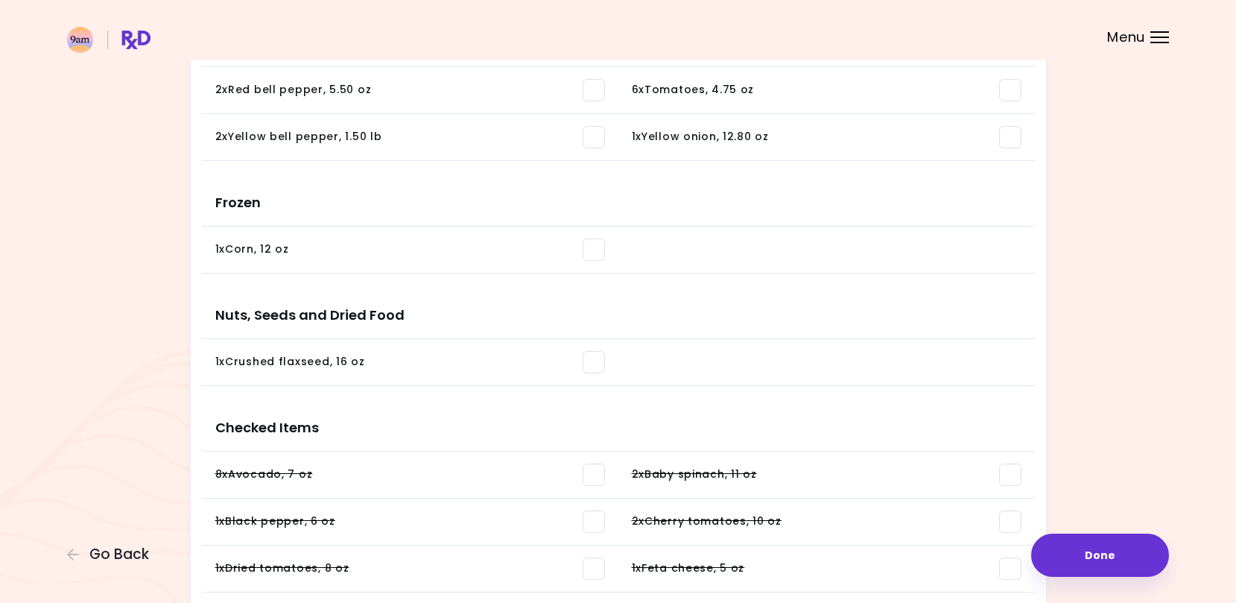
click at [605, 364] on li "1 x Crushed flaxseed , 16 oz You need: 0.69 oz / In pantry: 0 oz" at bounding box center [410, 362] width 417 height 47
click at [595, 244] on span at bounding box center [594, 249] width 22 height 22
click at [602, 361] on span at bounding box center [594, 362] width 22 height 22
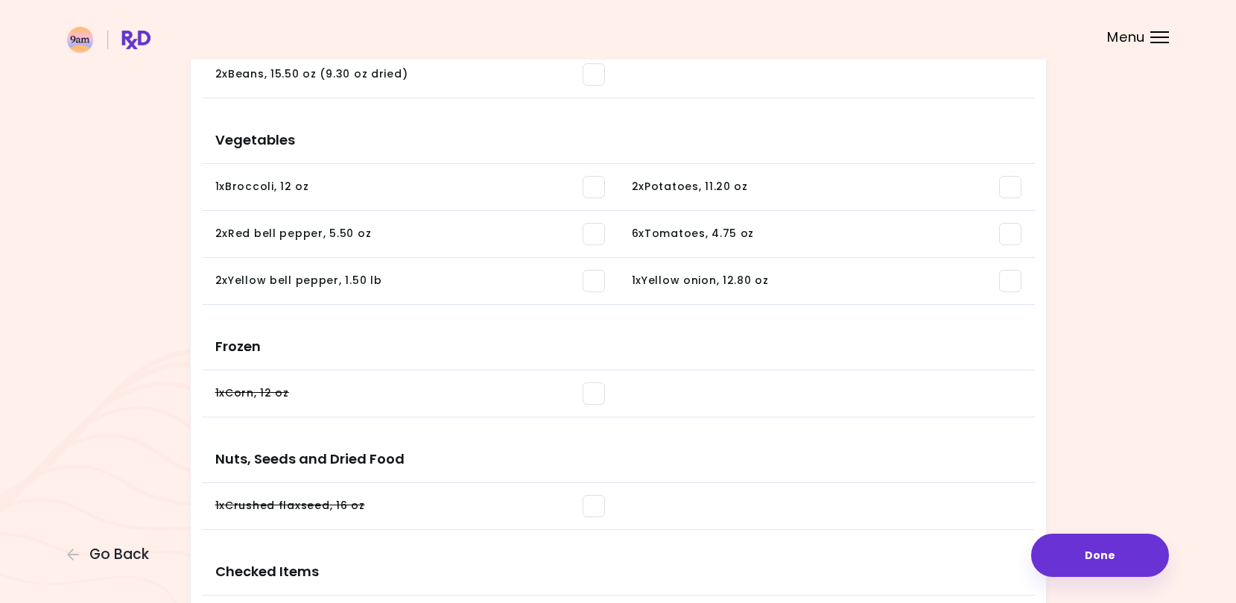
scroll to position [265, 0]
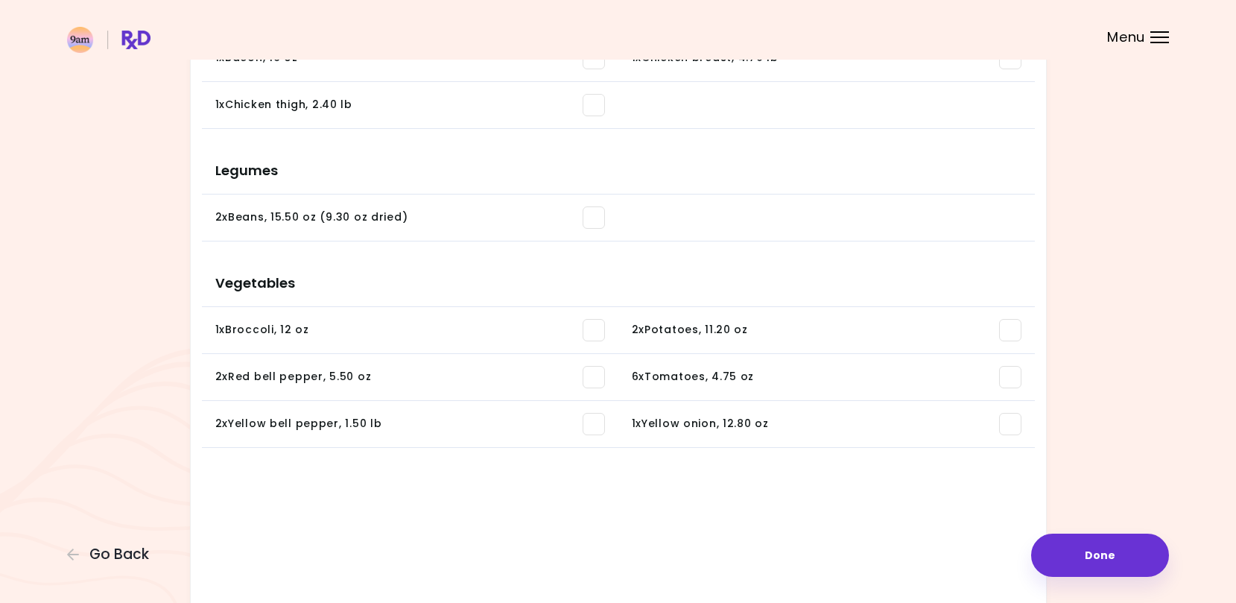
click at [596, 329] on span at bounding box center [594, 330] width 22 height 22
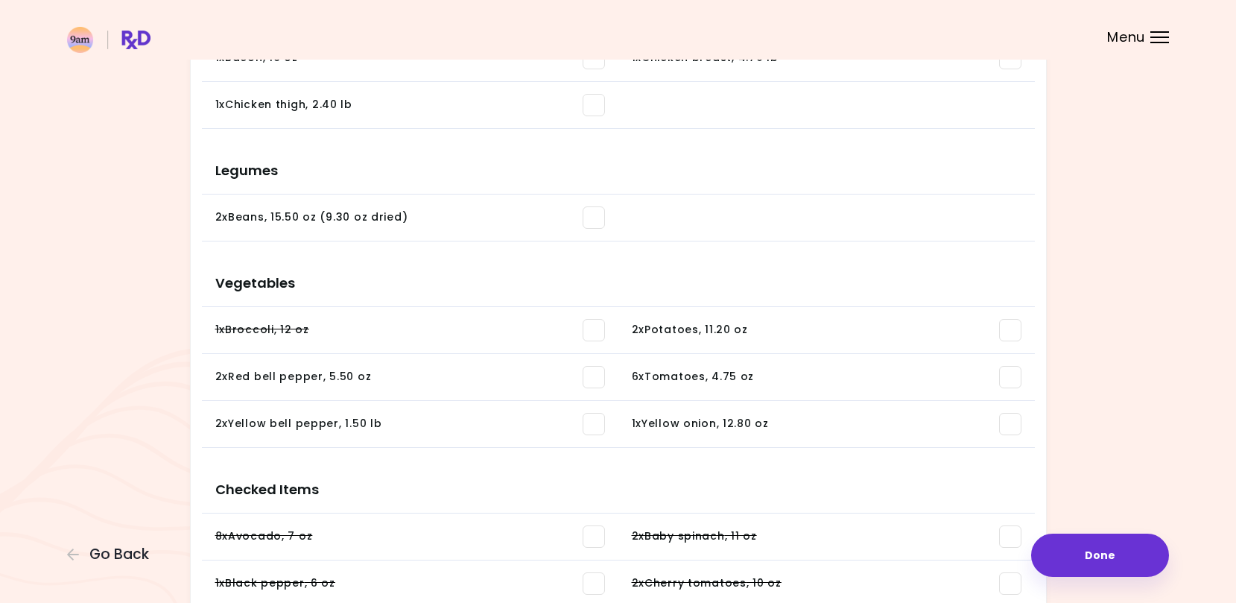
click at [596, 371] on span at bounding box center [594, 377] width 22 height 22
click at [596, 373] on span at bounding box center [594, 377] width 22 height 22
click at [596, 417] on span at bounding box center [594, 424] width 22 height 22
click at [602, 378] on span at bounding box center [594, 377] width 22 height 22
click at [1009, 327] on span at bounding box center [1010, 330] width 22 height 22
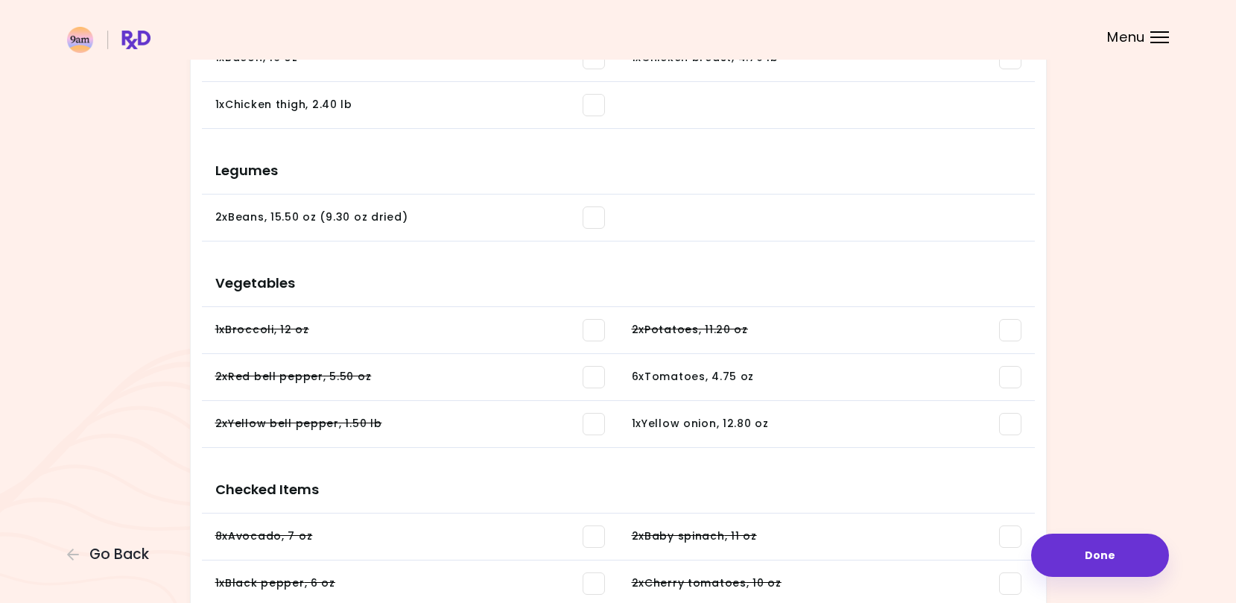
click at [1004, 378] on span at bounding box center [1010, 377] width 22 height 22
click at [1007, 415] on span at bounding box center [1010, 424] width 22 height 22
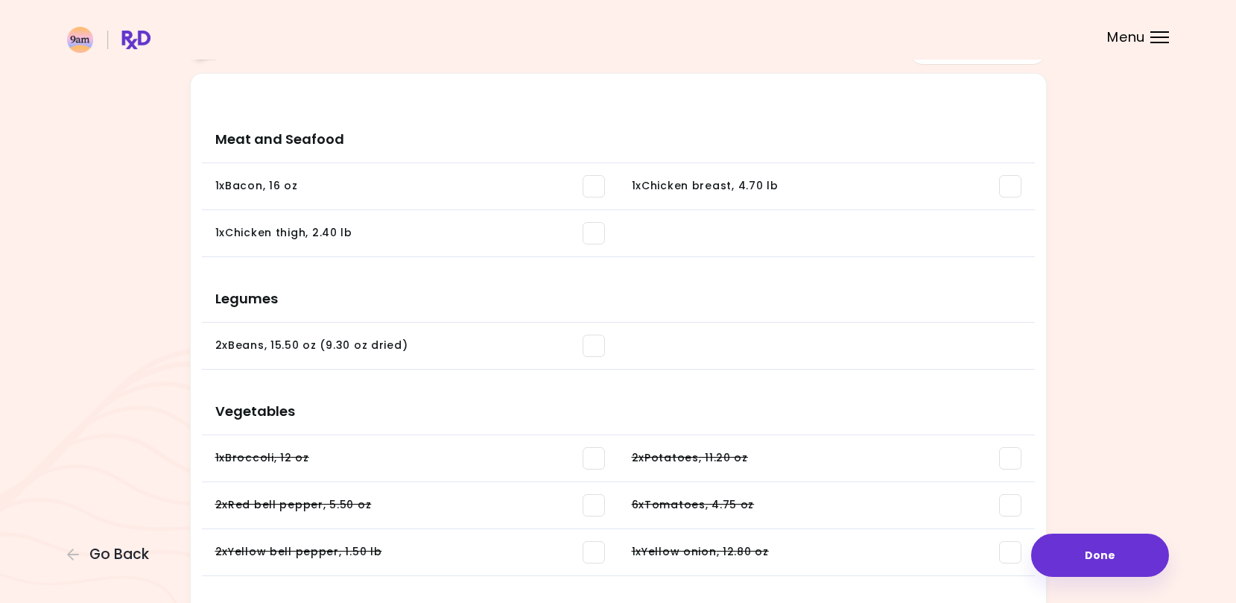
scroll to position [10, 0]
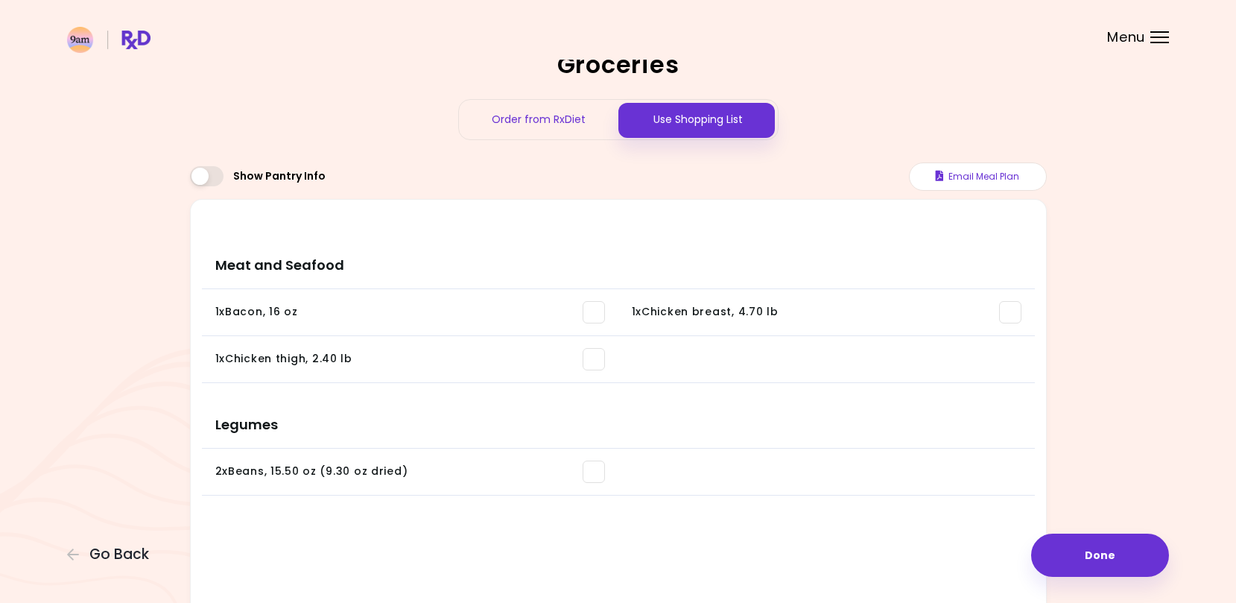
click at [600, 306] on span at bounding box center [594, 312] width 22 height 22
click at [598, 352] on span at bounding box center [594, 359] width 22 height 22
click at [595, 477] on span at bounding box center [594, 471] width 22 height 22
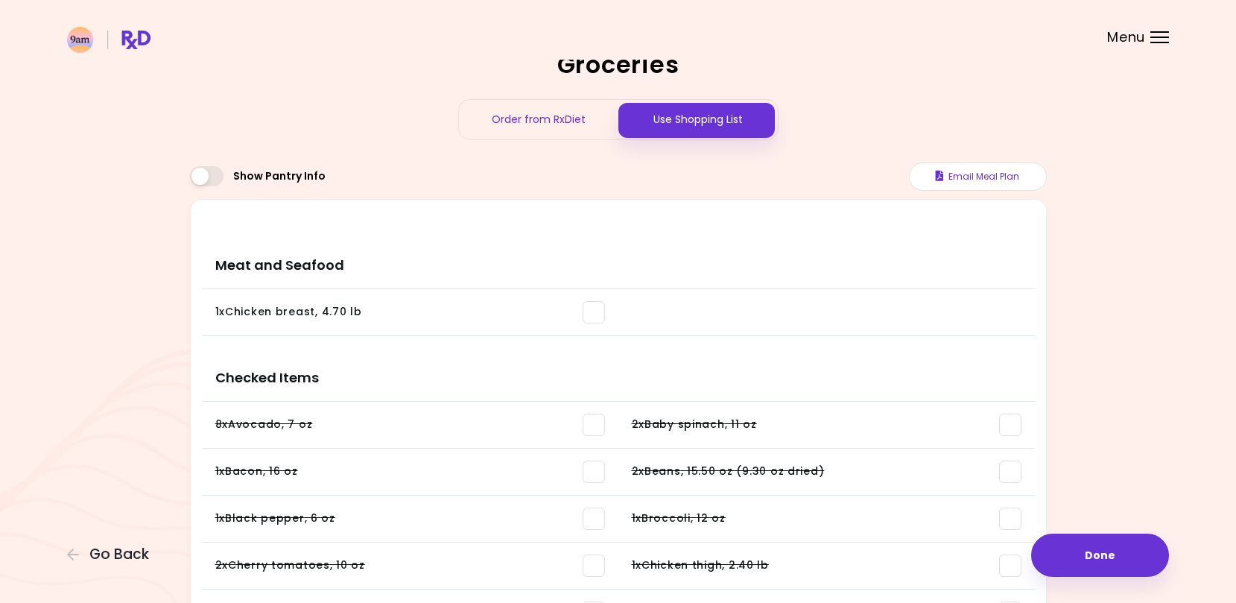
click at [584, 423] on span at bounding box center [594, 425] width 22 height 22
click at [601, 315] on span at bounding box center [594, 312] width 22 height 22
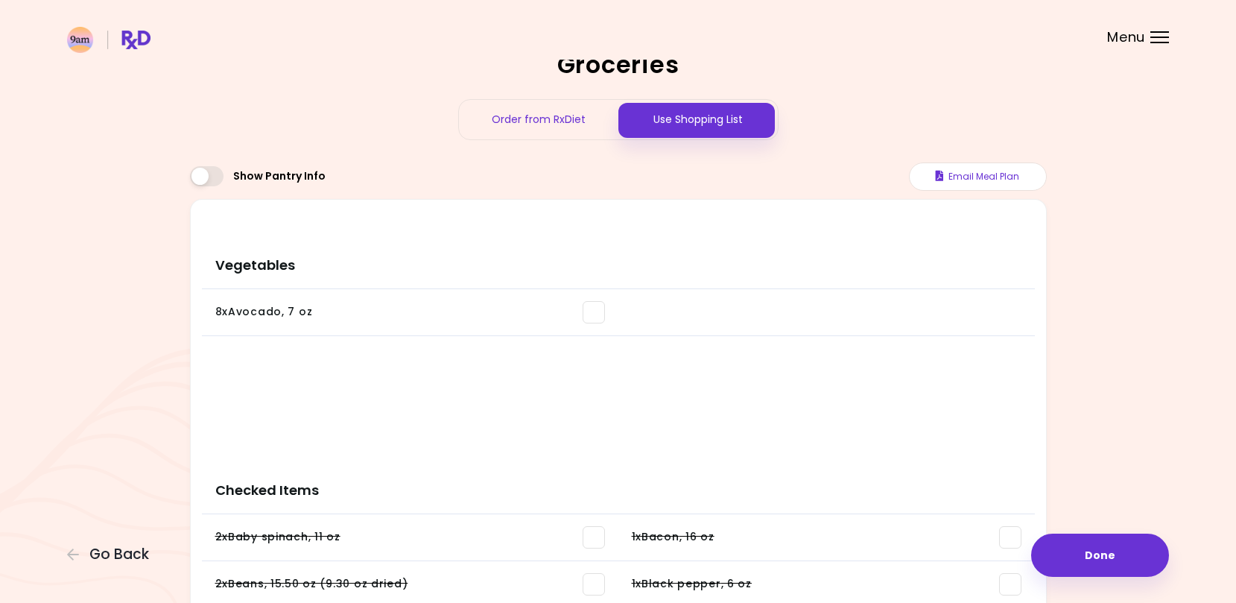
click at [593, 305] on span at bounding box center [594, 312] width 22 height 22
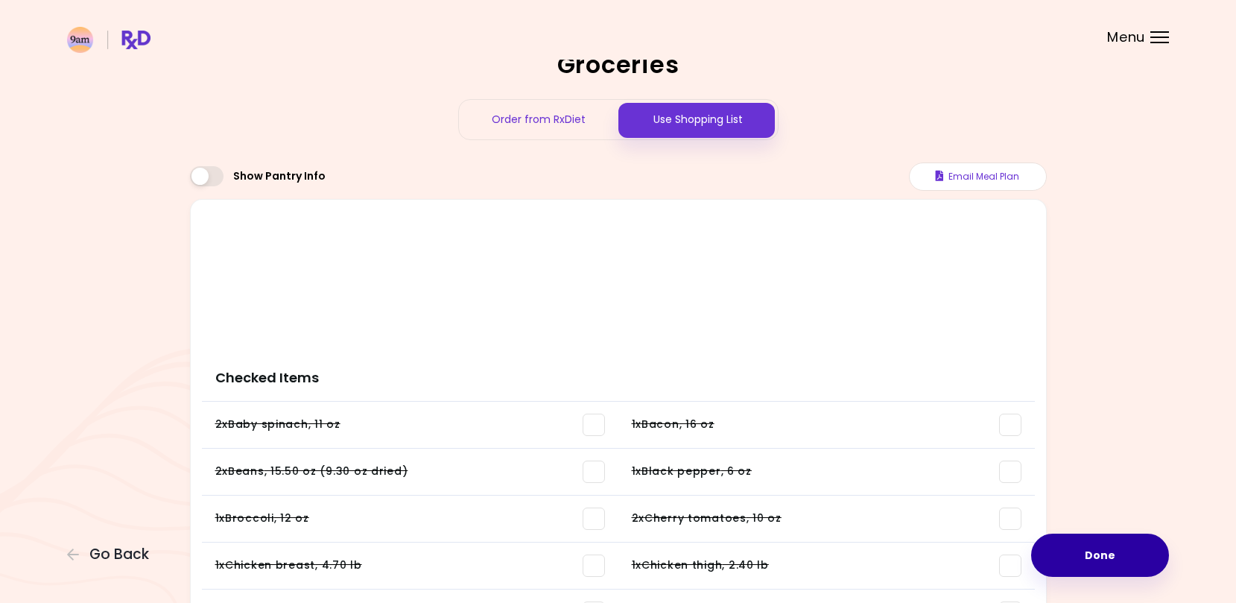
click at [1107, 551] on button "Done" at bounding box center [1100, 554] width 138 height 43
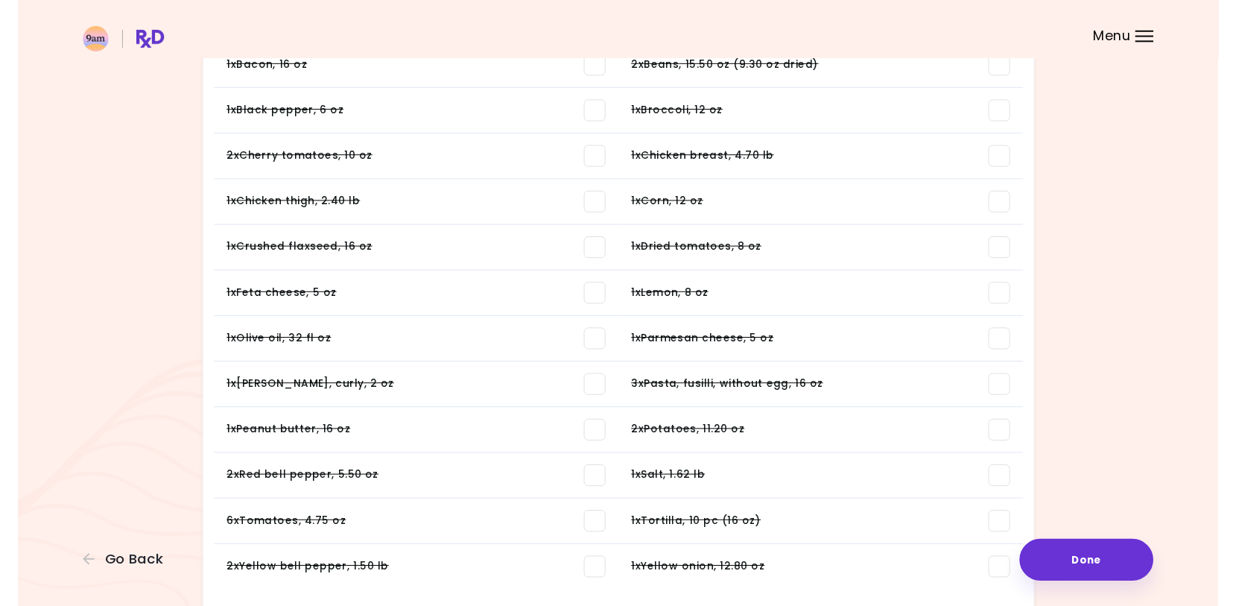
scroll to position [384, 0]
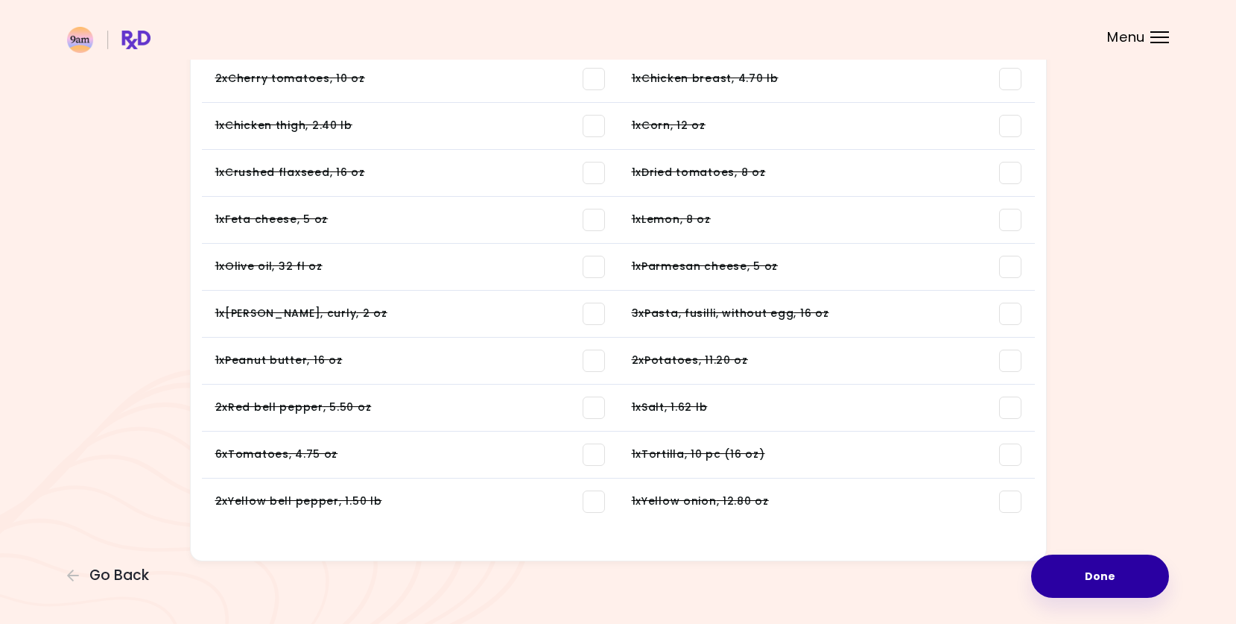
click at [1110, 572] on button "Done" at bounding box center [1100, 575] width 138 height 43
